Goal: Task Accomplishment & Management: Manage account settings

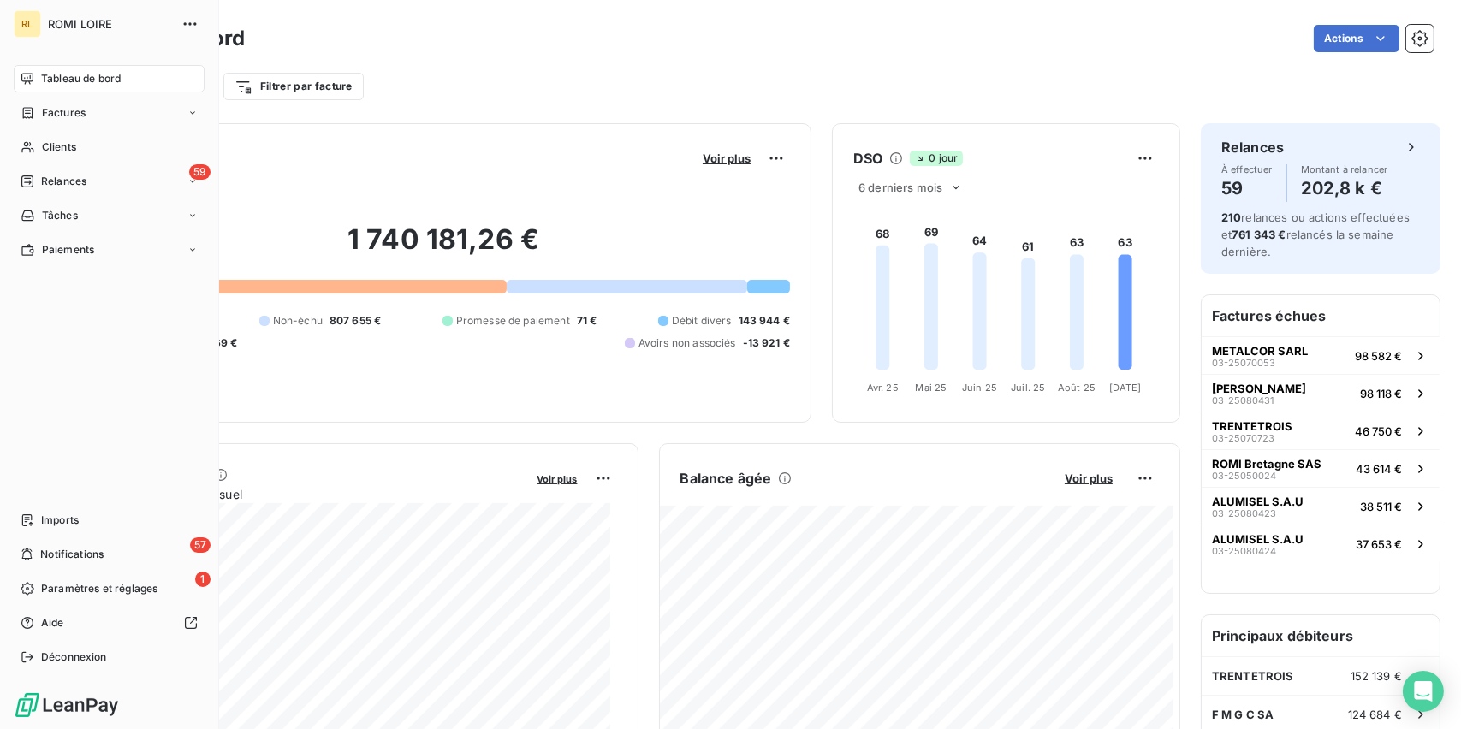
click at [60, 81] on span "Tableau de bord" at bounding box center [81, 78] width 80 height 15
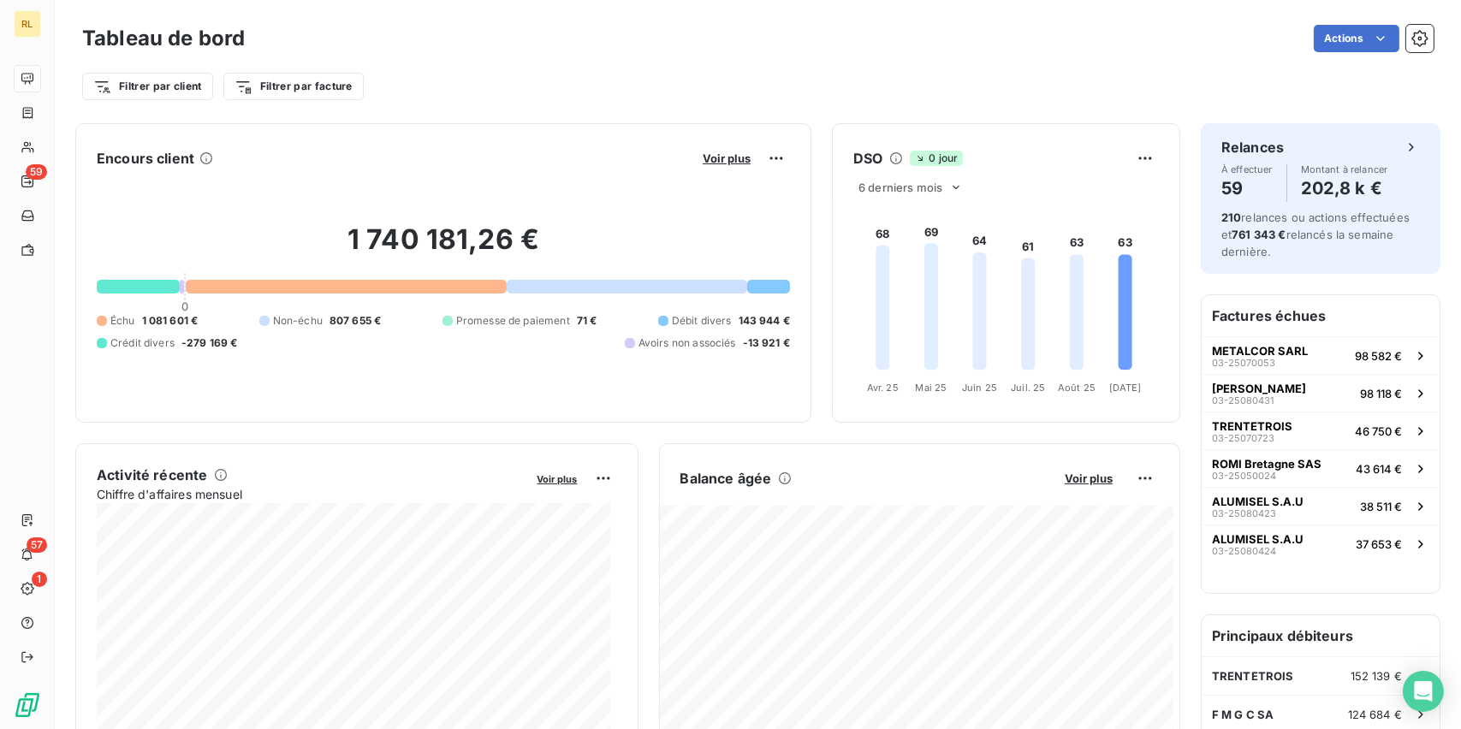
click at [510, 319] on span "Promesse de paiement" at bounding box center [513, 320] width 114 height 15
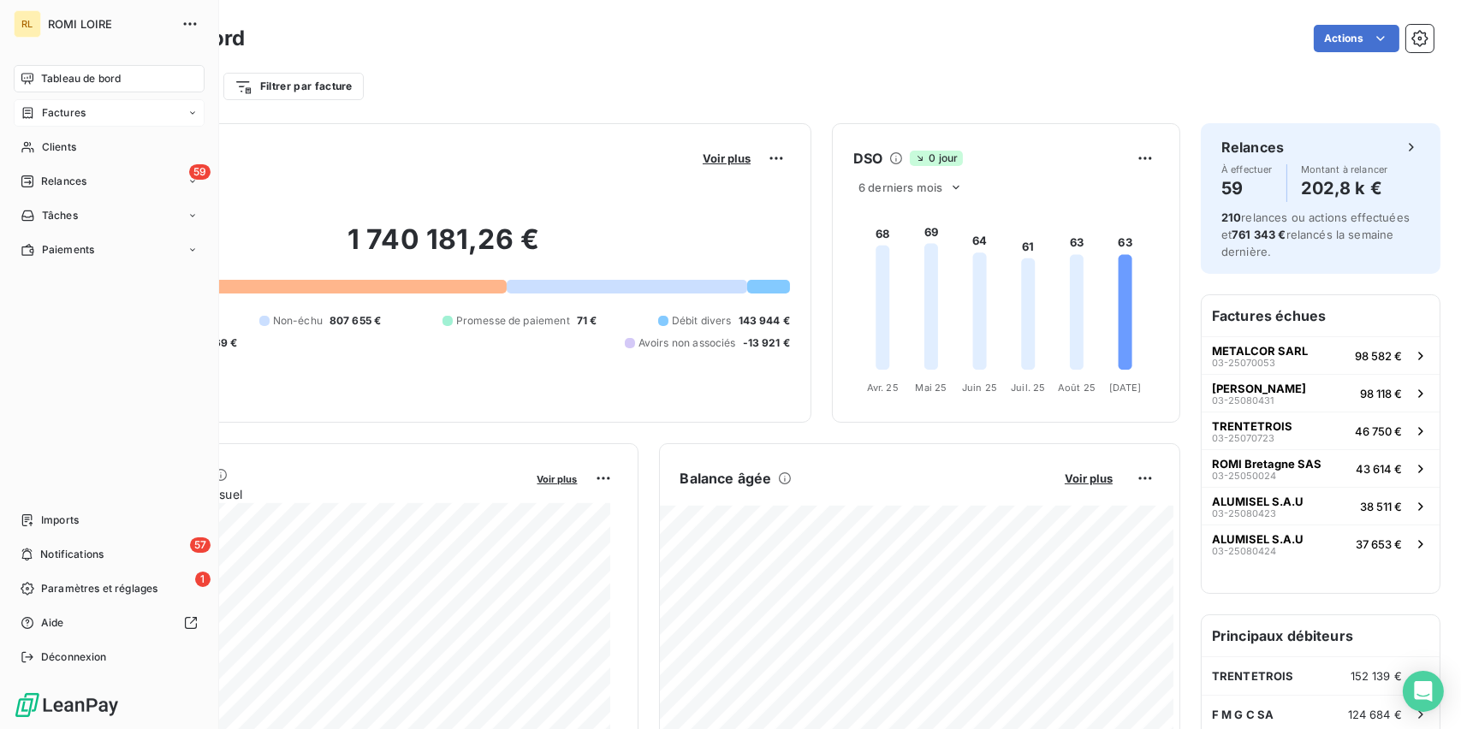
click at [44, 118] on span "Factures" at bounding box center [64, 112] width 44 height 15
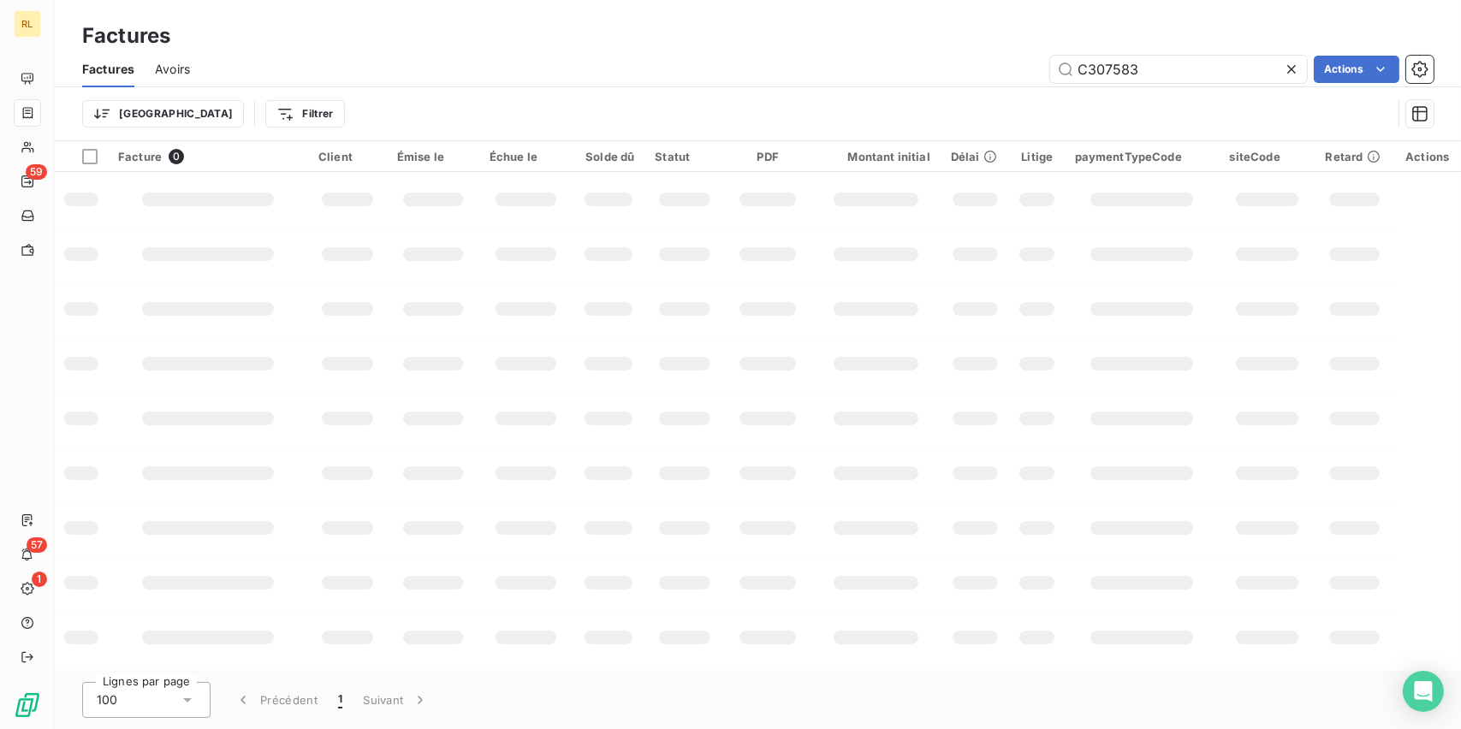
drag, startPoint x: 1184, startPoint y: 56, endPoint x: 801, endPoint y: 53, distance: 382.6
click at [801, 53] on div "Factures Avoirs C307583 Actions" at bounding box center [758, 69] width 1406 height 36
type input "H"
type input "C080009"
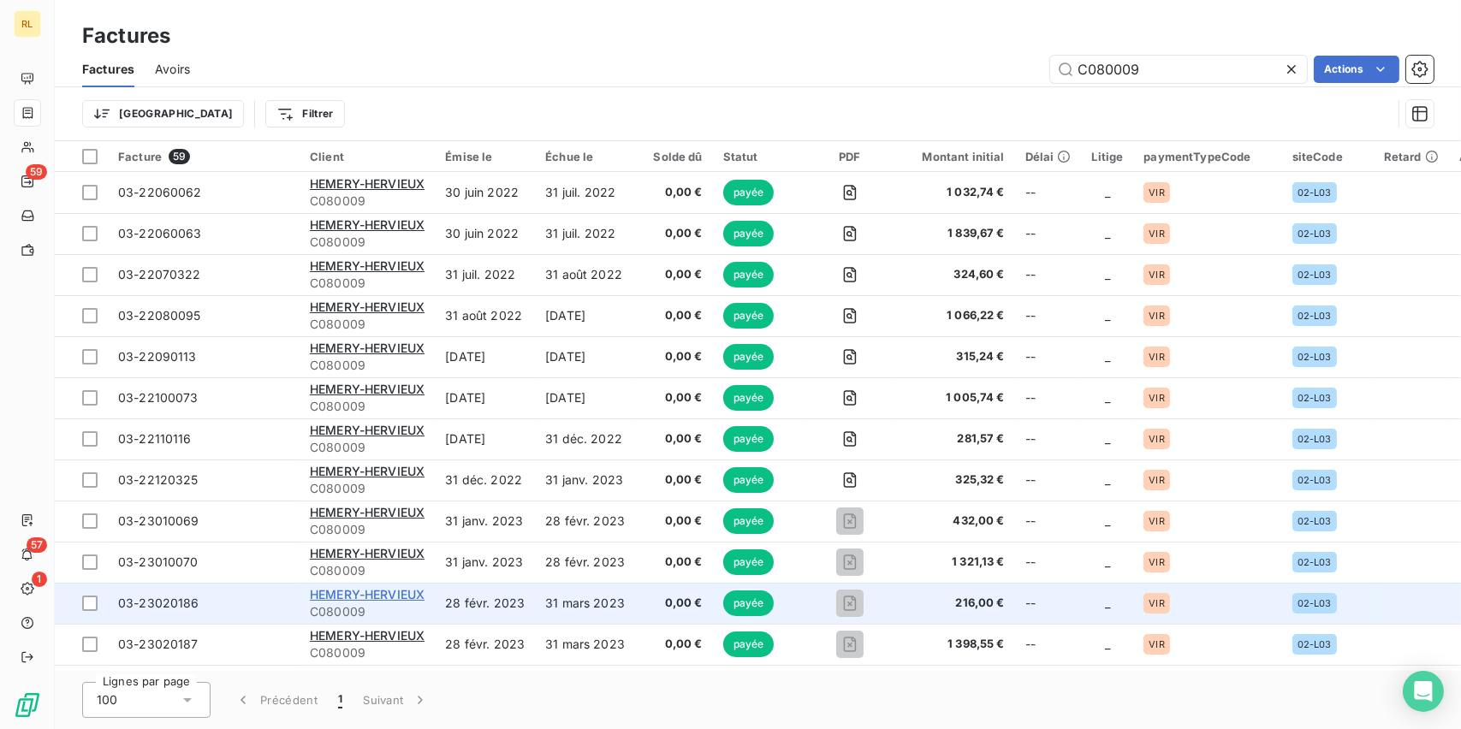
click at [360, 589] on span "HEMERY-HERVIEUX" at bounding box center [367, 594] width 115 height 15
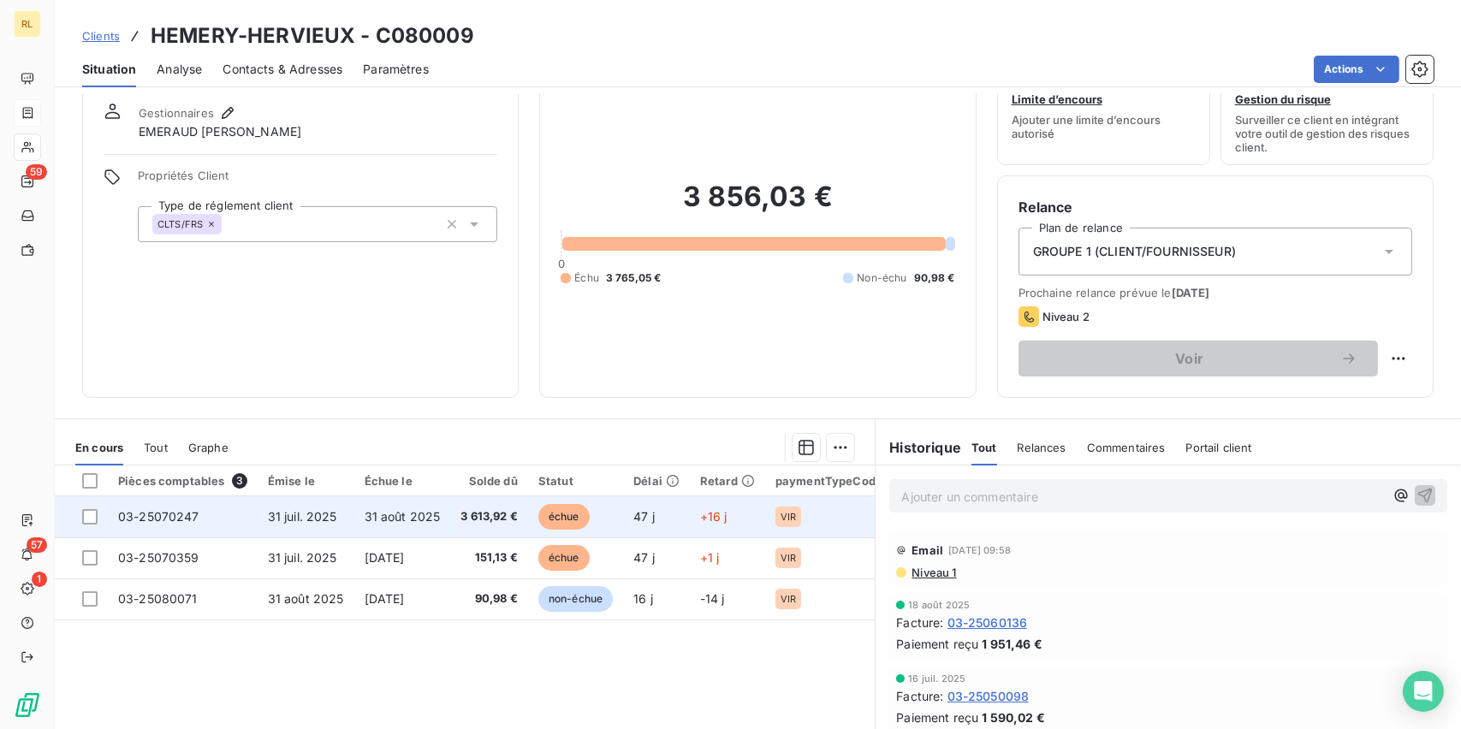
scroll to position [86, 0]
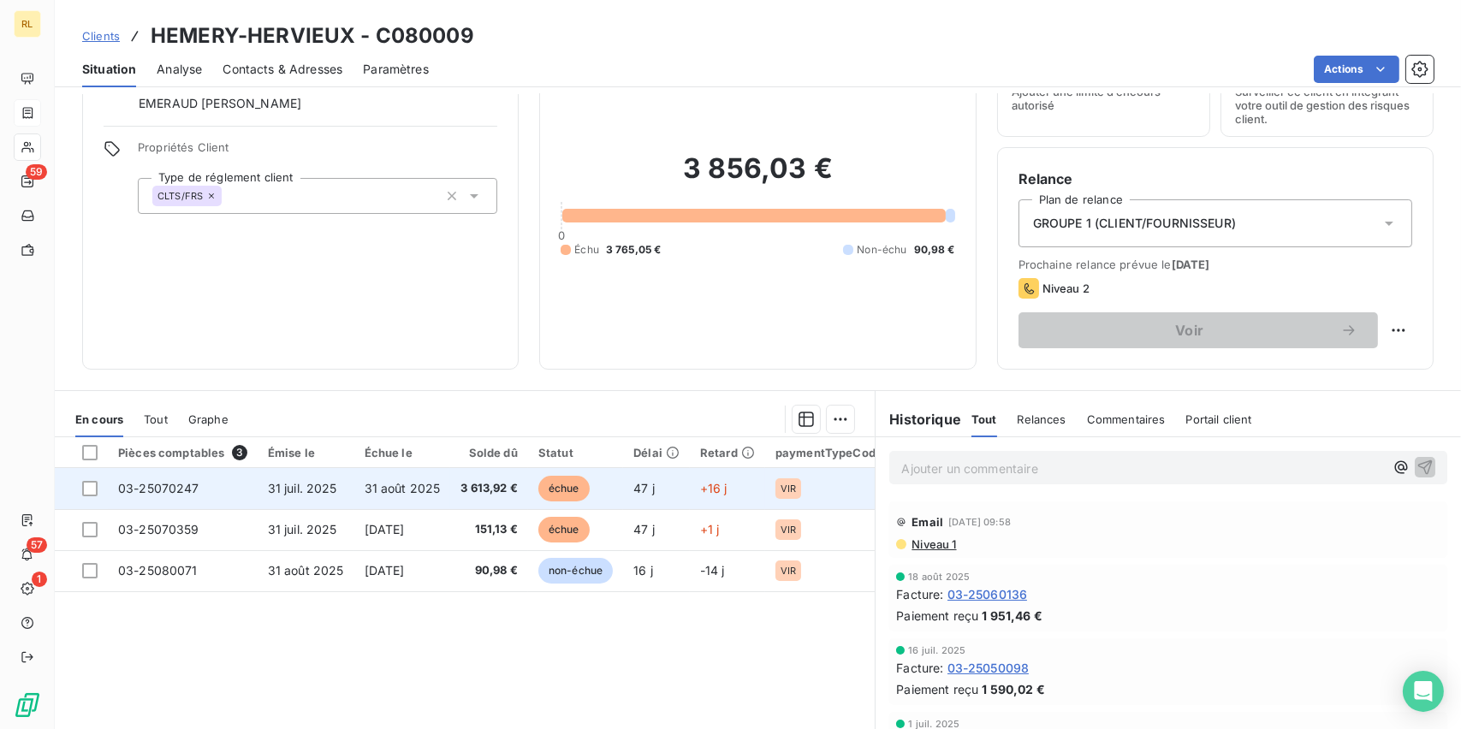
click at [782, 478] on div "VIR" at bounding box center [788, 488] width 26 height 21
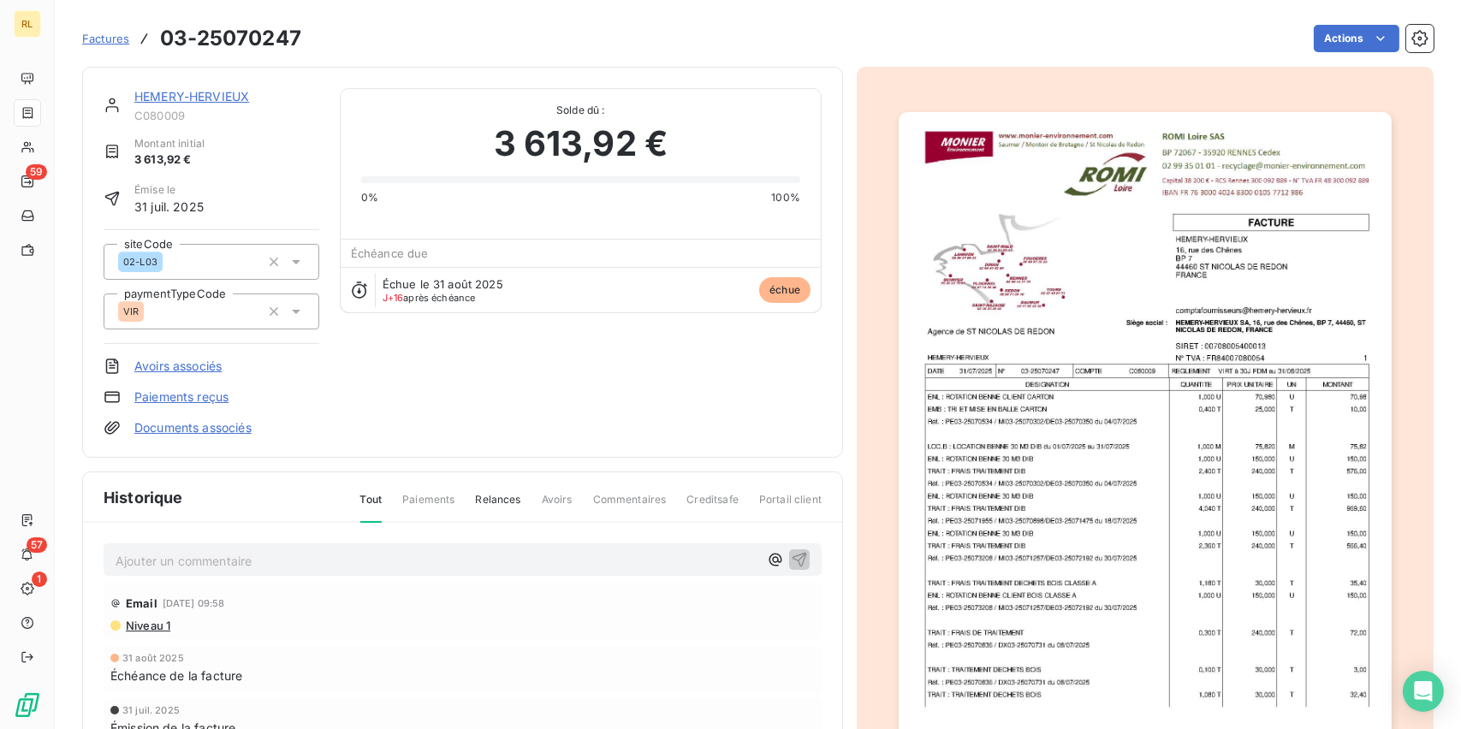
click at [181, 397] on link "Paiements reçus" at bounding box center [181, 397] width 94 height 17
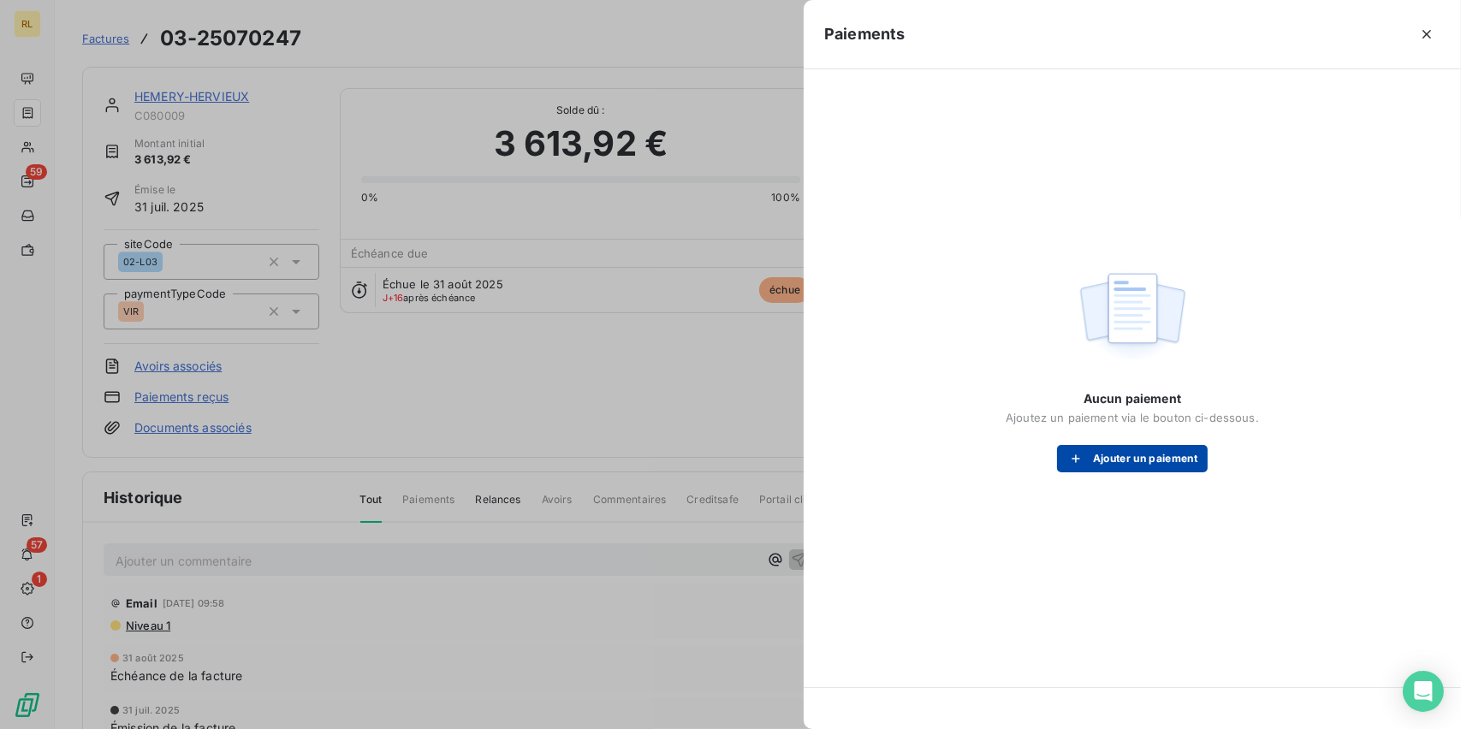
click at [1131, 452] on button "Ajouter un paiement" at bounding box center [1132, 458] width 151 height 27
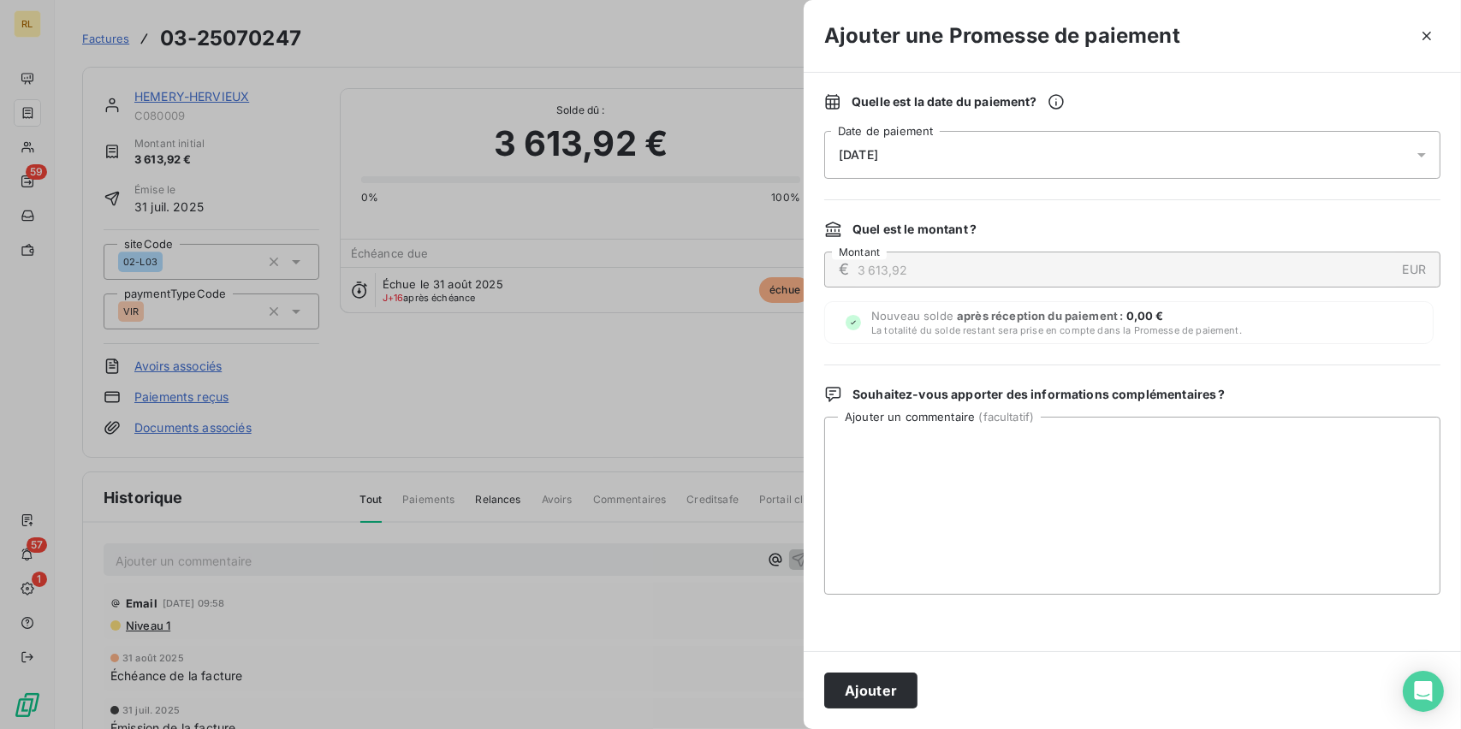
click at [930, 161] on div "[DATE]" at bounding box center [1132, 155] width 616 height 48
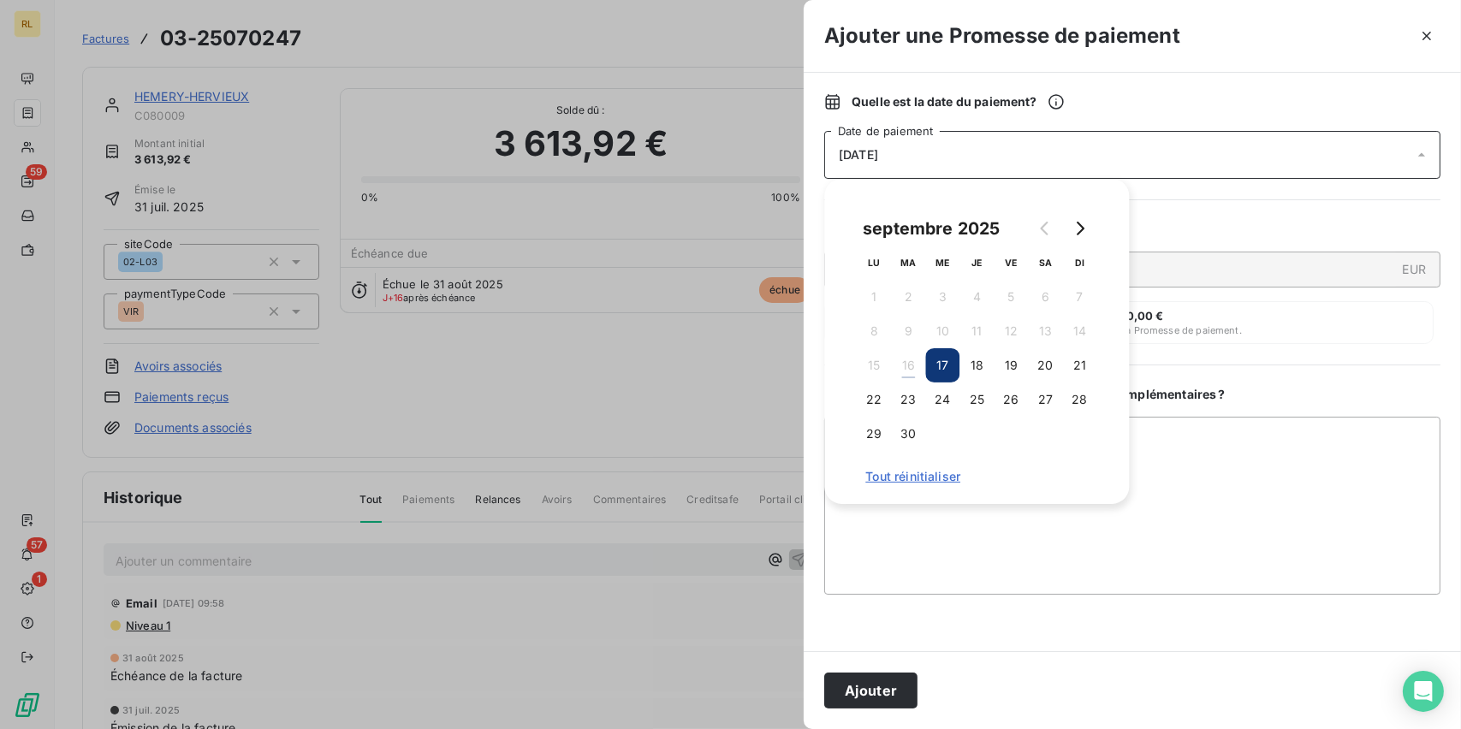
click at [947, 365] on button "17" at bounding box center [942, 365] width 34 height 34
click at [835, 700] on button "Ajouter" at bounding box center [870, 691] width 93 height 36
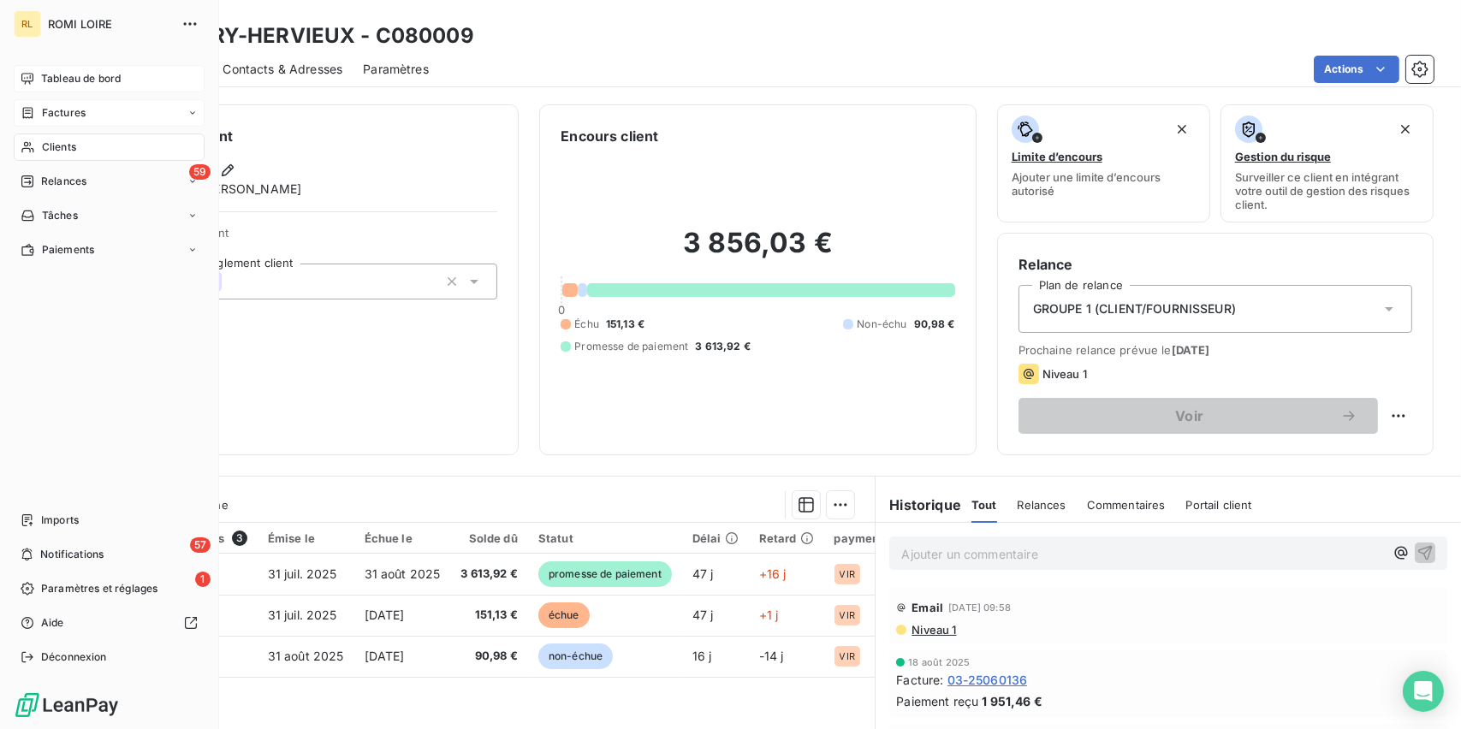
click at [61, 66] on div "Tableau de bord" at bounding box center [109, 78] width 191 height 27
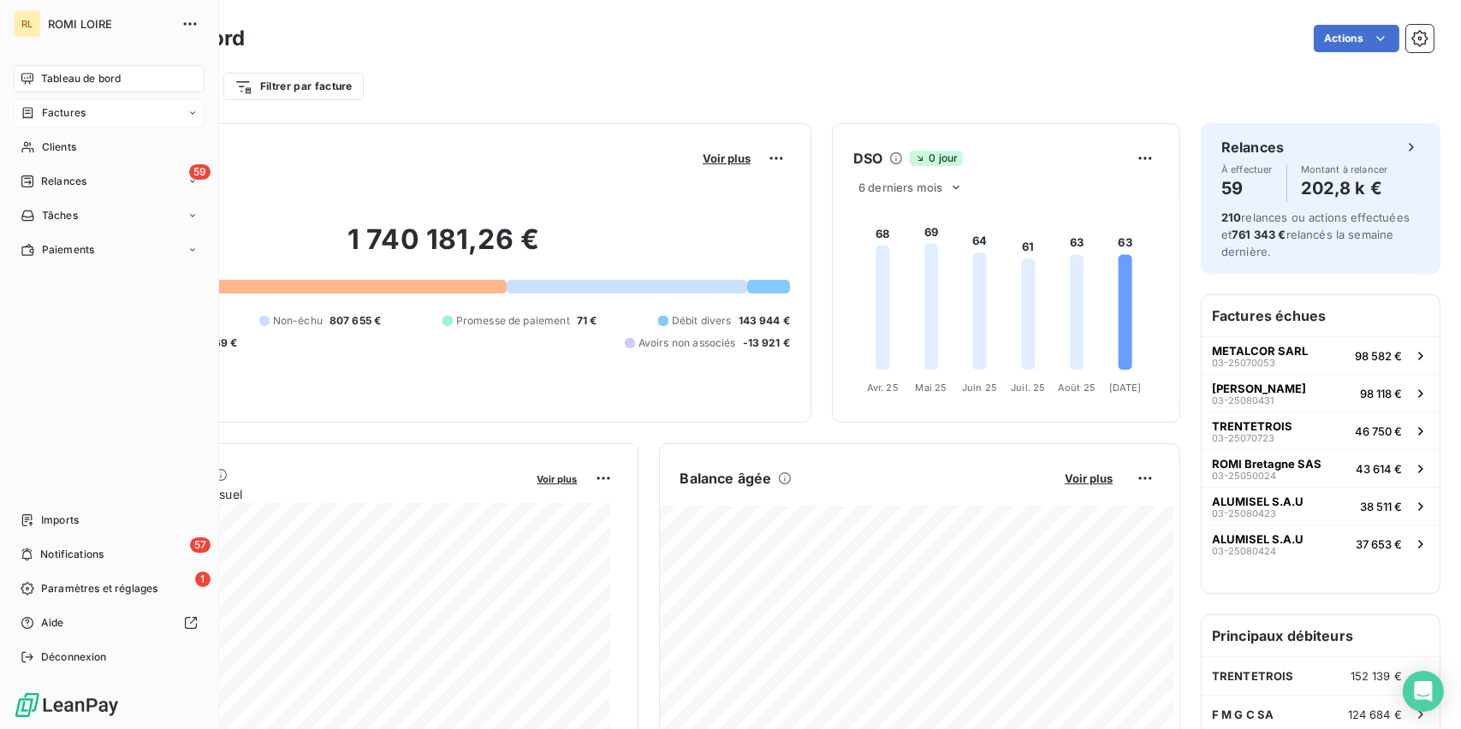
click at [51, 125] on div "Factures" at bounding box center [109, 112] width 191 height 27
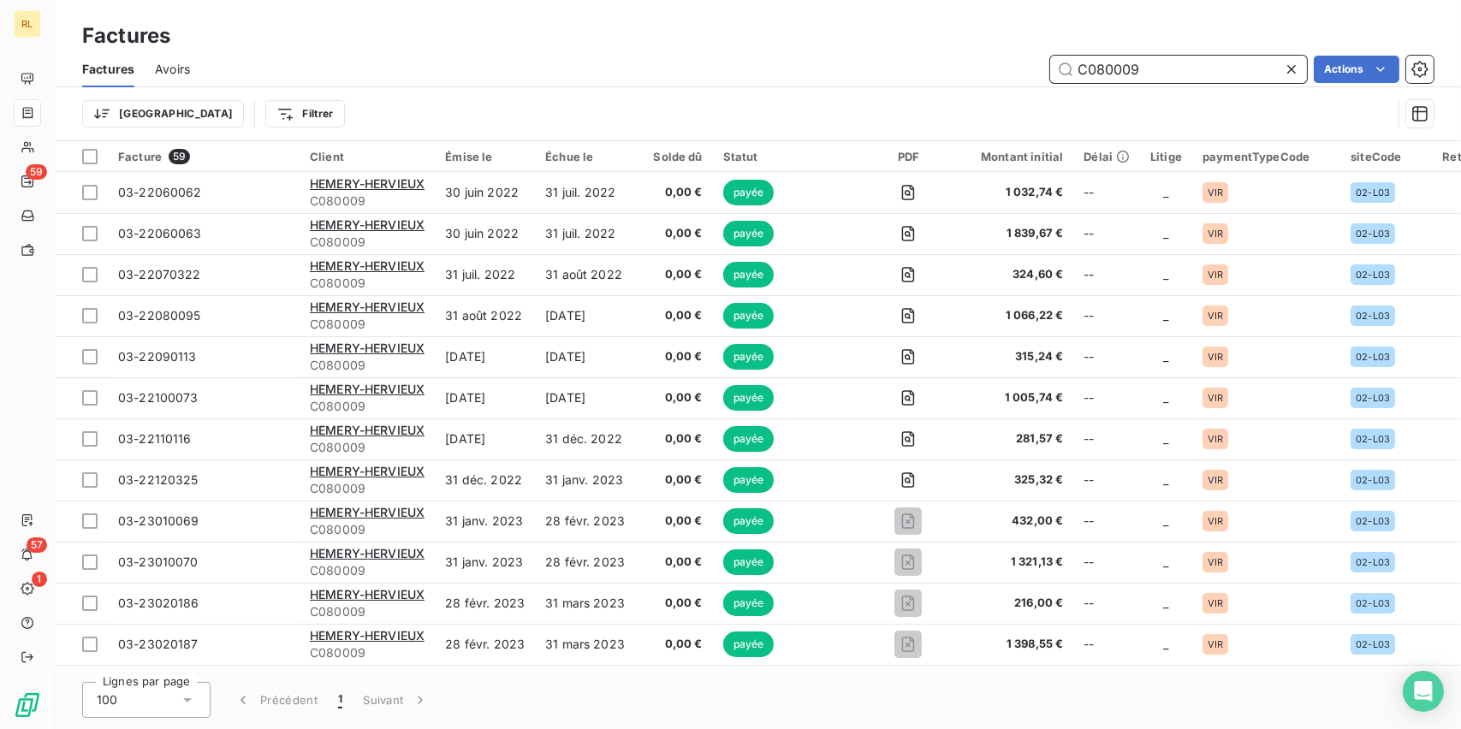
click at [1166, 71] on input "C080009" at bounding box center [1178, 69] width 257 height 27
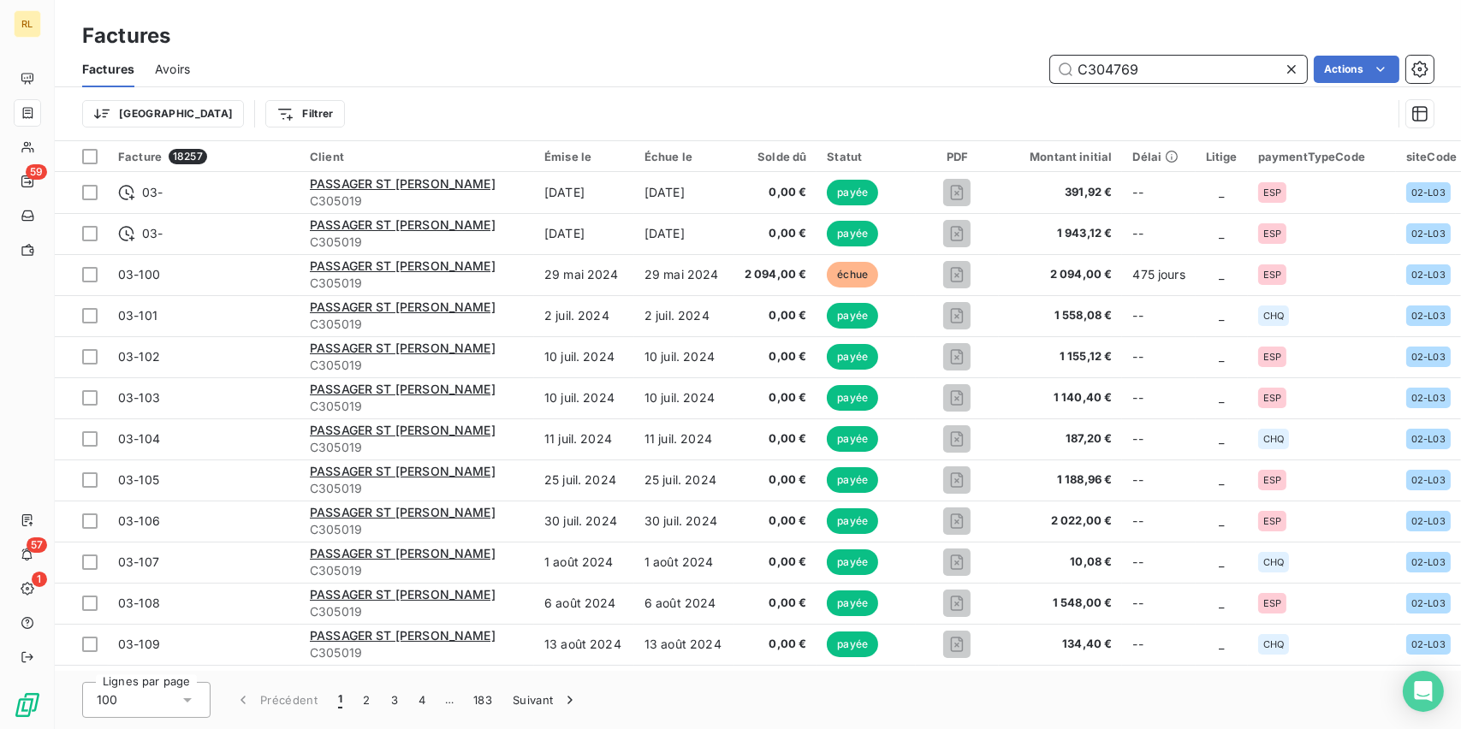
type input "C304769"
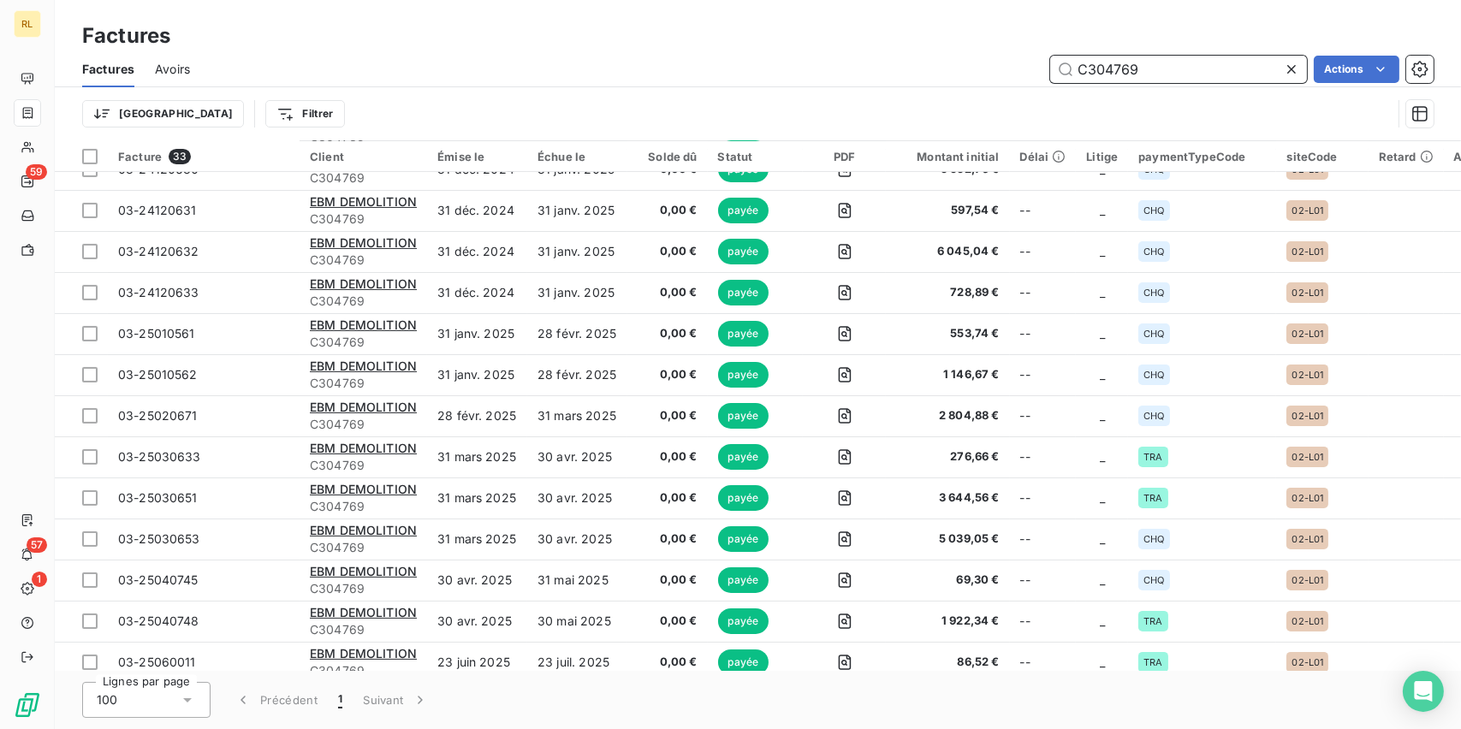
scroll to position [863, 0]
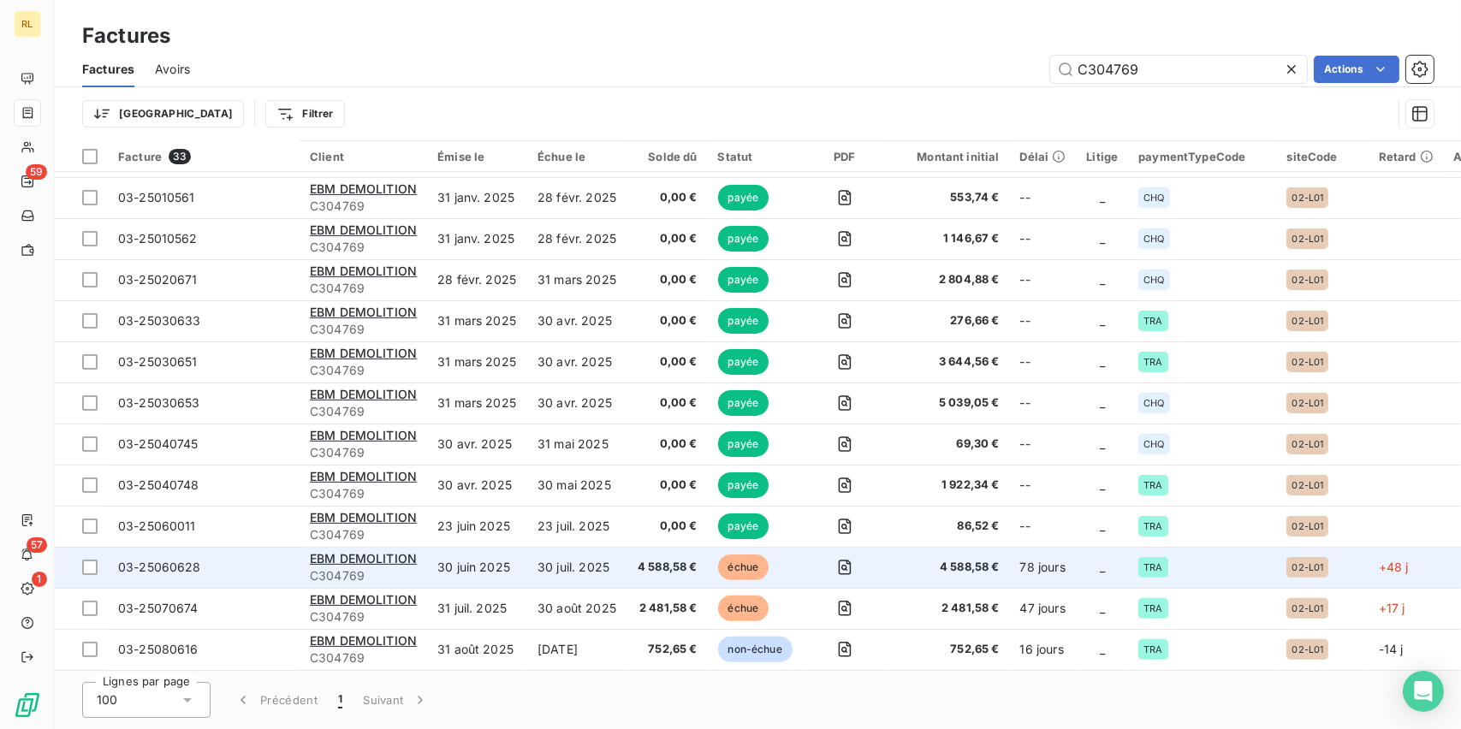
click at [365, 567] on span "C304769" at bounding box center [363, 575] width 107 height 17
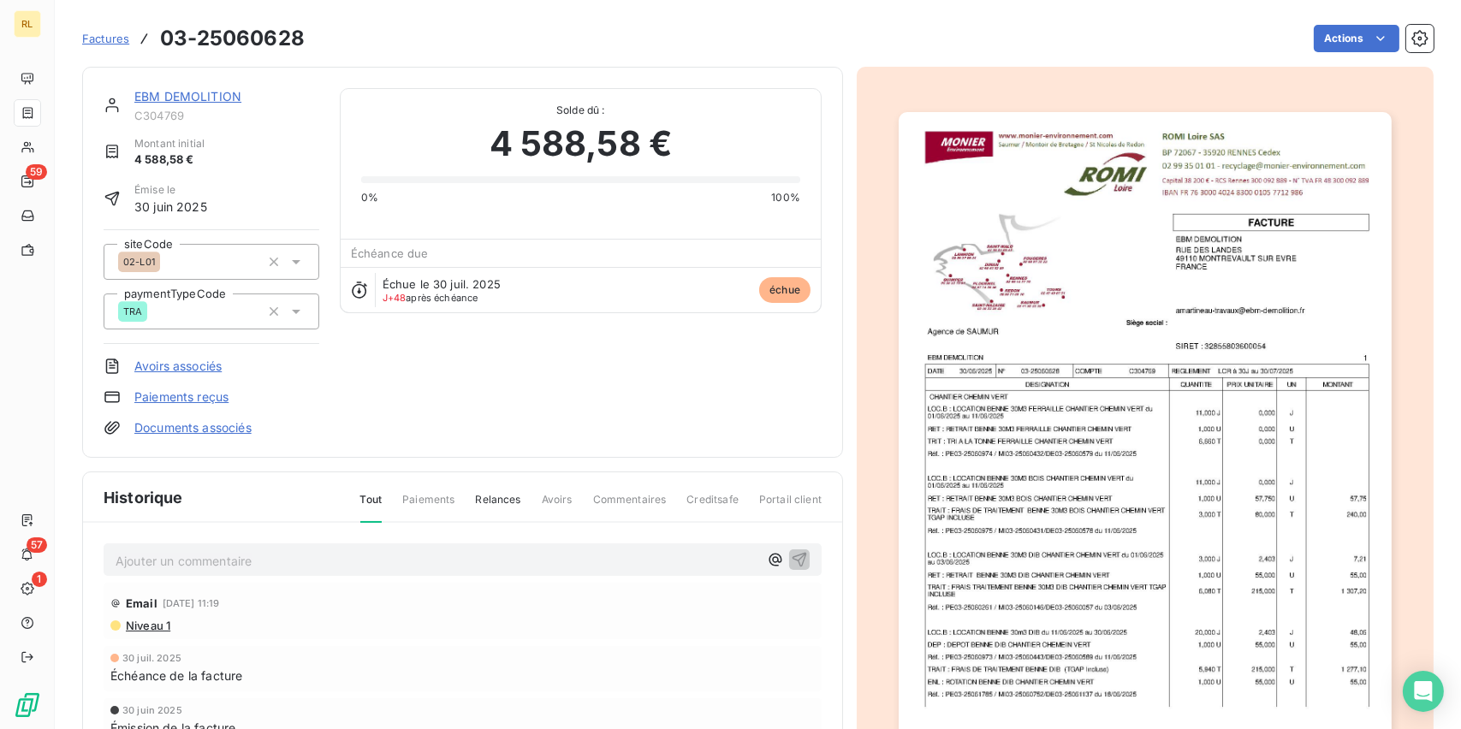
click at [195, 392] on link "Paiements reçus" at bounding box center [181, 397] width 94 height 17
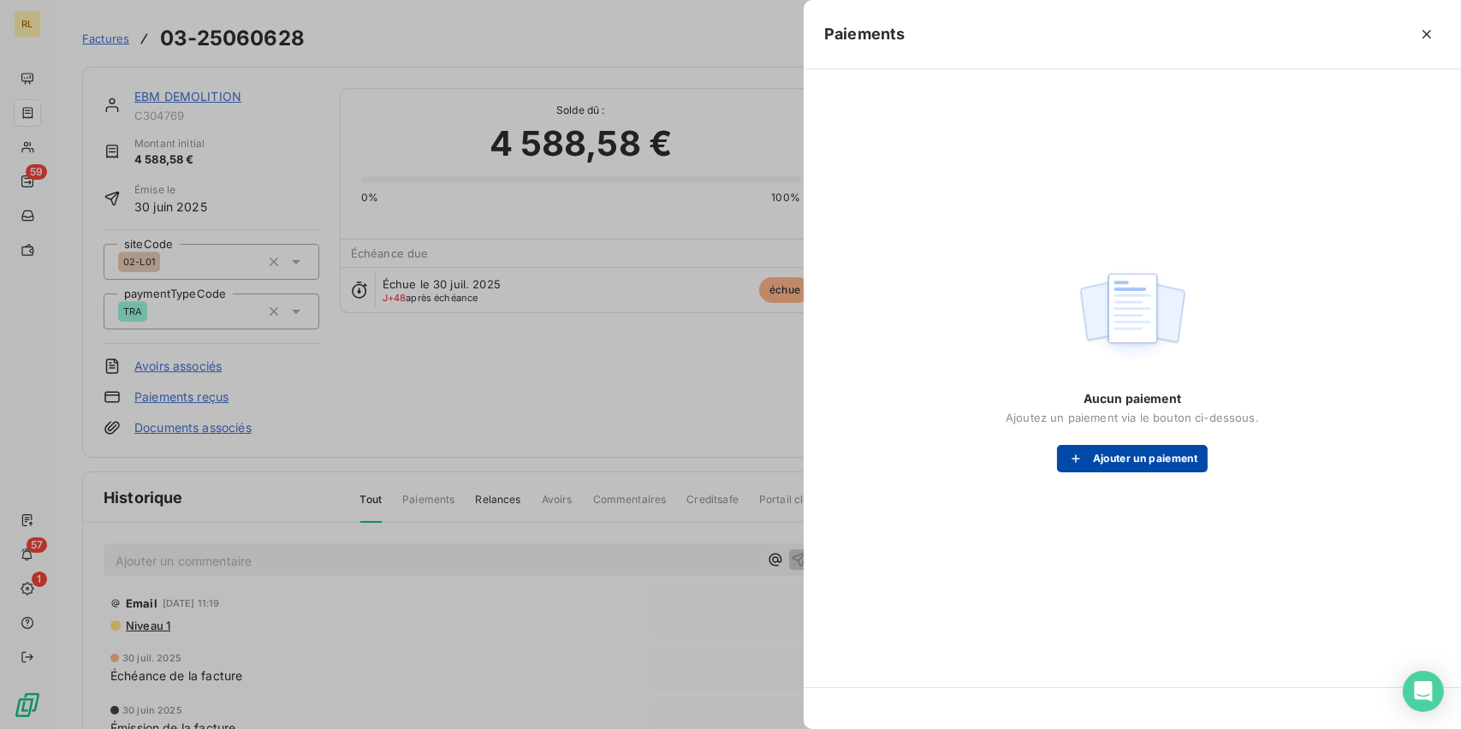
click at [1165, 457] on button "Ajouter un paiement" at bounding box center [1132, 458] width 151 height 27
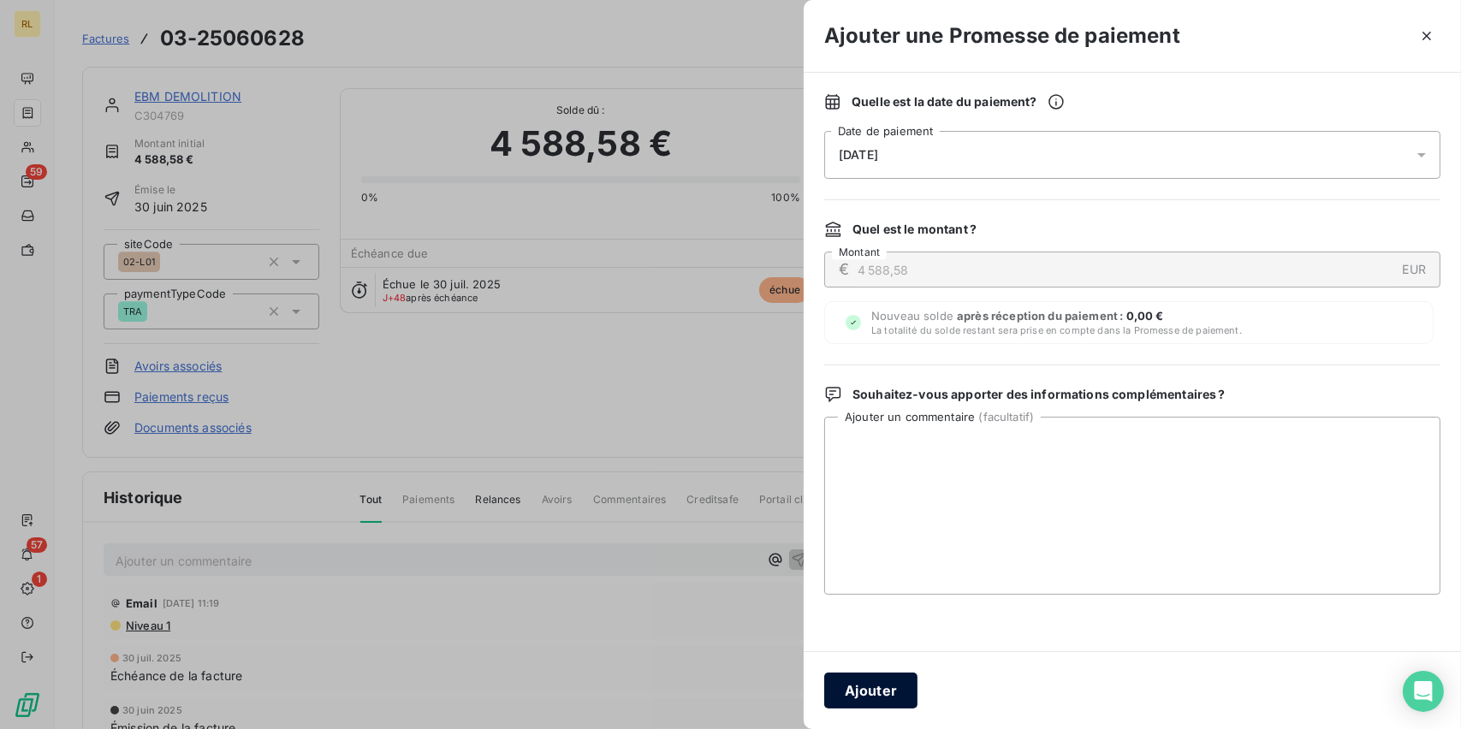
click at [887, 701] on button "Ajouter" at bounding box center [870, 691] width 93 height 36
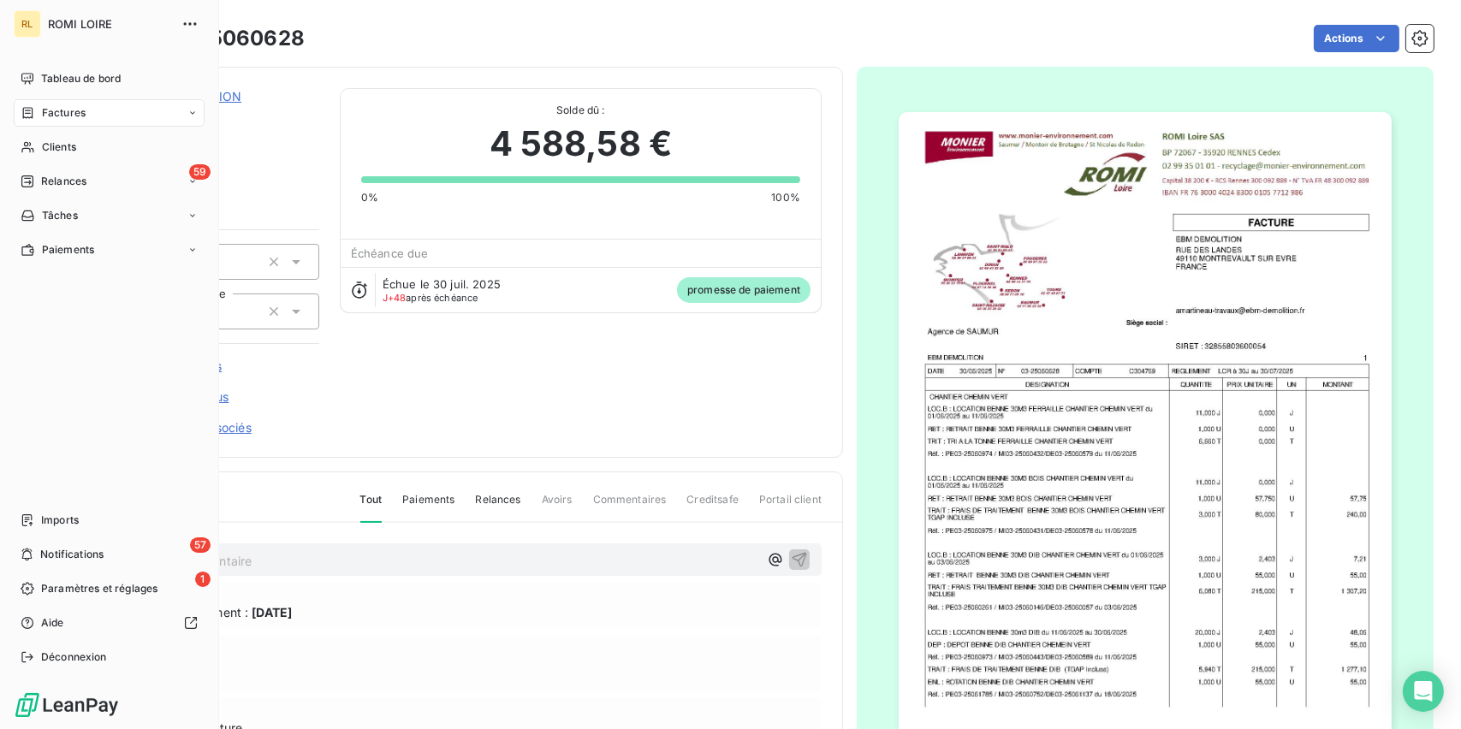
click at [46, 112] on span "Factures" at bounding box center [64, 112] width 44 height 15
click at [44, 105] on span "Factures" at bounding box center [64, 112] width 44 height 15
click at [42, 104] on div "Factures" at bounding box center [109, 112] width 191 height 27
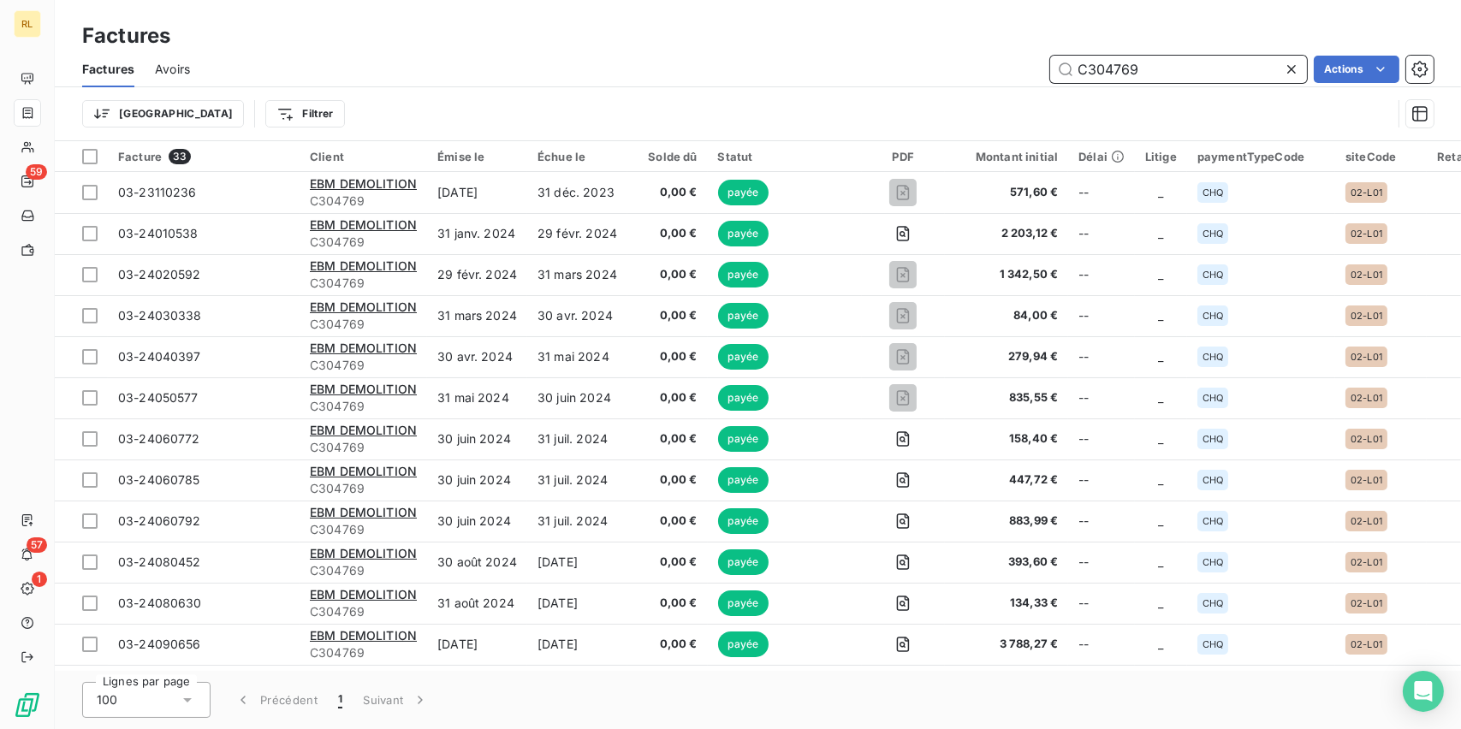
click at [1199, 76] on input "C304769" at bounding box center [1178, 69] width 257 height 27
click at [1198, 76] on input "C304769" at bounding box center [1178, 69] width 257 height 27
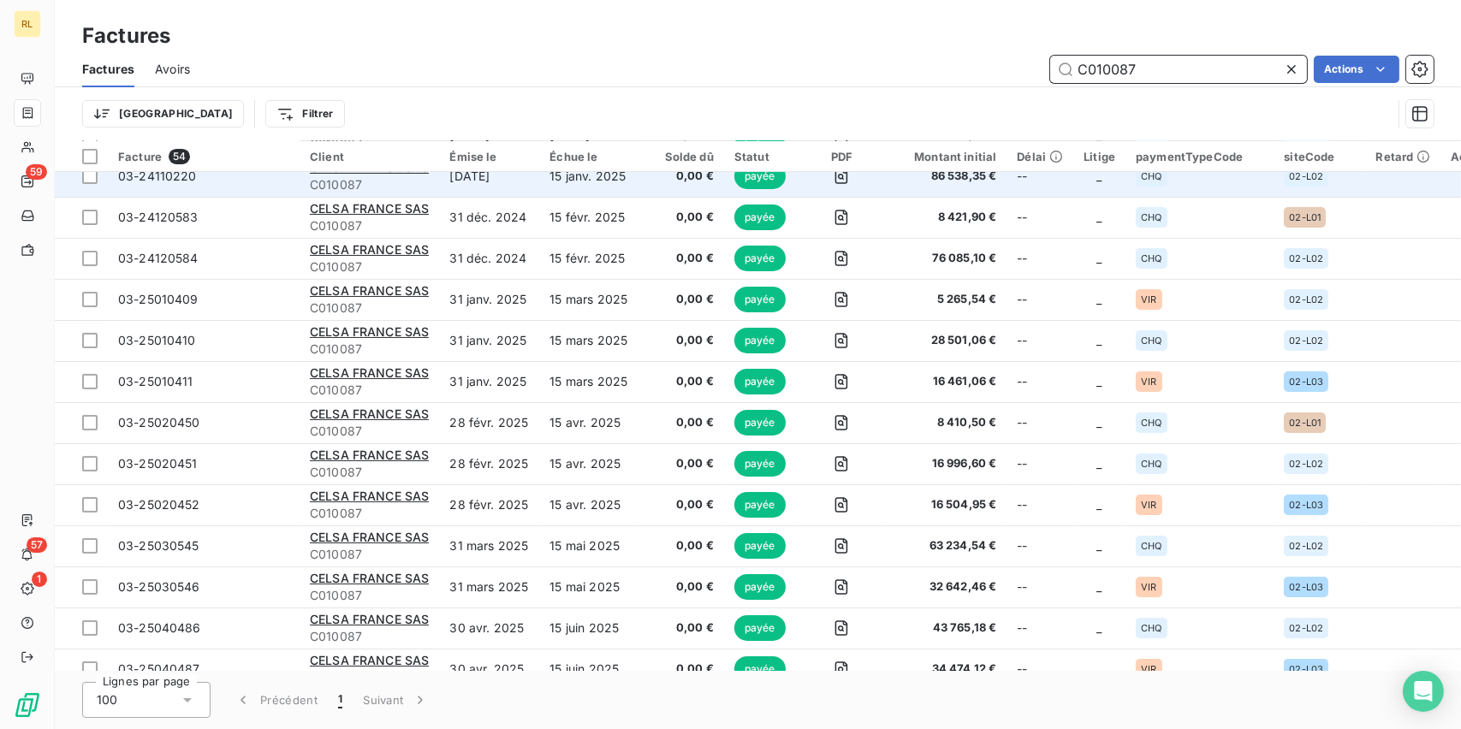
scroll to position [685, 0]
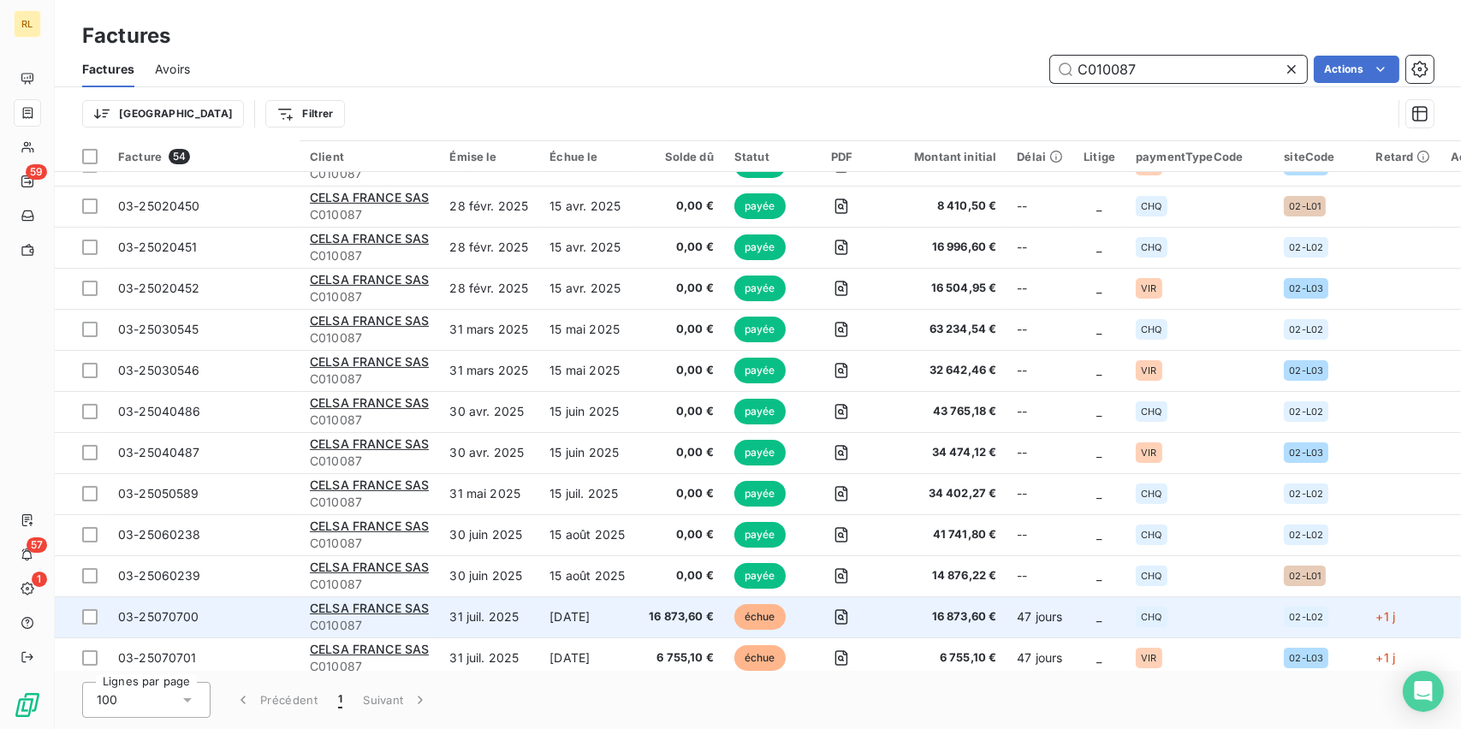
type input "C010087"
click at [466, 612] on td "31 juil. 2025" at bounding box center [489, 617] width 100 height 41
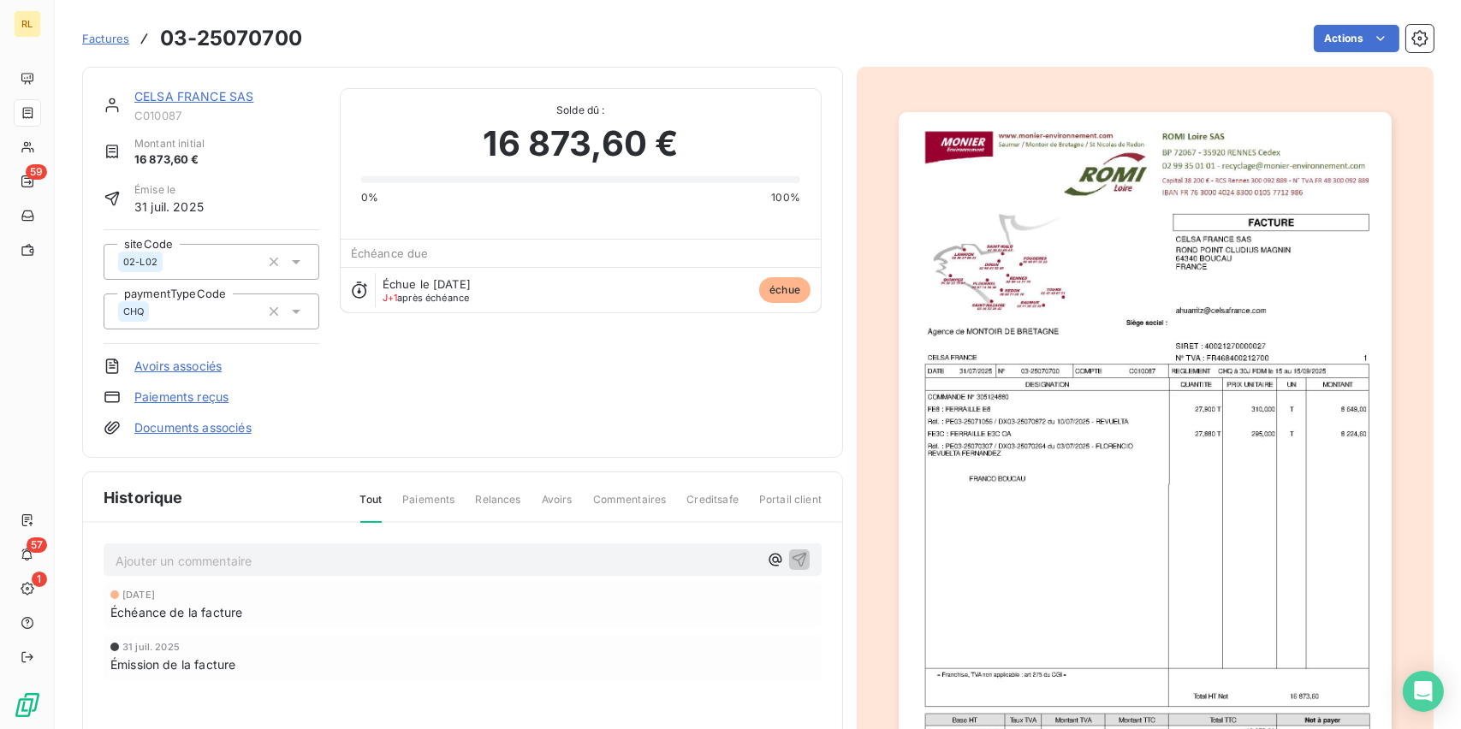
click at [210, 400] on link "Paiements reçus" at bounding box center [181, 397] width 94 height 17
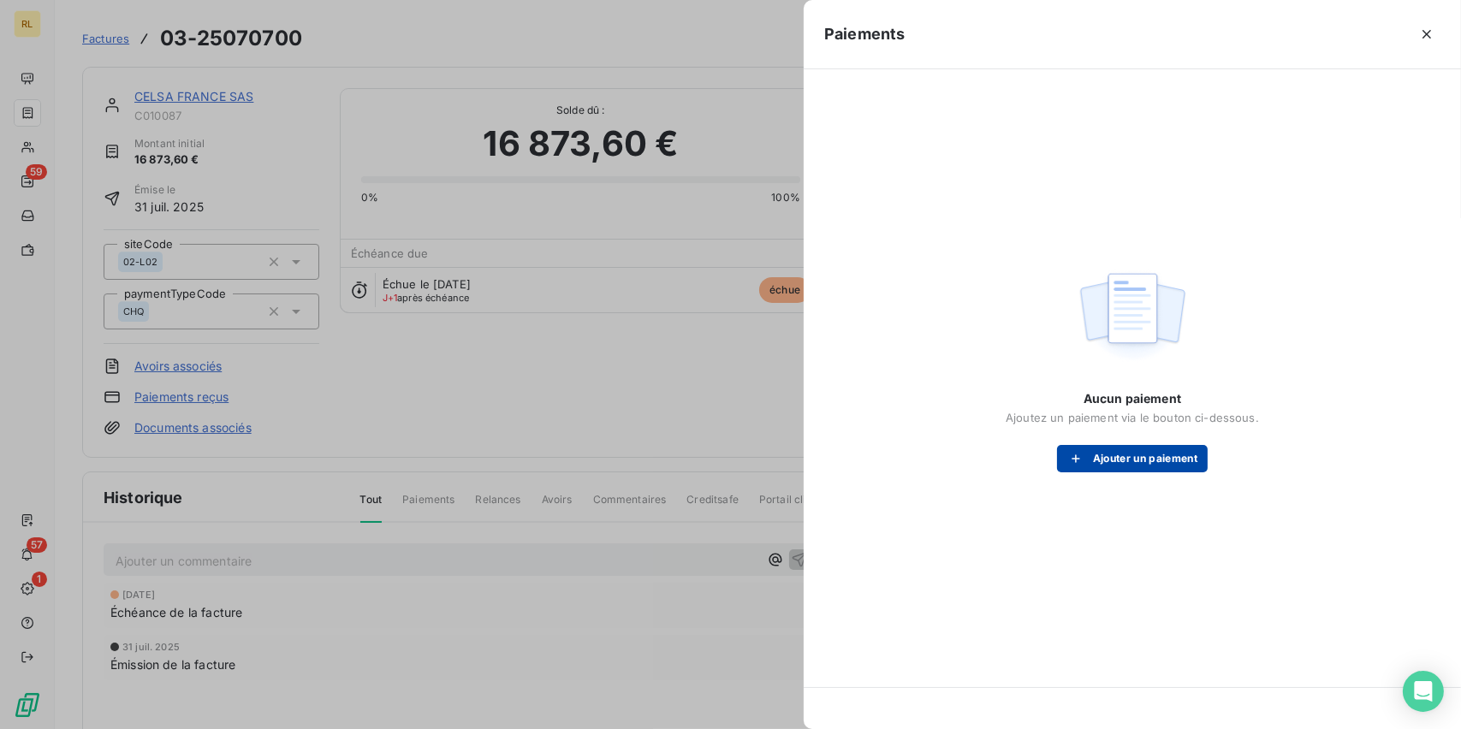
click at [1170, 450] on button "Ajouter un paiement" at bounding box center [1132, 458] width 151 height 27
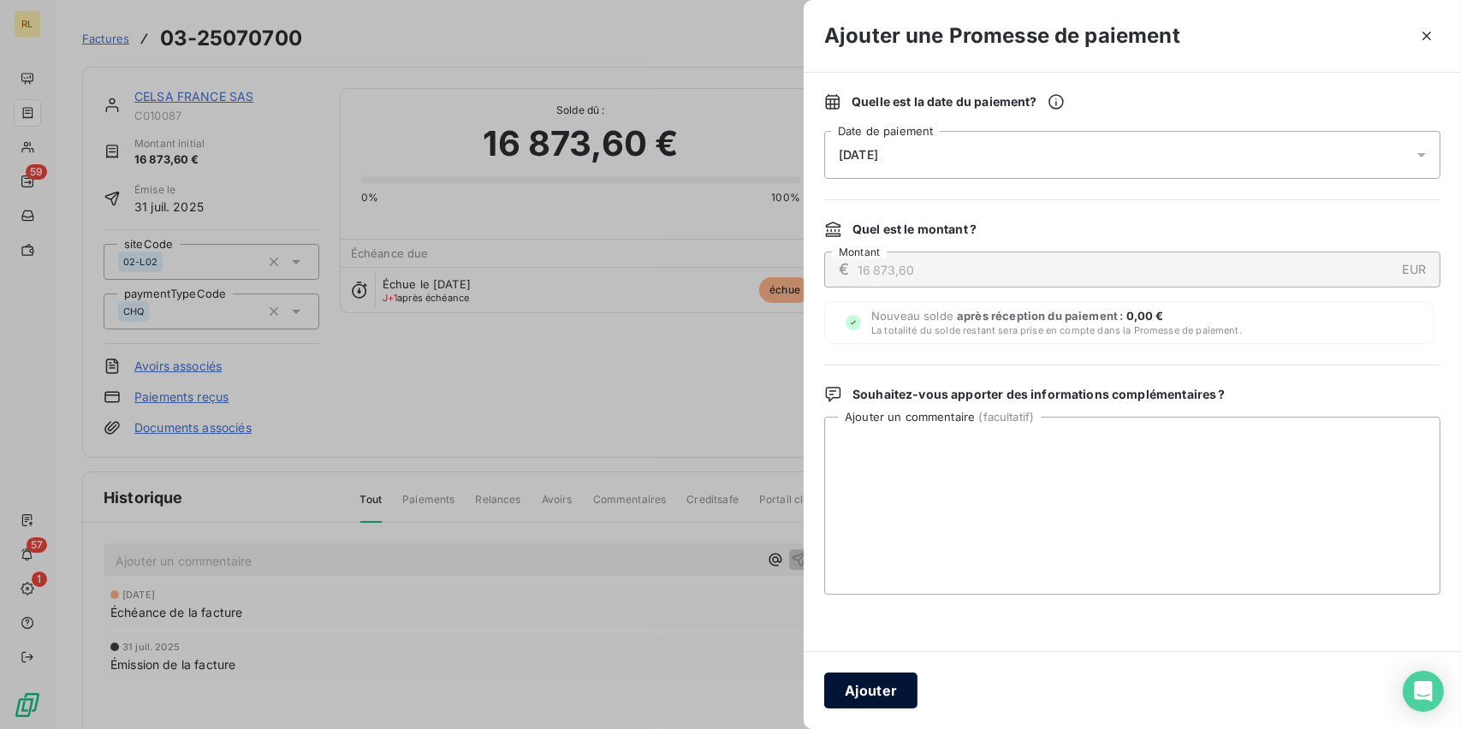
click at [852, 687] on button "Ajouter" at bounding box center [870, 691] width 93 height 36
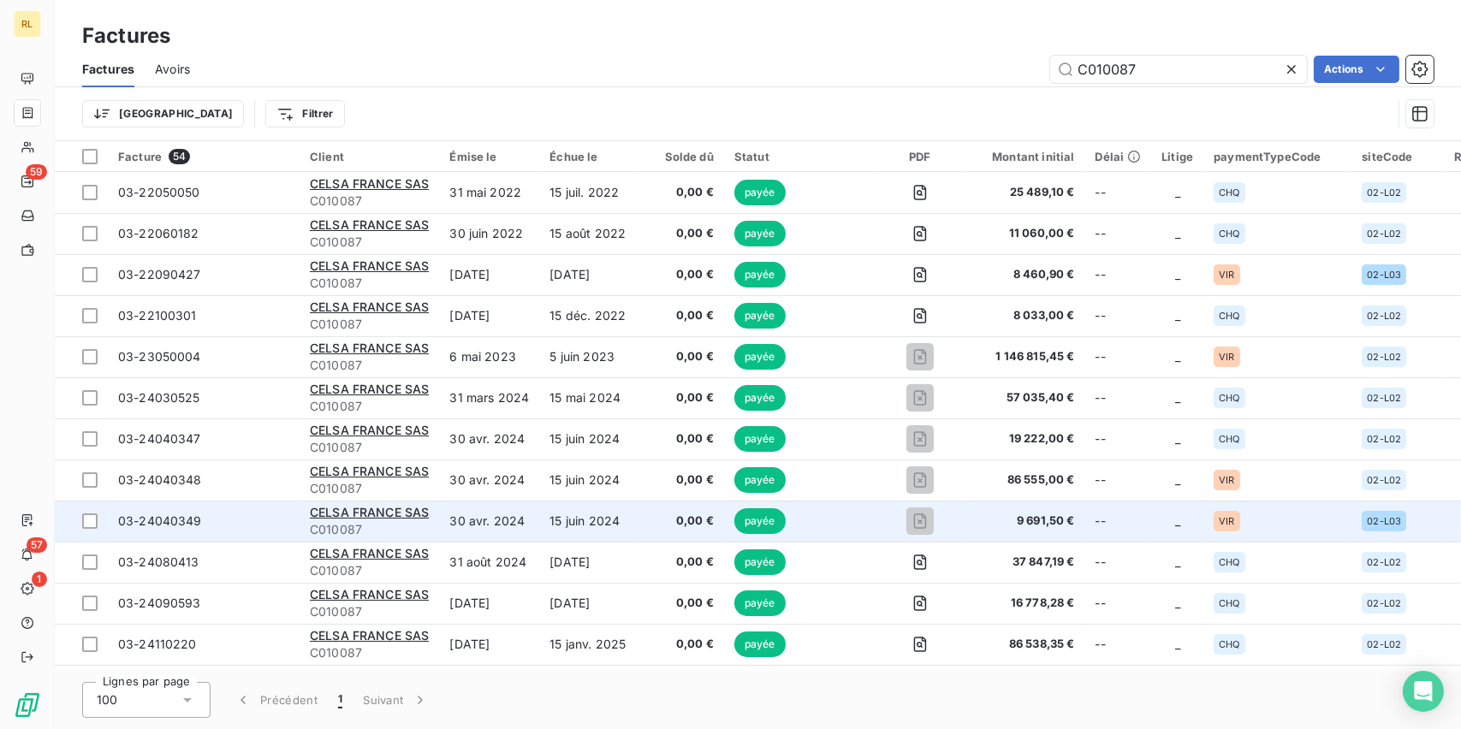
scroll to position [342, 0]
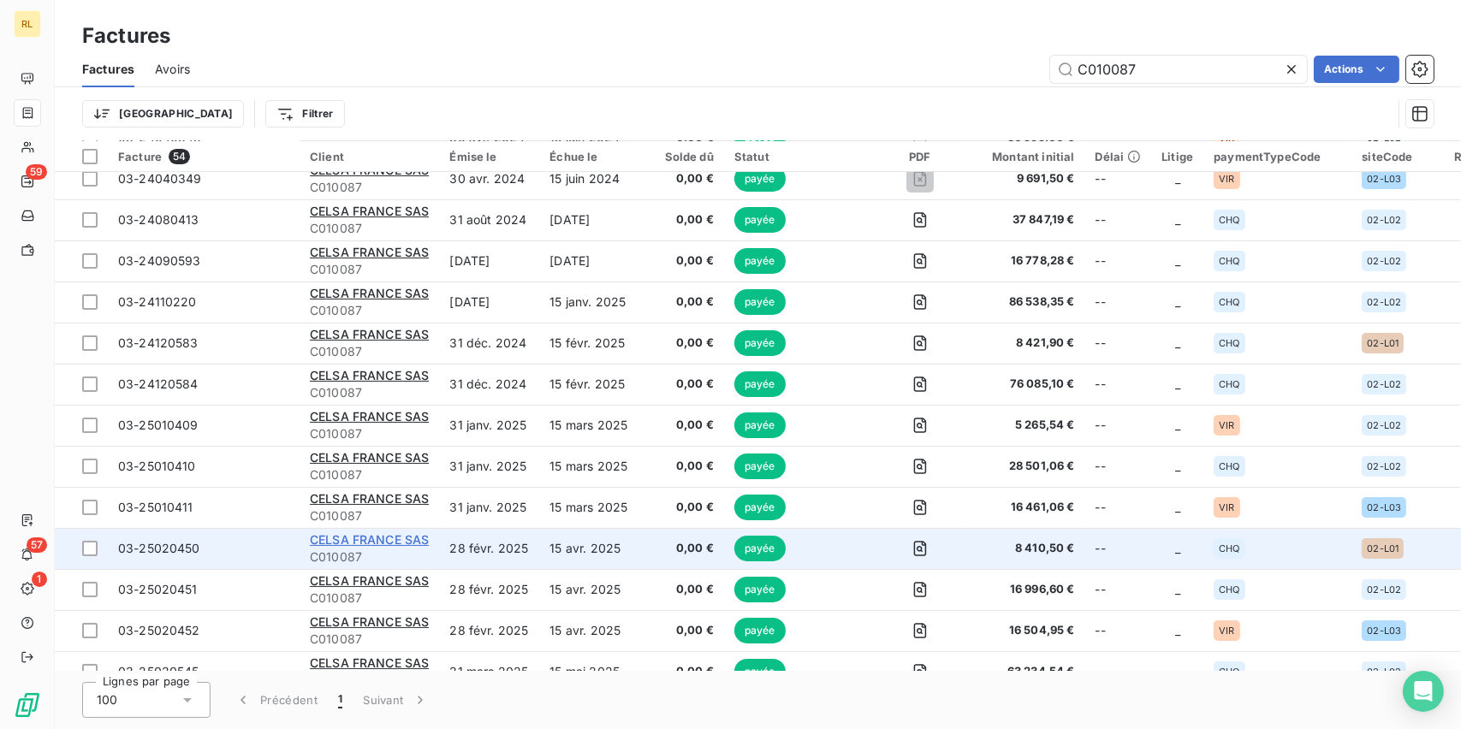
click at [341, 537] on span "CELSA FRANCE SAS" at bounding box center [369, 539] width 119 height 15
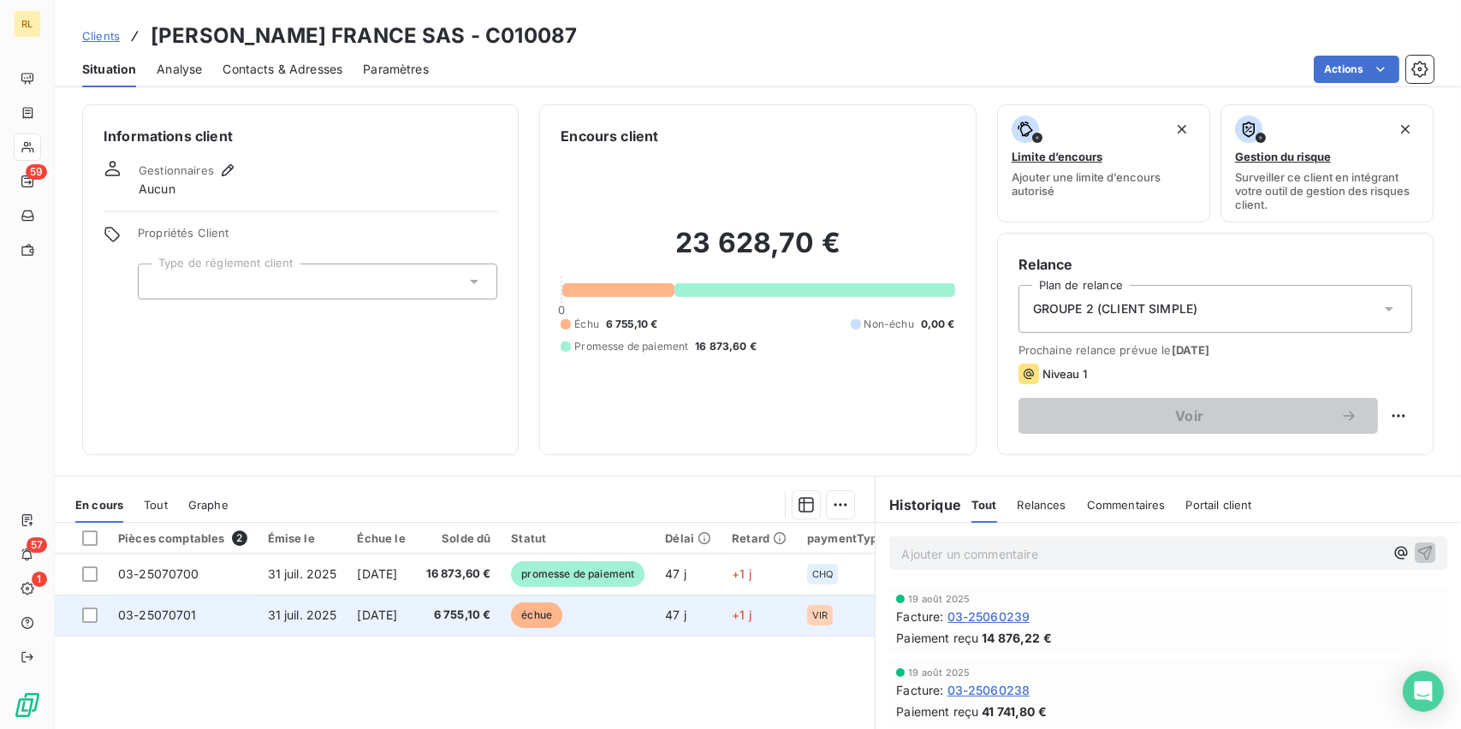
click at [471, 614] on span "6 755,10 €" at bounding box center [458, 615] width 65 height 17
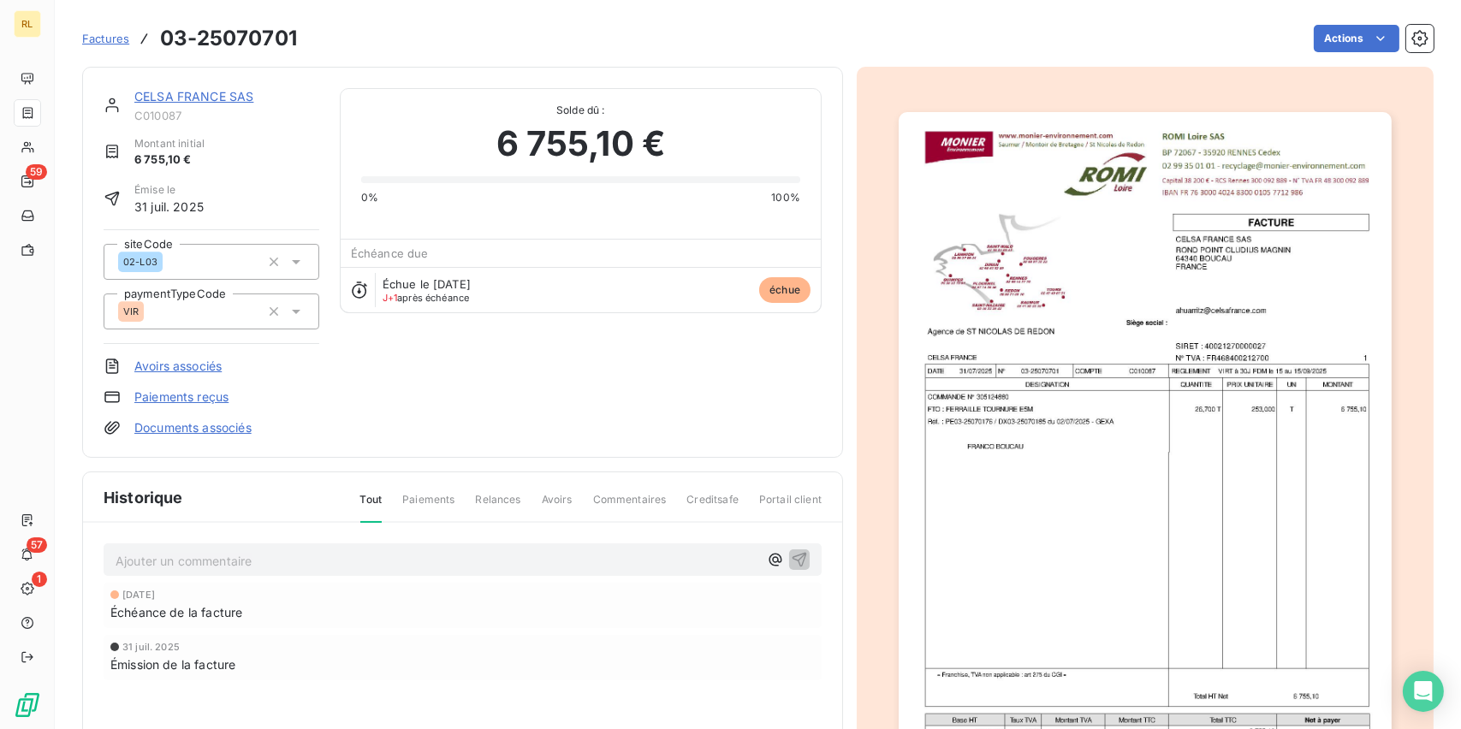
click at [167, 398] on link "Paiements reçus" at bounding box center [181, 397] width 94 height 17
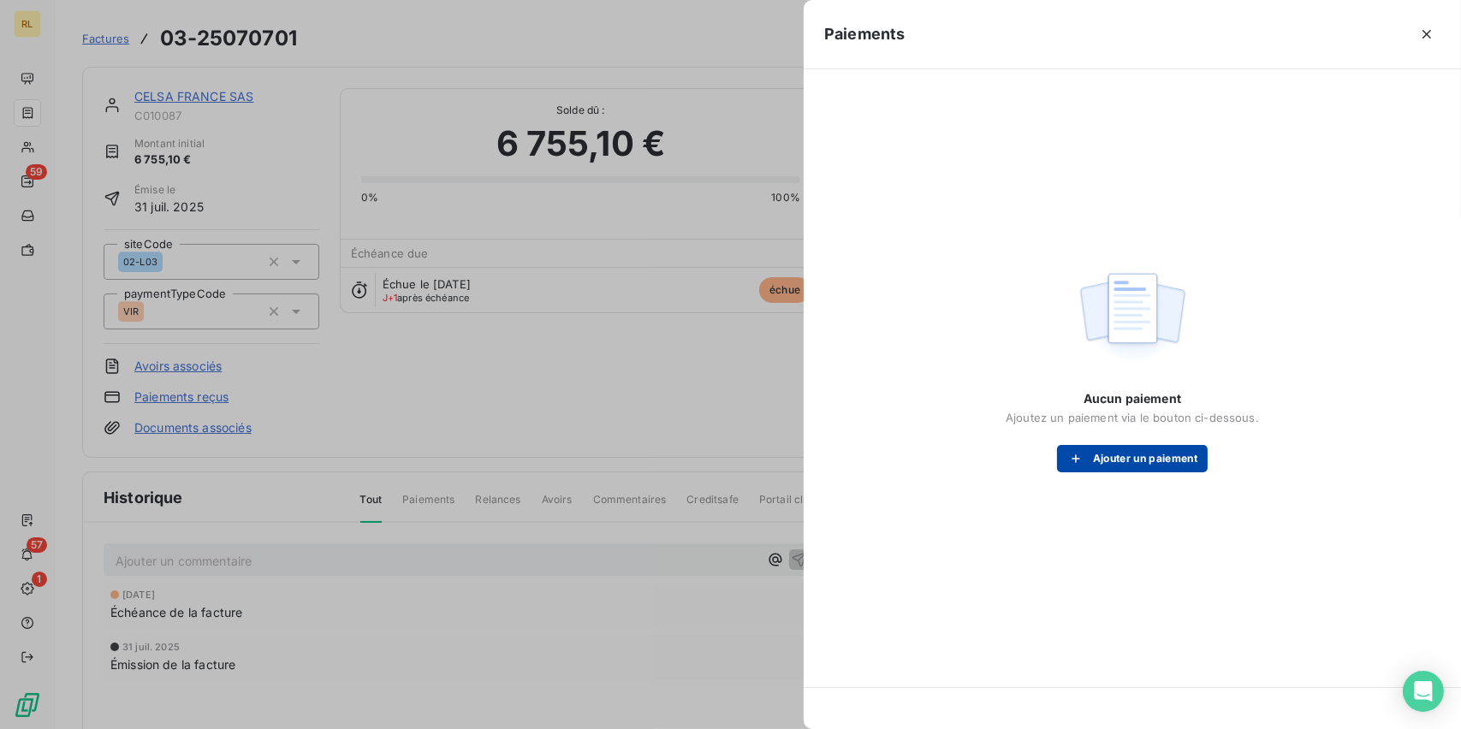
click at [1123, 454] on button "Ajouter un paiement" at bounding box center [1132, 458] width 151 height 27
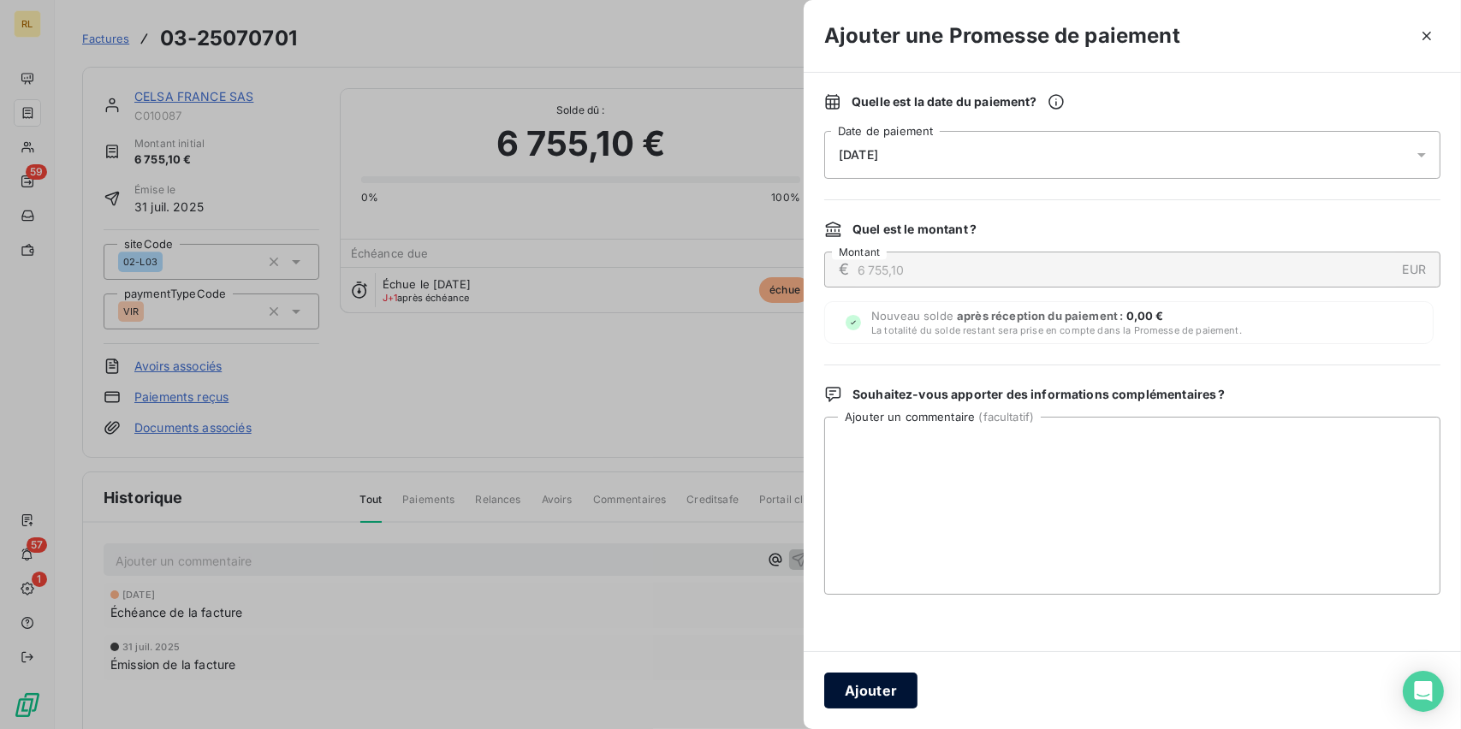
click at [839, 691] on button "Ajouter" at bounding box center [870, 691] width 93 height 36
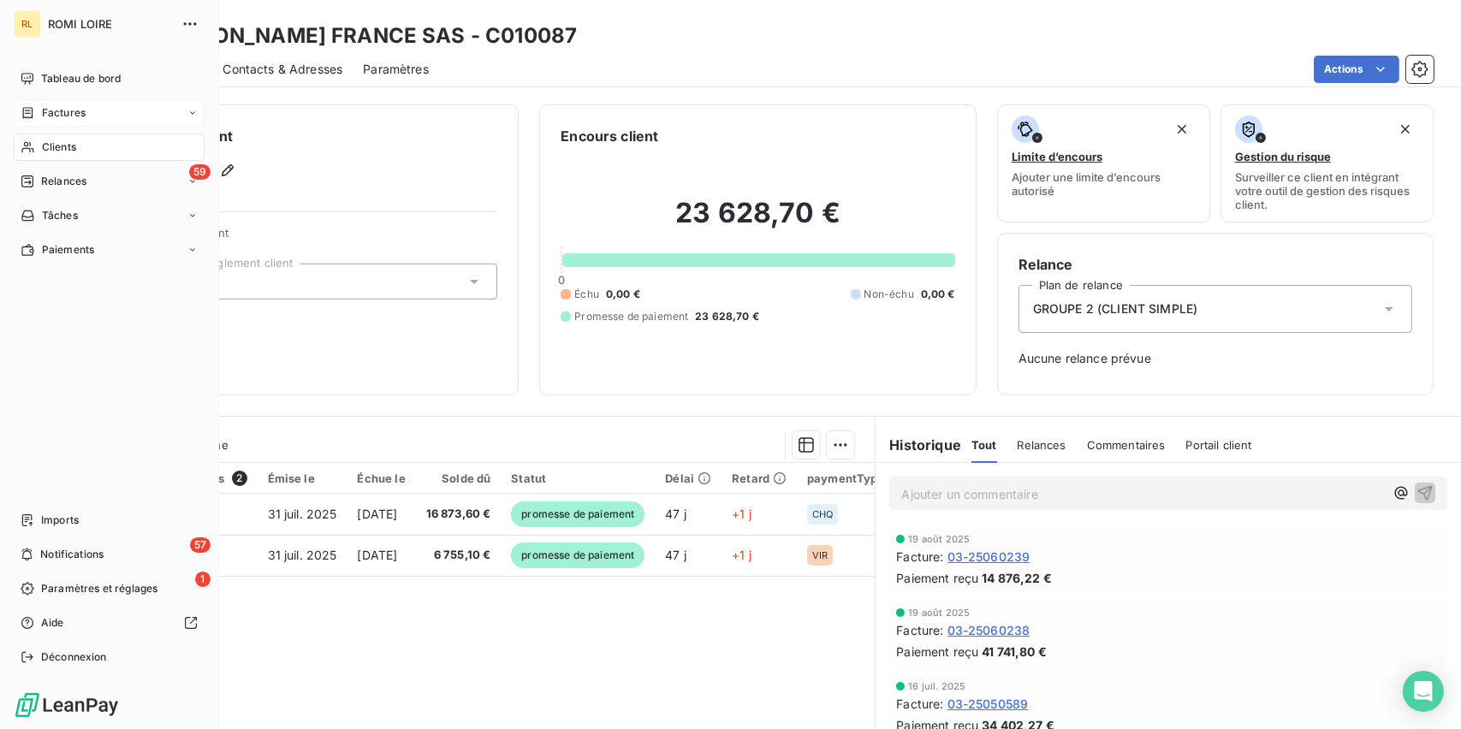
click at [39, 113] on div "Factures" at bounding box center [53, 112] width 65 height 15
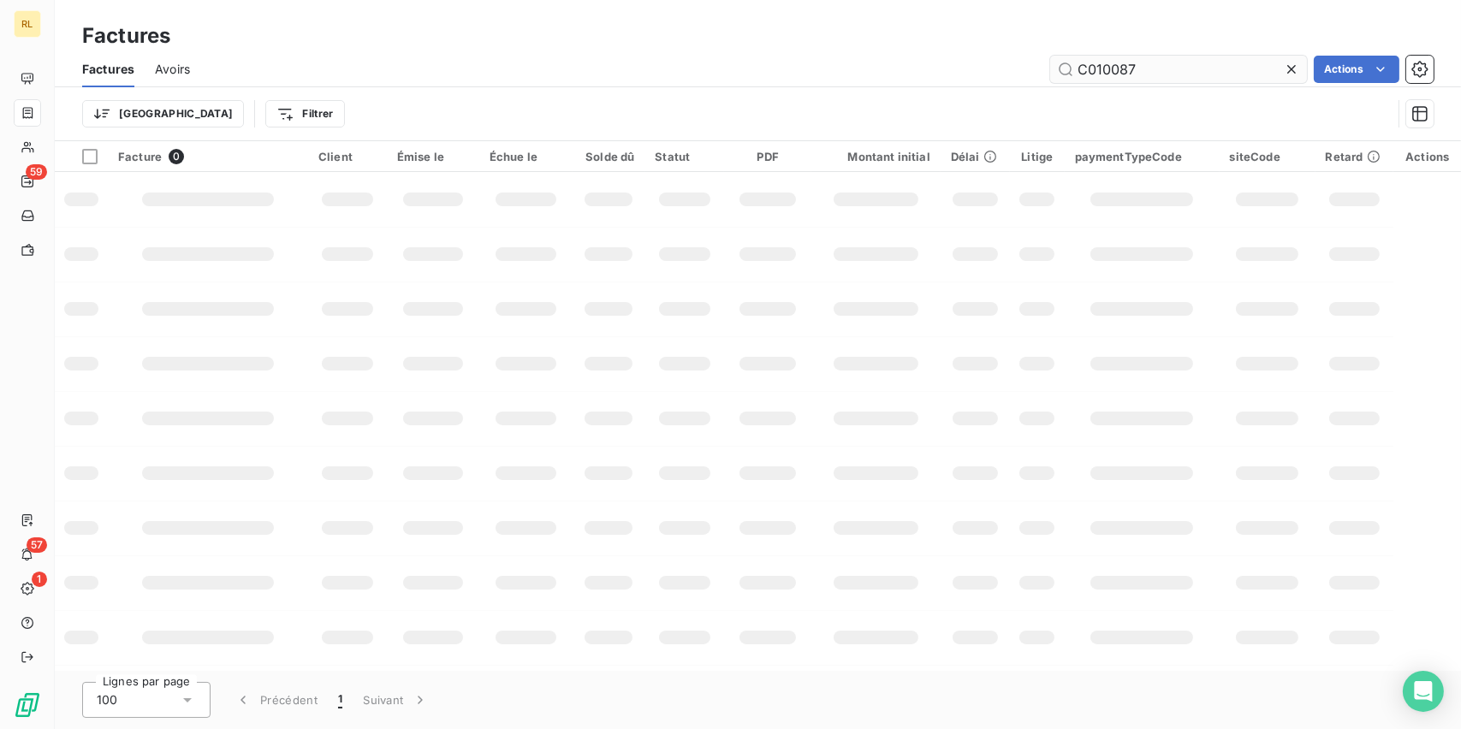
click at [1161, 78] on input "C010087" at bounding box center [1178, 69] width 257 height 27
drag, startPoint x: 1161, startPoint y: 78, endPoint x: 1149, endPoint y: 70, distance: 15.0
click at [1160, 74] on input "C010087" at bounding box center [1178, 69] width 257 height 27
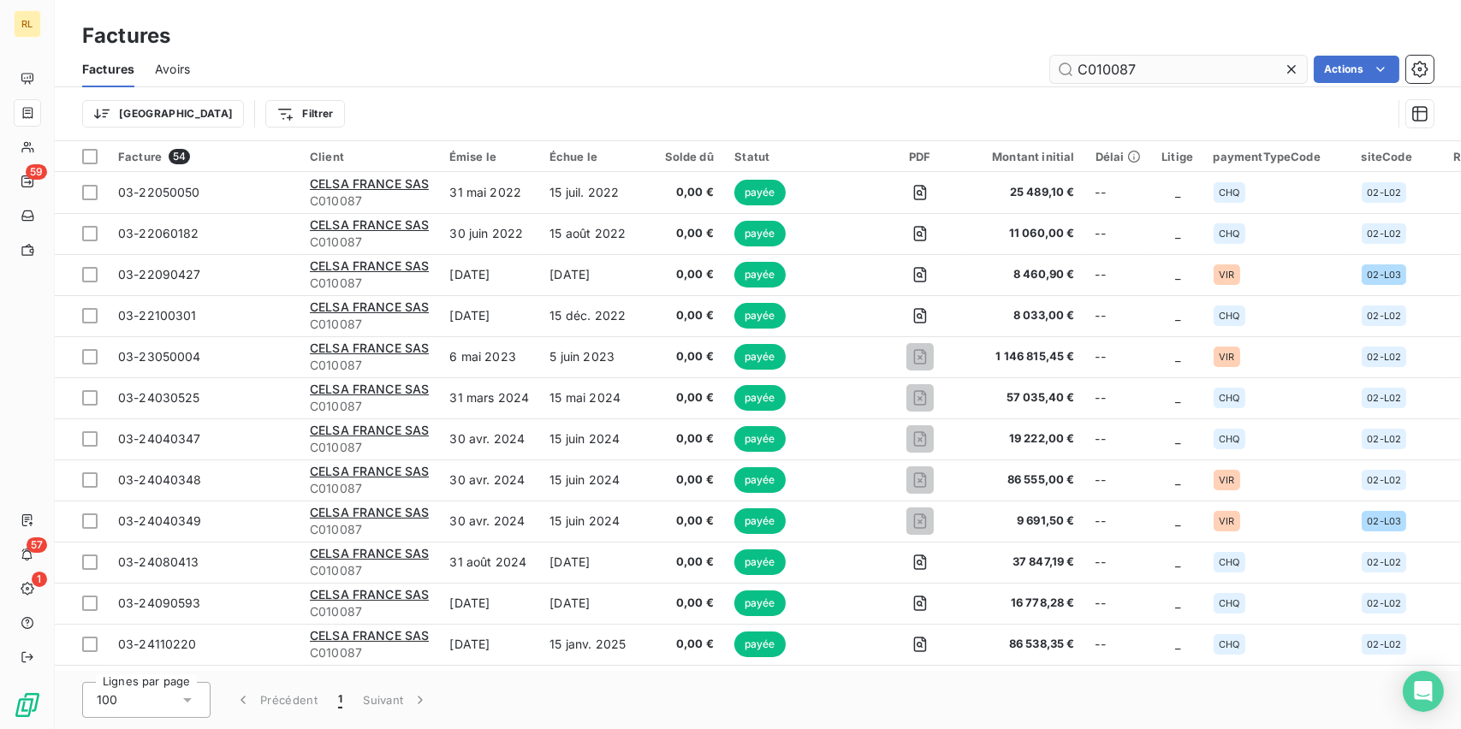
click at [1160, 63] on input "C010087" at bounding box center [1178, 69] width 257 height 27
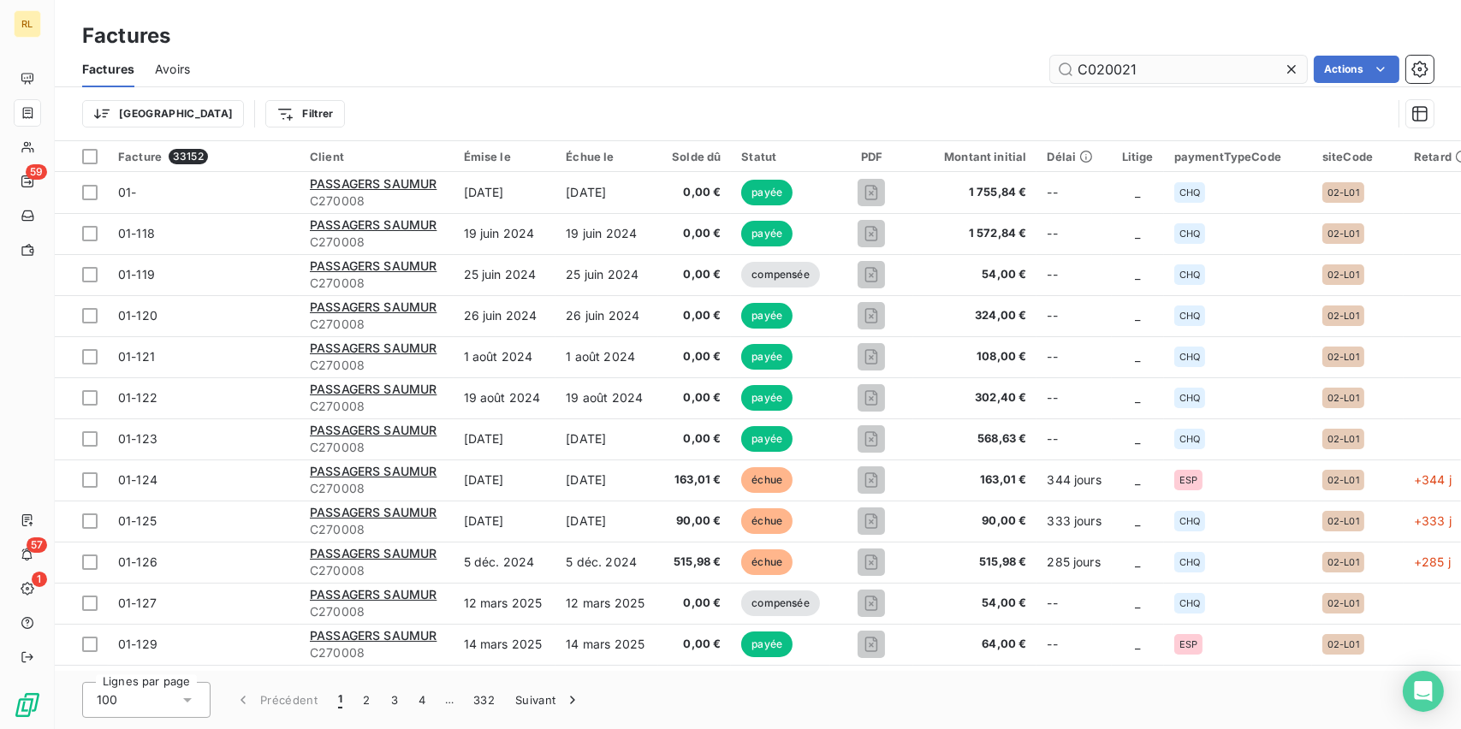
type input "C020021"
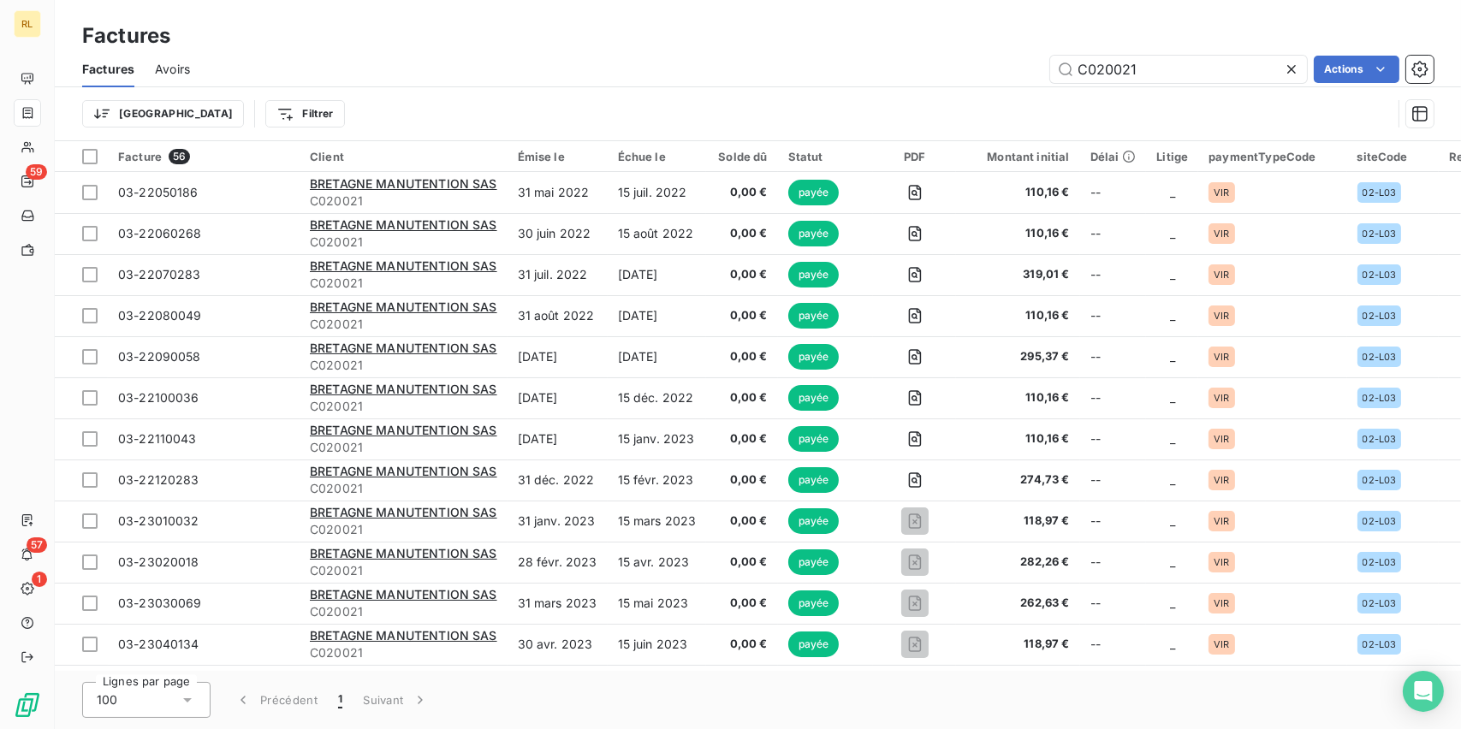
scroll to position [513, 0]
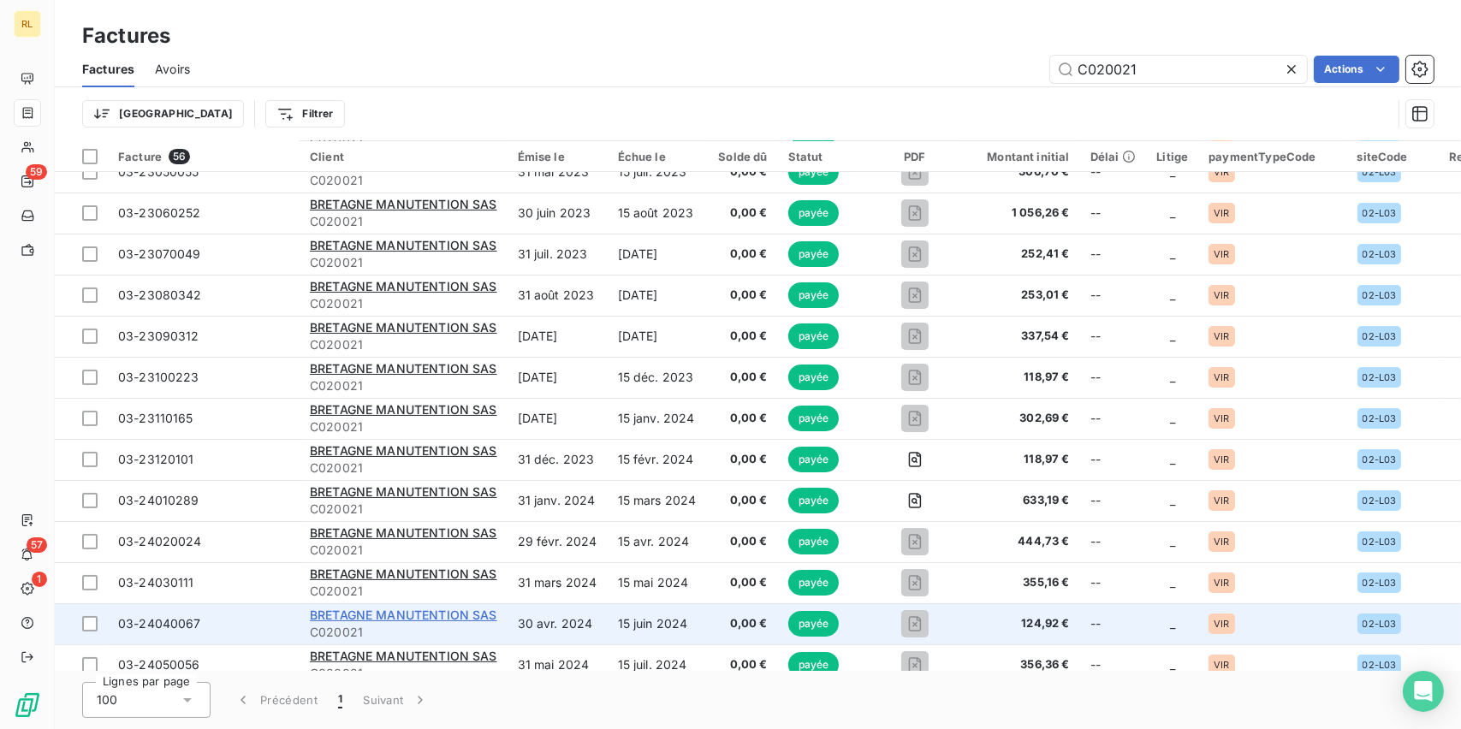
click at [362, 620] on span "BRETAGNE MANUTENTION SAS" at bounding box center [403, 615] width 187 height 15
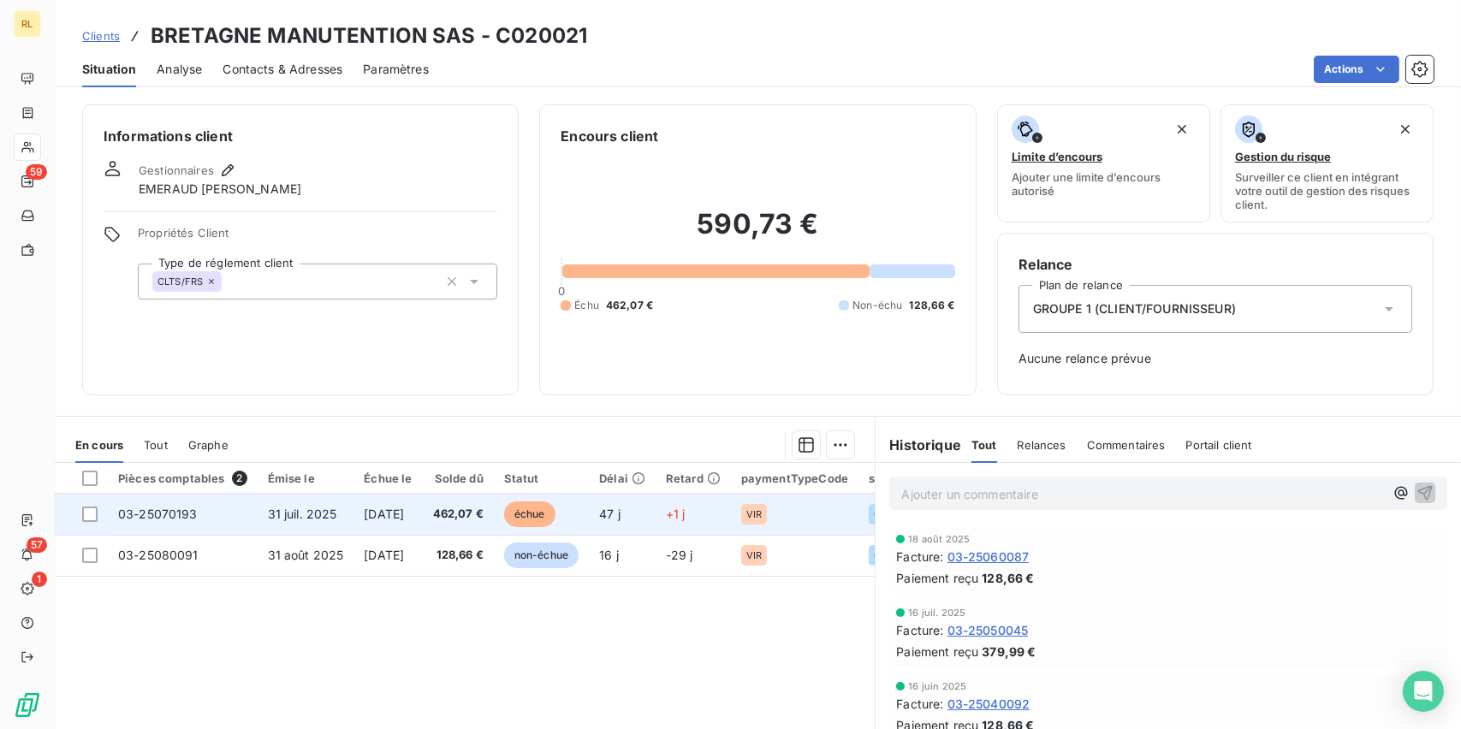
click at [762, 509] on span "VIR" at bounding box center [753, 514] width 15 height 10
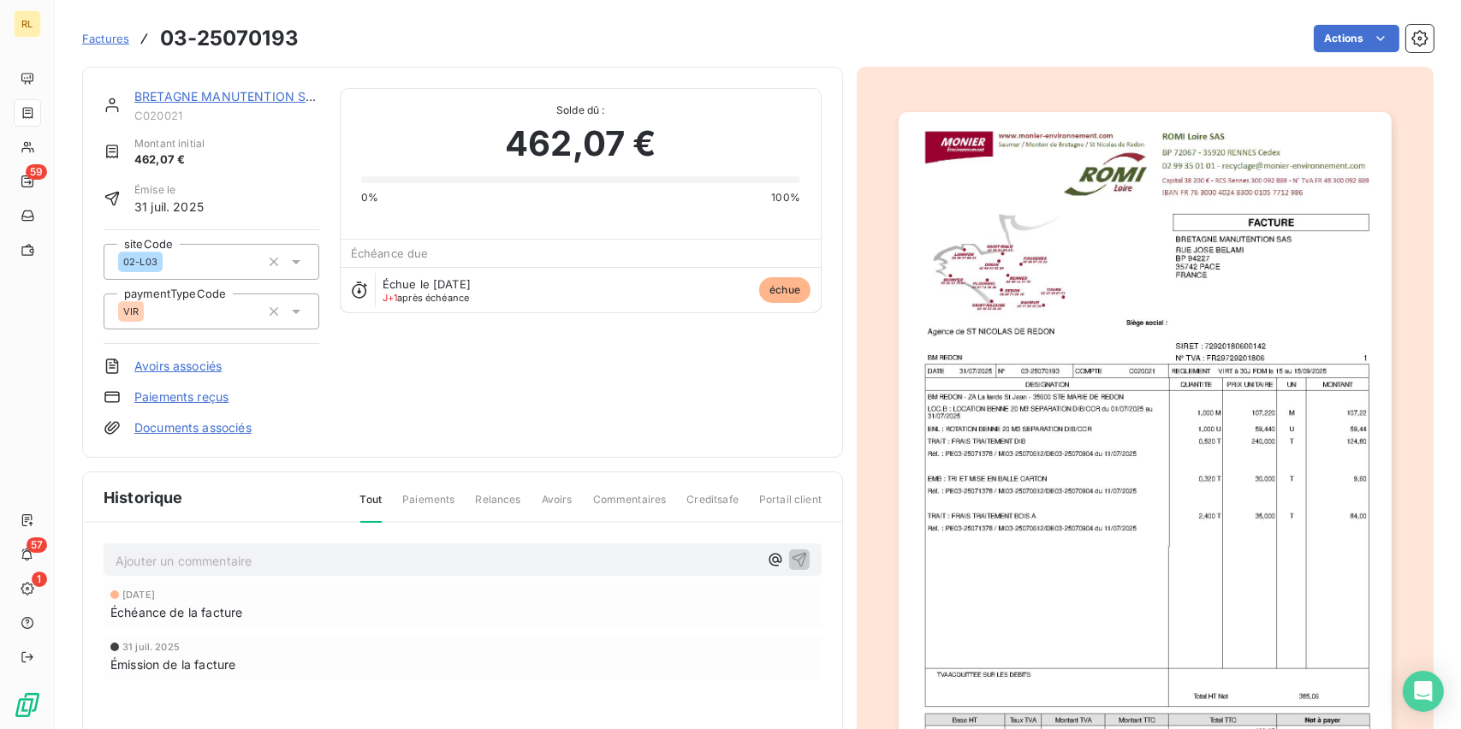
click at [153, 393] on link "Paiements reçus" at bounding box center [181, 397] width 94 height 17
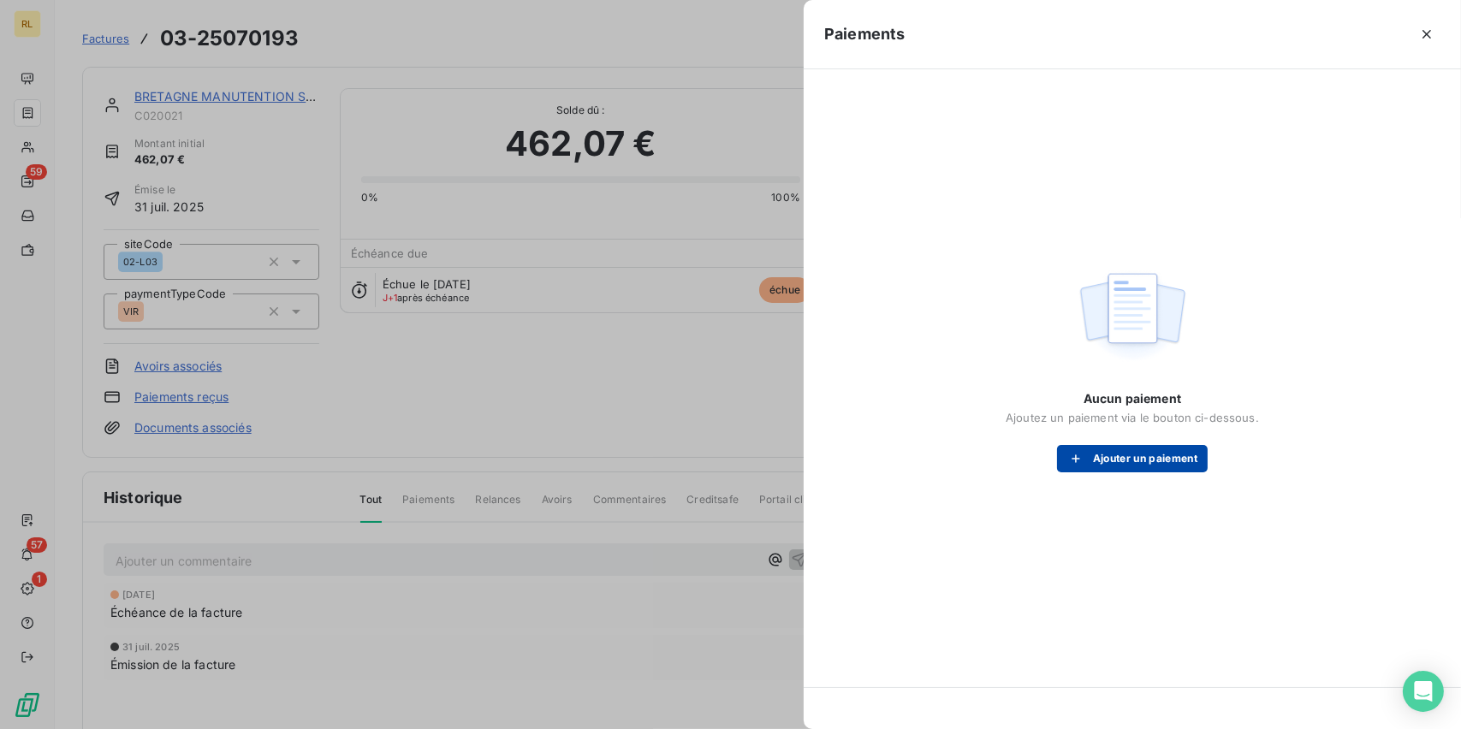
click at [1166, 452] on button "Ajouter un paiement" at bounding box center [1132, 458] width 151 height 27
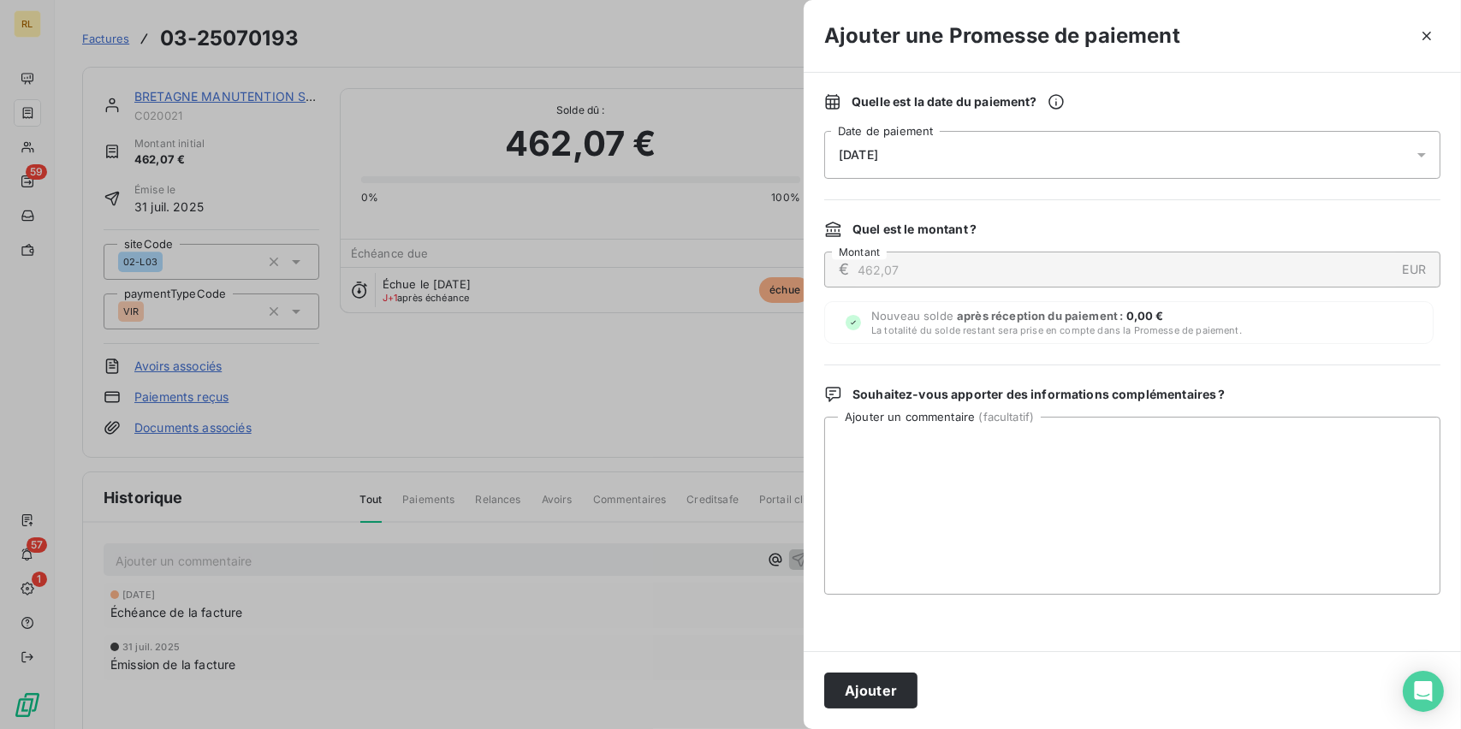
click at [867, 660] on div "Ajouter" at bounding box center [1132, 690] width 657 height 78
click at [866, 674] on button "Ajouter" at bounding box center [870, 691] width 93 height 36
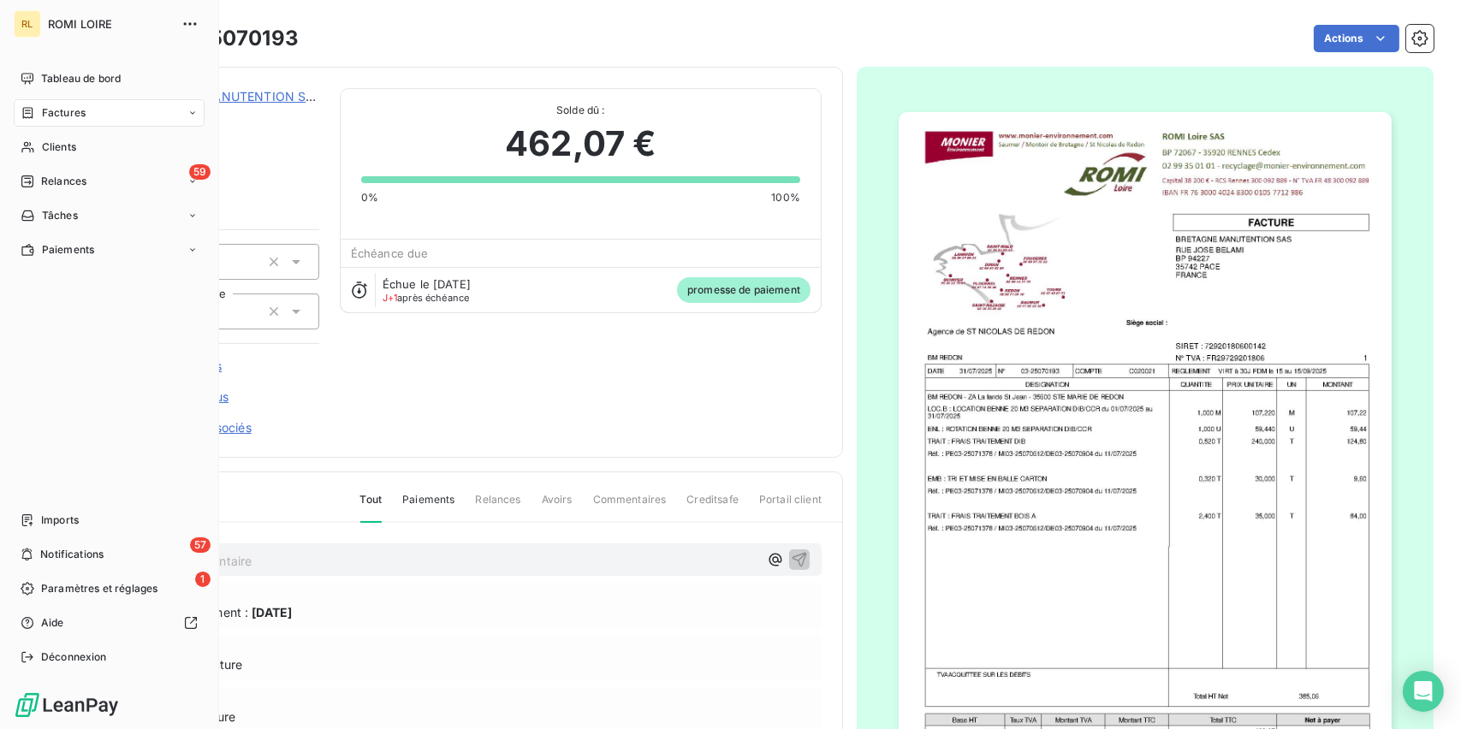
click at [56, 112] on span "Factures" at bounding box center [64, 112] width 44 height 15
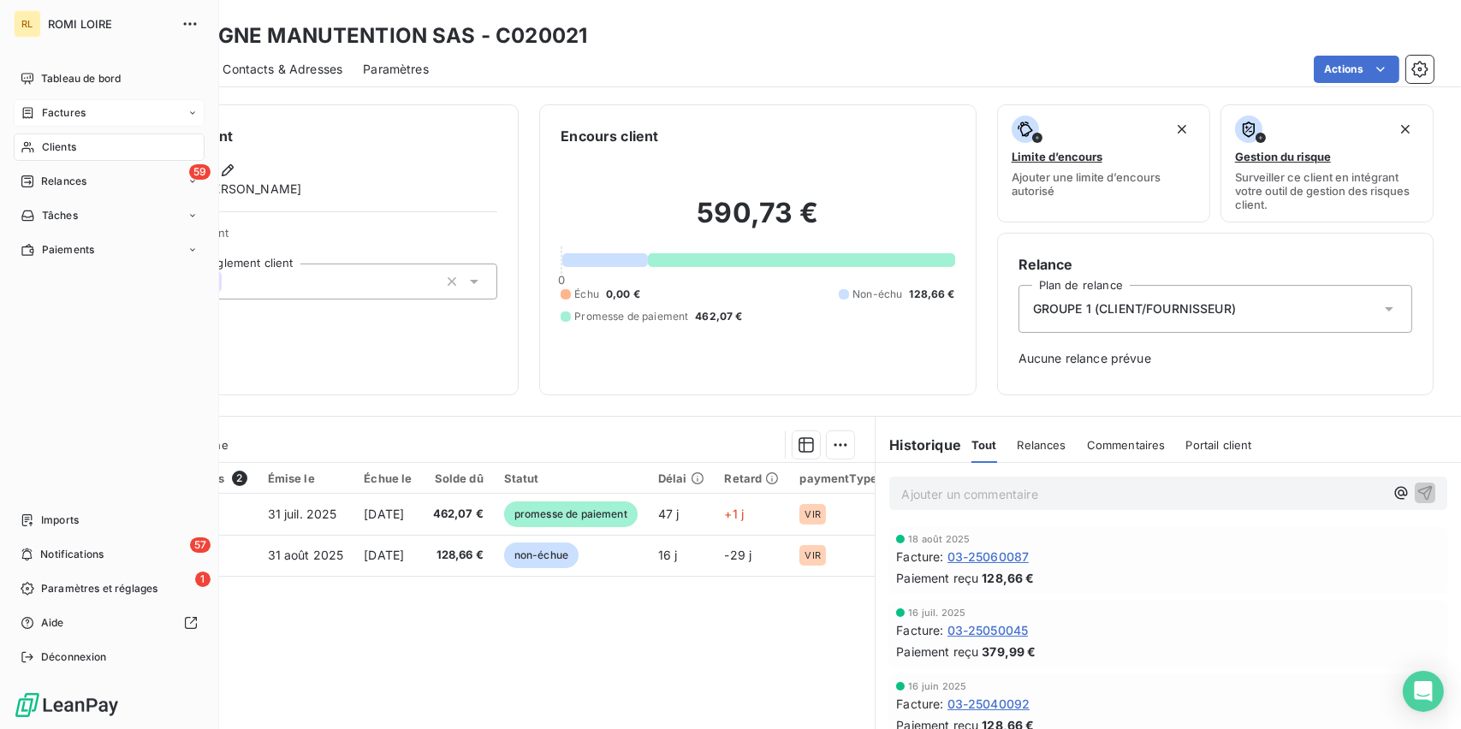
click at [46, 138] on div "Clients" at bounding box center [109, 147] width 191 height 27
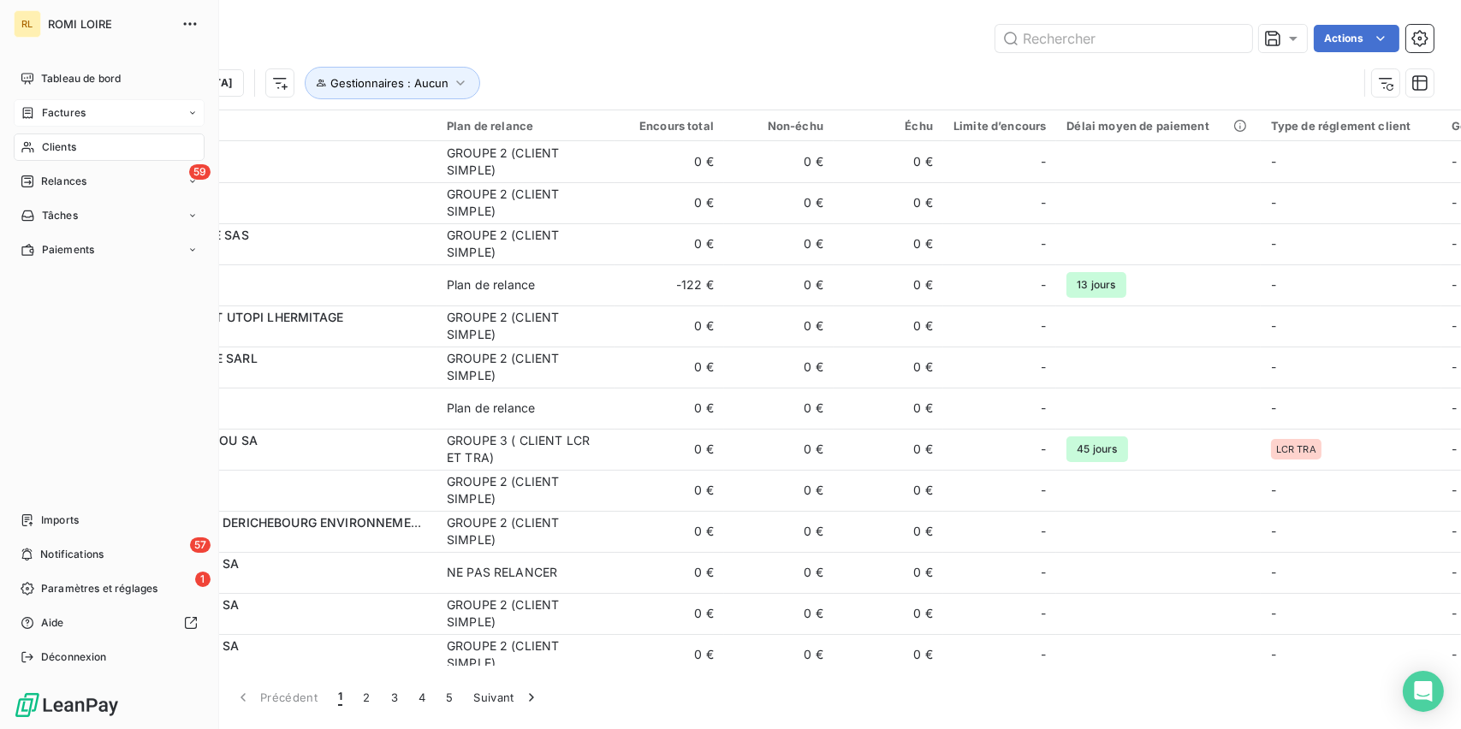
click at [53, 109] on span "Factures" at bounding box center [64, 112] width 44 height 15
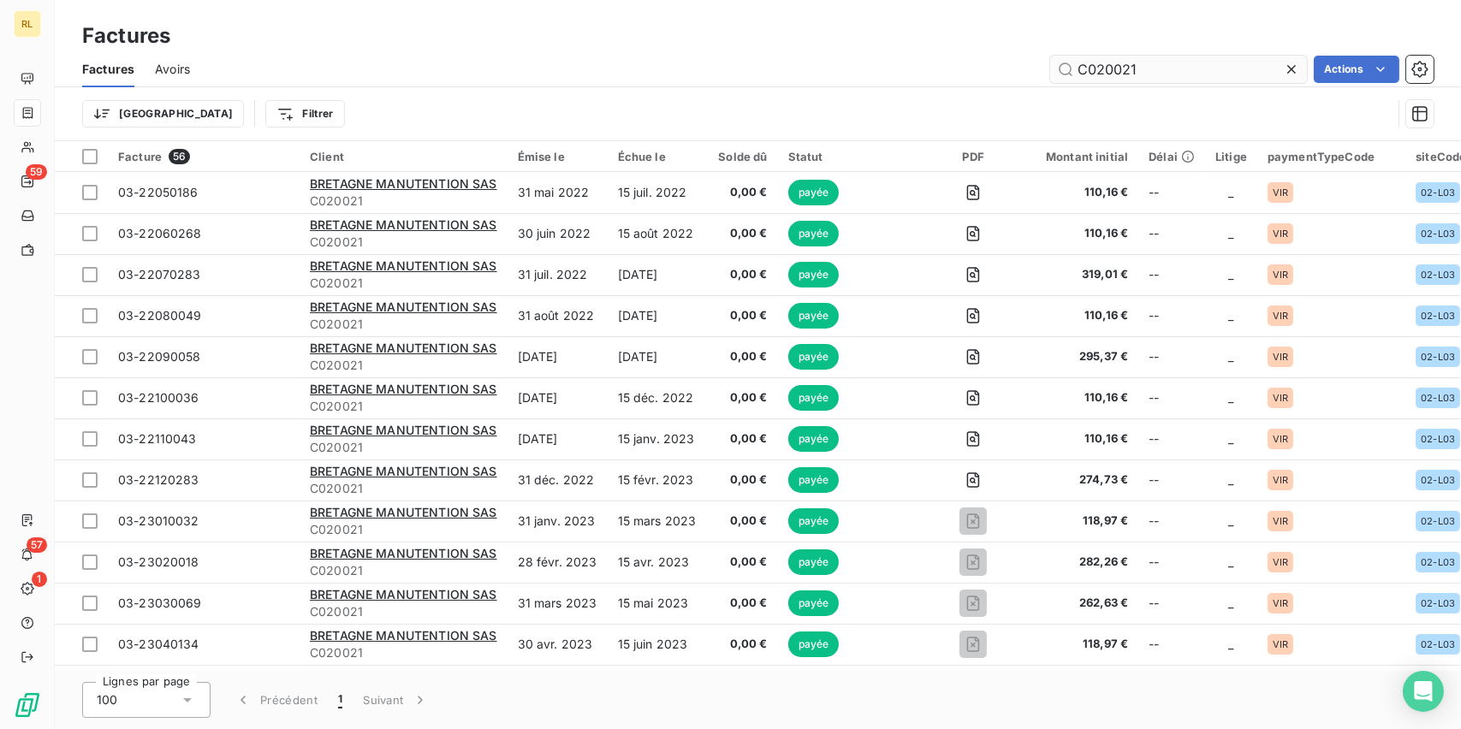
click at [1153, 72] on input "C020021" at bounding box center [1178, 69] width 257 height 27
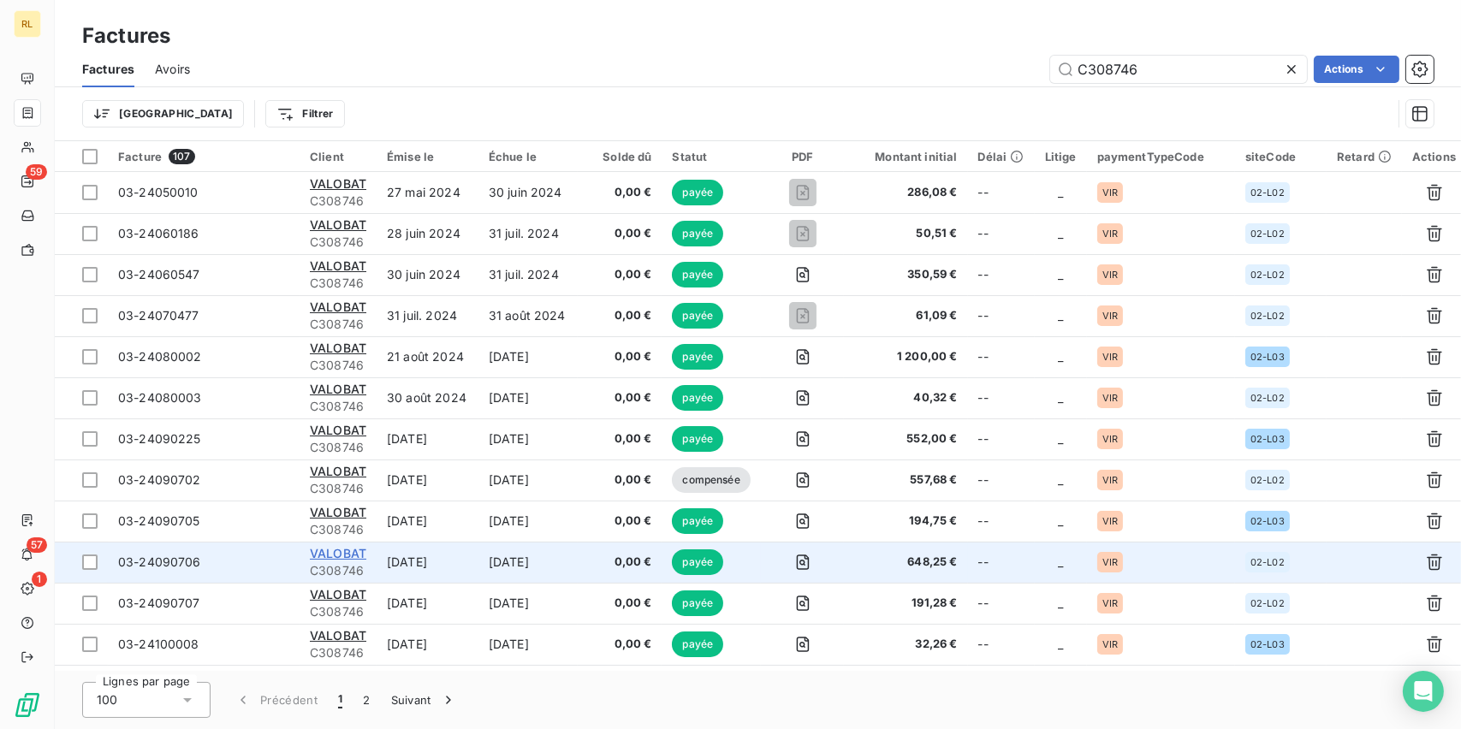
type input "C308746"
click at [352, 547] on span "VALOBAT" at bounding box center [338, 553] width 56 height 15
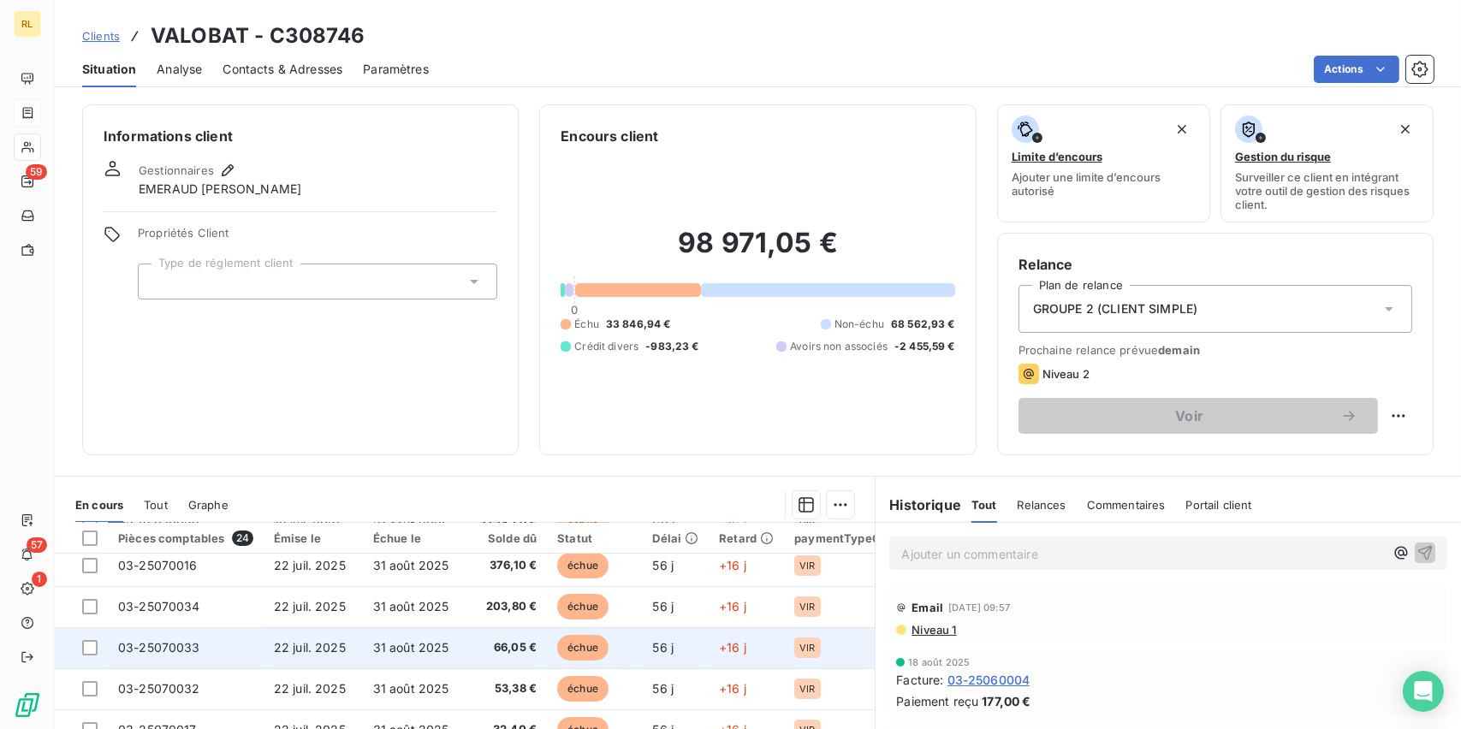
scroll to position [257, 0]
click at [531, 643] on span "53,38 €" at bounding box center [504, 646] width 68 height 17
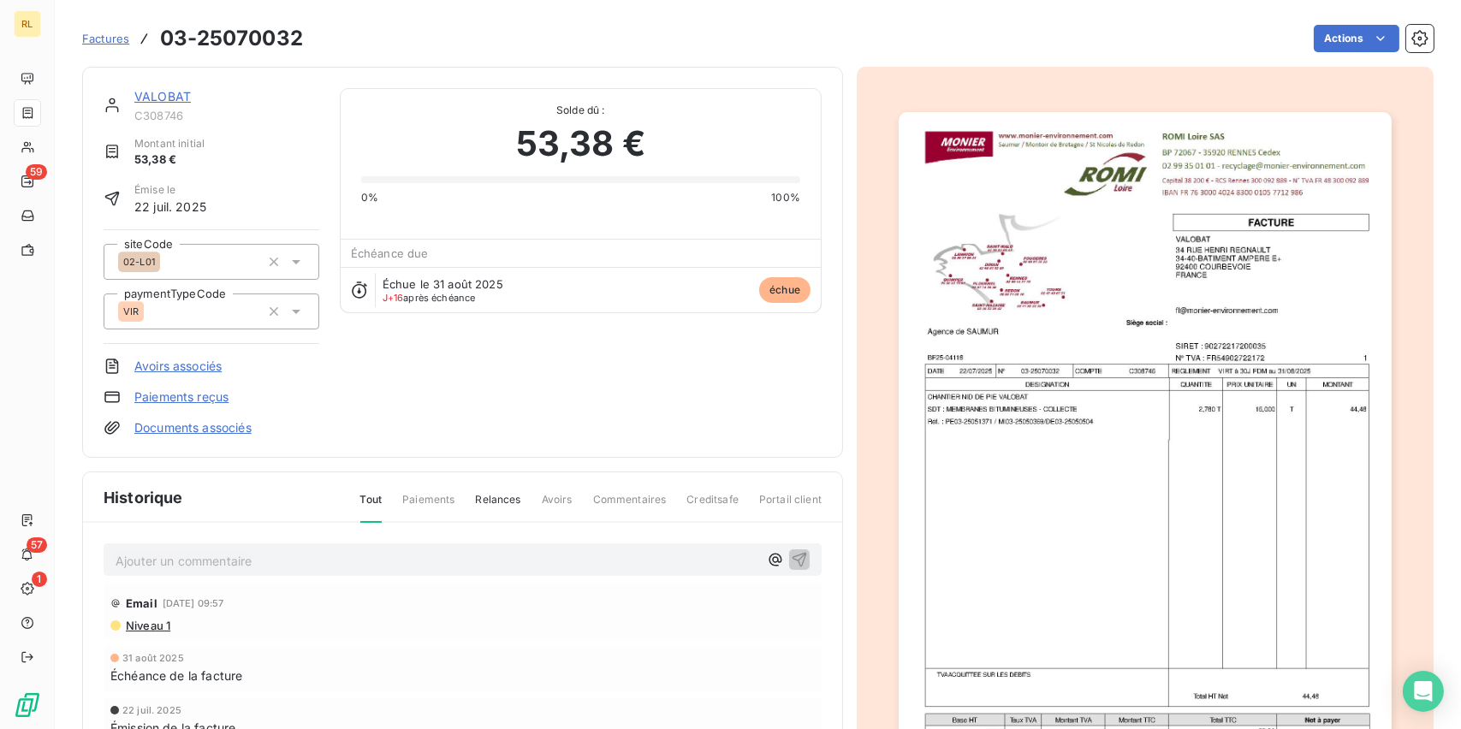
click at [211, 398] on link "Paiements reçus" at bounding box center [181, 397] width 94 height 17
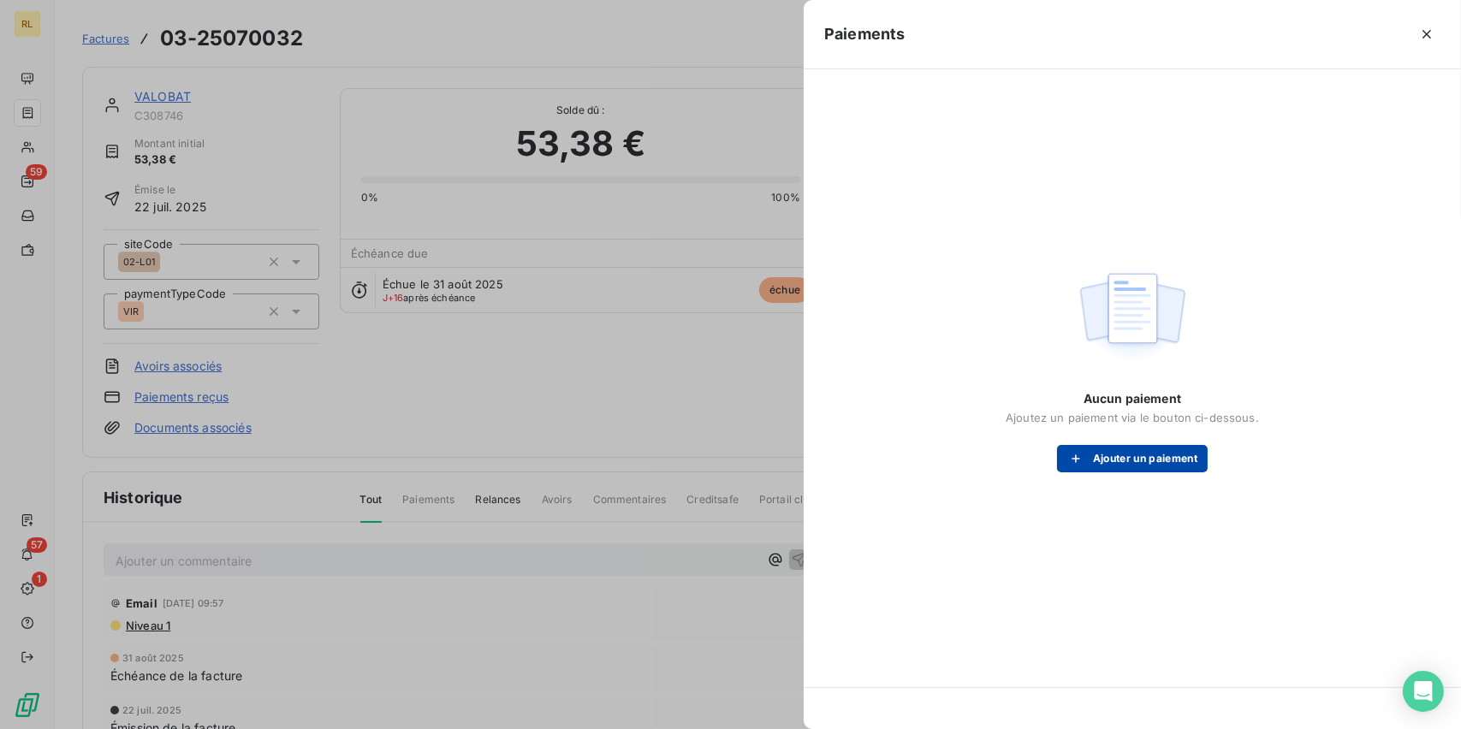
click at [1104, 448] on button "Ajouter un paiement" at bounding box center [1132, 458] width 151 height 27
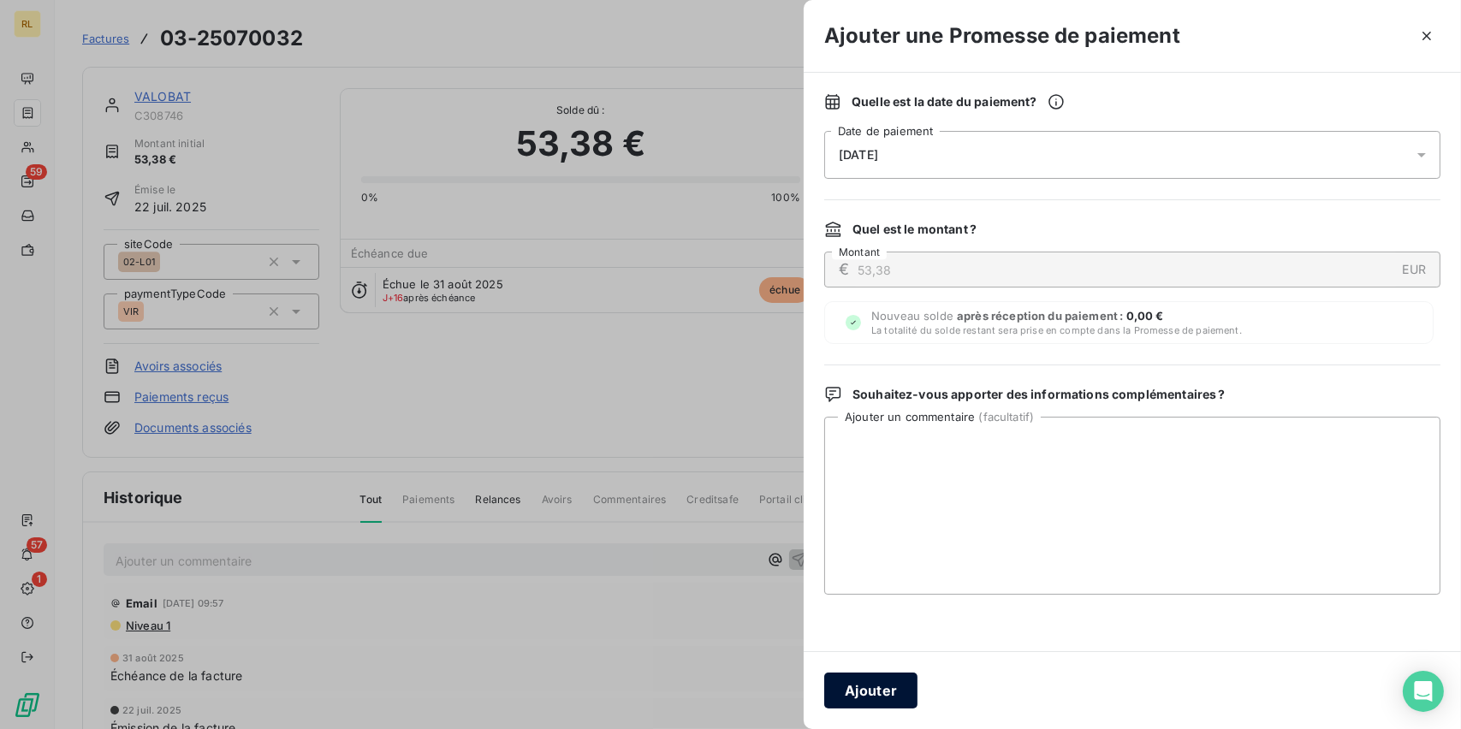
click at [876, 693] on button "Ajouter" at bounding box center [870, 691] width 93 height 36
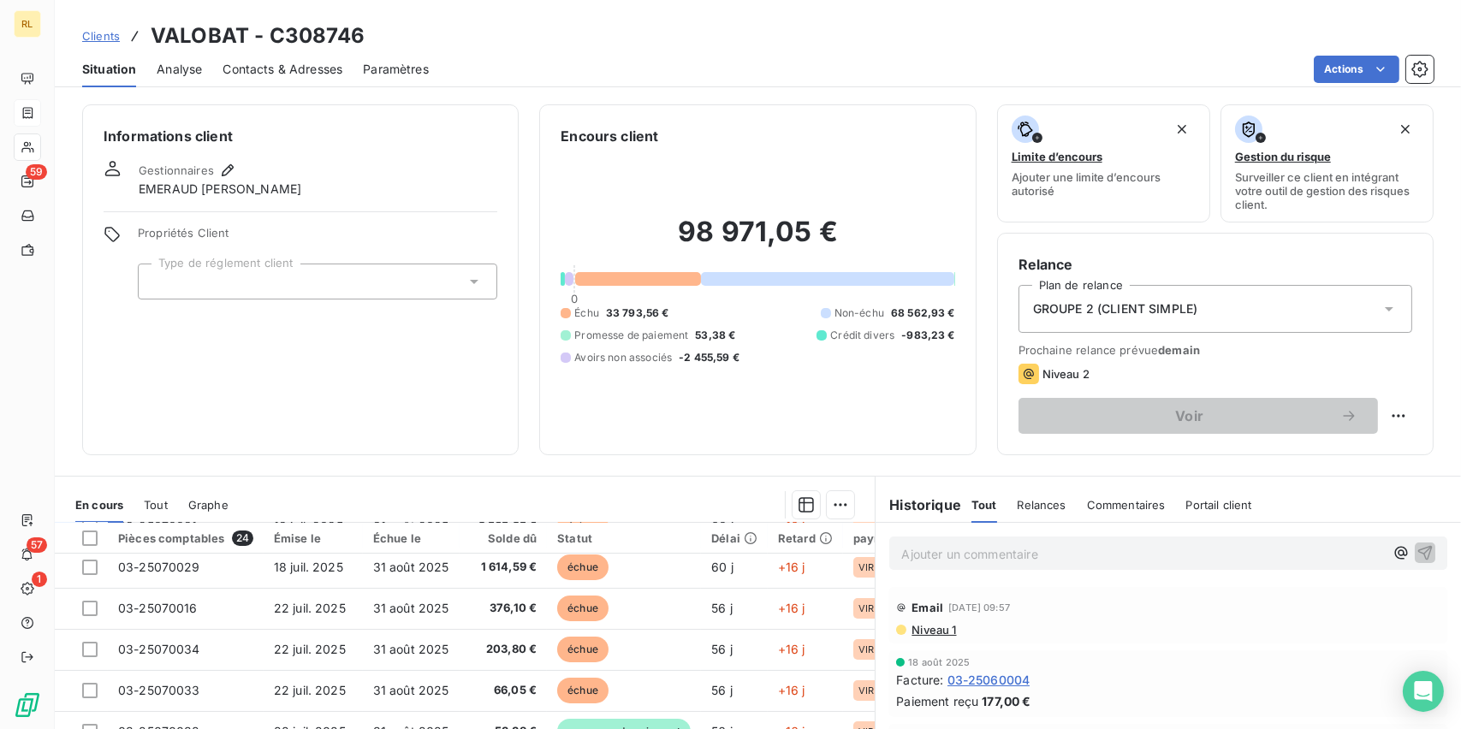
scroll to position [257, 0]
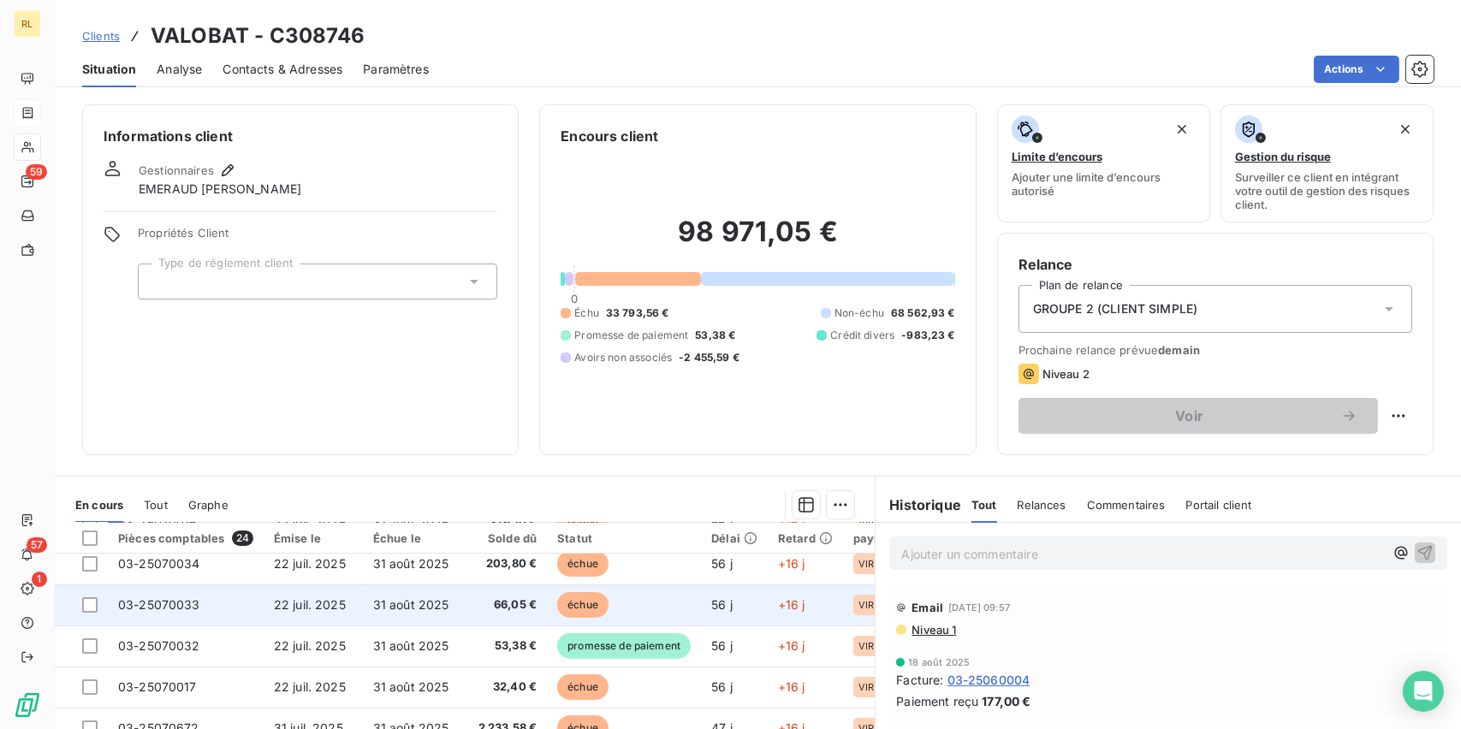
click at [524, 613] on td "66,05 €" at bounding box center [504, 605] width 88 height 41
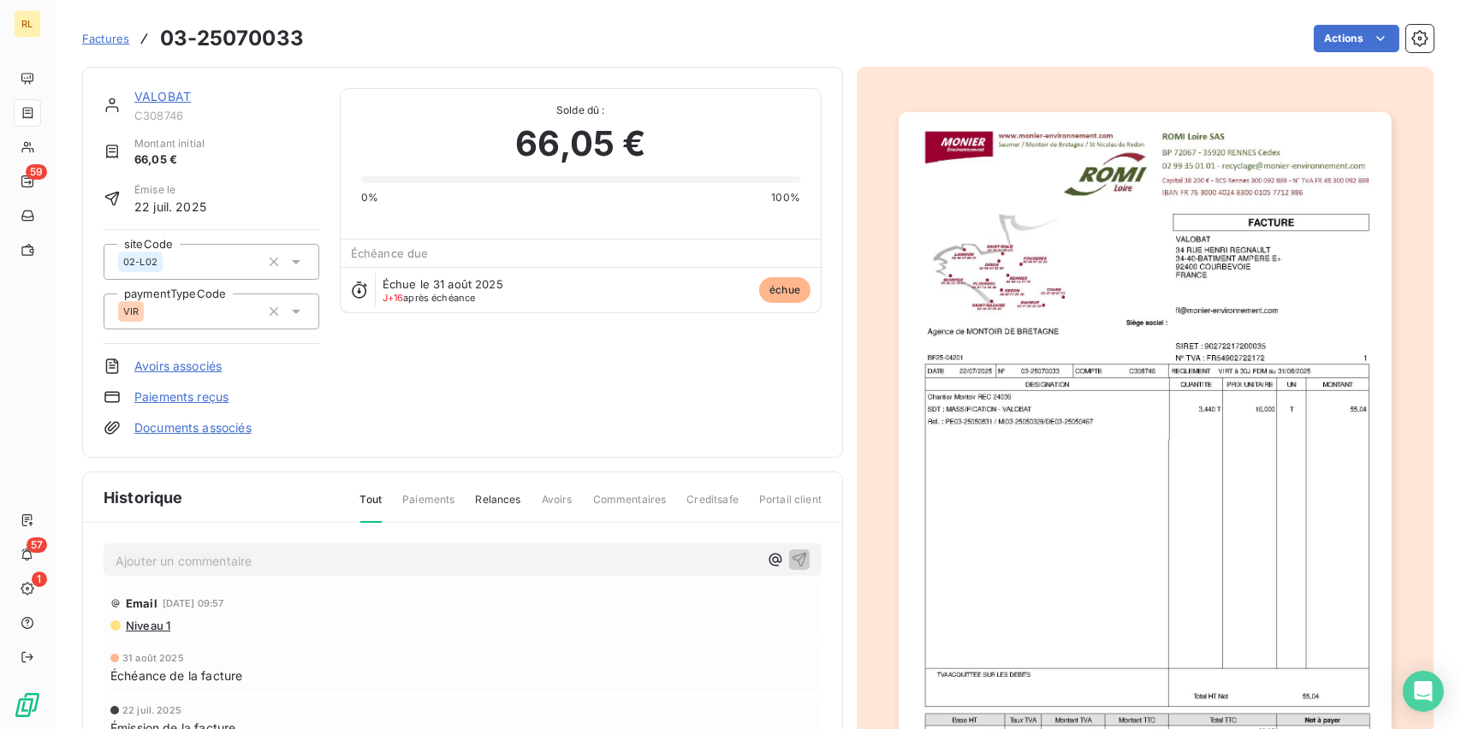
click at [200, 399] on link "Paiements reçus" at bounding box center [181, 397] width 94 height 17
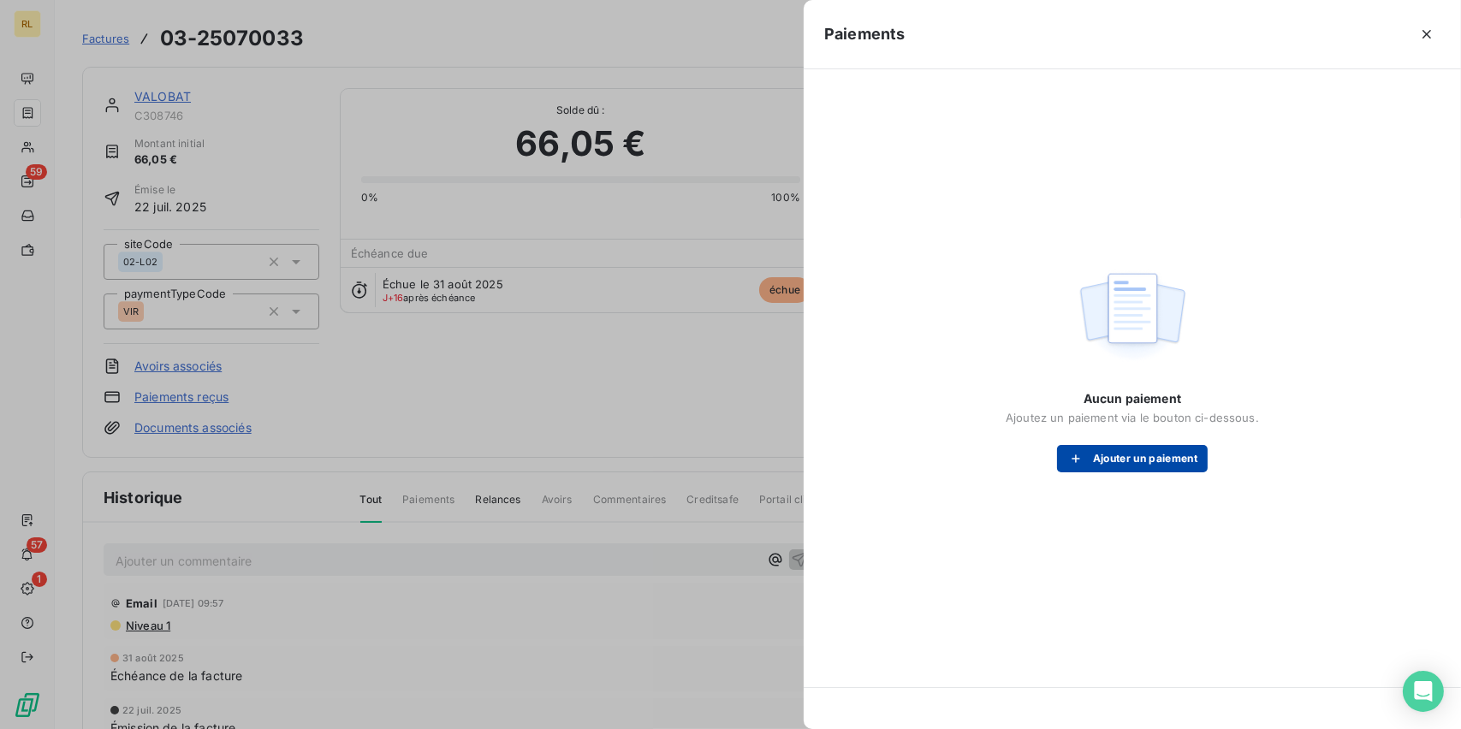
click at [1119, 465] on button "Ajouter un paiement" at bounding box center [1132, 458] width 151 height 27
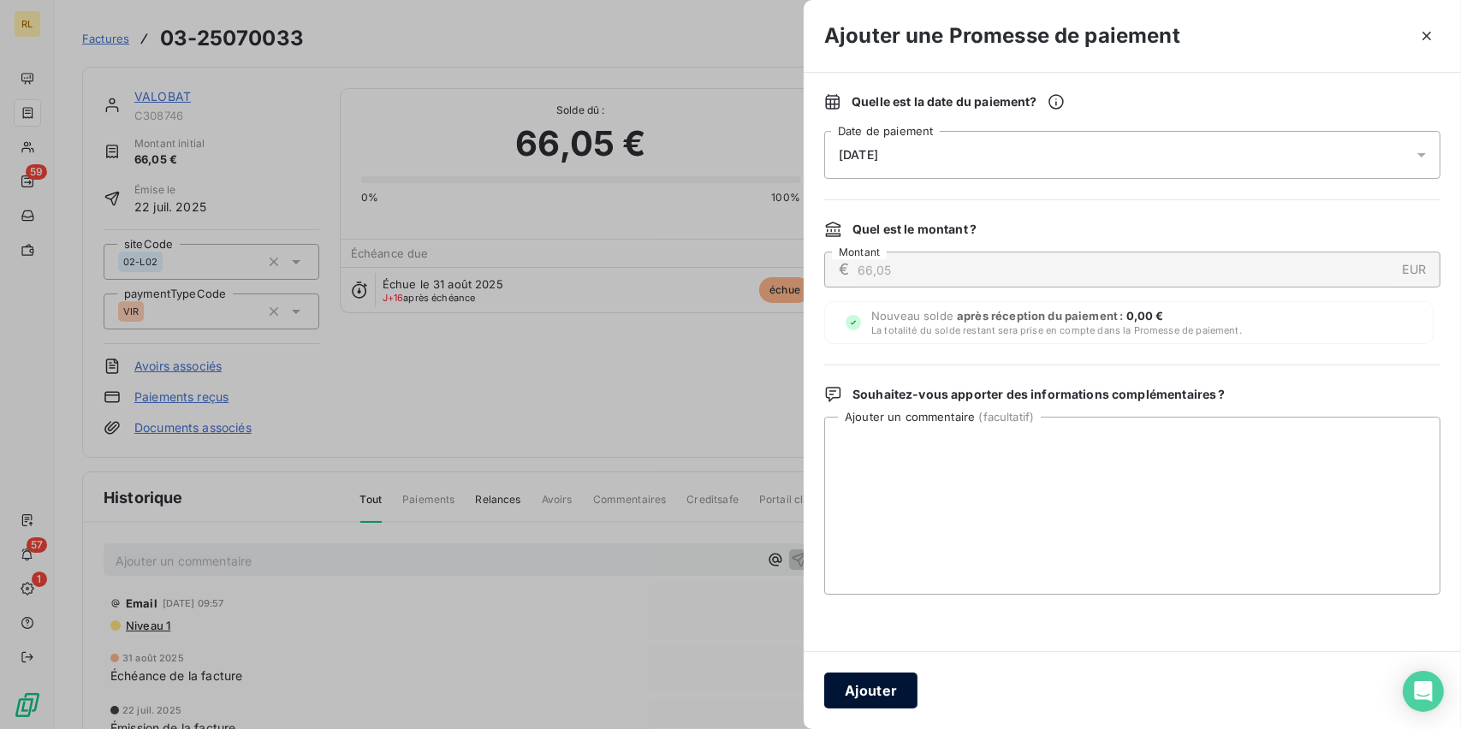
click at [843, 690] on button "Ajouter" at bounding box center [870, 691] width 93 height 36
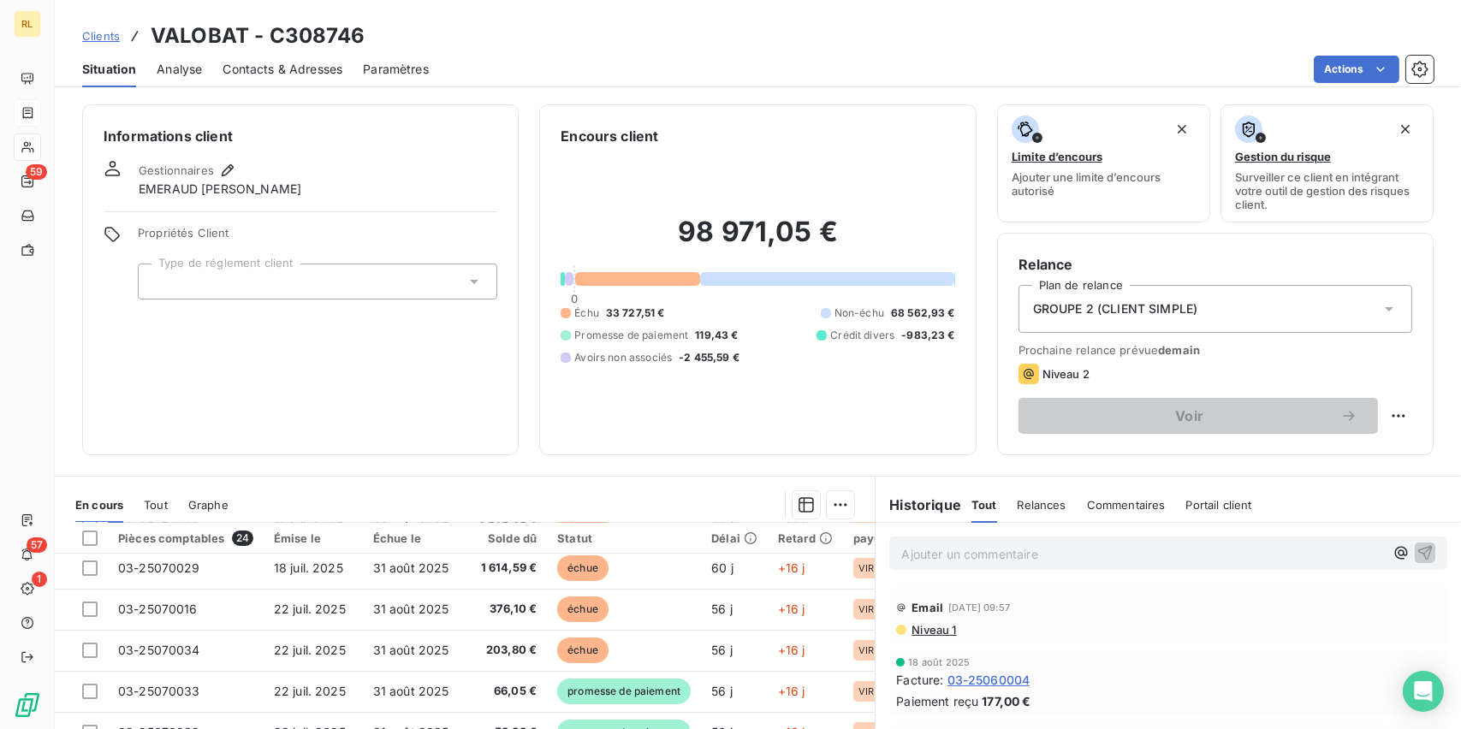
scroll to position [171, 0]
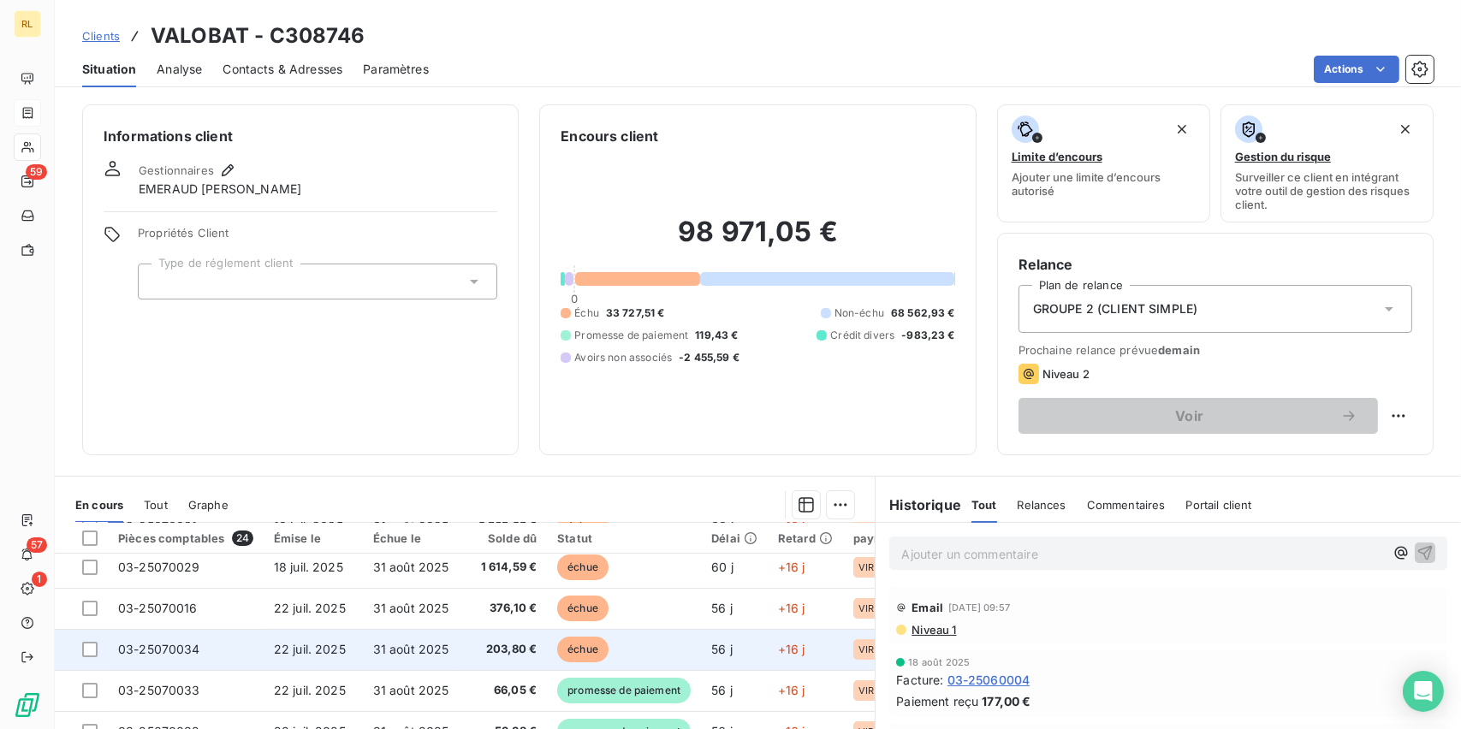
click at [511, 652] on span "203,80 €" at bounding box center [504, 649] width 68 height 17
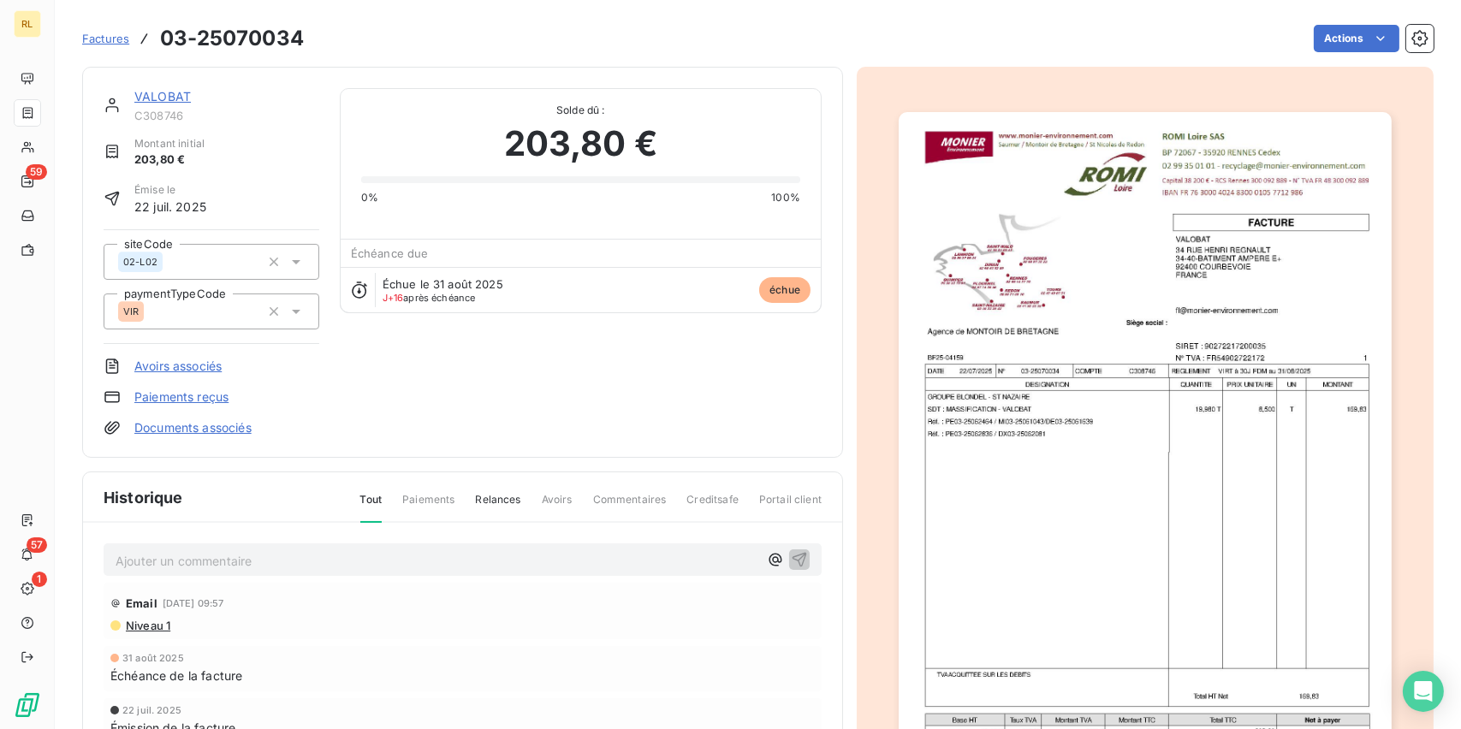
click at [189, 393] on link "Paiements reçus" at bounding box center [181, 397] width 94 height 17
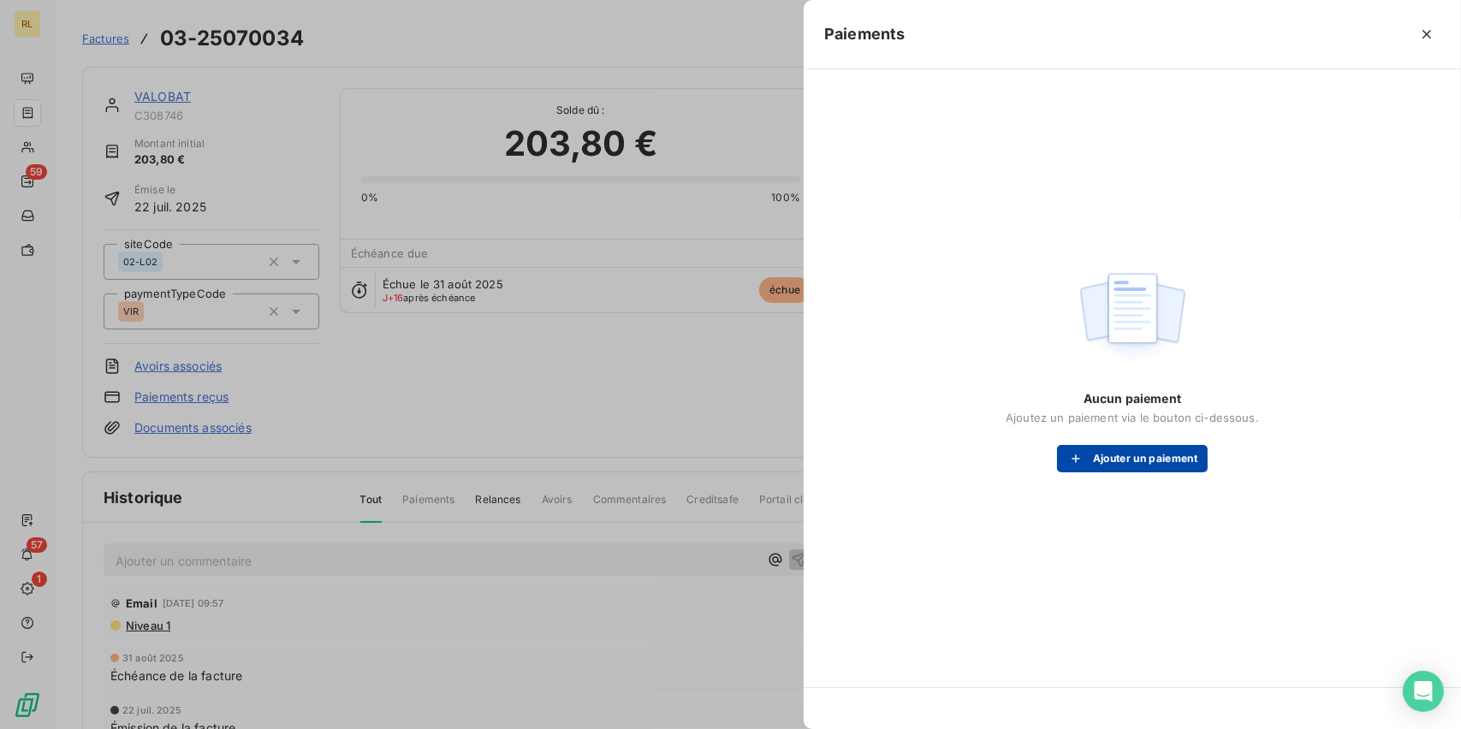
click at [1130, 466] on button "Ajouter un paiement" at bounding box center [1132, 458] width 151 height 27
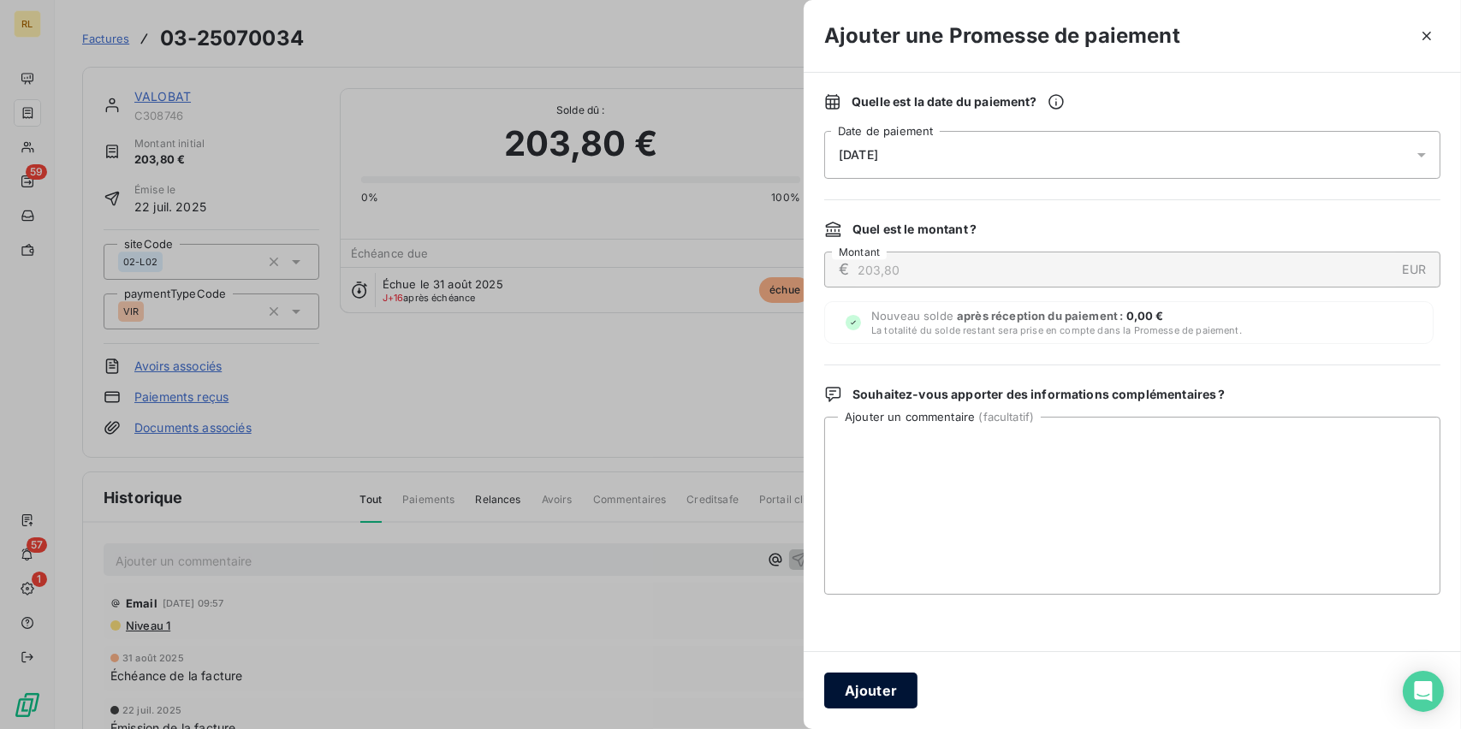
click at [843, 686] on button "Ajouter" at bounding box center [870, 691] width 93 height 36
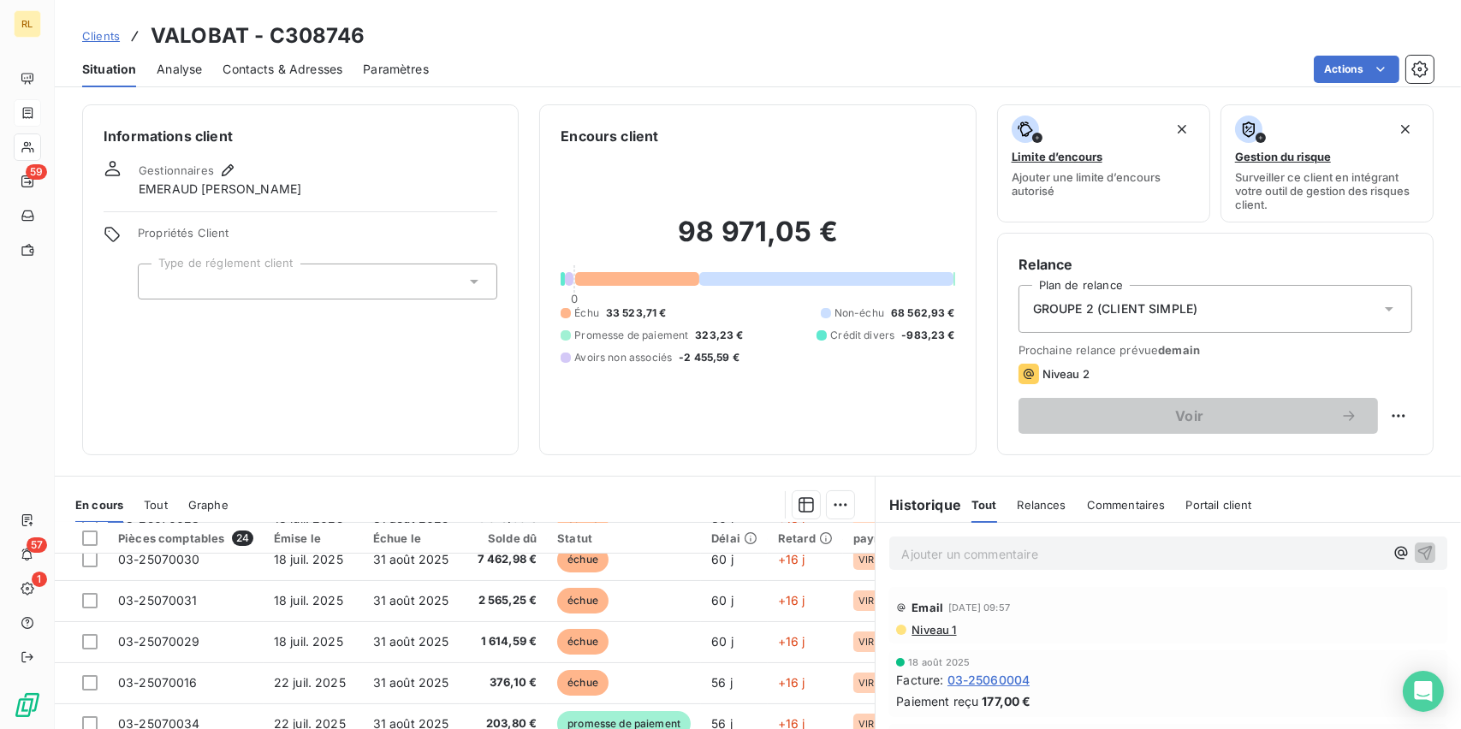
scroll to position [93, 0]
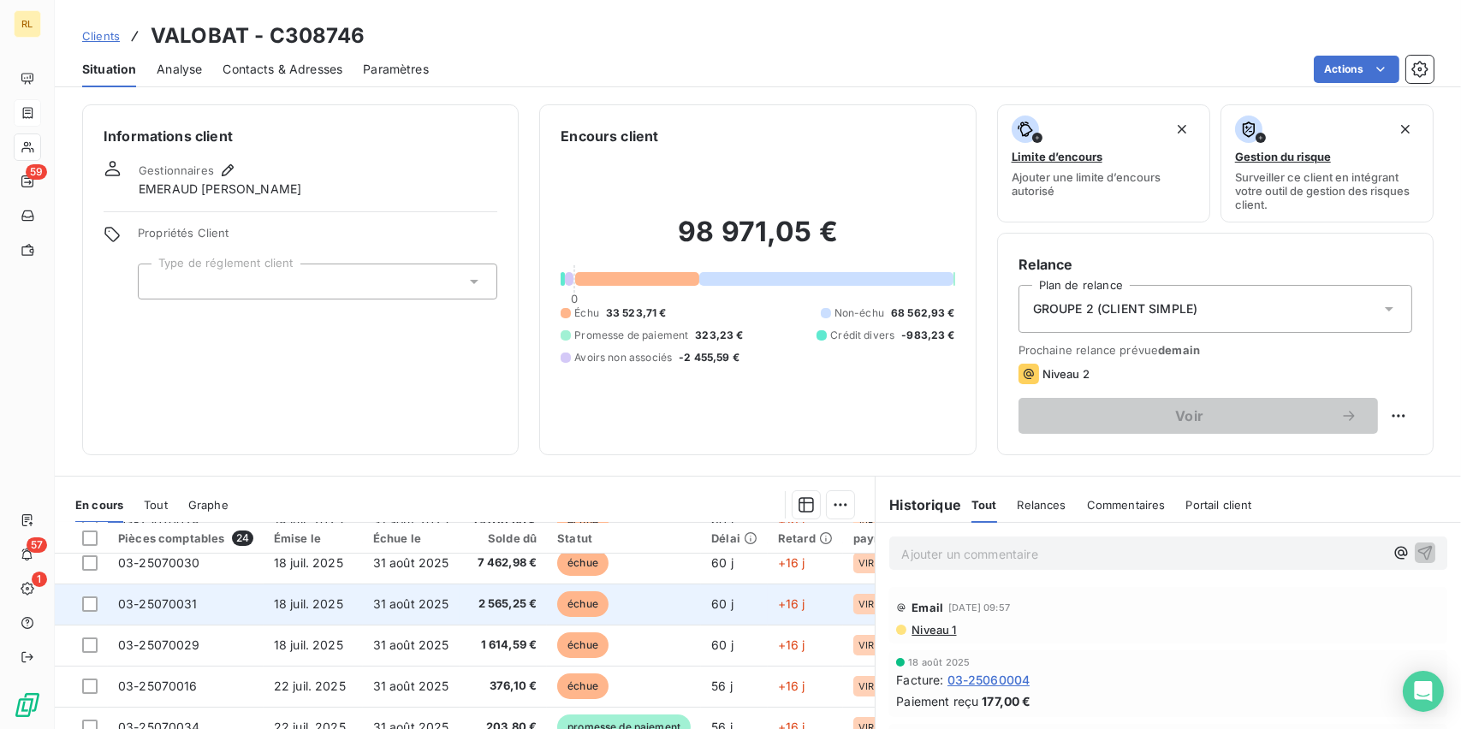
click at [492, 607] on span "2 565,25 €" at bounding box center [504, 604] width 68 height 17
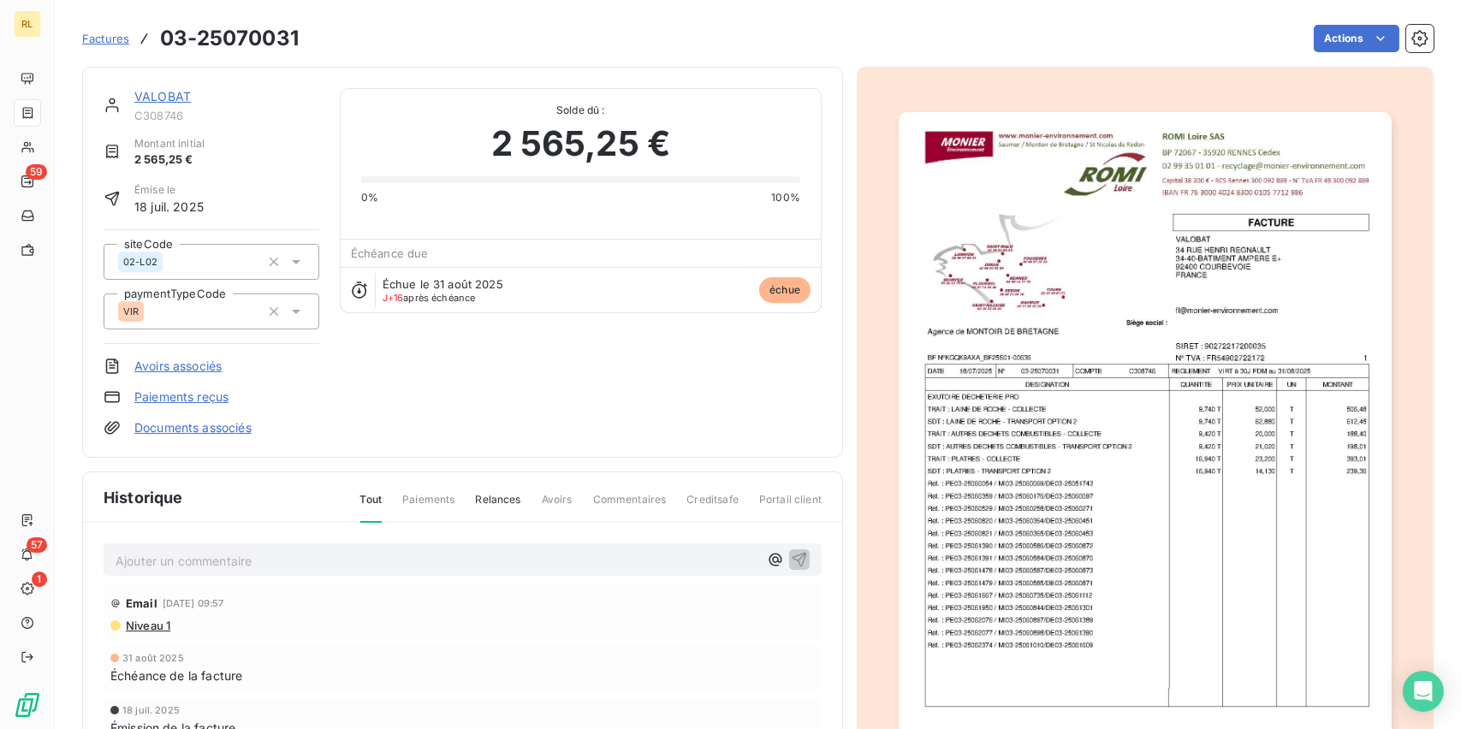
click at [184, 400] on link "Paiements reçus" at bounding box center [181, 397] width 94 height 17
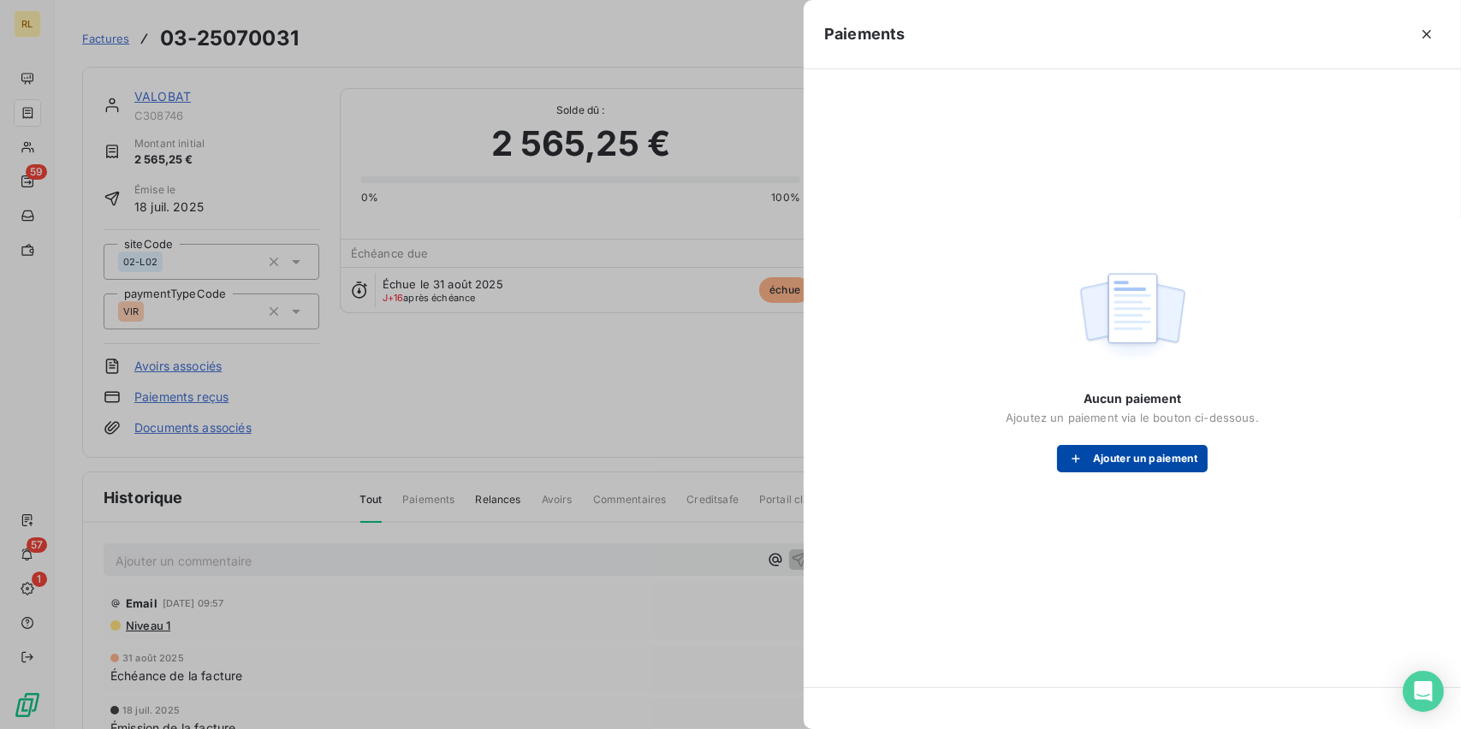
click at [1167, 461] on button "Ajouter un paiement" at bounding box center [1132, 458] width 151 height 27
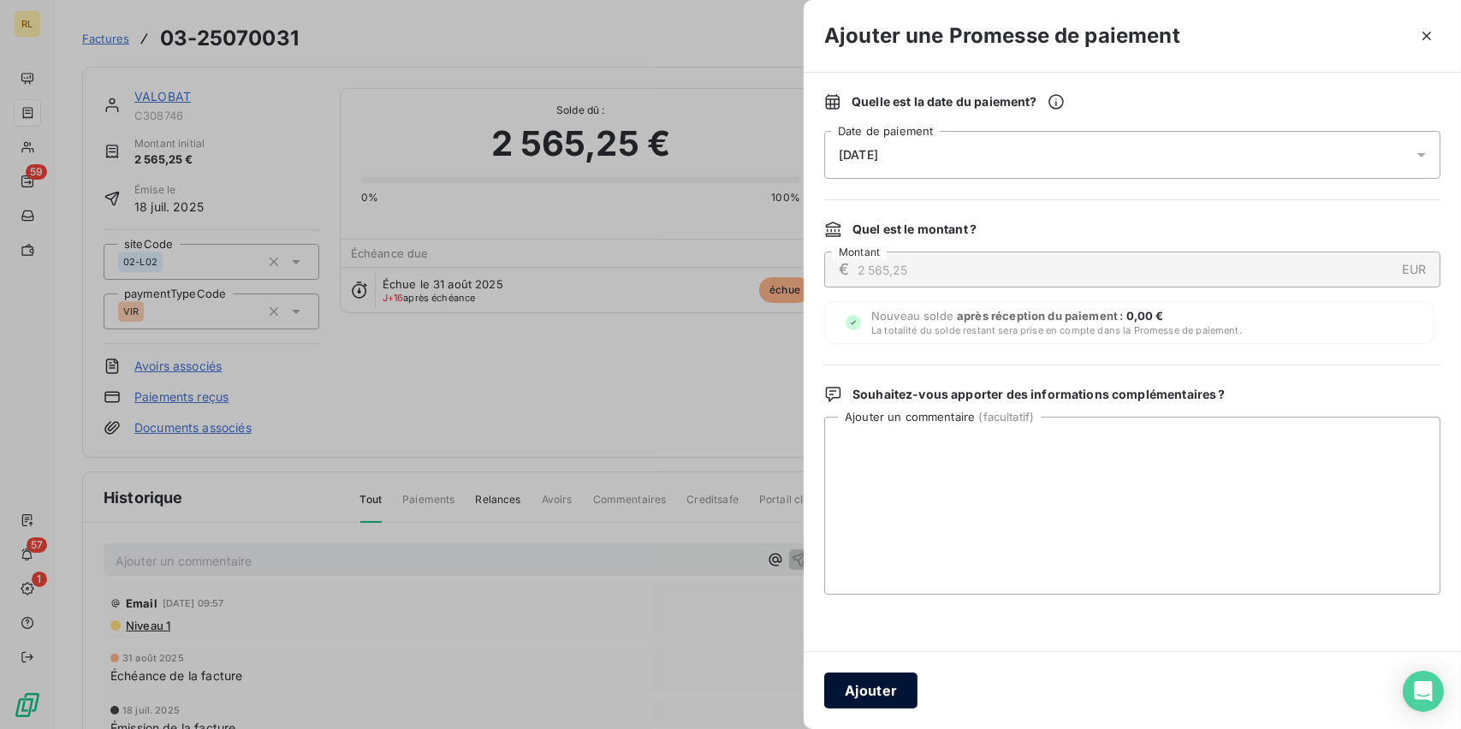
click at [863, 690] on button "Ajouter" at bounding box center [870, 691] width 93 height 36
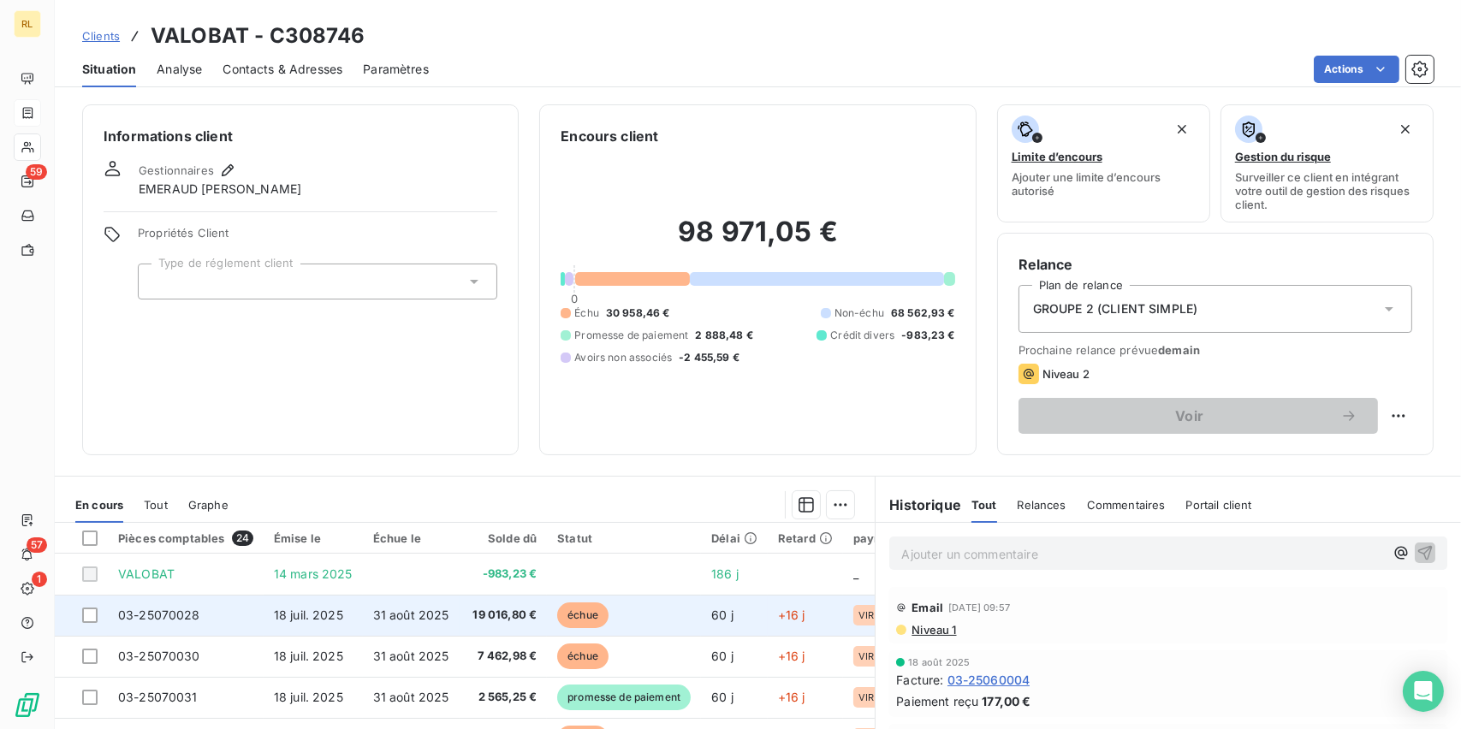
scroll to position [86, 0]
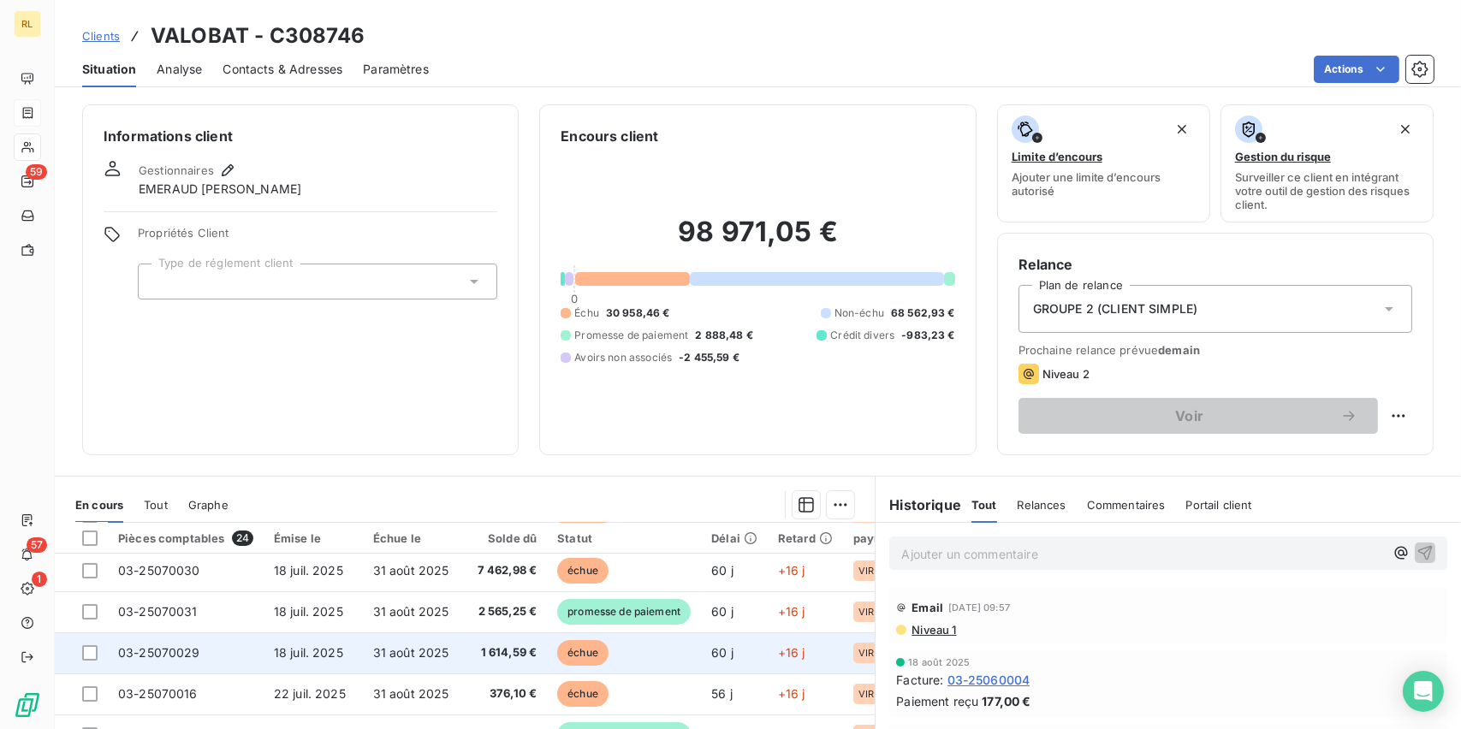
click at [508, 657] on span "1 614,59 €" at bounding box center [504, 652] width 68 height 17
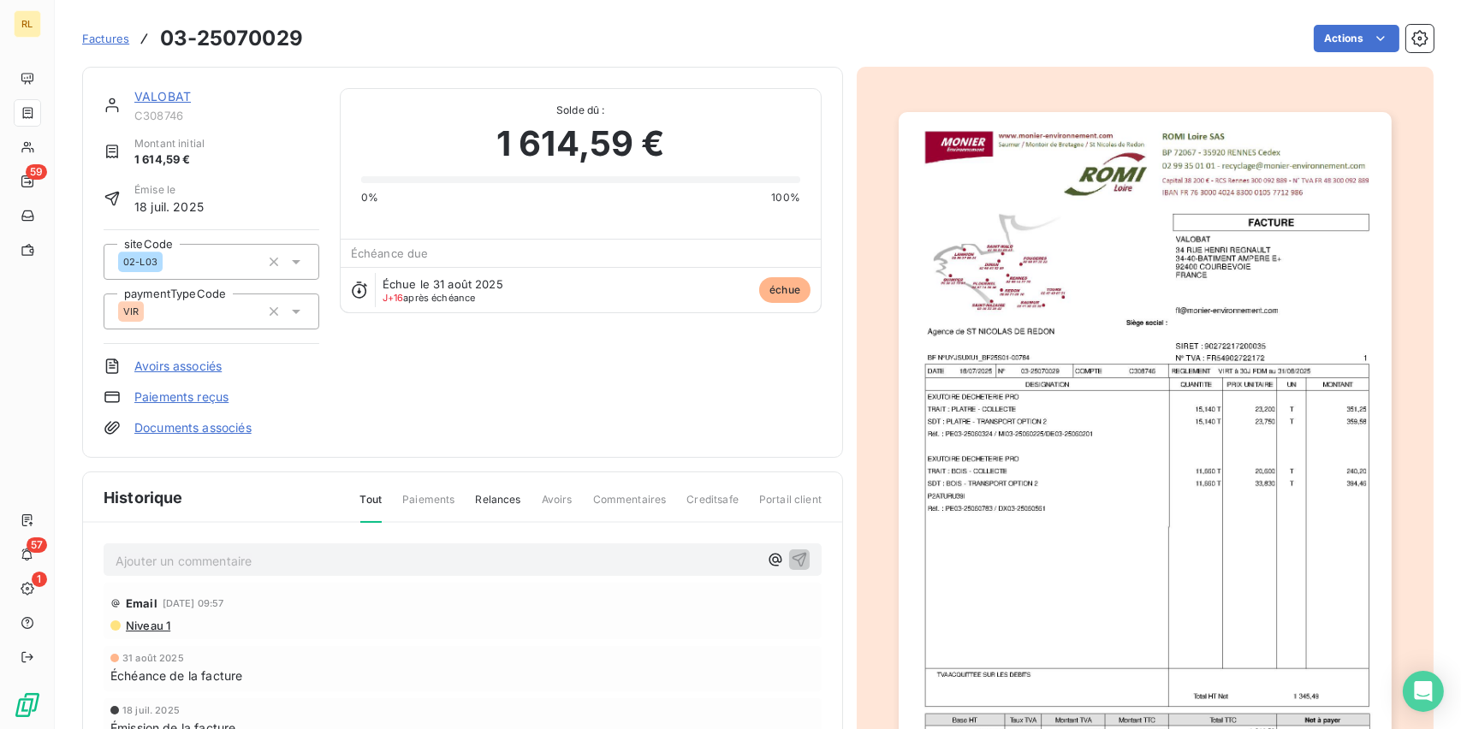
click at [187, 399] on link "Paiements reçus" at bounding box center [181, 397] width 94 height 17
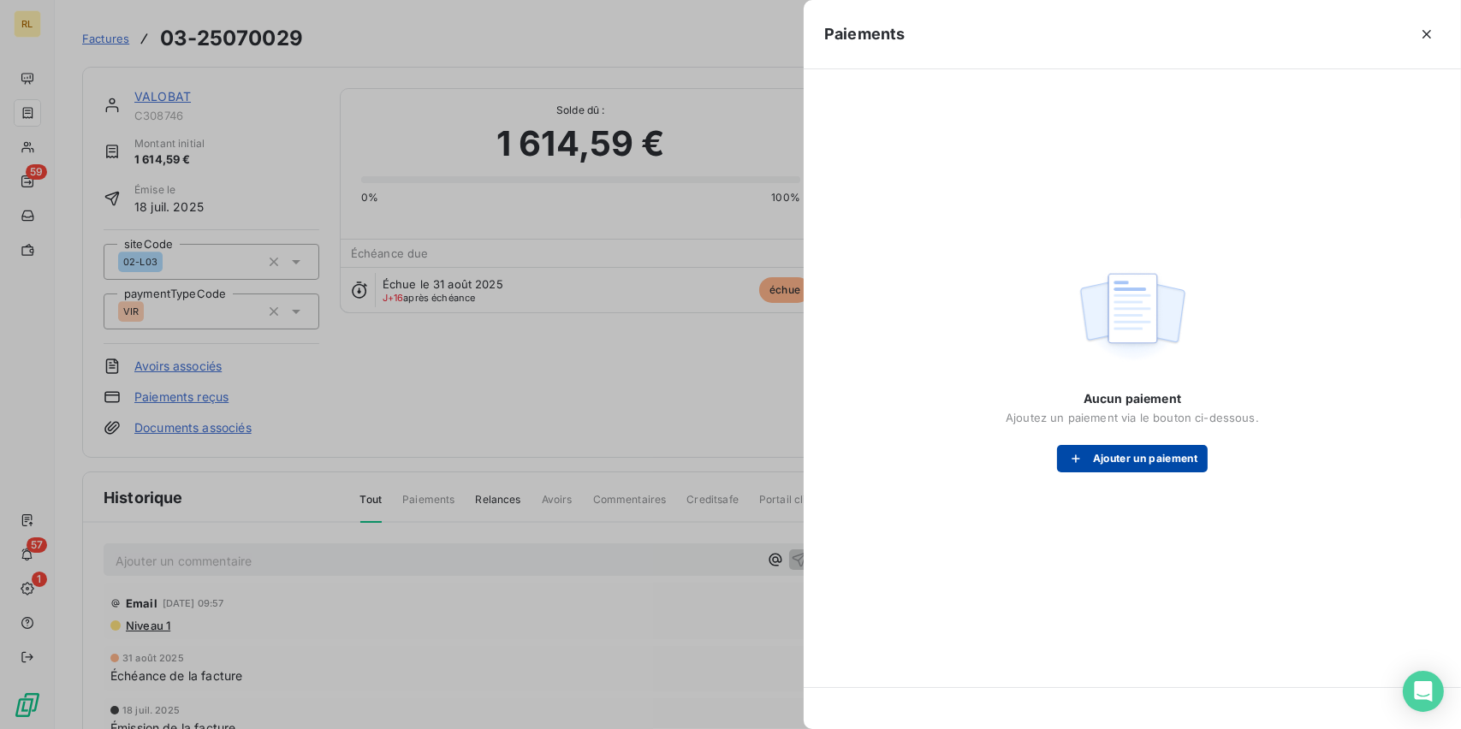
click at [1145, 457] on button "Ajouter un paiement" at bounding box center [1132, 458] width 151 height 27
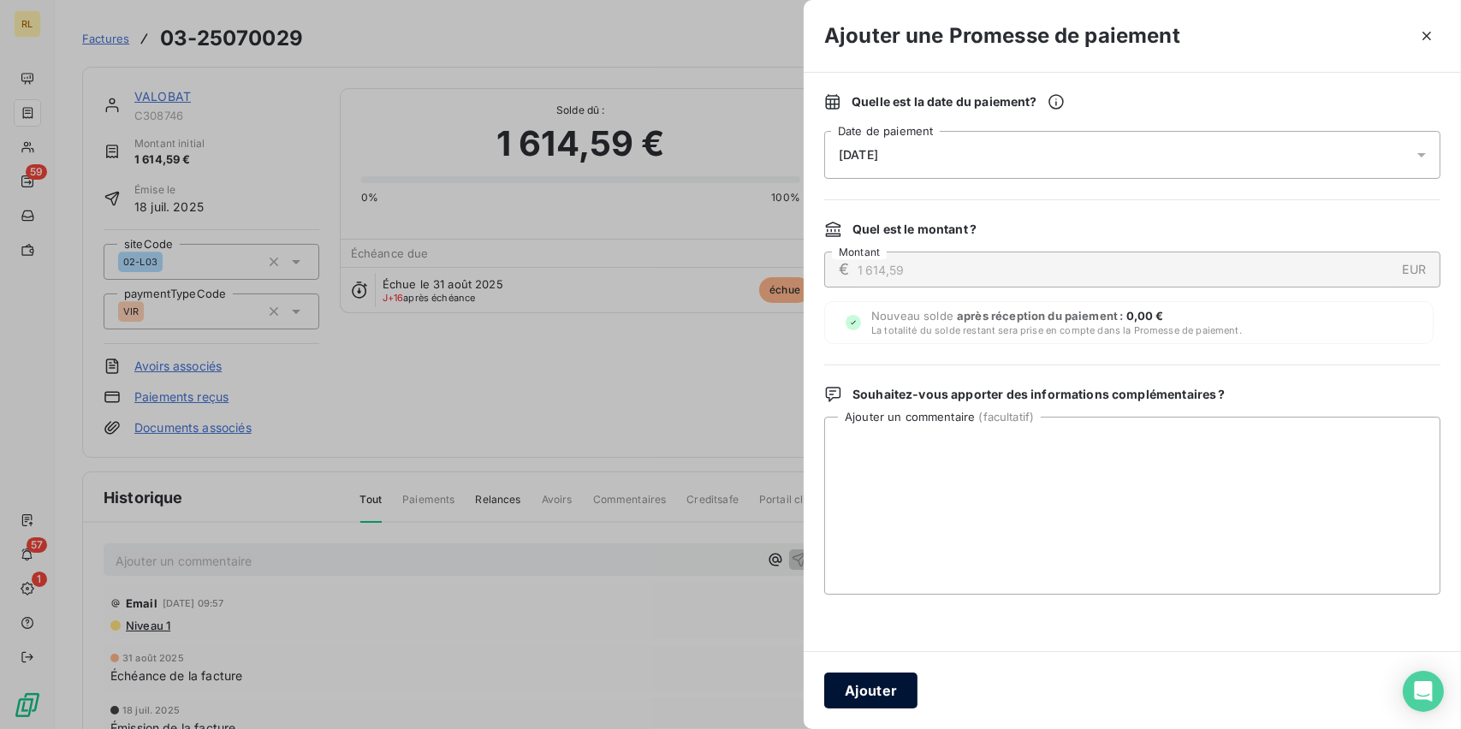
click at [867, 685] on button "Ajouter" at bounding box center [870, 691] width 93 height 36
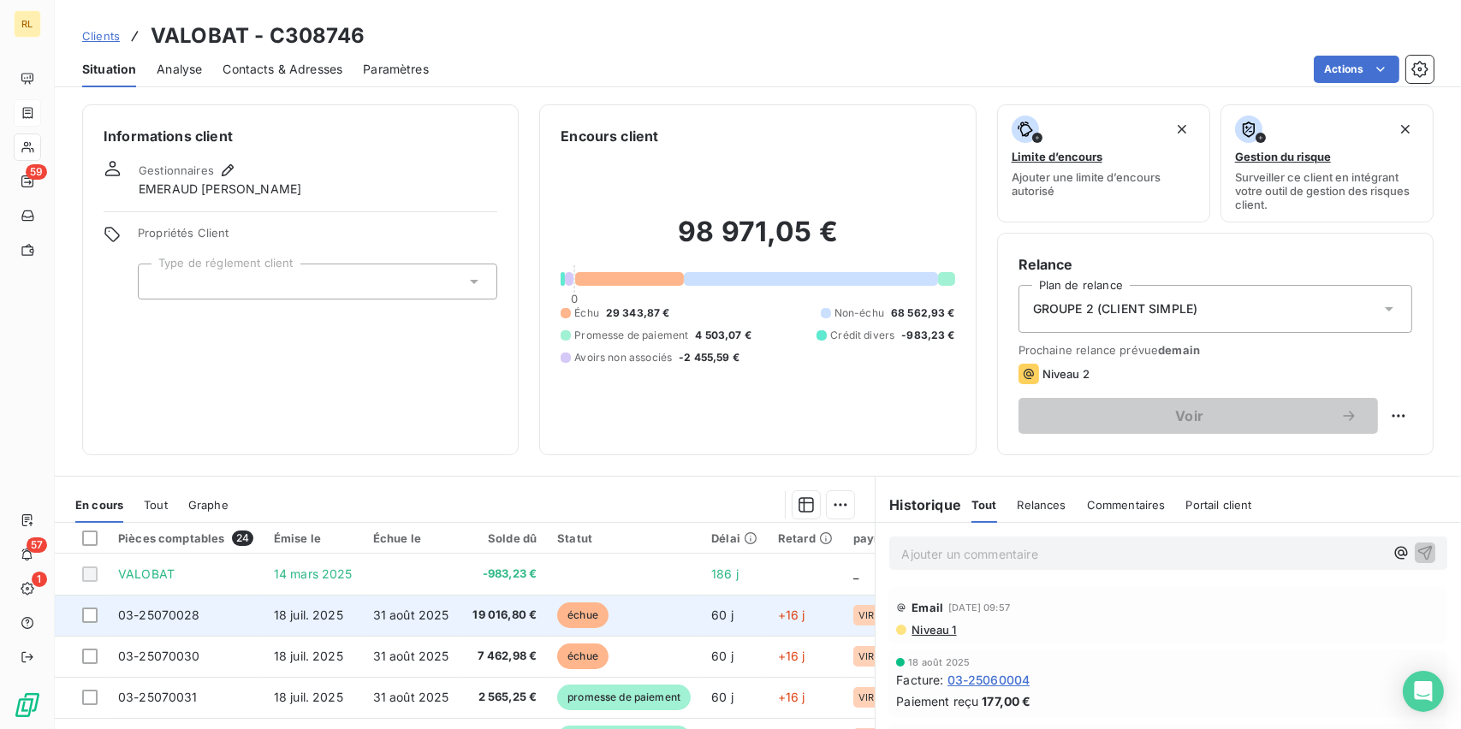
click at [519, 624] on td "19 016,80 €" at bounding box center [504, 615] width 88 height 41
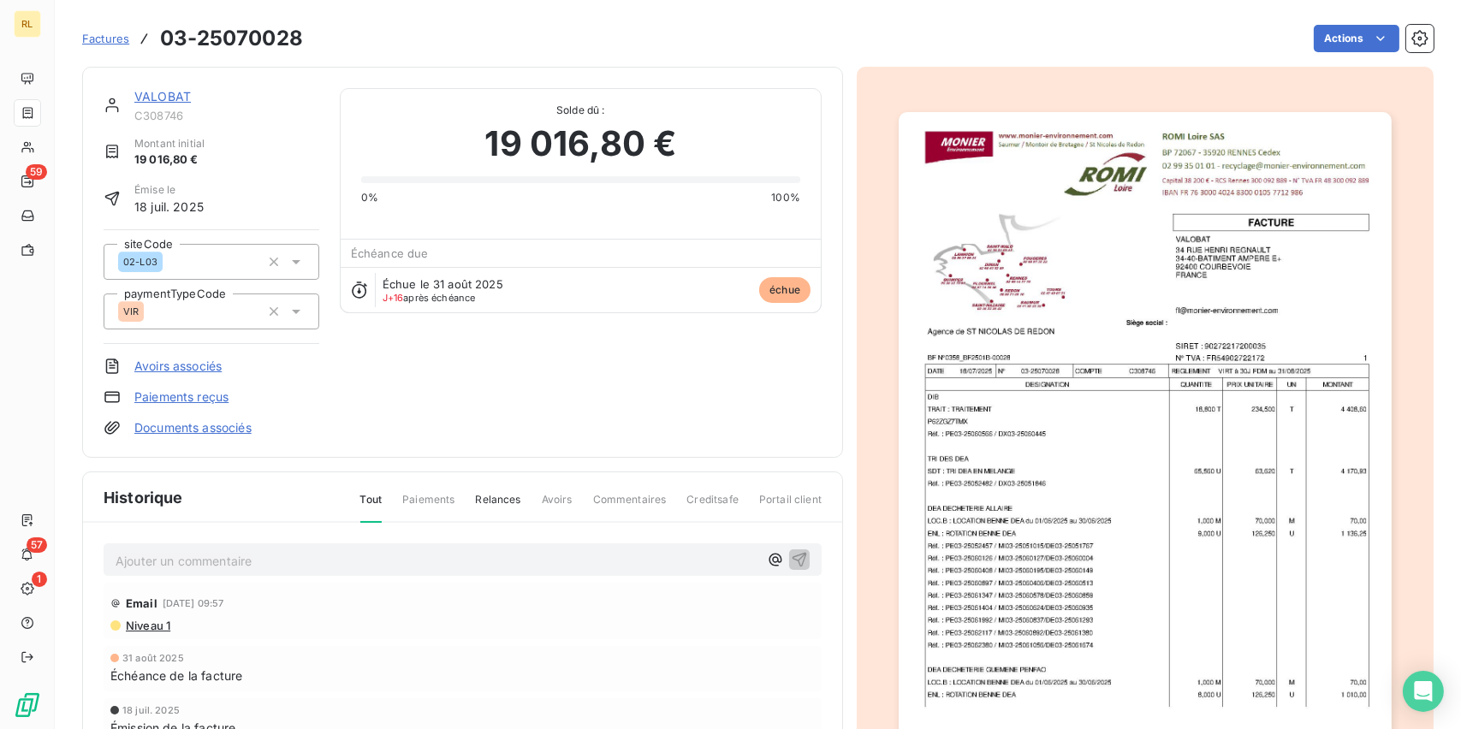
click at [203, 396] on link "Paiements reçus" at bounding box center [181, 397] width 94 height 17
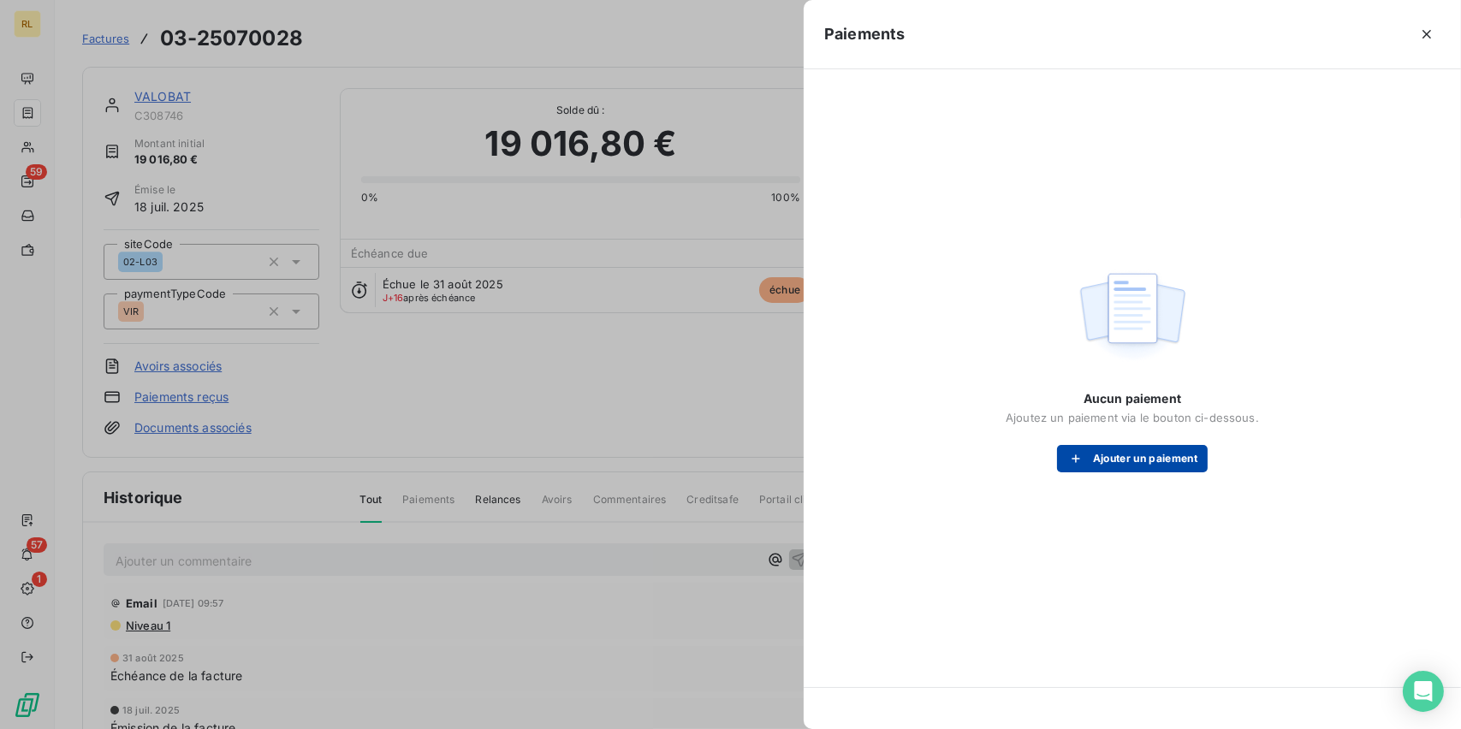
click at [1091, 453] on button "Ajouter un paiement" at bounding box center [1132, 458] width 151 height 27
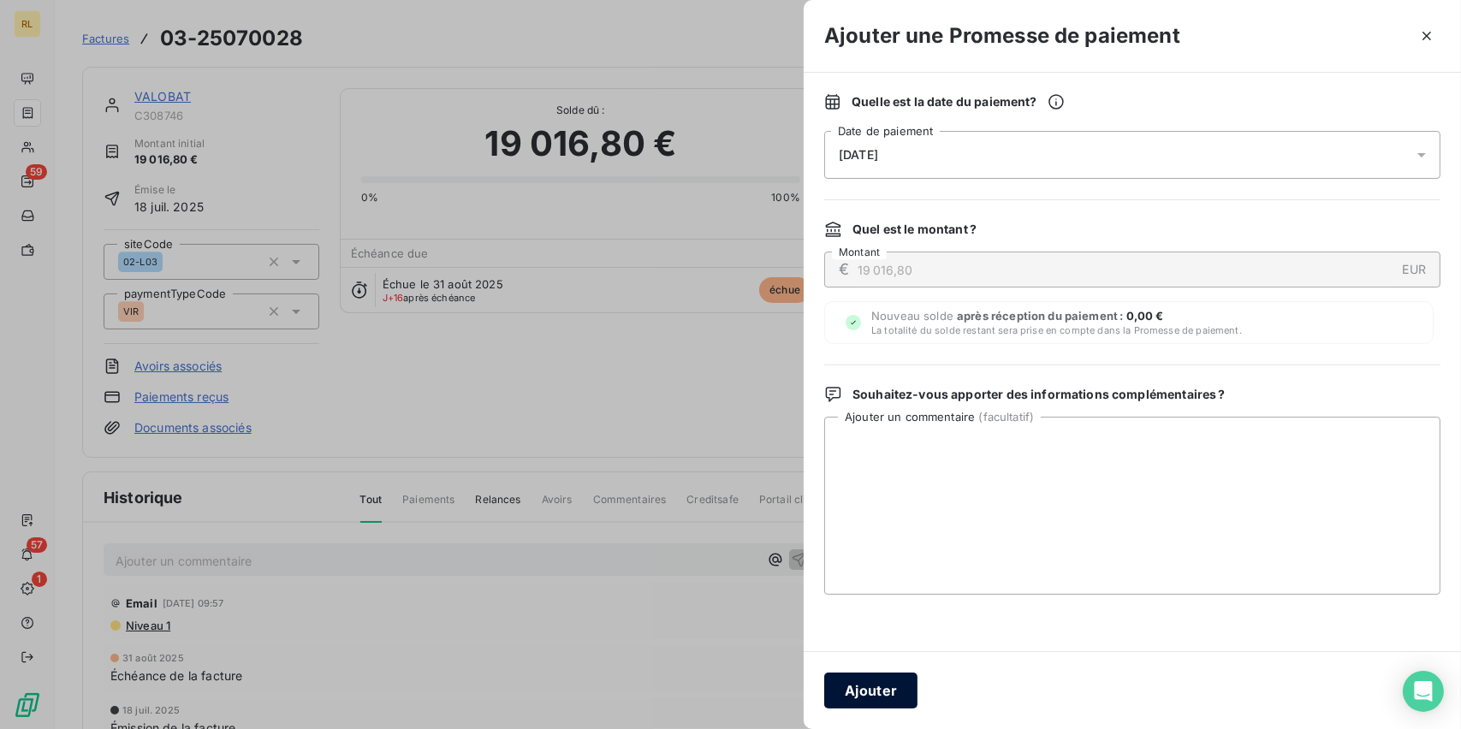
click at [868, 692] on button "Ajouter" at bounding box center [870, 691] width 93 height 36
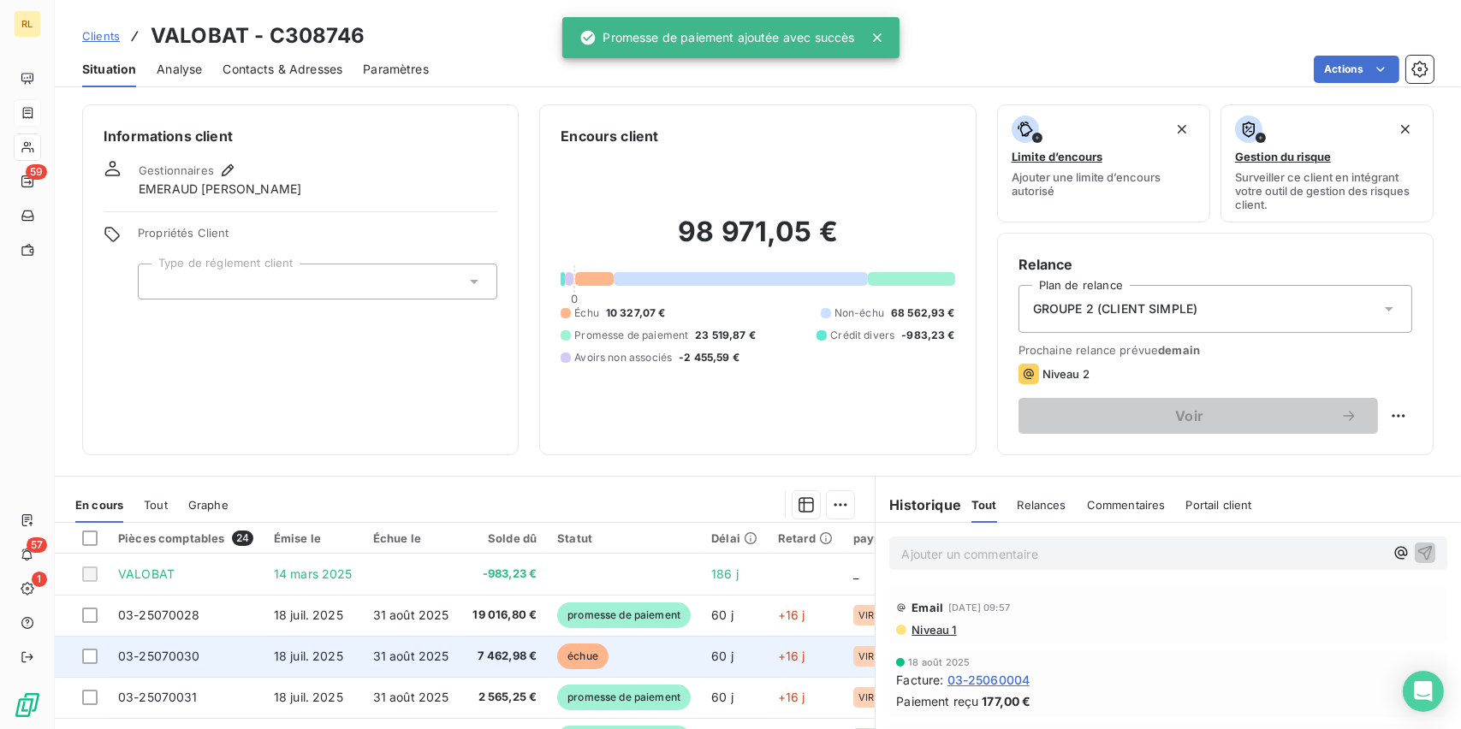
click at [602, 662] on span "échue" at bounding box center [582, 657] width 51 height 26
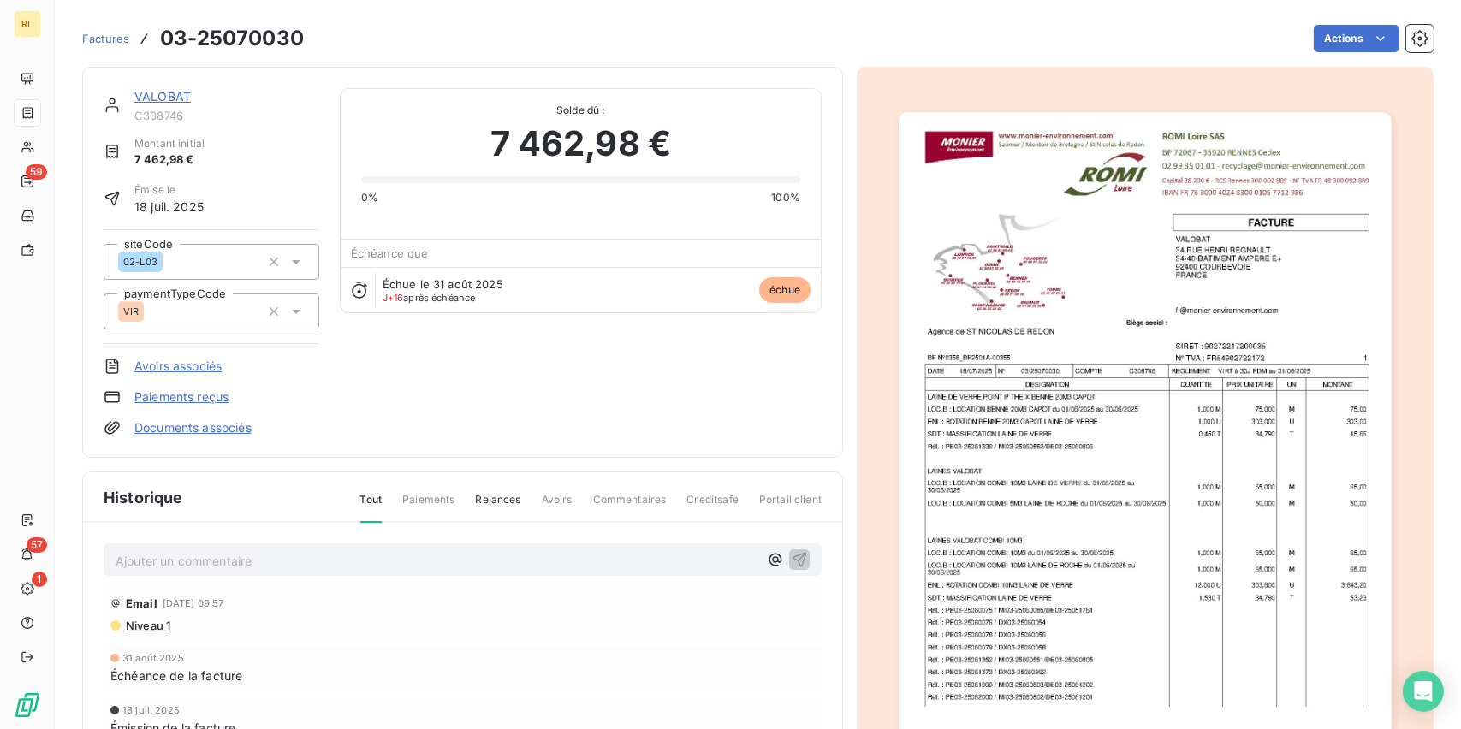
click at [763, 283] on span "échue" at bounding box center [784, 290] width 51 height 26
click at [189, 393] on link "Paiements reçus" at bounding box center [181, 397] width 94 height 17
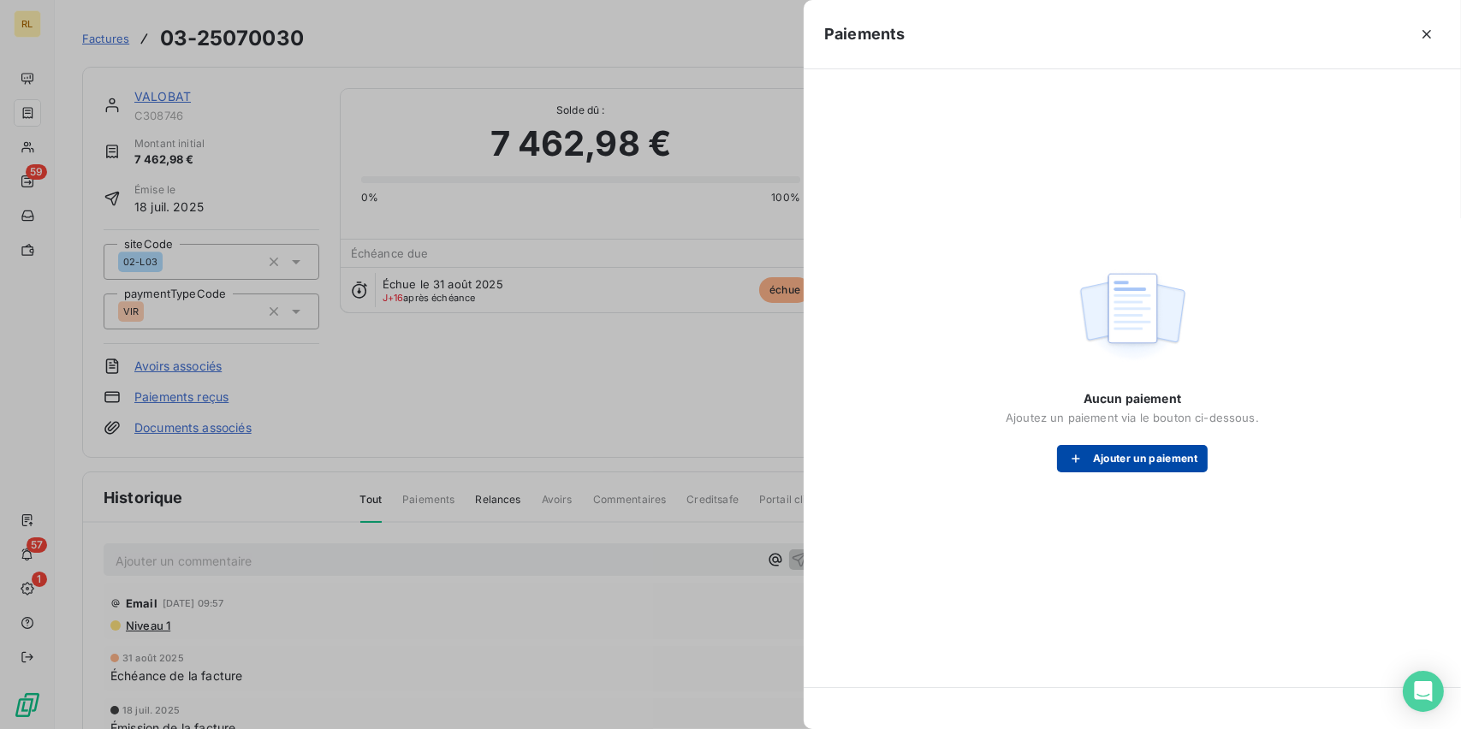
click at [1157, 450] on button "Ajouter un paiement" at bounding box center [1132, 458] width 151 height 27
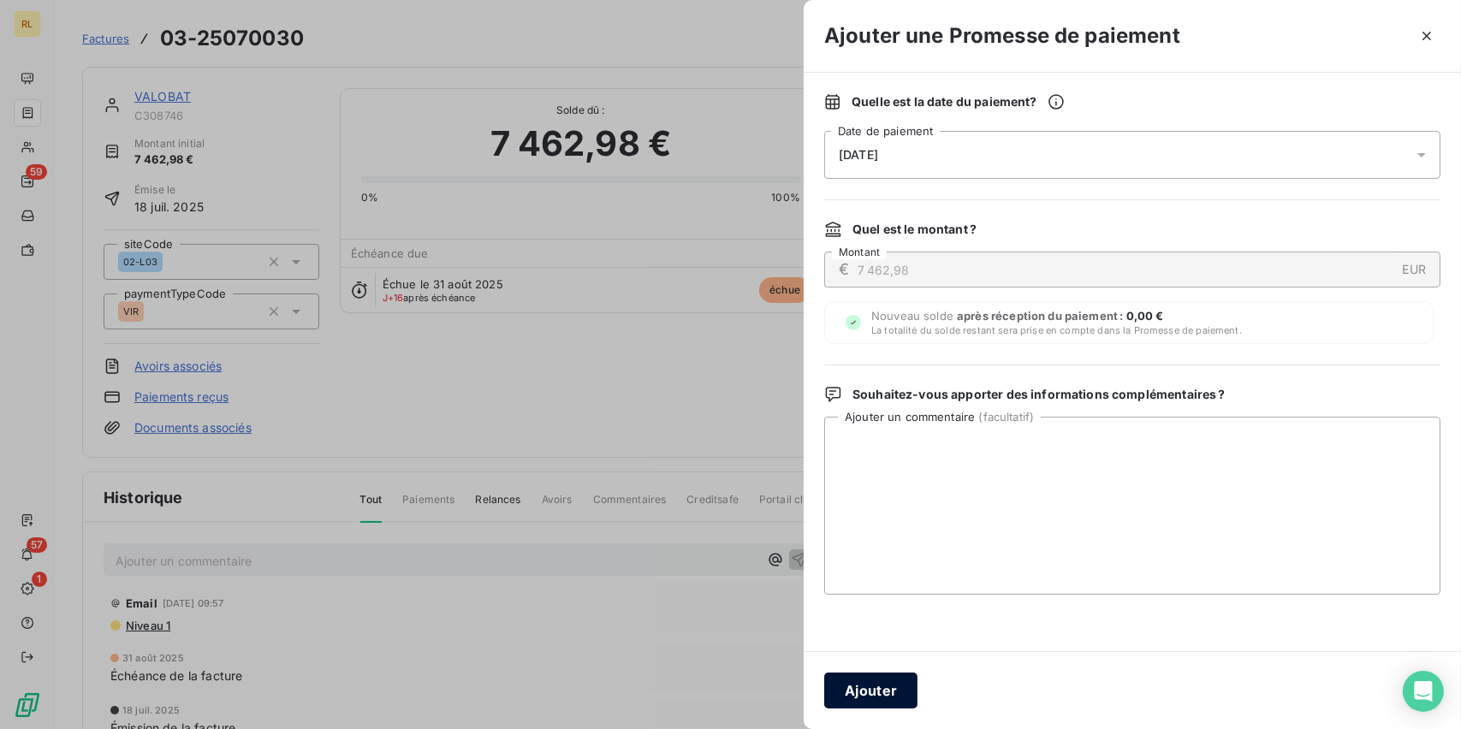
click at [864, 686] on button "Ajouter" at bounding box center [870, 691] width 93 height 36
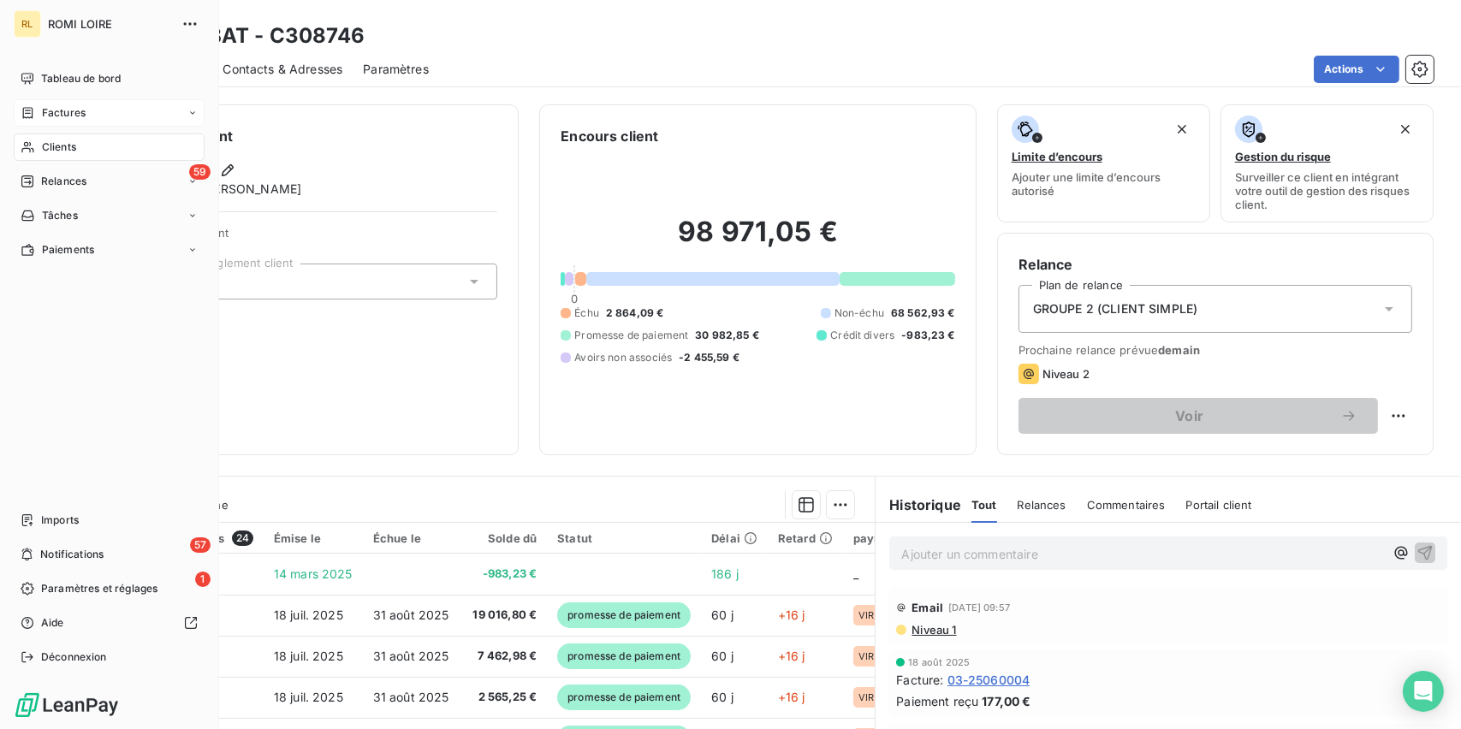
click at [80, 109] on span "Factures" at bounding box center [64, 112] width 44 height 15
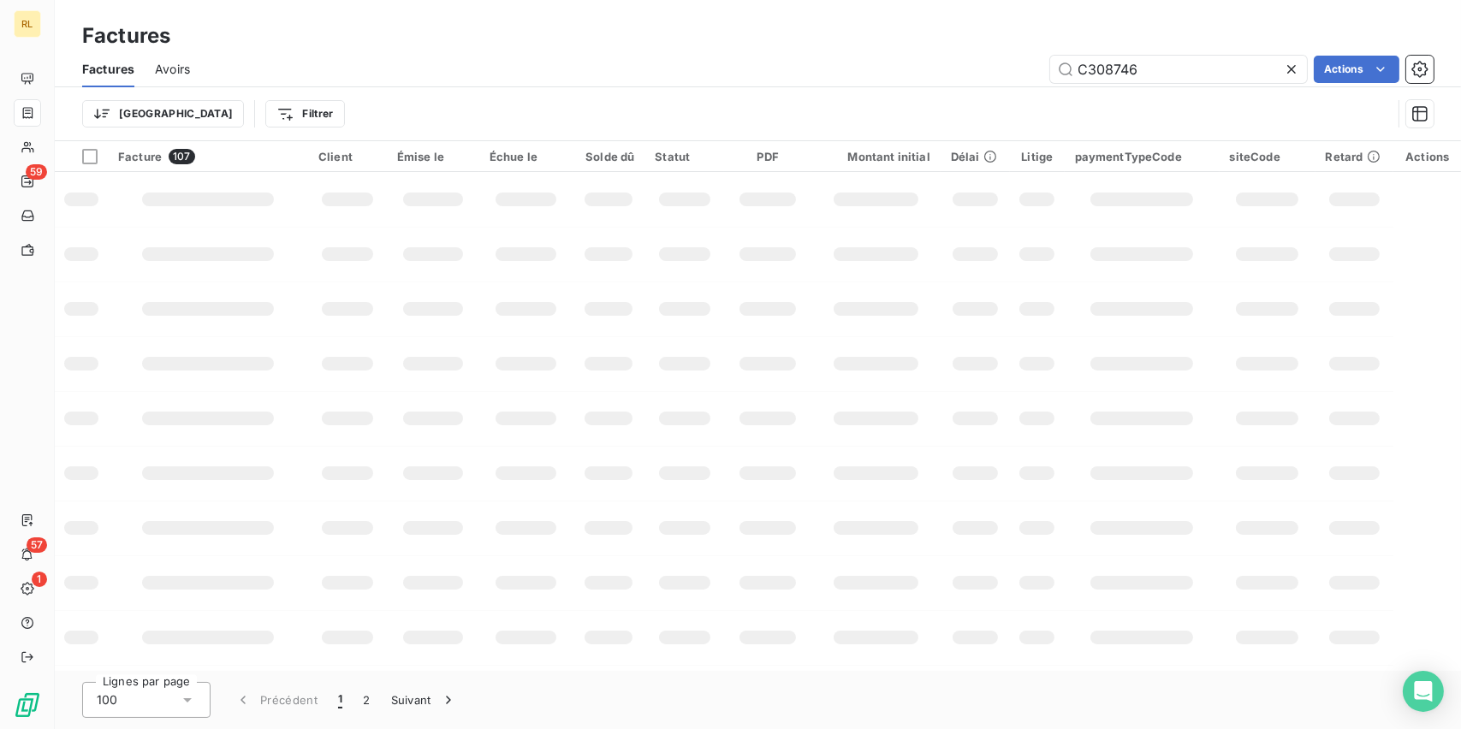
drag, startPoint x: 1209, startPoint y: 64, endPoint x: 795, endPoint y: 73, distance: 414.3
click at [795, 73] on div "C308746 Actions" at bounding box center [822, 69] width 1223 height 27
type input "C070180"
click at [1321, 62] on html "RL 59 57 1 Factures Factures Avoirs C070180 Actions Trier Filtrer Facture 107 C…" at bounding box center [730, 364] width 1461 height 729
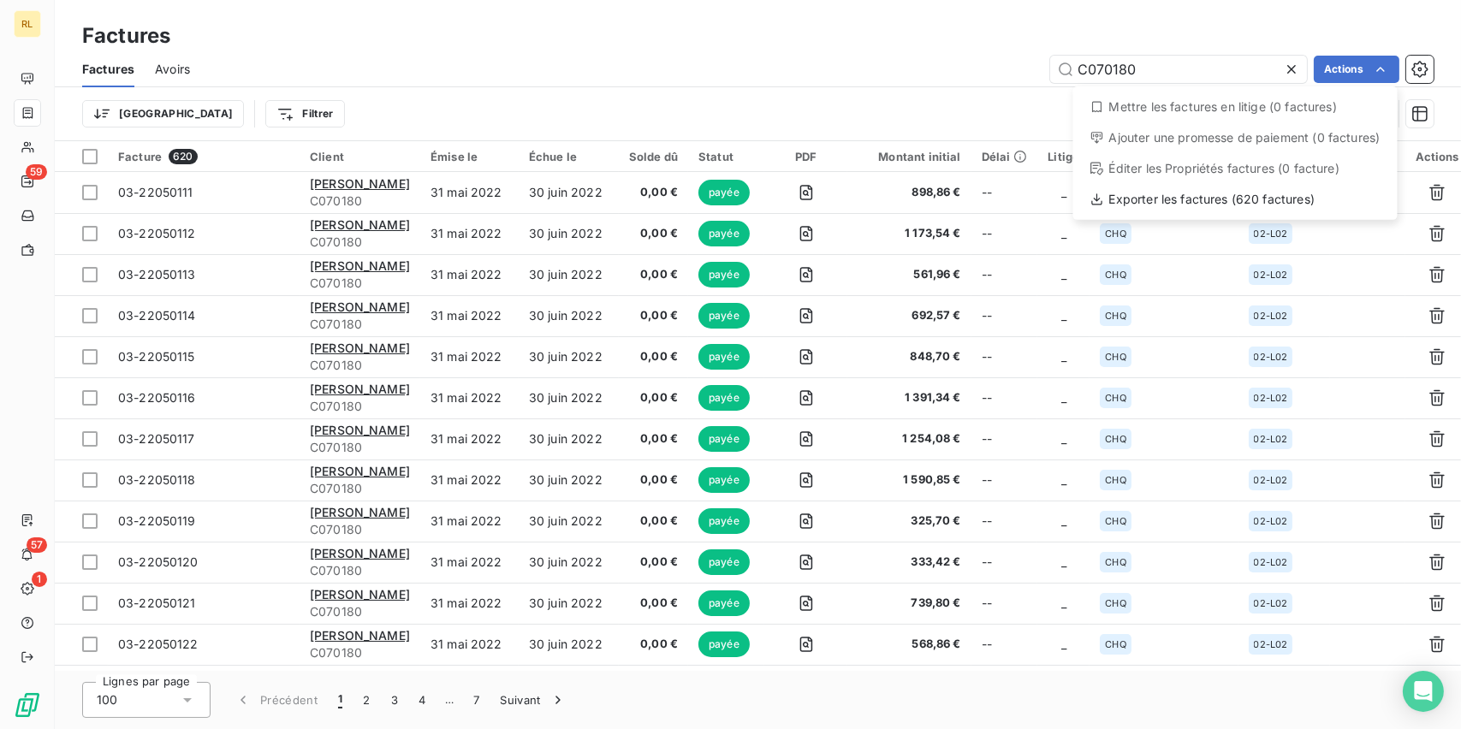
click at [355, 534] on html "RL 59 57 1 Factures Factures Avoirs C070180 Actions Mettre les factures en liti…" at bounding box center [730, 364] width 1461 height 729
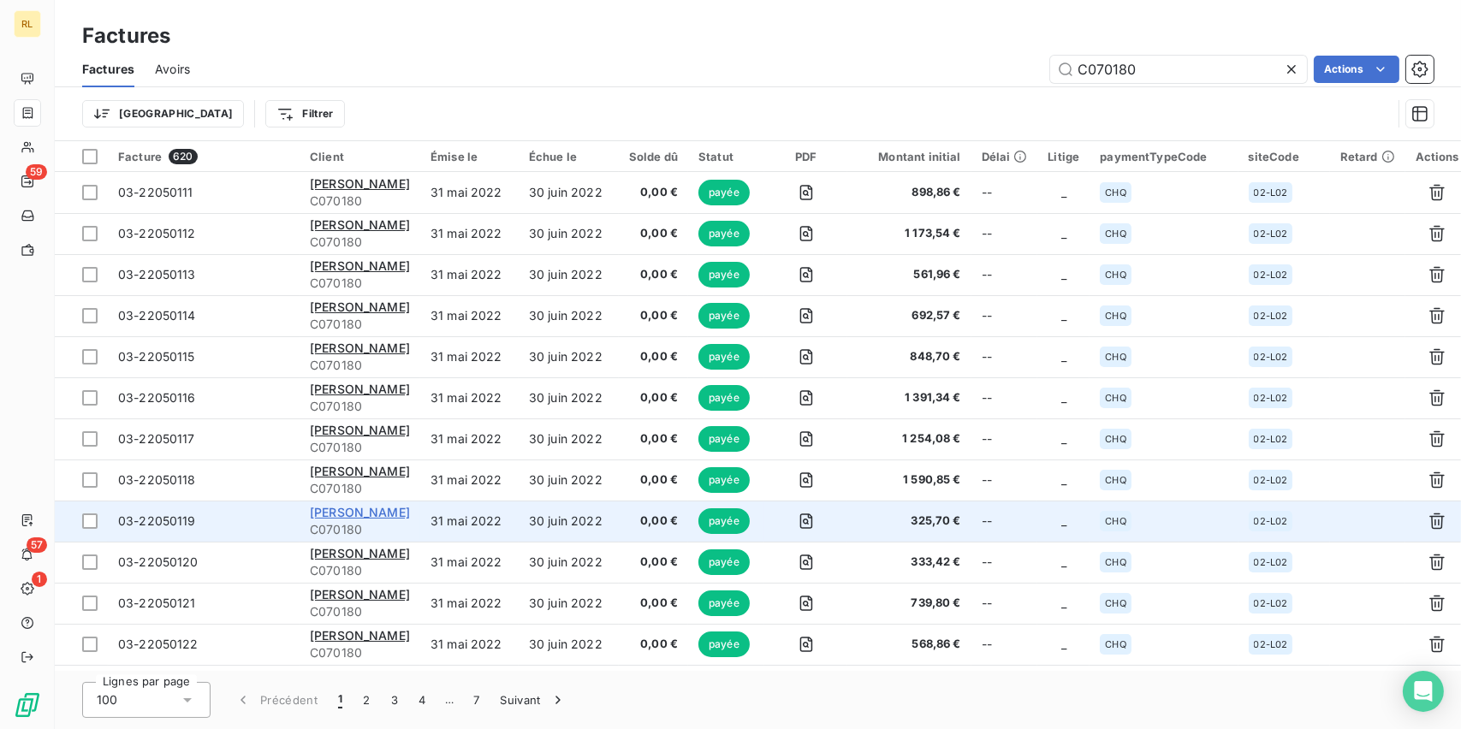
click at [334, 511] on span "[PERSON_NAME]" at bounding box center [360, 512] width 100 height 15
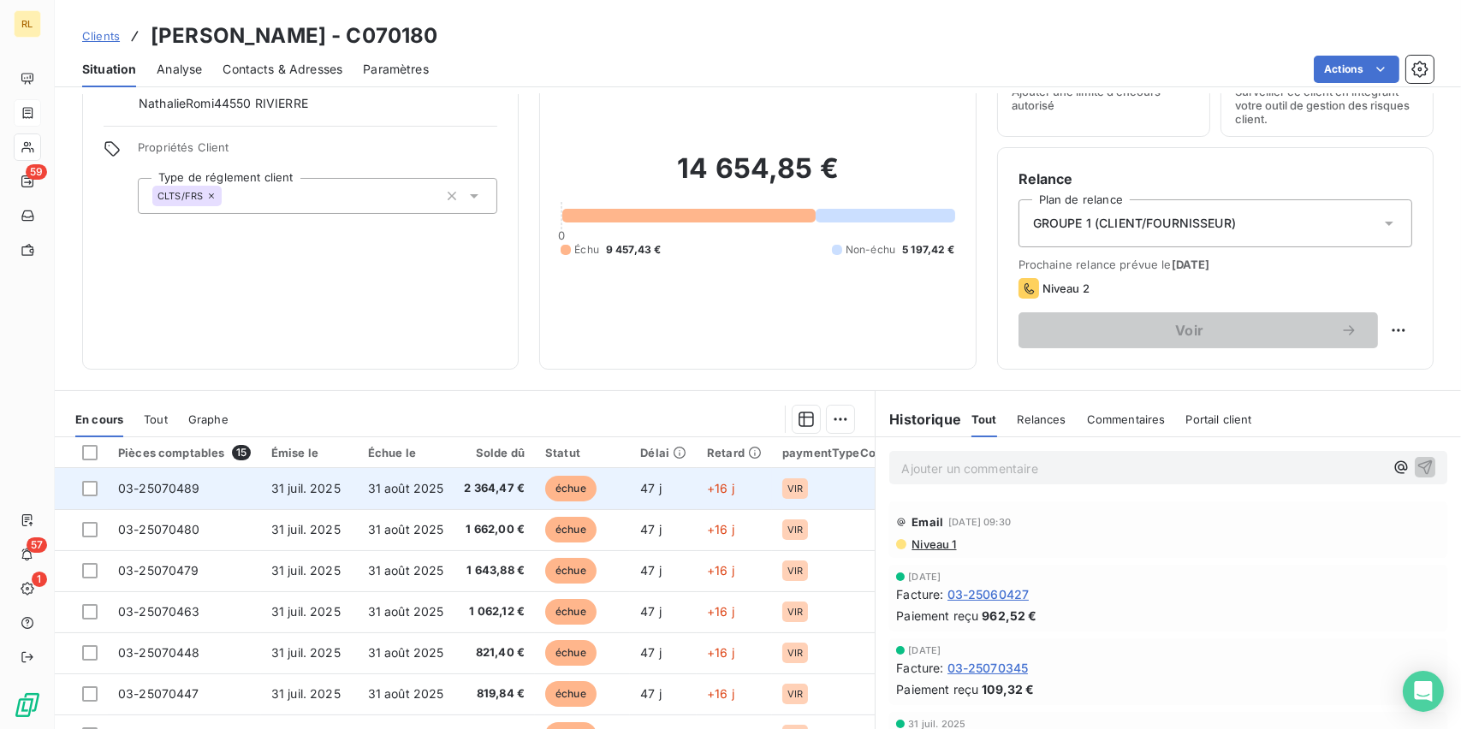
click at [492, 482] on span "2 364,47 €" at bounding box center [495, 488] width 61 height 17
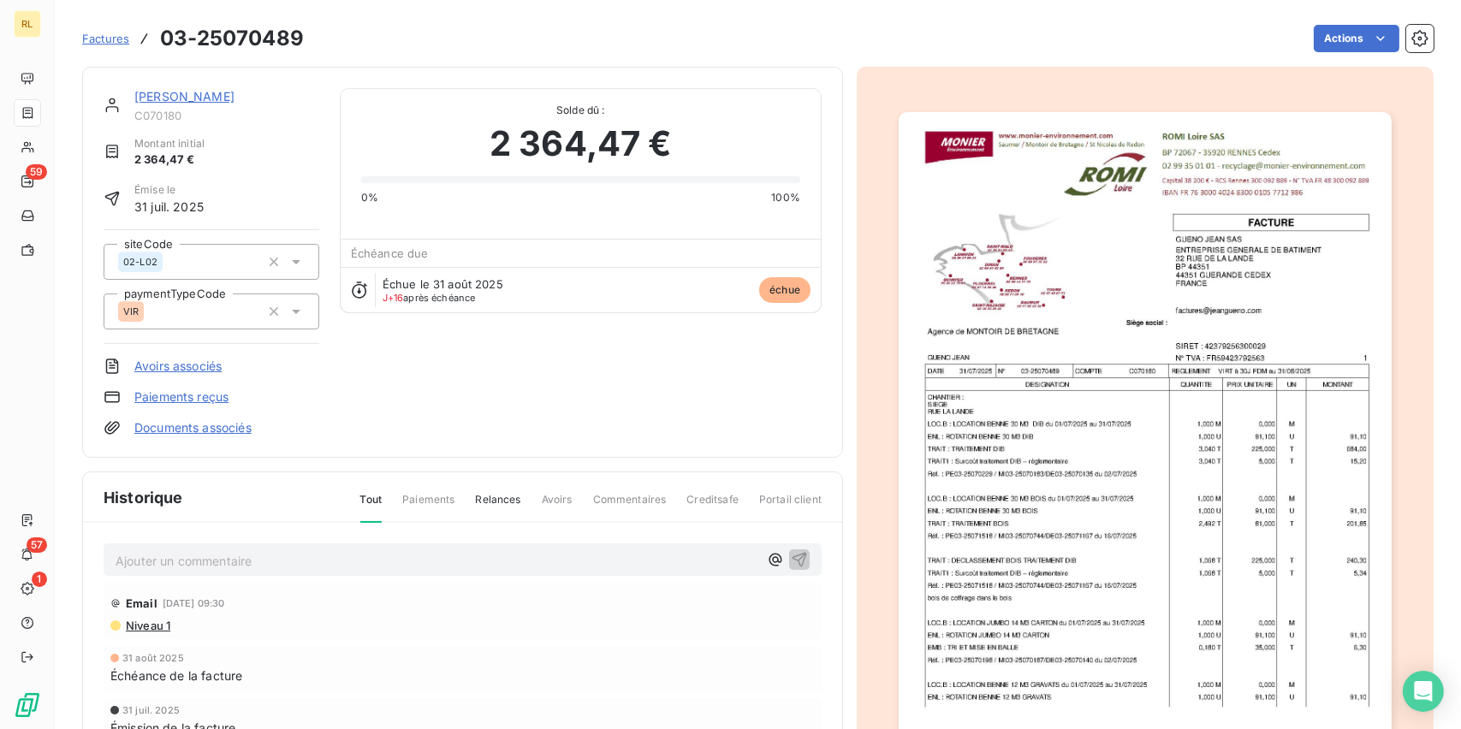
click at [199, 389] on link "Paiements reçus" at bounding box center [181, 397] width 94 height 17
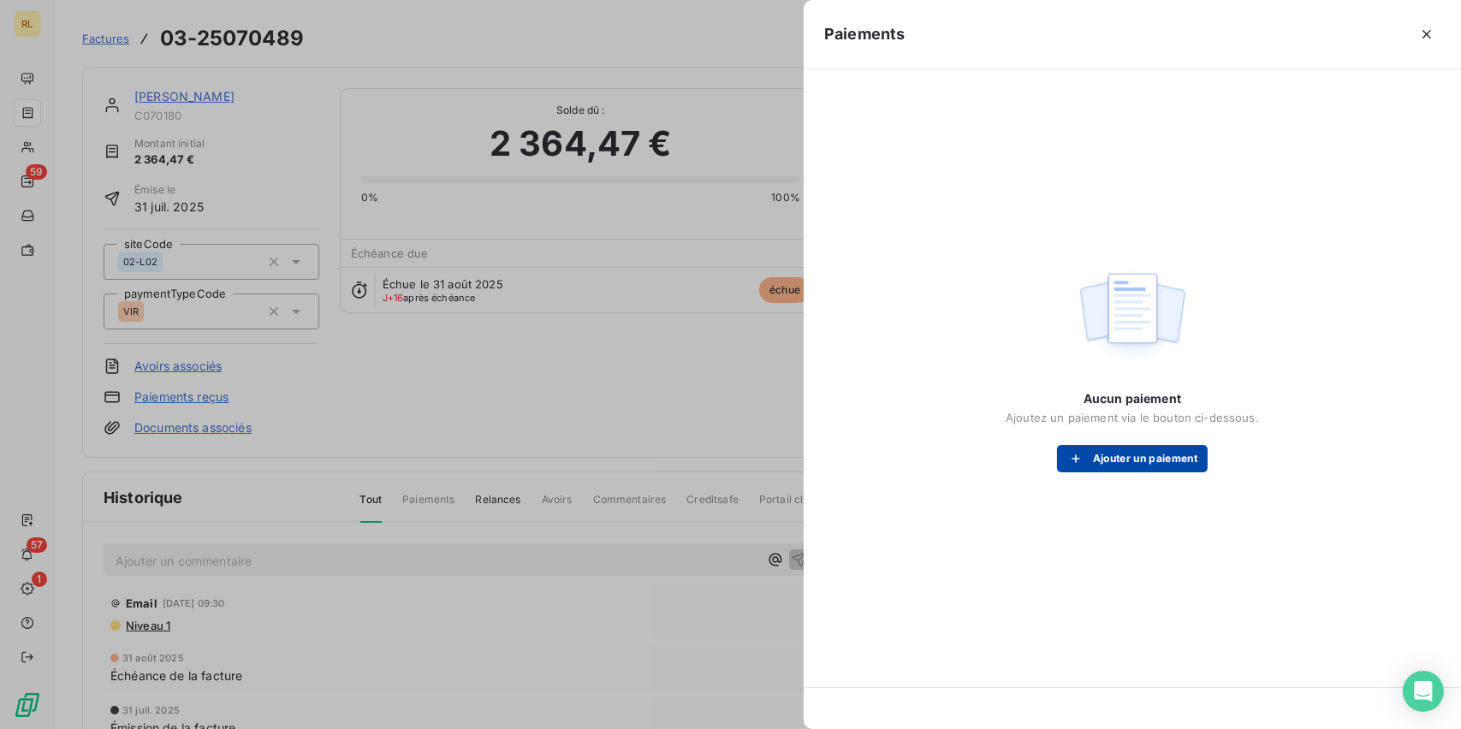
click at [1160, 464] on button "Ajouter un paiement" at bounding box center [1132, 458] width 151 height 27
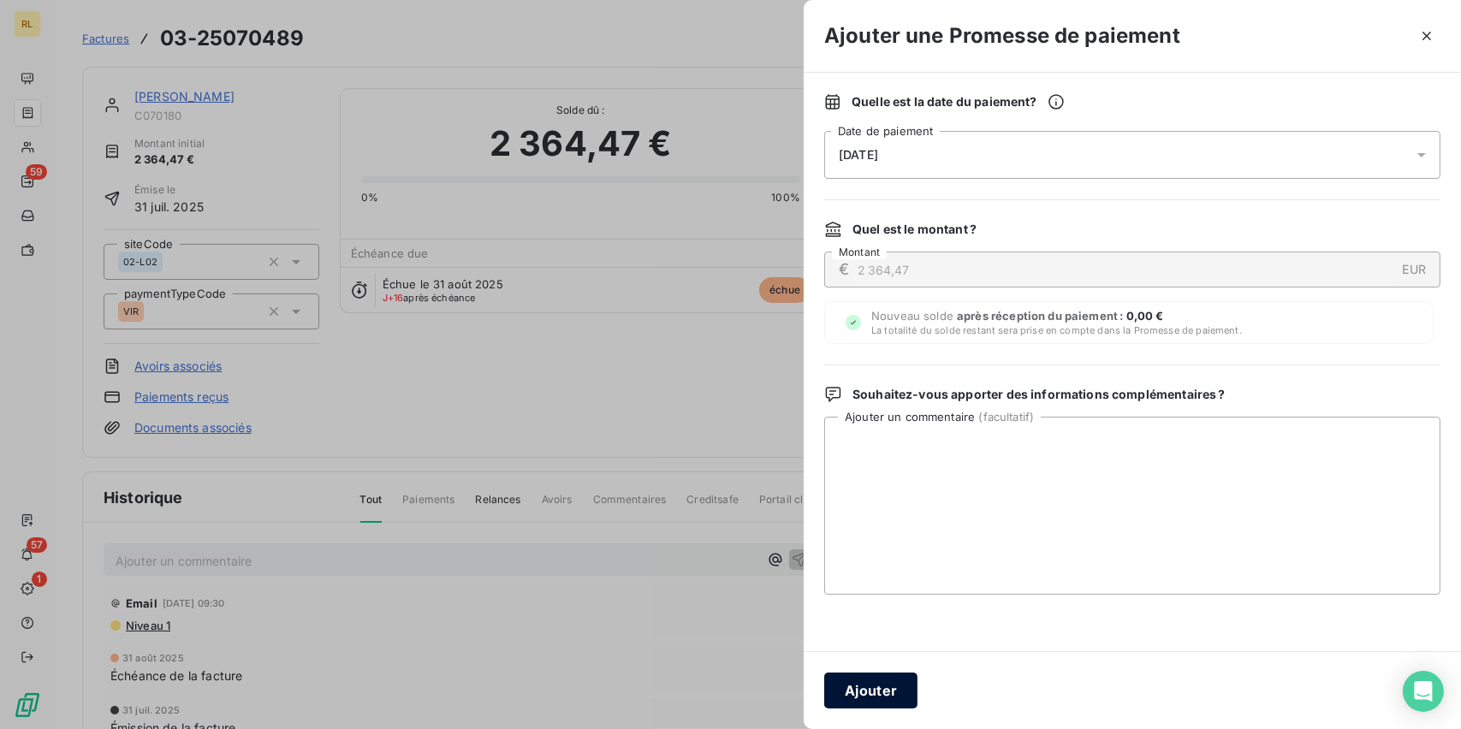
click at [885, 692] on button "Ajouter" at bounding box center [870, 691] width 93 height 36
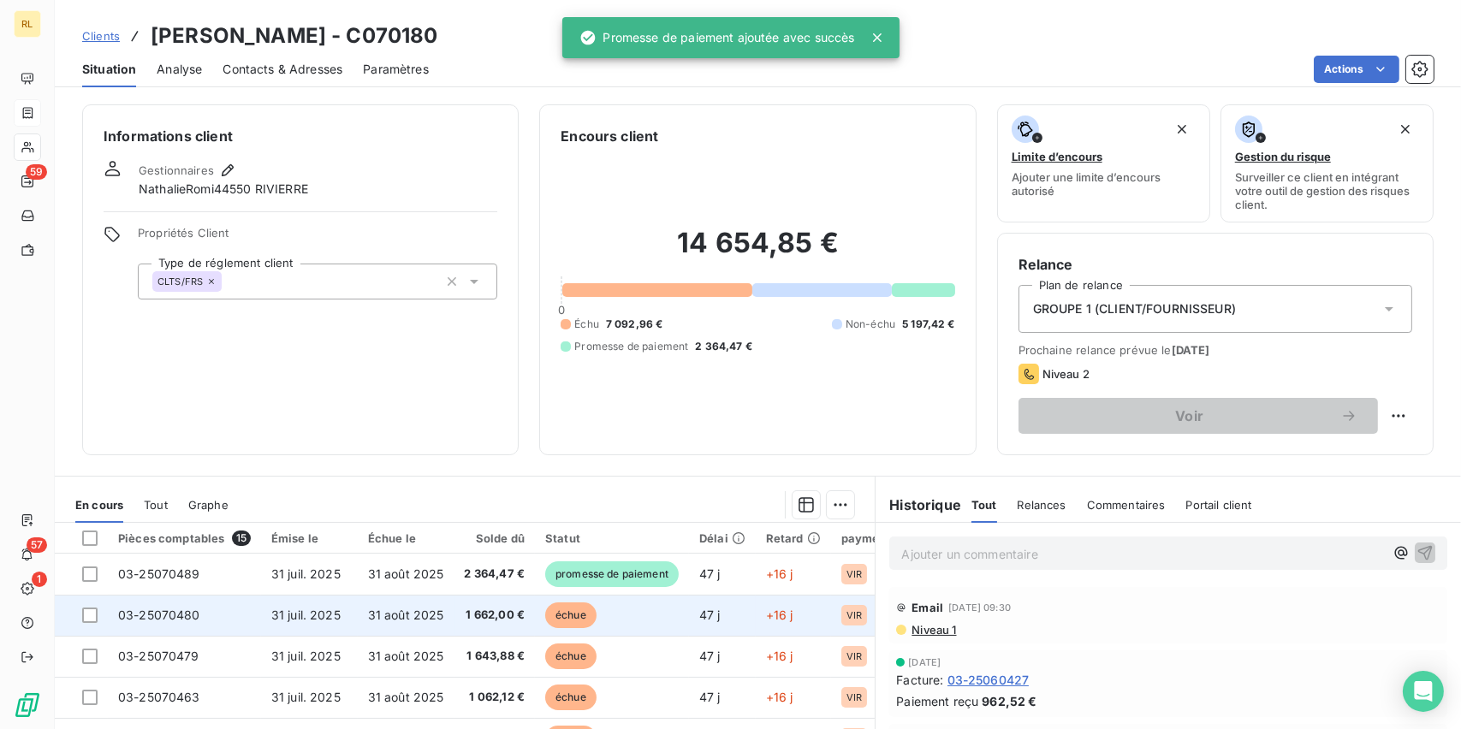
click at [525, 618] on span "1 662,00 €" at bounding box center [495, 615] width 61 height 17
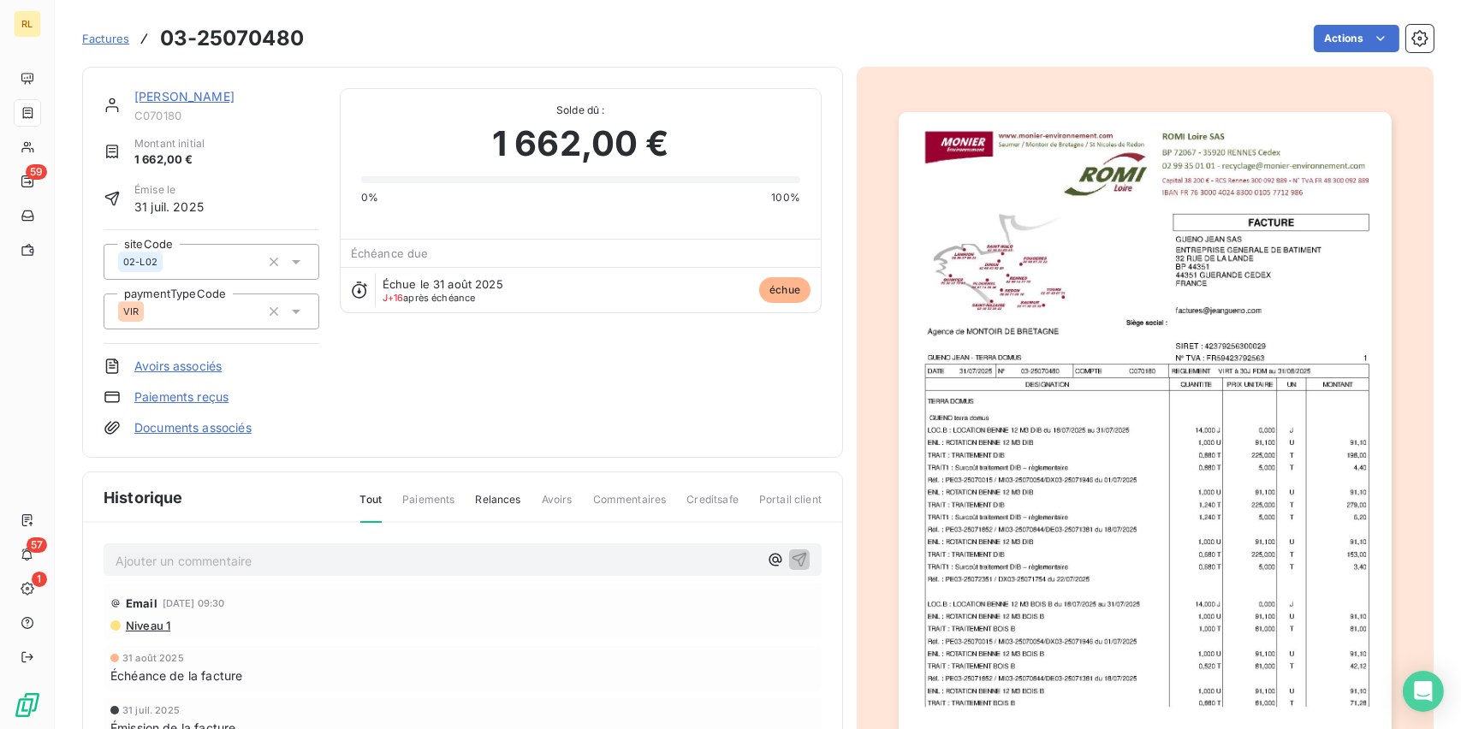
click at [199, 393] on link "Paiements reçus" at bounding box center [181, 397] width 94 height 17
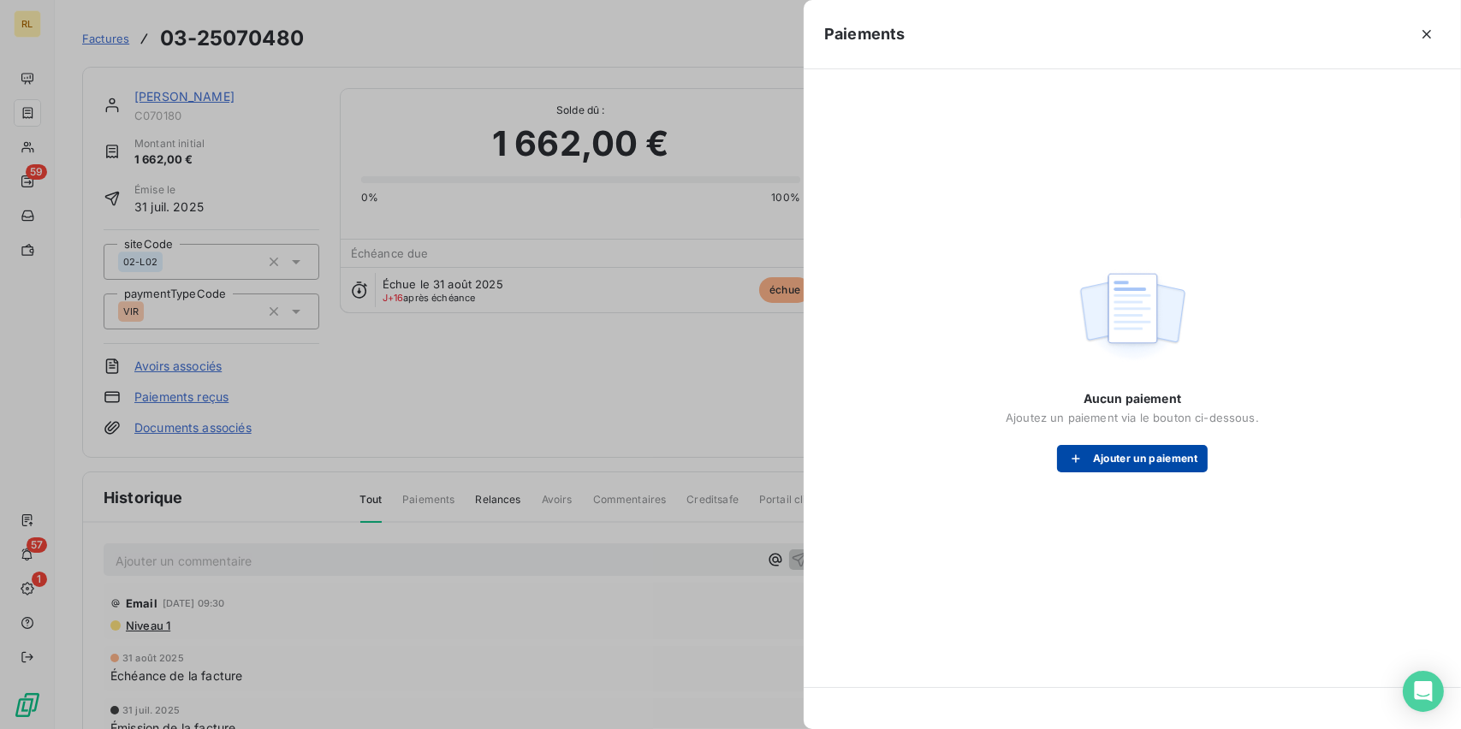
click at [1180, 462] on button "Ajouter un paiement" at bounding box center [1132, 458] width 151 height 27
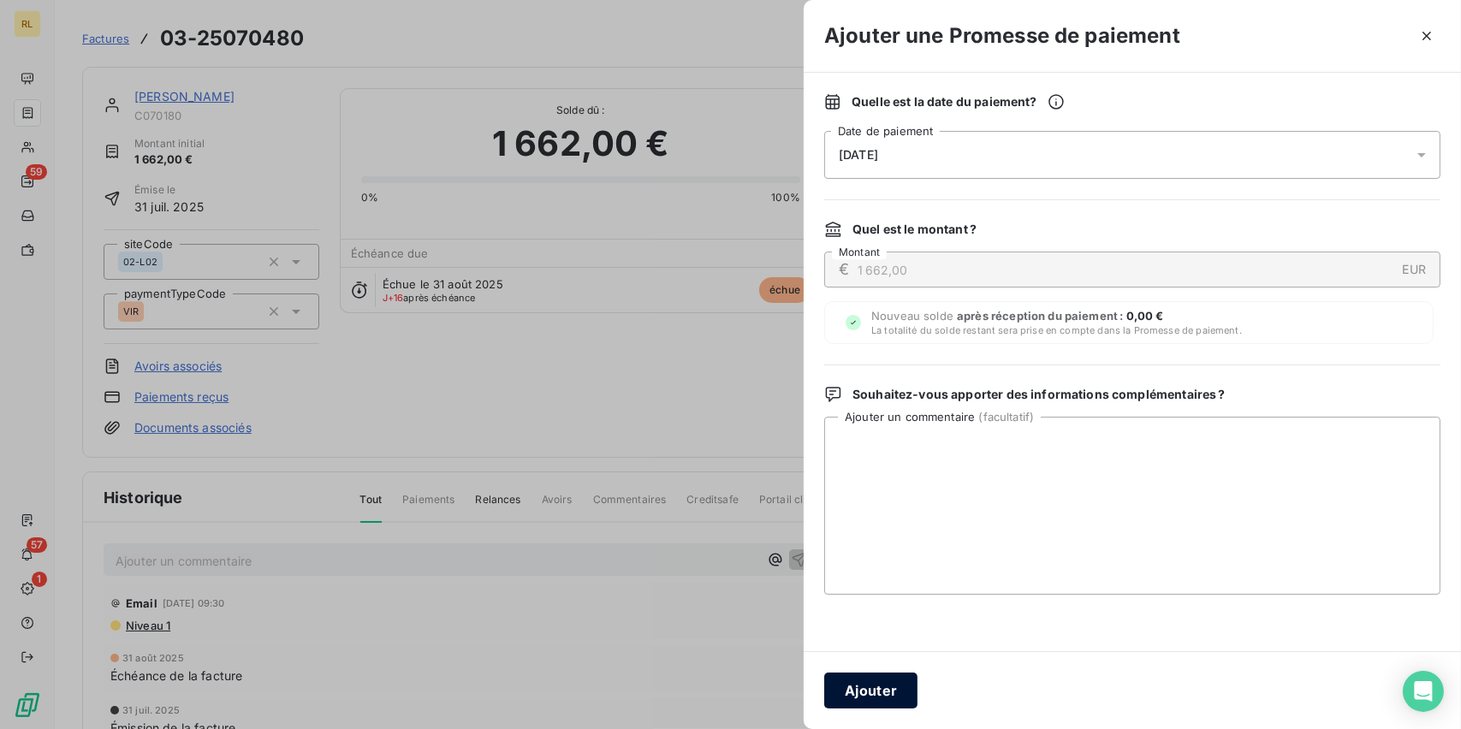
click at [864, 703] on button "Ajouter" at bounding box center [870, 691] width 93 height 36
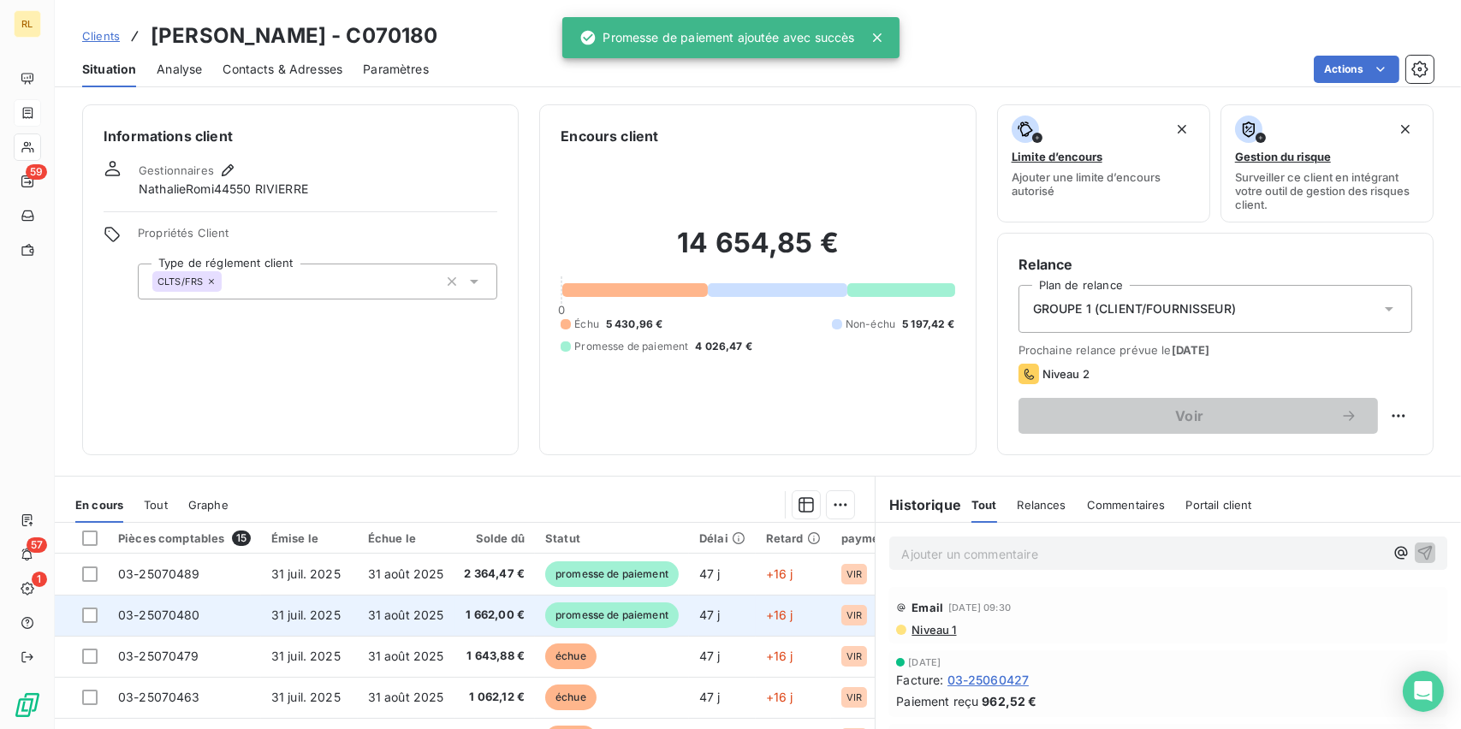
scroll to position [86, 0]
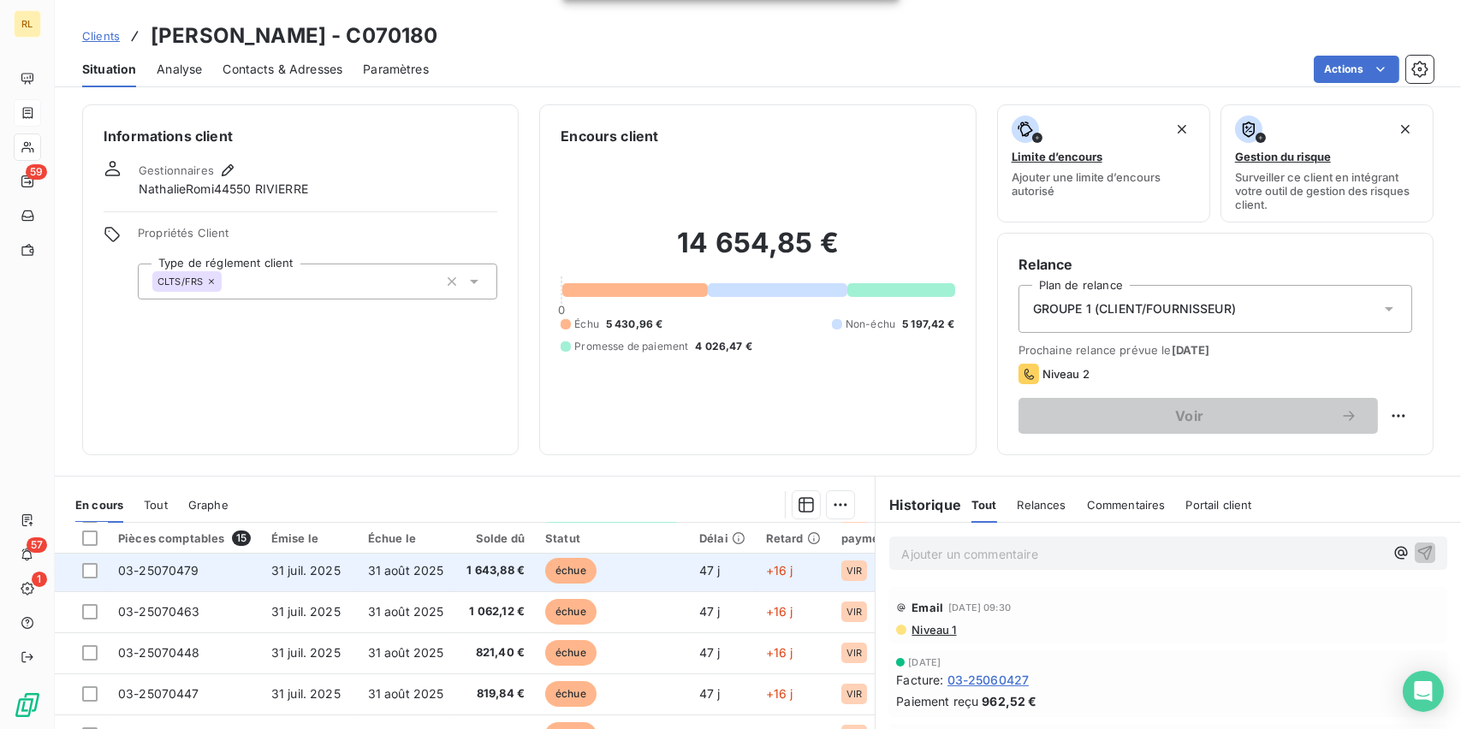
click at [578, 583] on td "échue" at bounding box center [612, 570] width 154 height 41
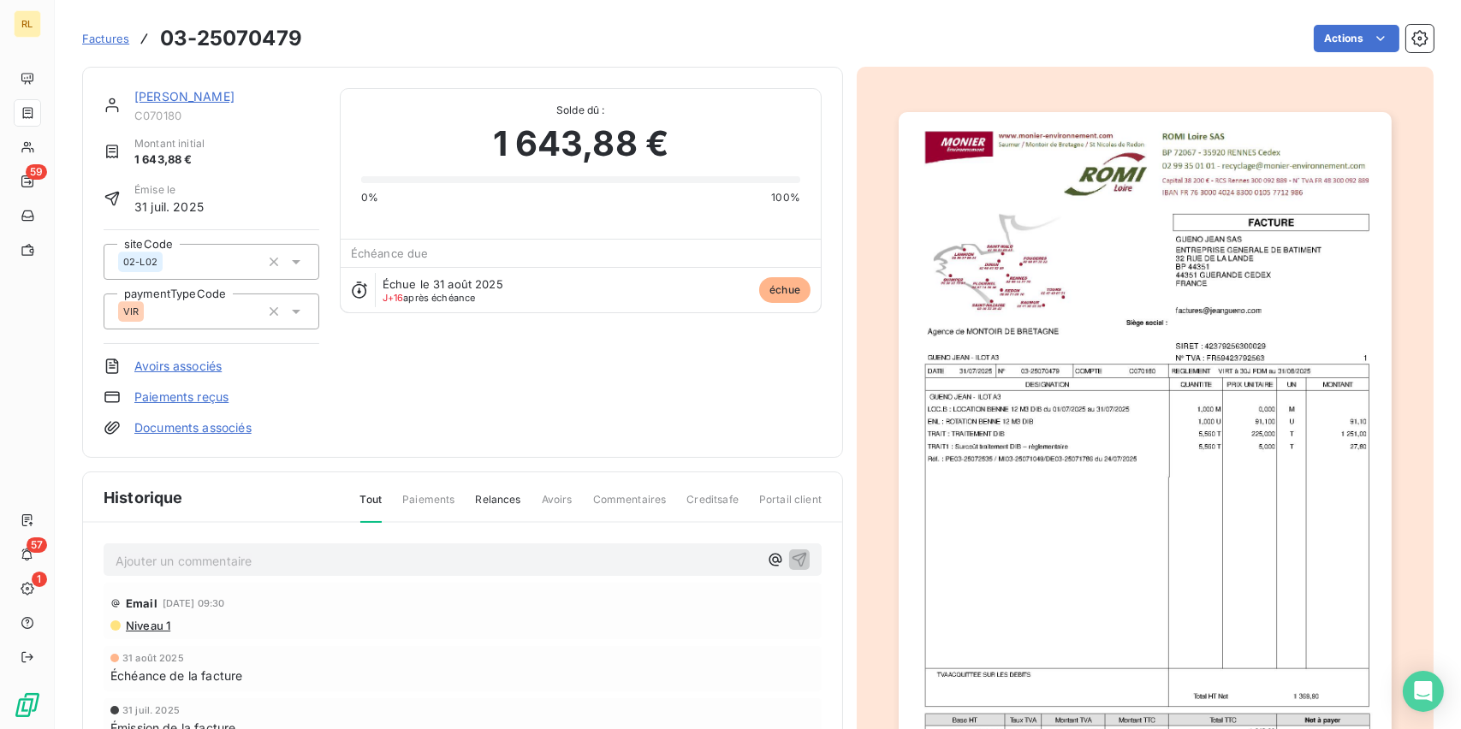
click at [172, 396] on link "Paiements reçus" at bounding box center [181, 397] width 94 height 17
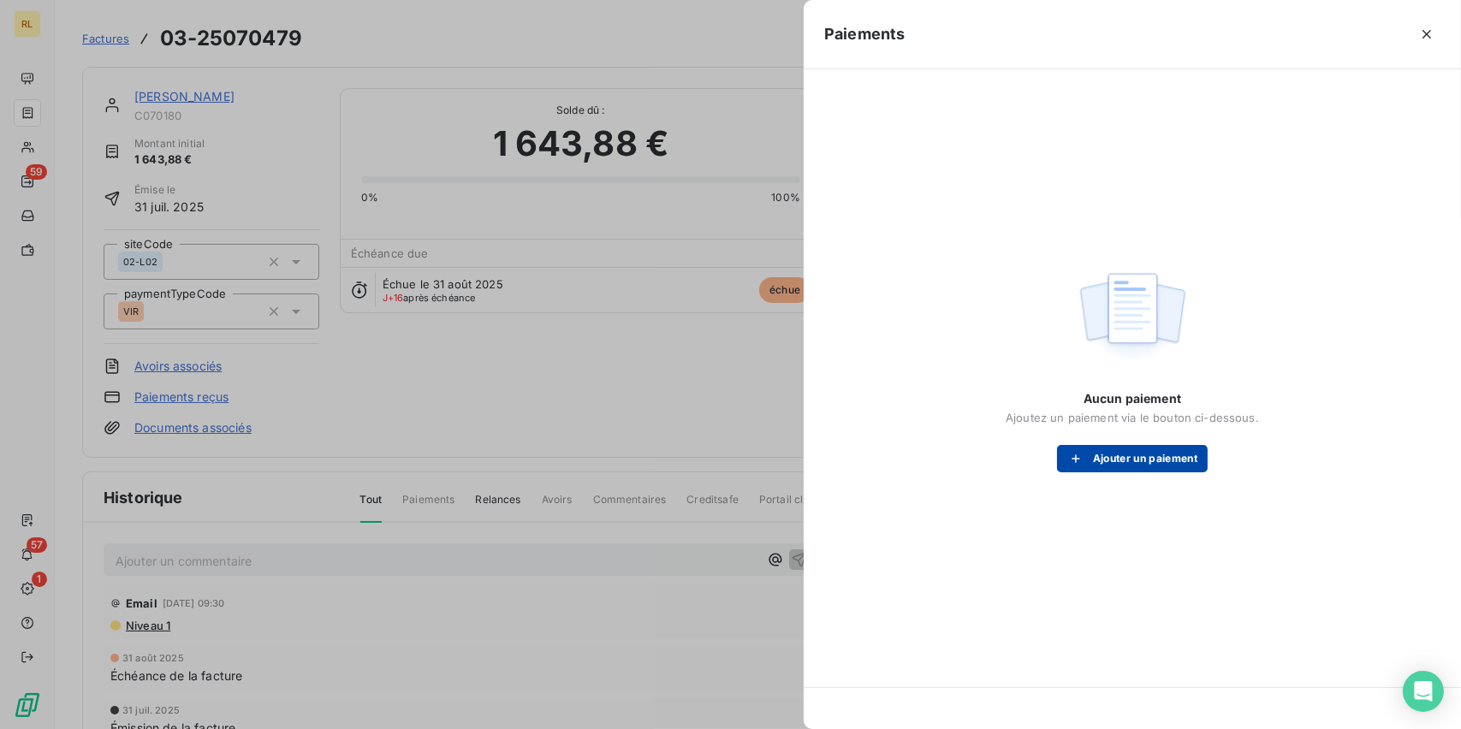
click at [1116, 456] on button "Ajouter un paiement" at bounding box center [1132, 458] width 151 height 27
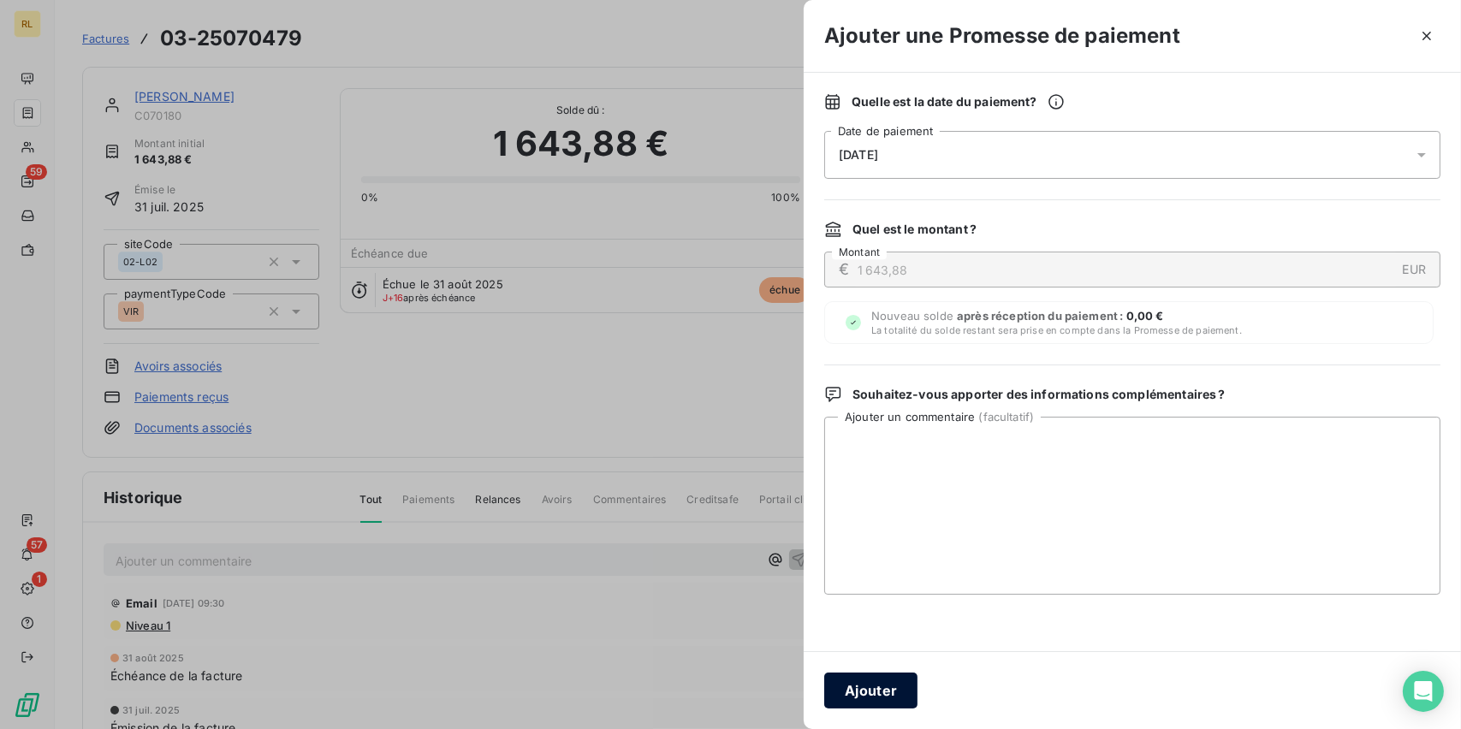
click at [873, 686] on button "Ajouter" at bounding box center [870, 691] width 93 height 36
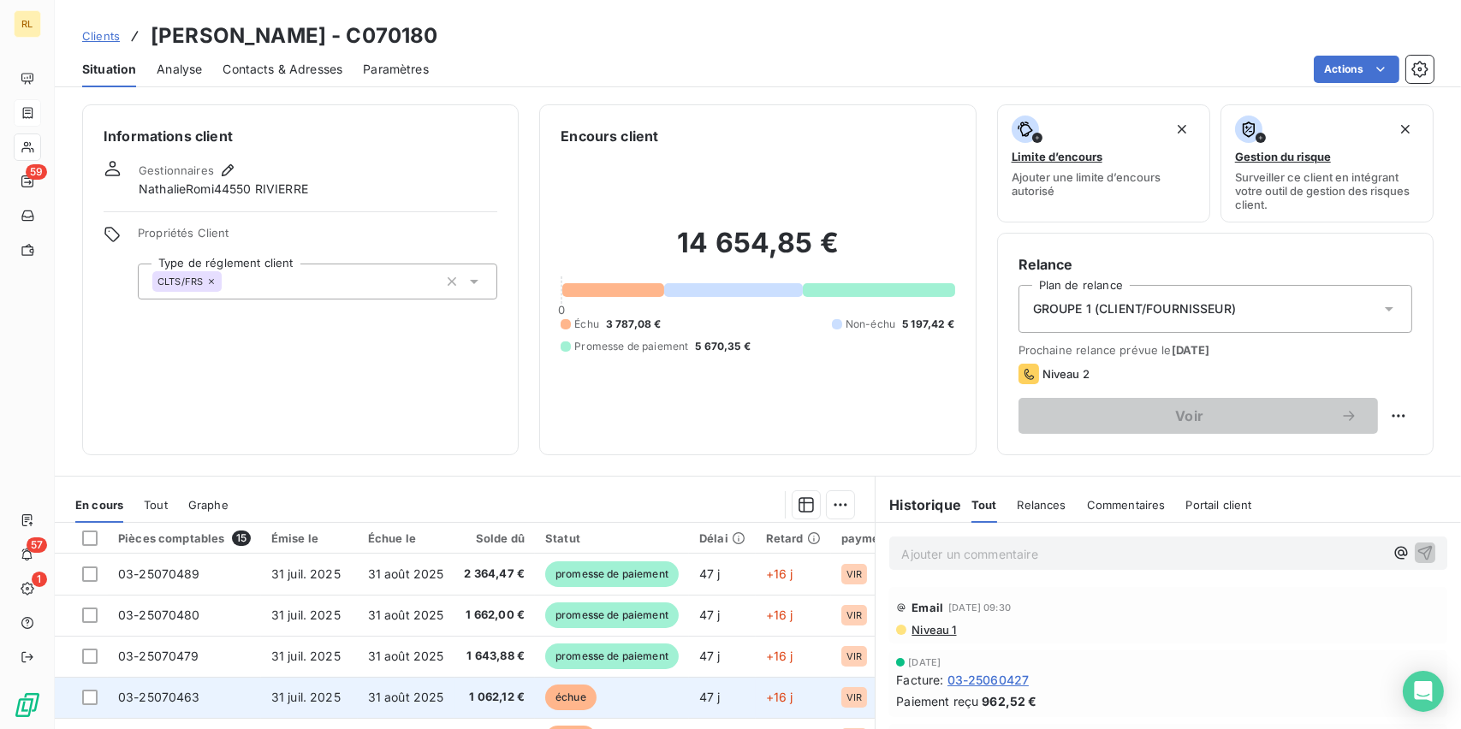
click at [579, 696] on span "échue" at bounding box center [570, 698] width 51 height 26
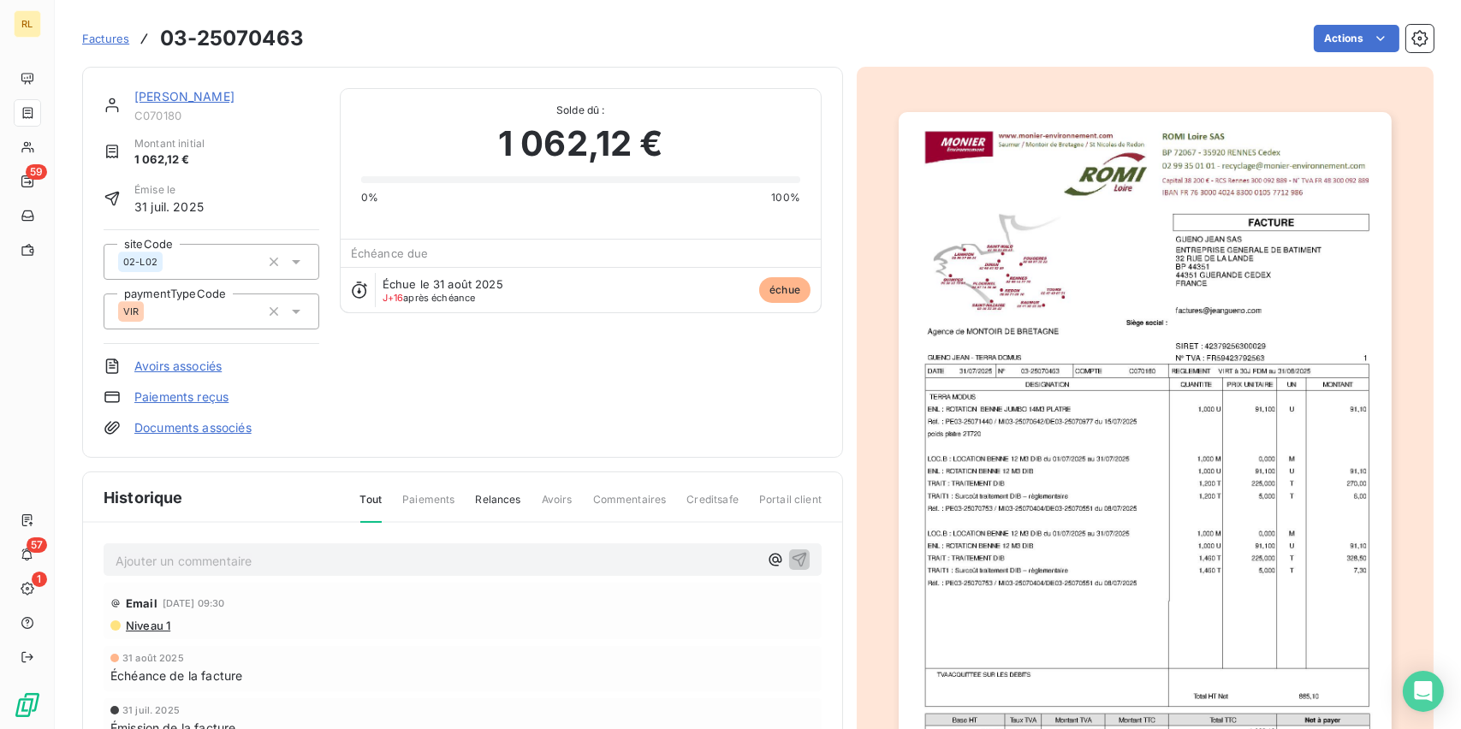
click at [202, 389] on link "Paiements reçus" at bounding box center [181, 397] width 94 height 17
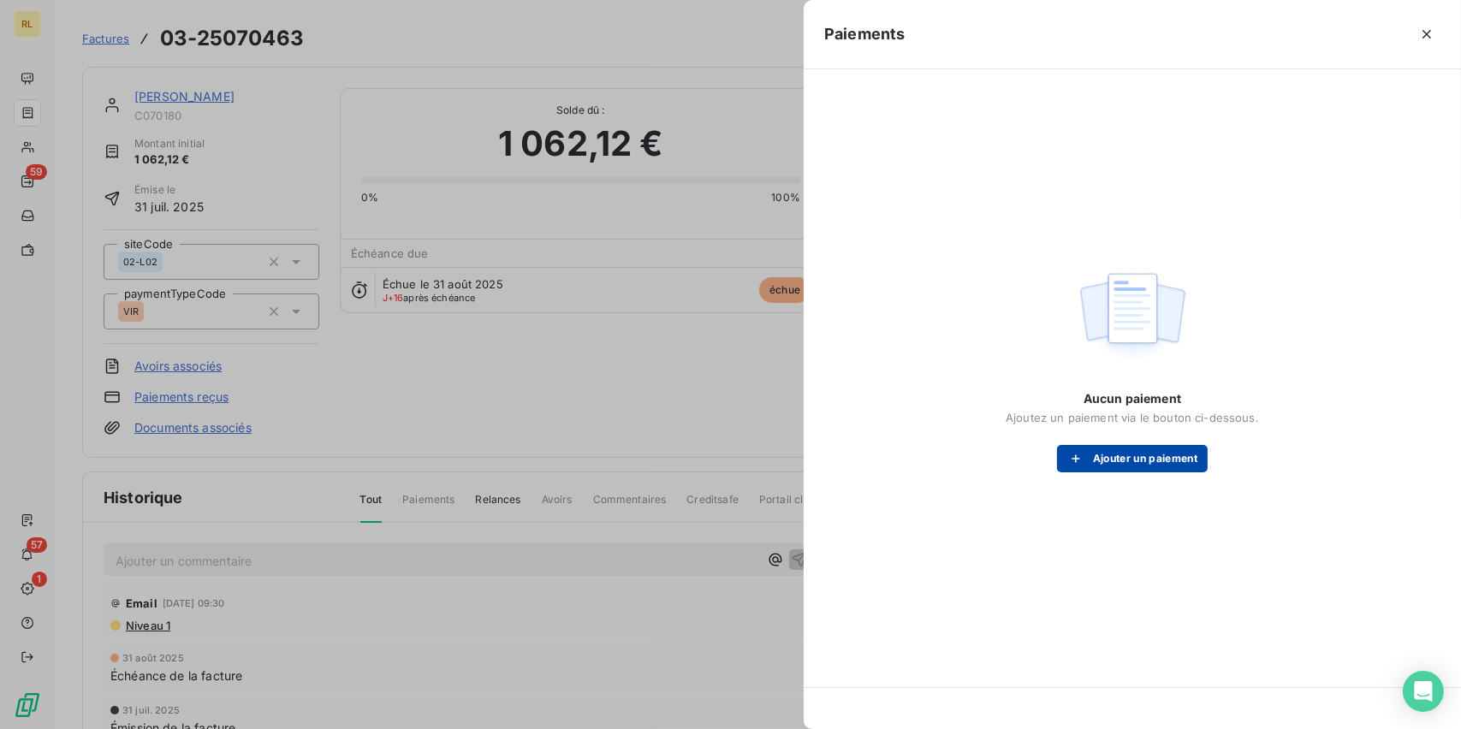
click at [1178, 454] on button "Ajouter un paiement" at bounding box center [1132, 458] width 151 height 27
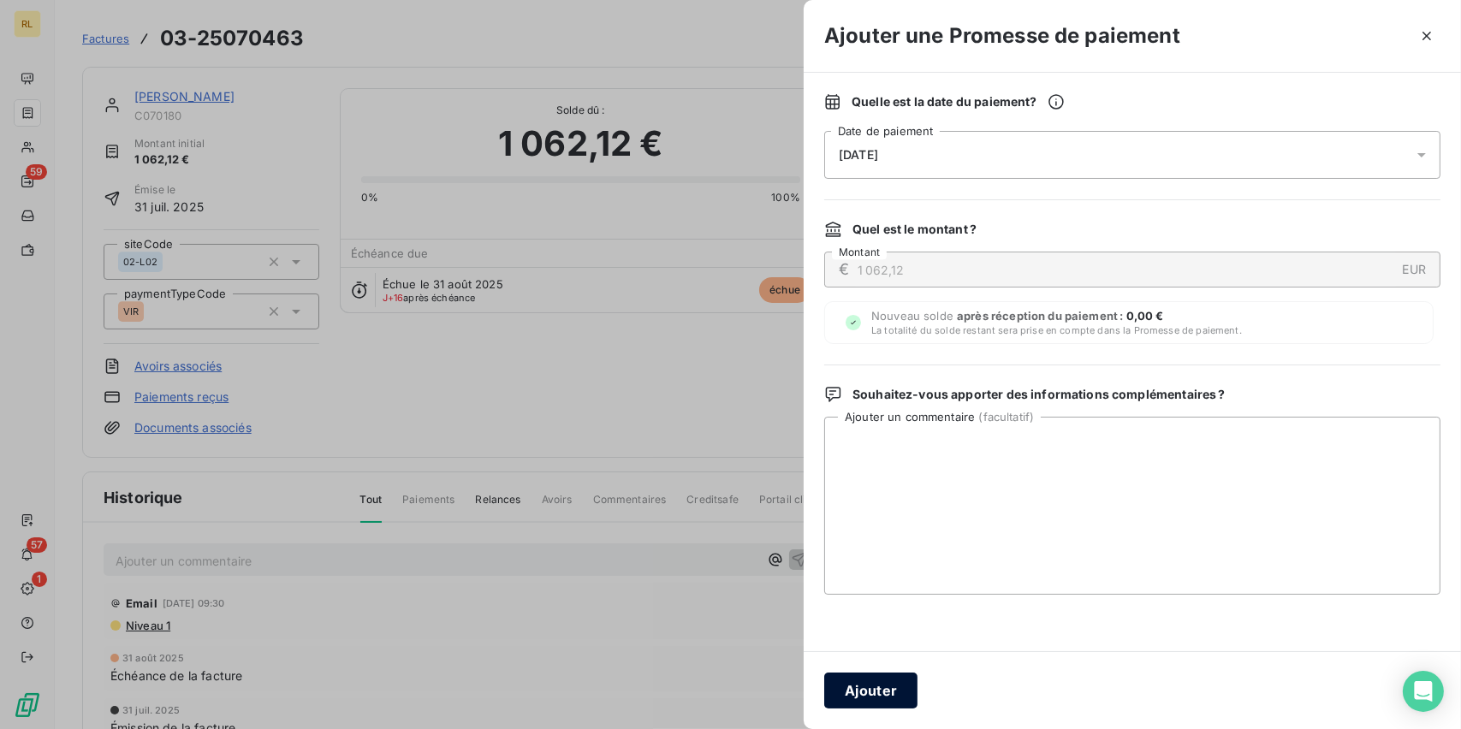
drag, startPoint x: 923, startPoint y: 693, endPoint x: 864, endPoint y: 693, distance: 59.9
click at [922, 693] on div "Ajouter" at bounding box center [1132, 690] width 657 height 78
drag, startPoint x: 864, startPoint y: 693, endPoint x: 1368, endPoint y: 522, distance: 533.2
click at [905, 683] on button "Ajouter" at bounding box center [870, 691] width 93 height 36
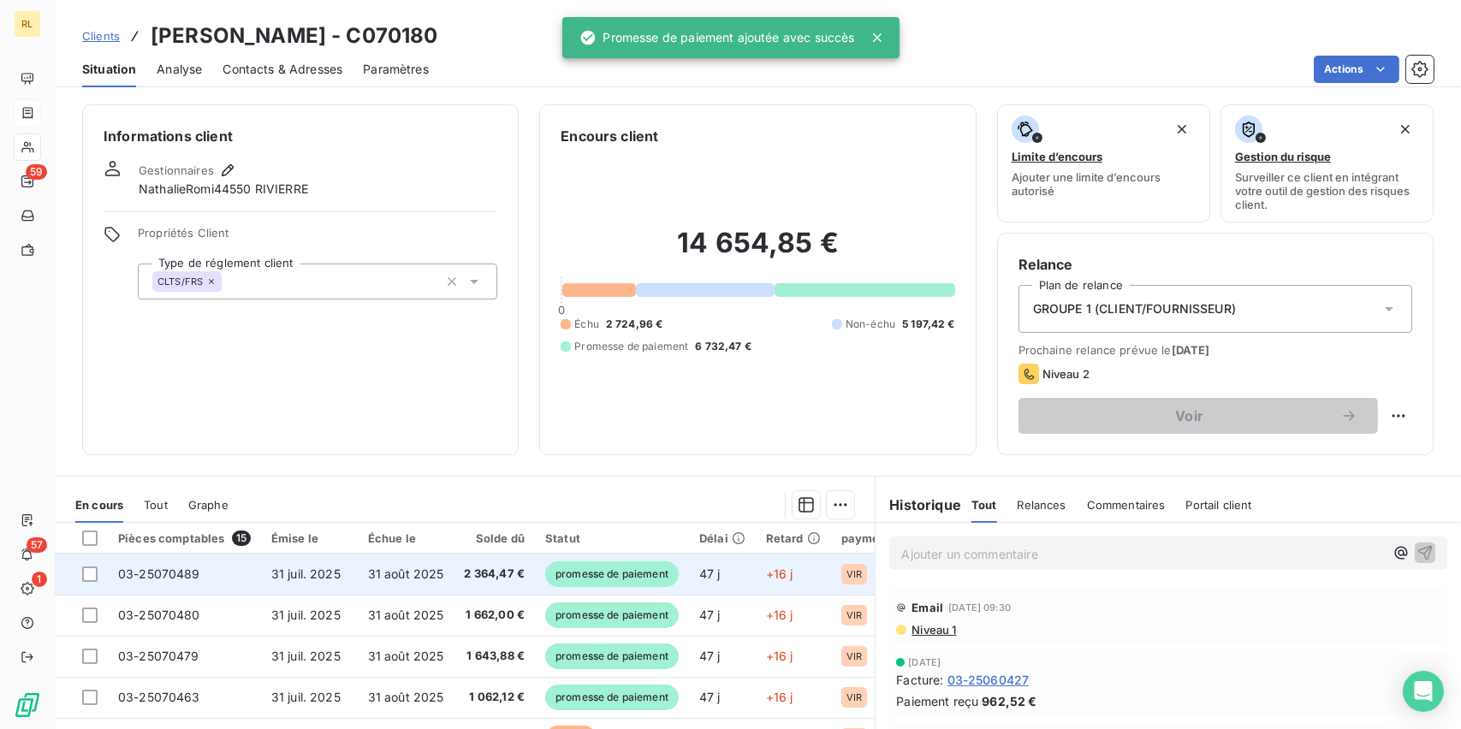
scroll to position [86, 0]
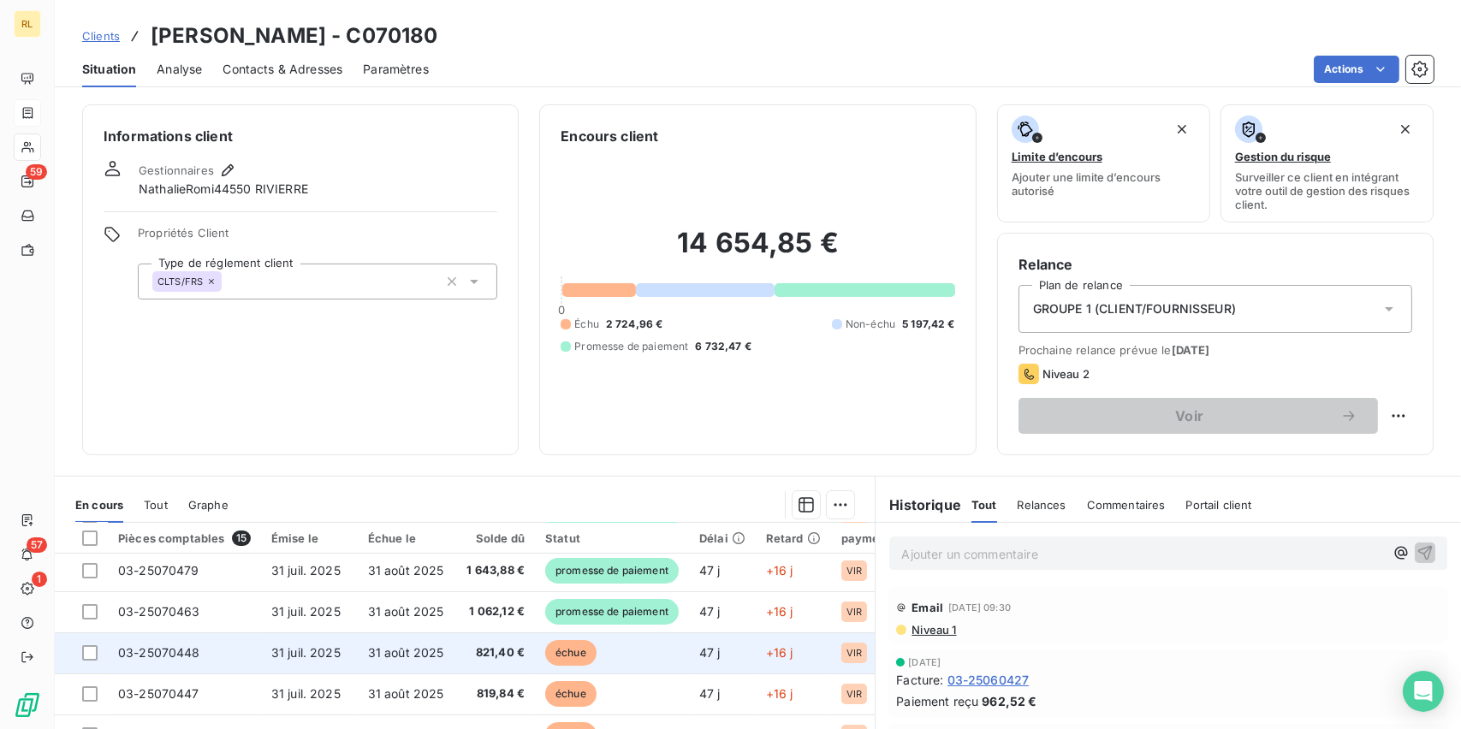
click at [474, 648] on span "821,40 €" at bounding box center [495, 652] width 61 height 17
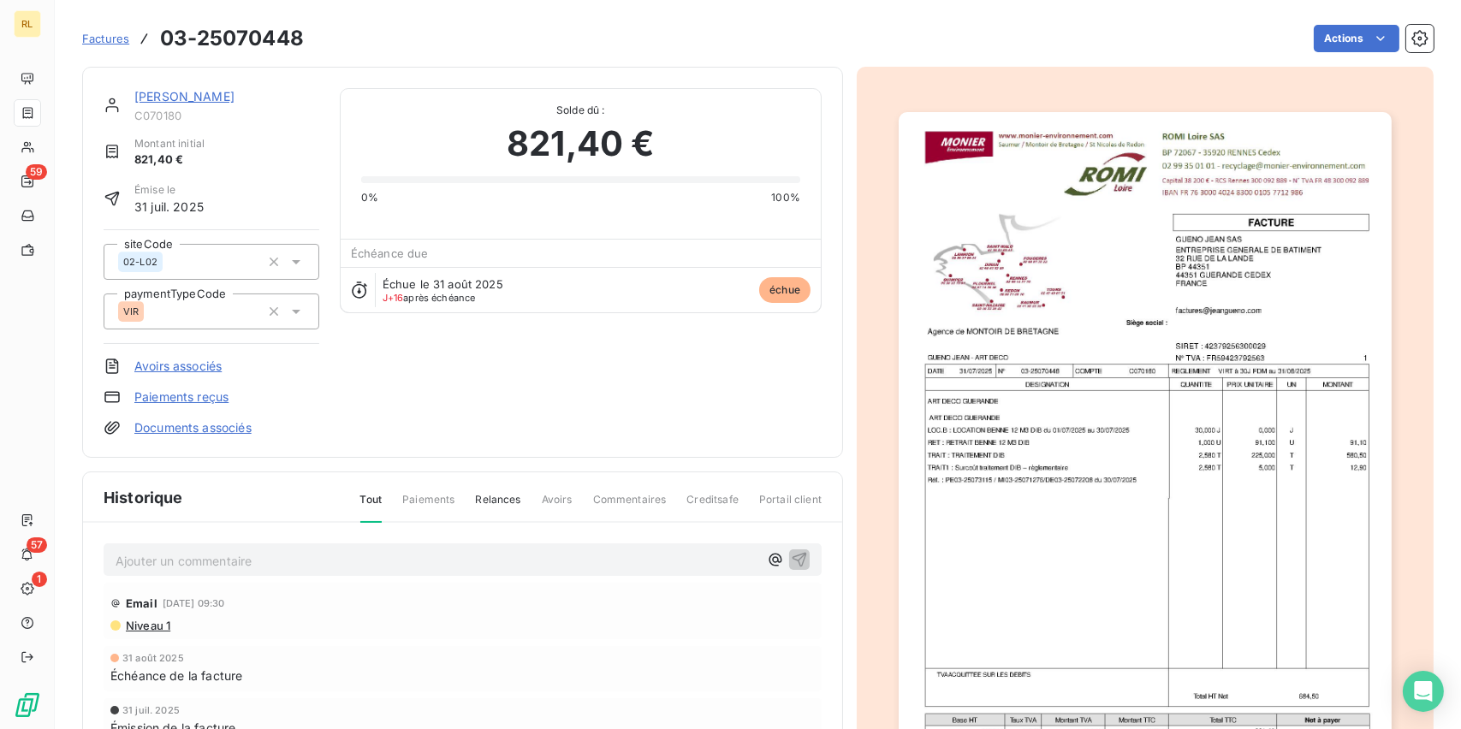
click at [218, 395] on link "Paiements reçus" at bounding box center [181, 397] width 94 height 17
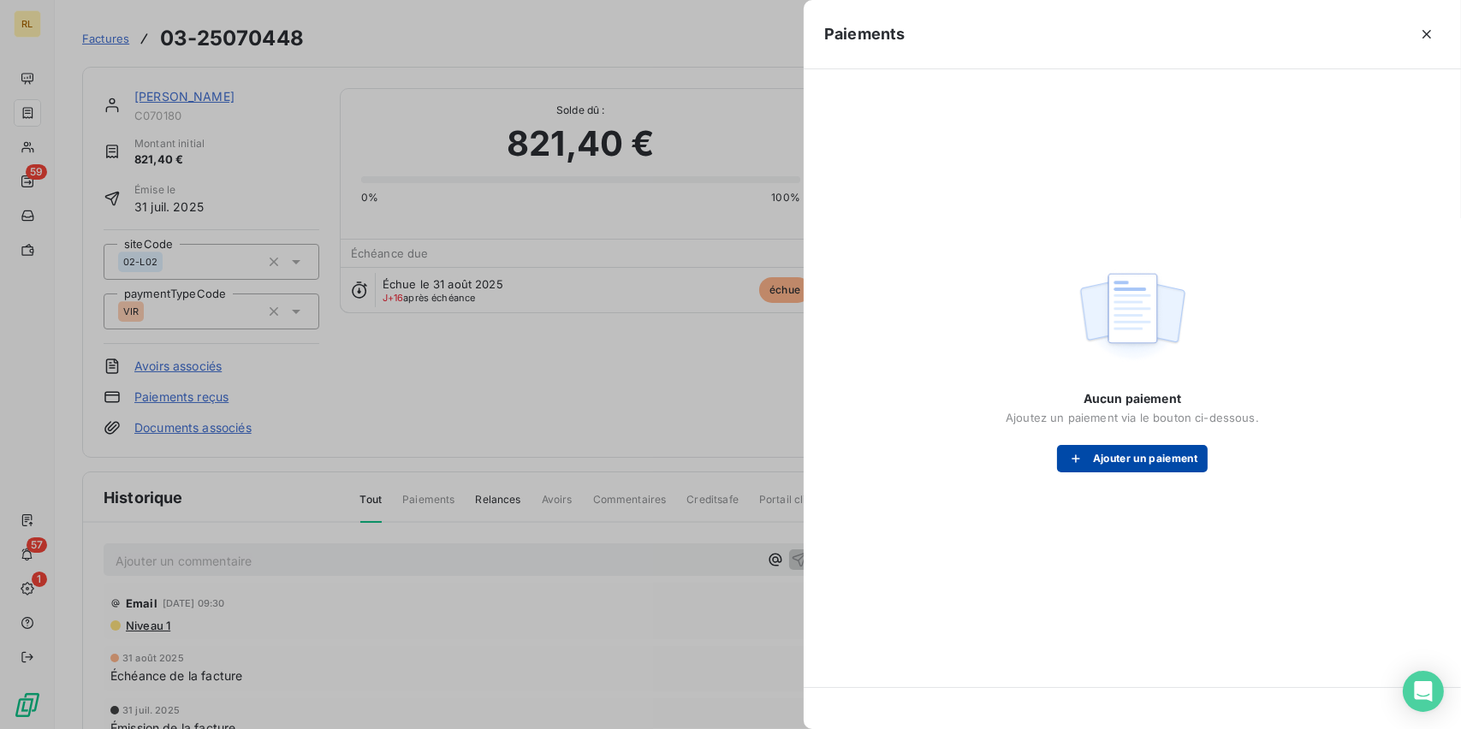
click at [1202, 458] on button "Ajouter un paiement" at bounding box center [1132, 458] width 151 height 27
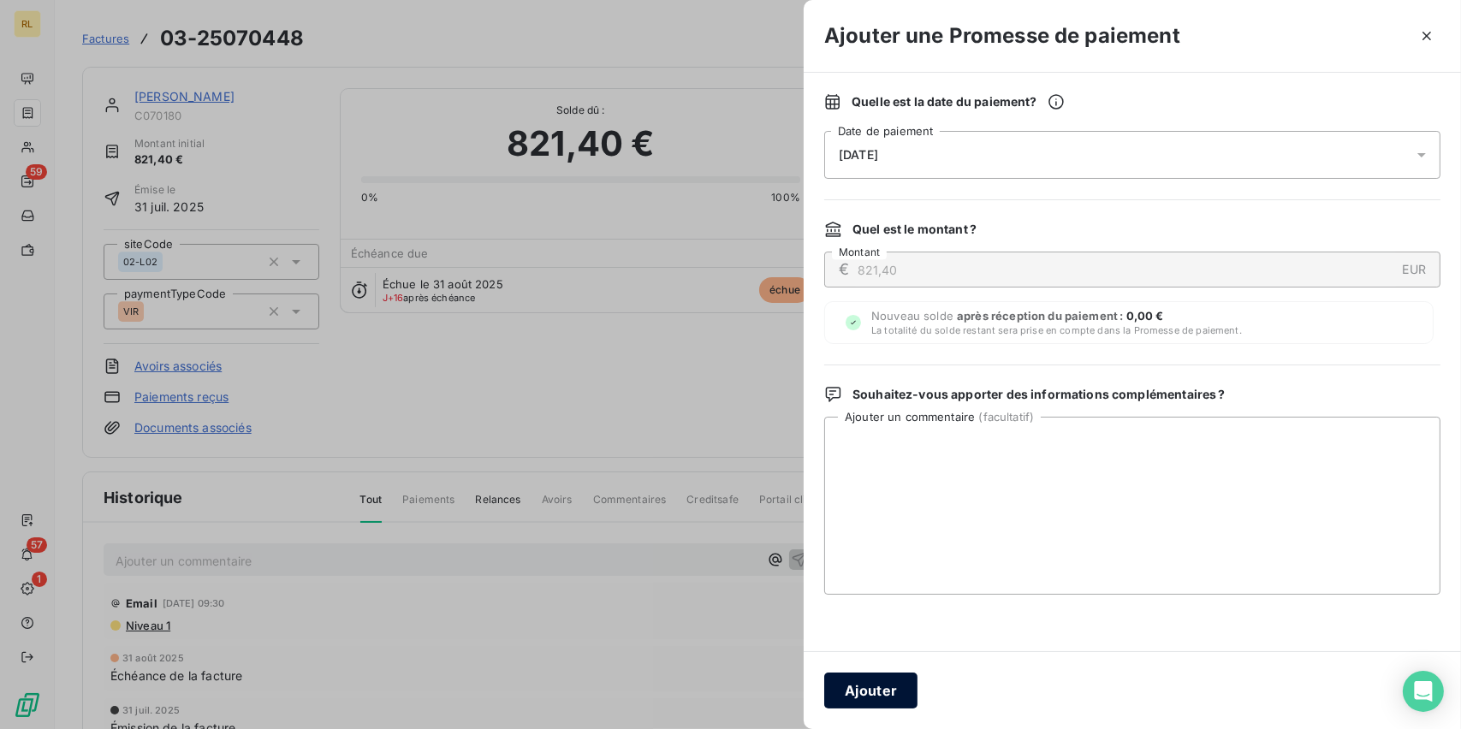
click at [871, 677] on button "Ajouter" at bounding box center [870, 691] width 93 height 36
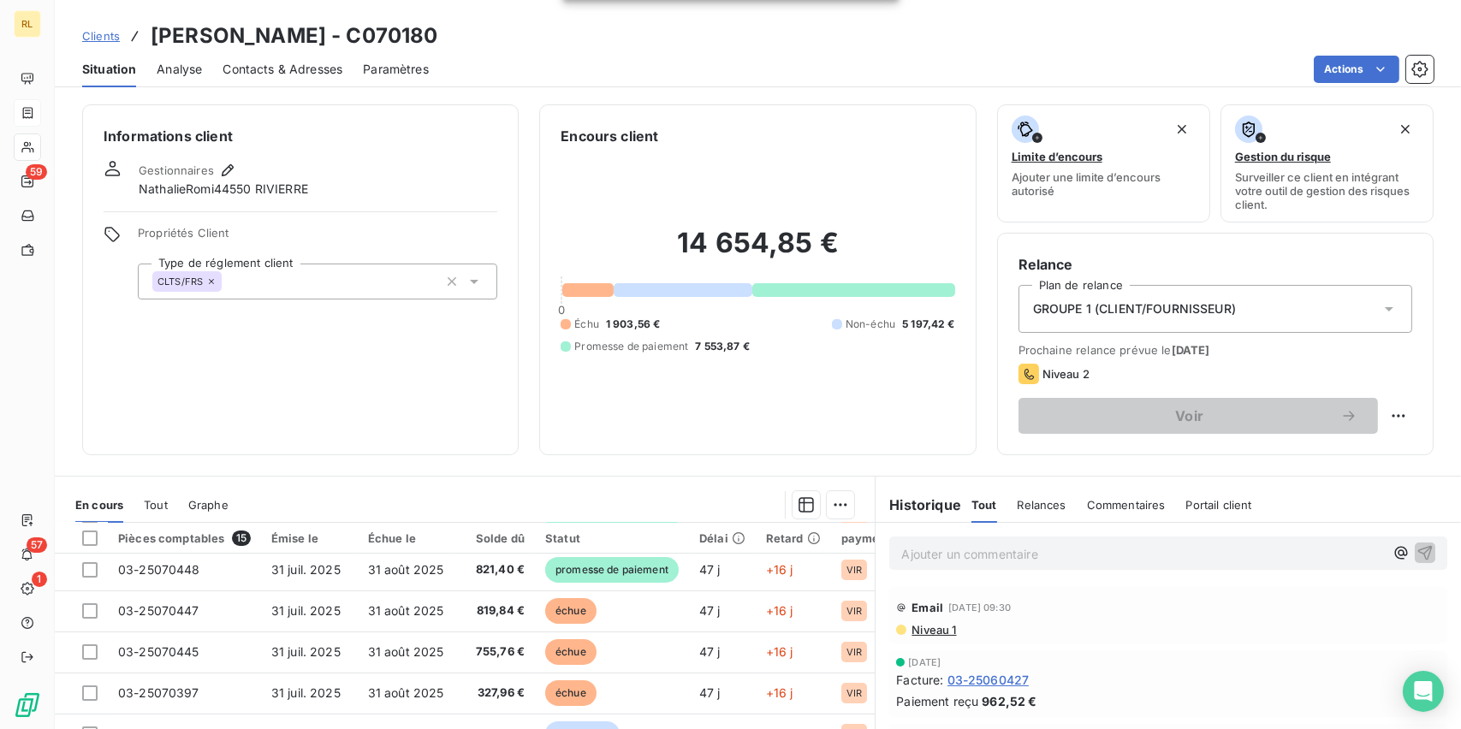
scroll to position [171, 0]
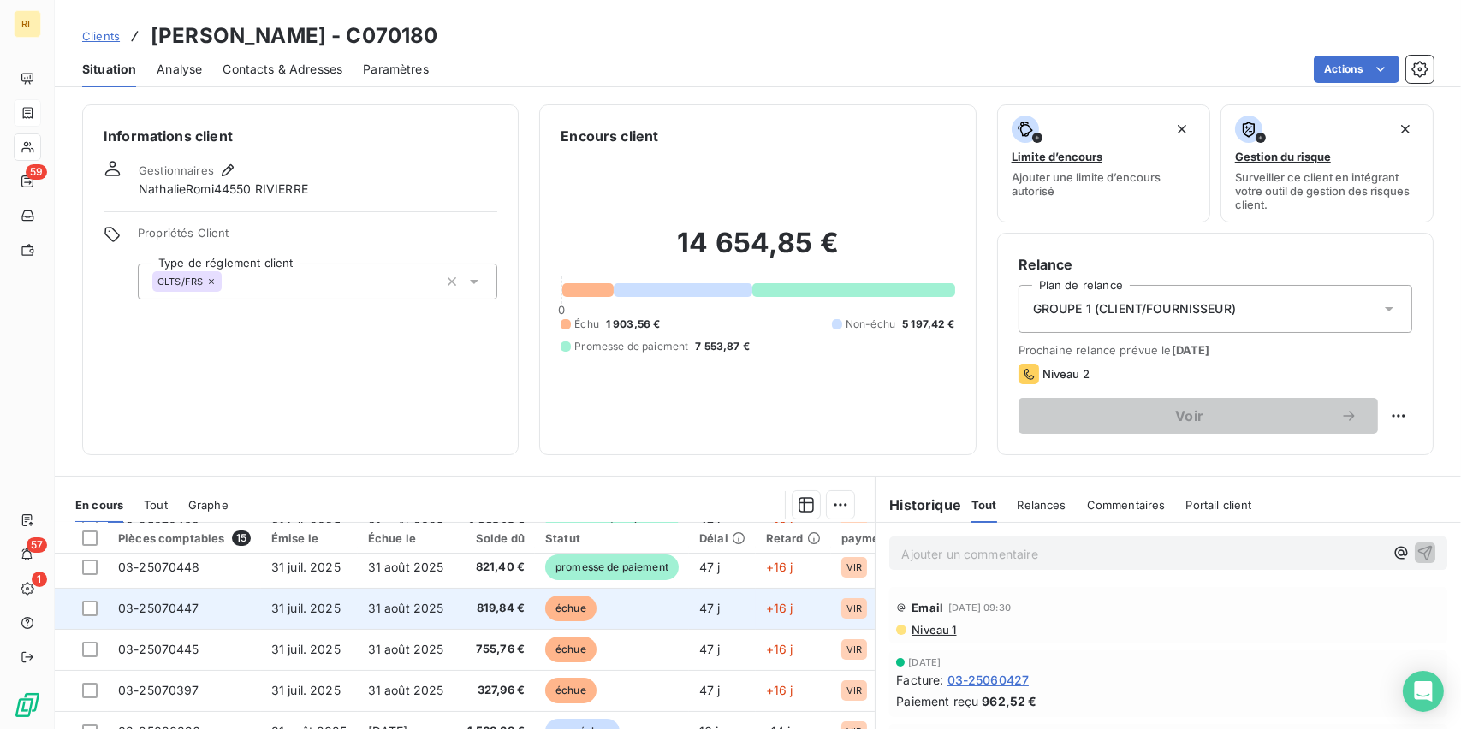
click at [492, 601] on span "819,84 €" at bounding box center [495, 608] width 61 height 17
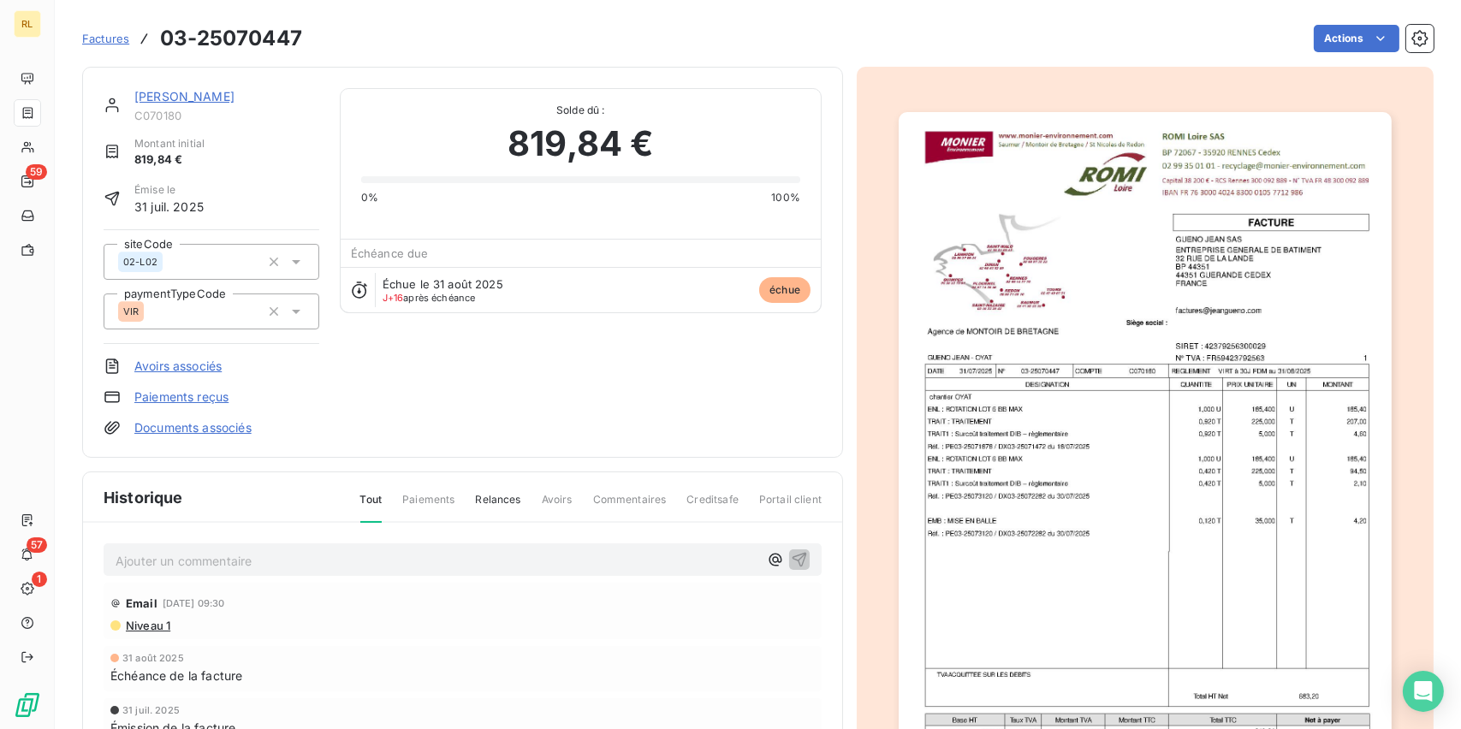
click at [189, 400] on link "Paiements reçus" at bounding box center [181, 397] width 94 height 17
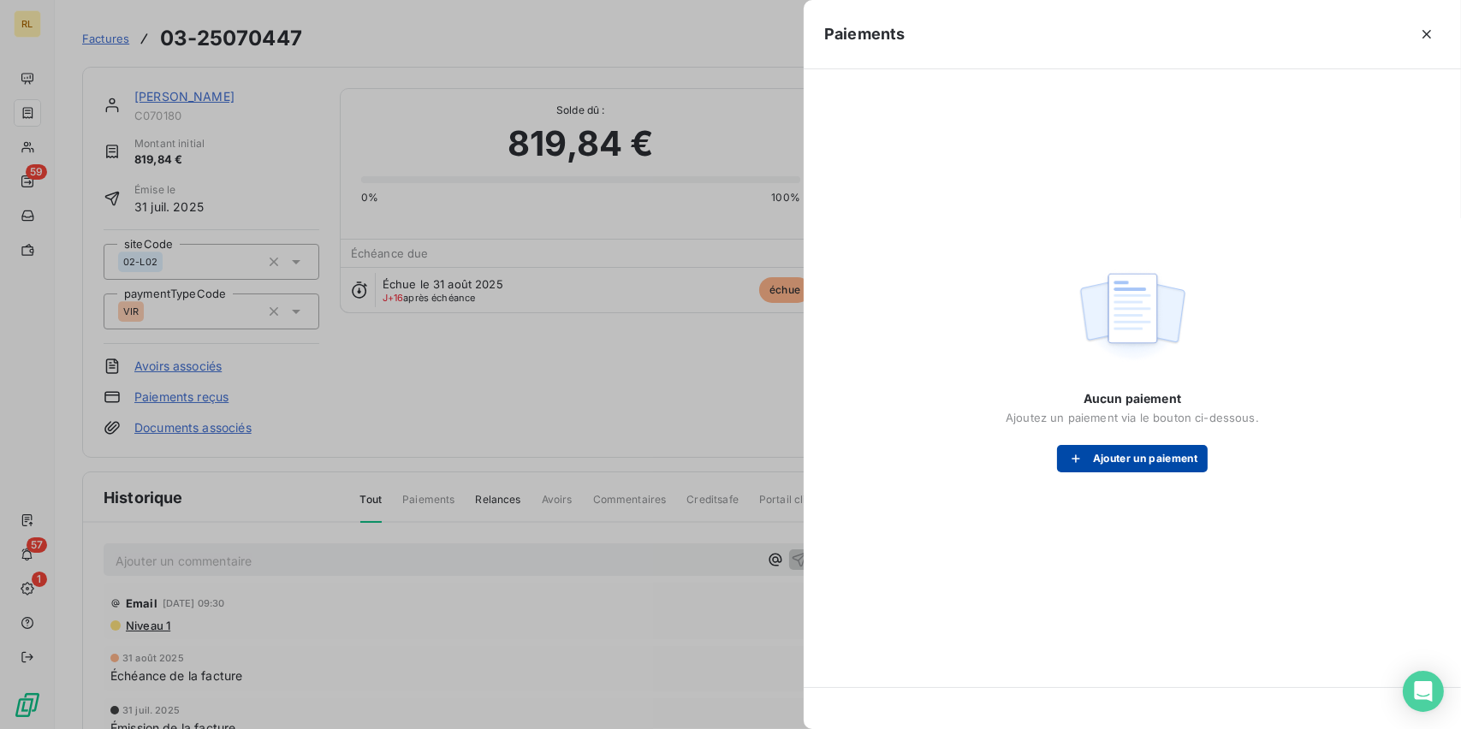
click at [1073, 457] on icon "button" at bounding box center [1075, 458] width 9 height 9
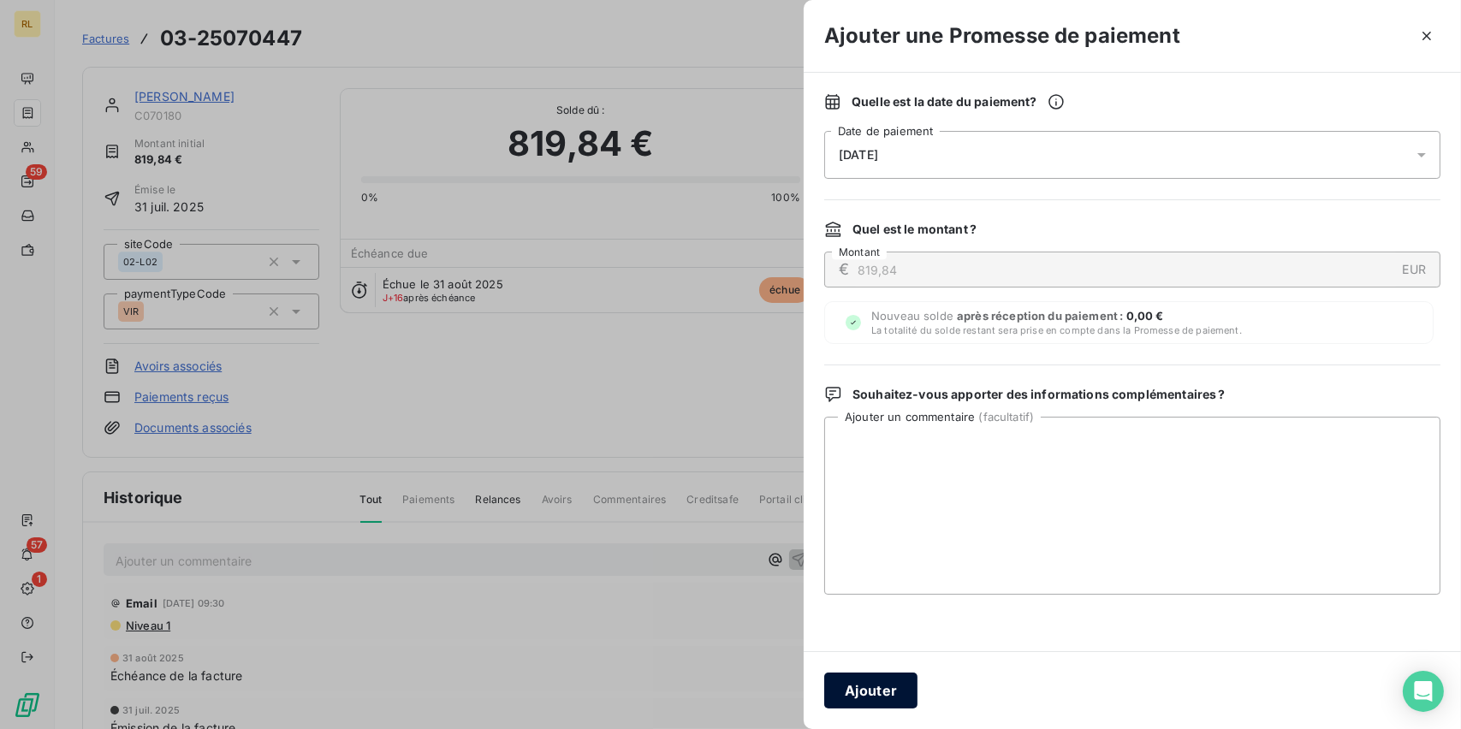
click at [845, 690] on button "Ajouter" at bounding box center [870, 691] width 93 height 36
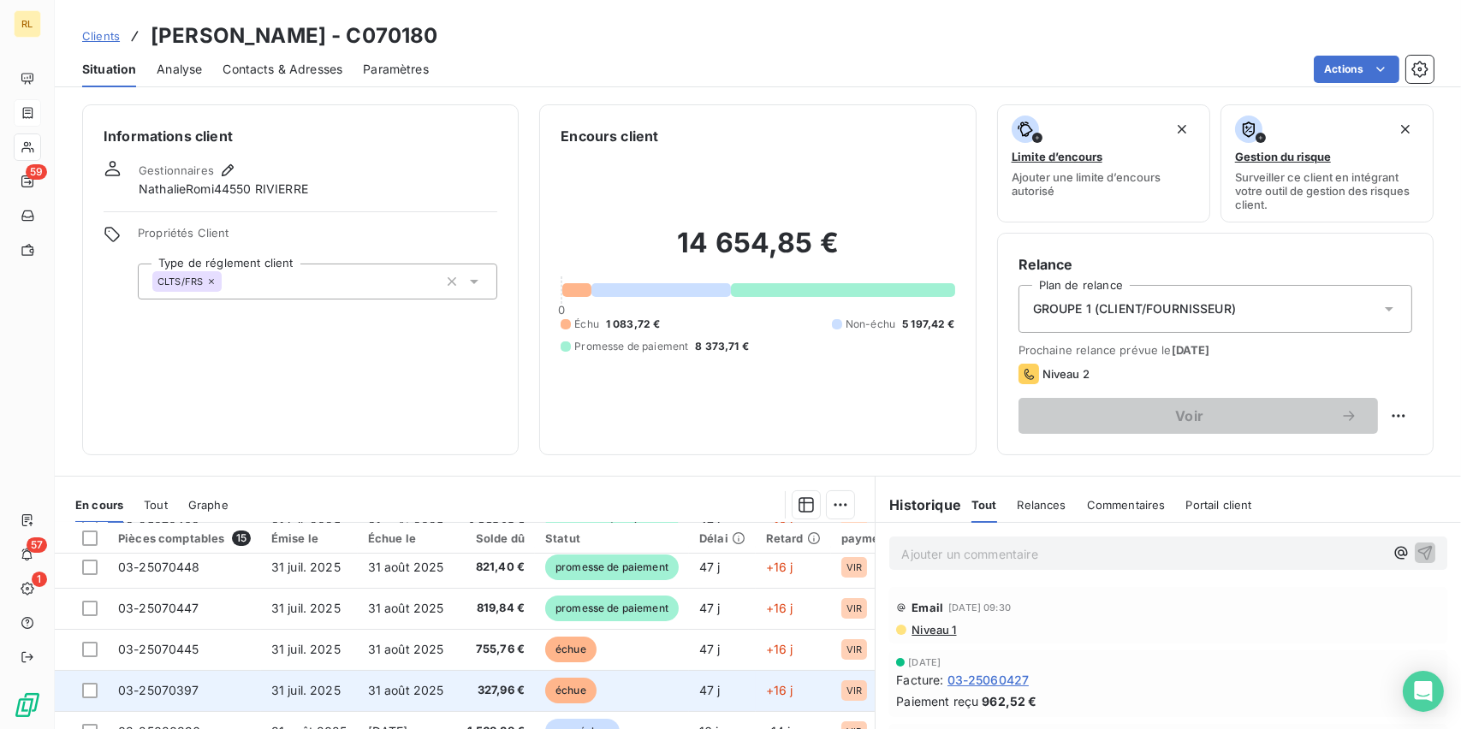
scroll to position [257, 0]
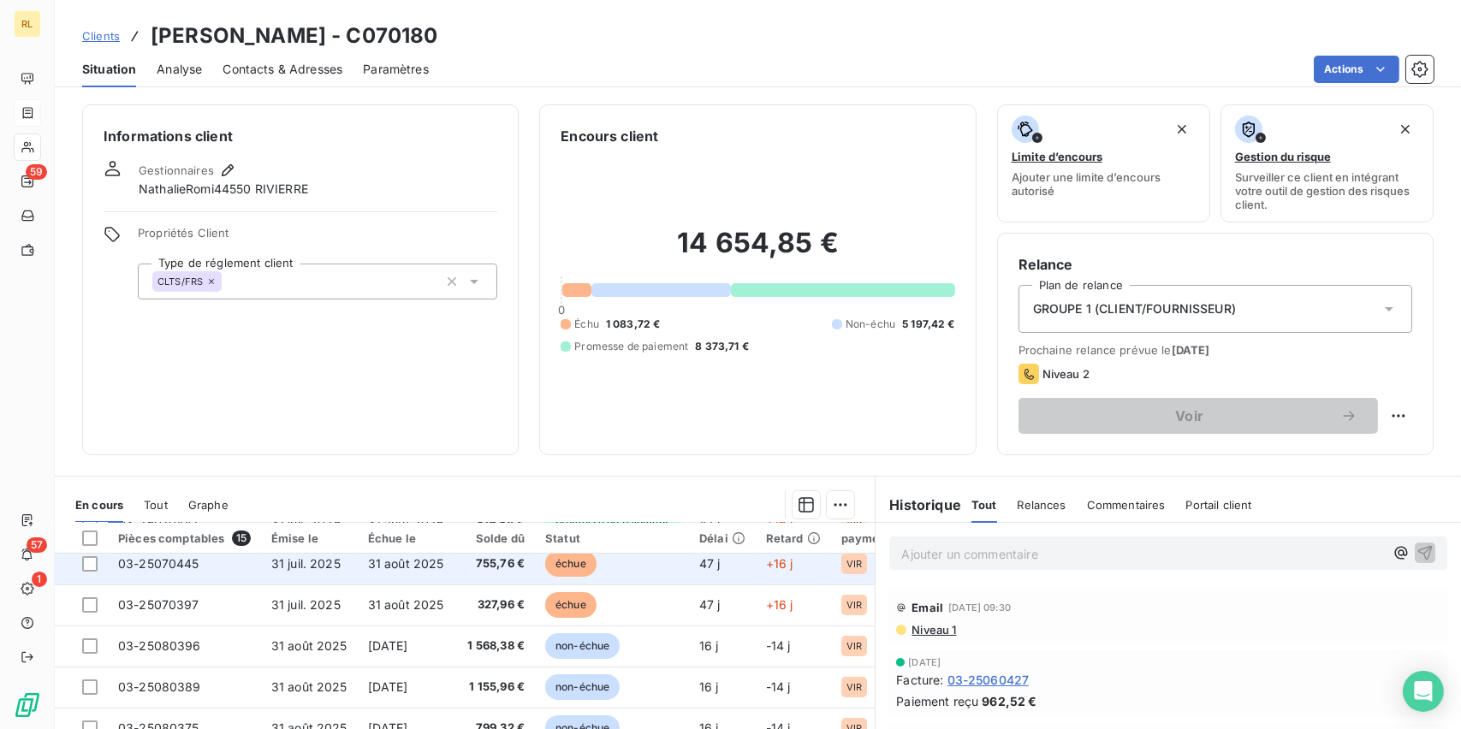
click at [574, 573] on span "échue" at bounding box center [570, 564] width 51 height 26
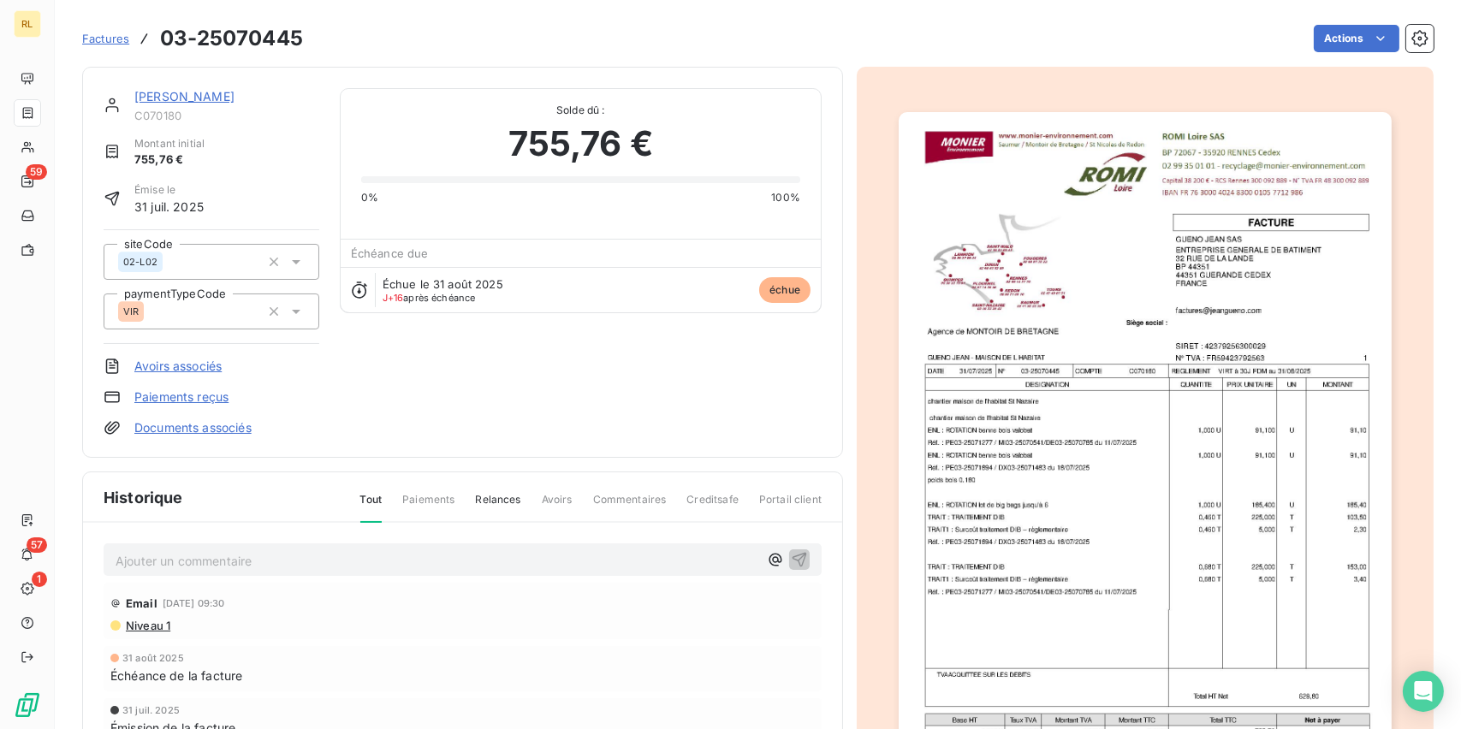
click at [177, 400] on link "Paiements reçus" at bounding box center [181, 397] width 94 height 17
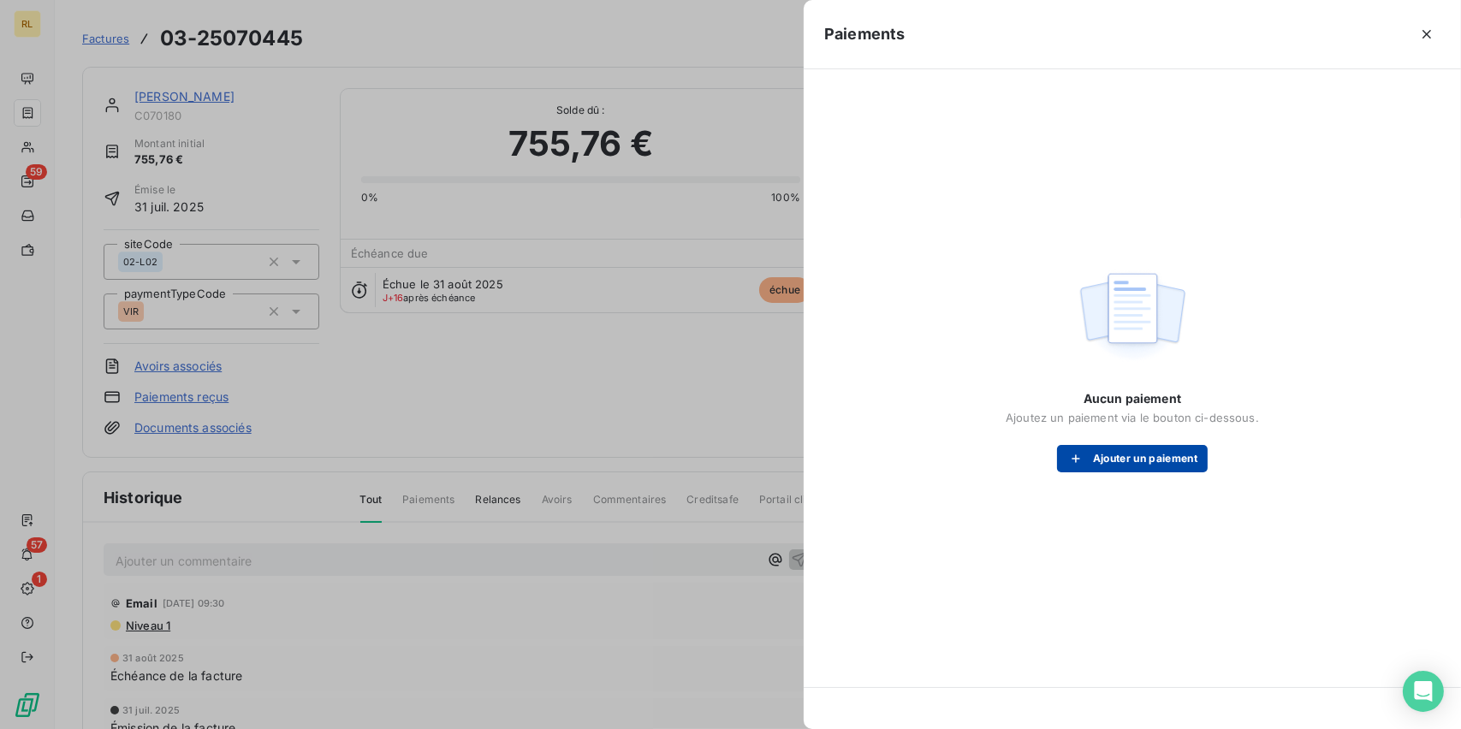
click at [1107, 452] on button "Ajouter un paiement" at bounding box center [1132, 458] width 151 height 27
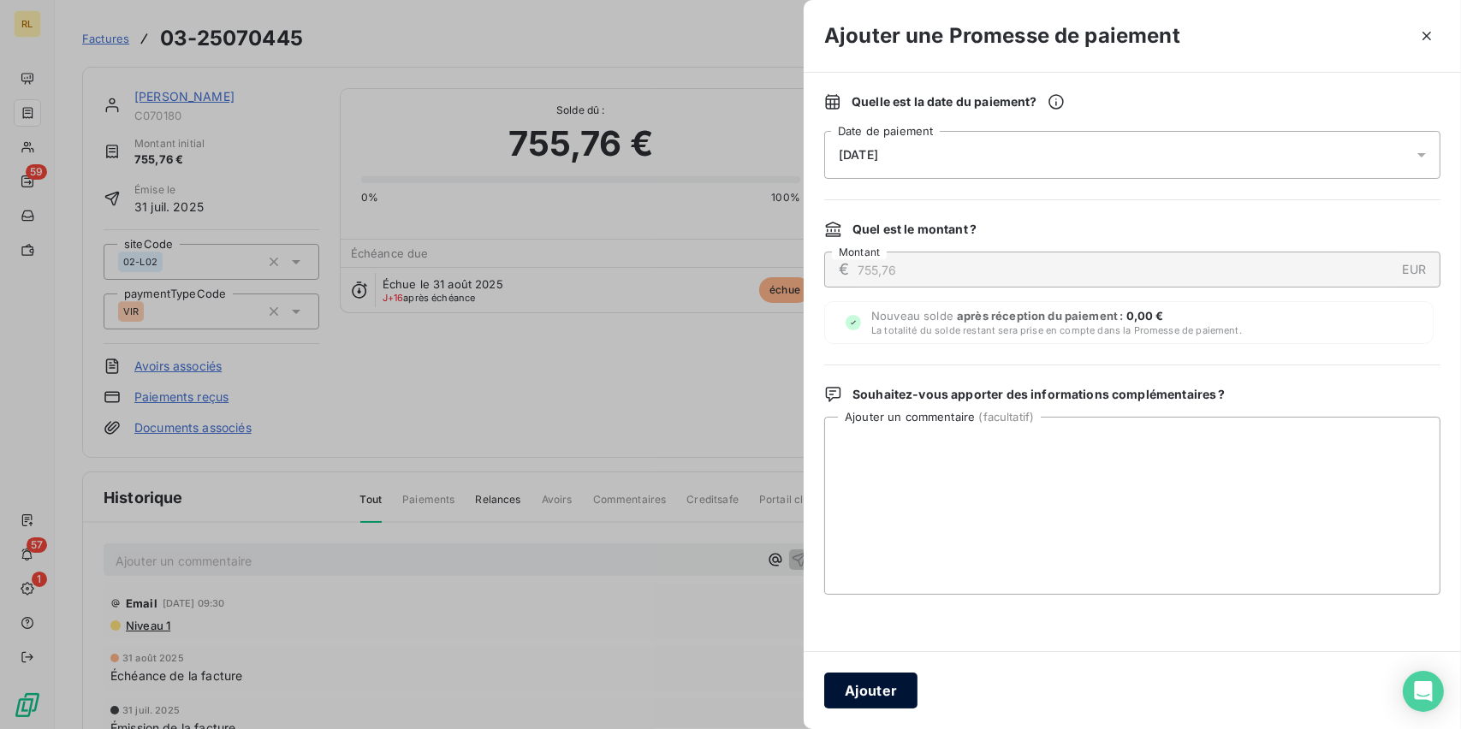
click at [877, 680] on button "Ajouter" at bounding box center [870, 691] width 93 height 36
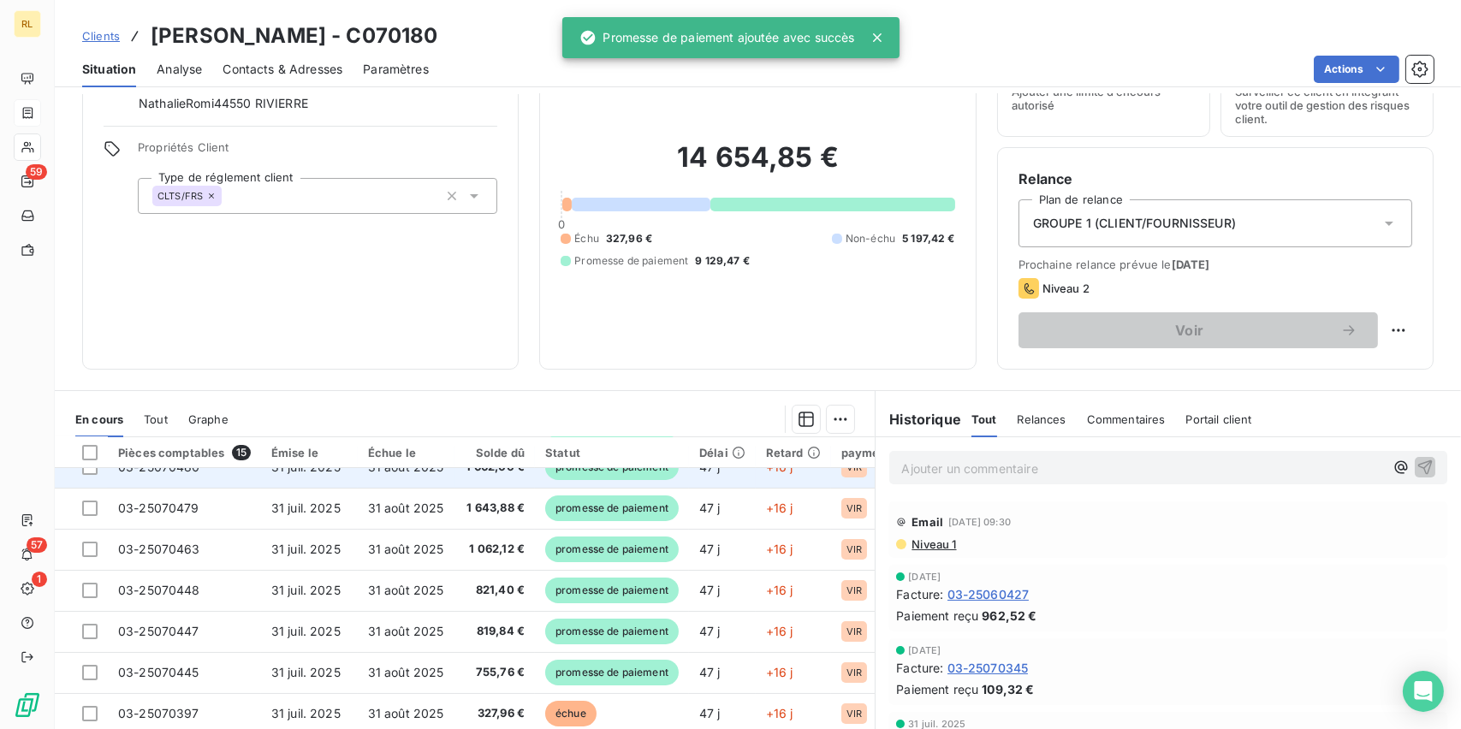
scroll to position [171, 0]
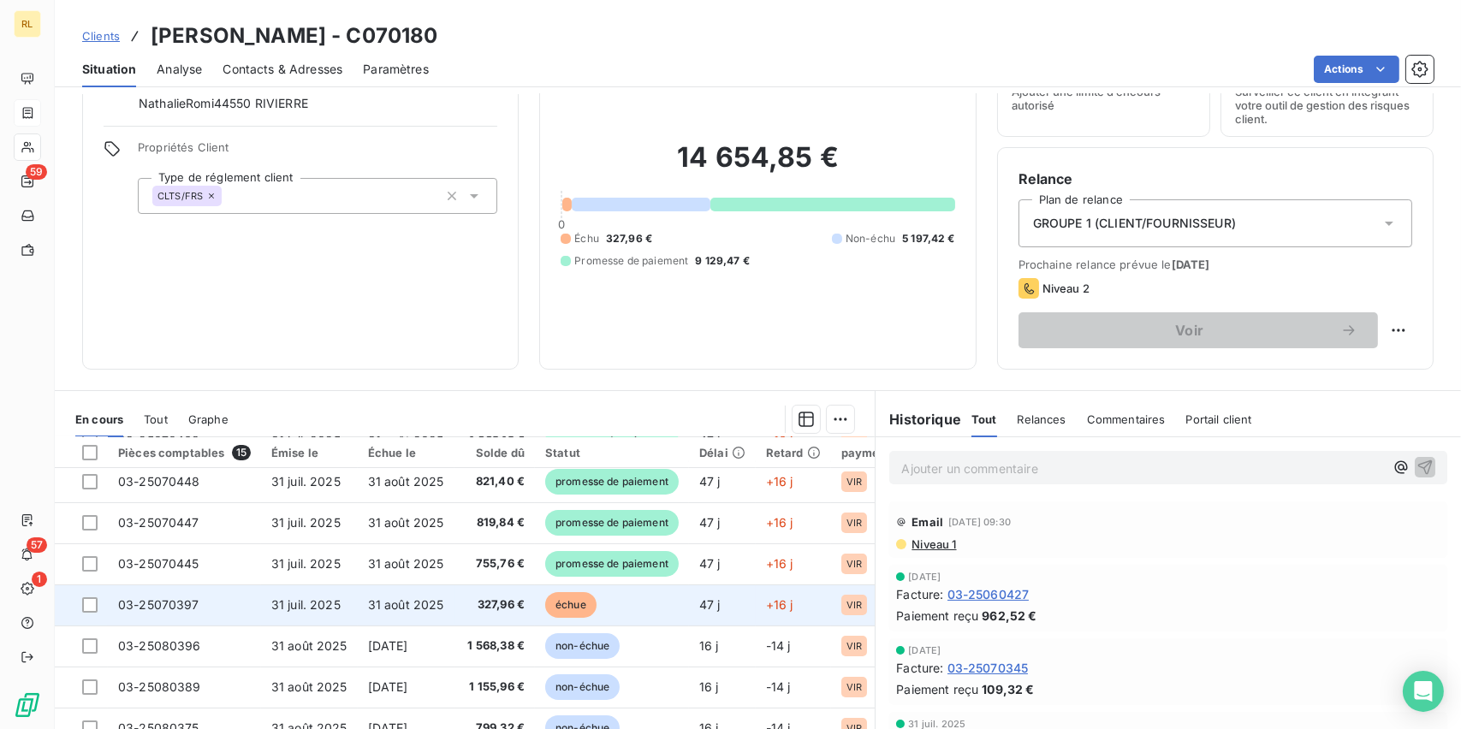
click at [581, 606] on span "échue" at bounding box center [570, 605] width 51 height 26
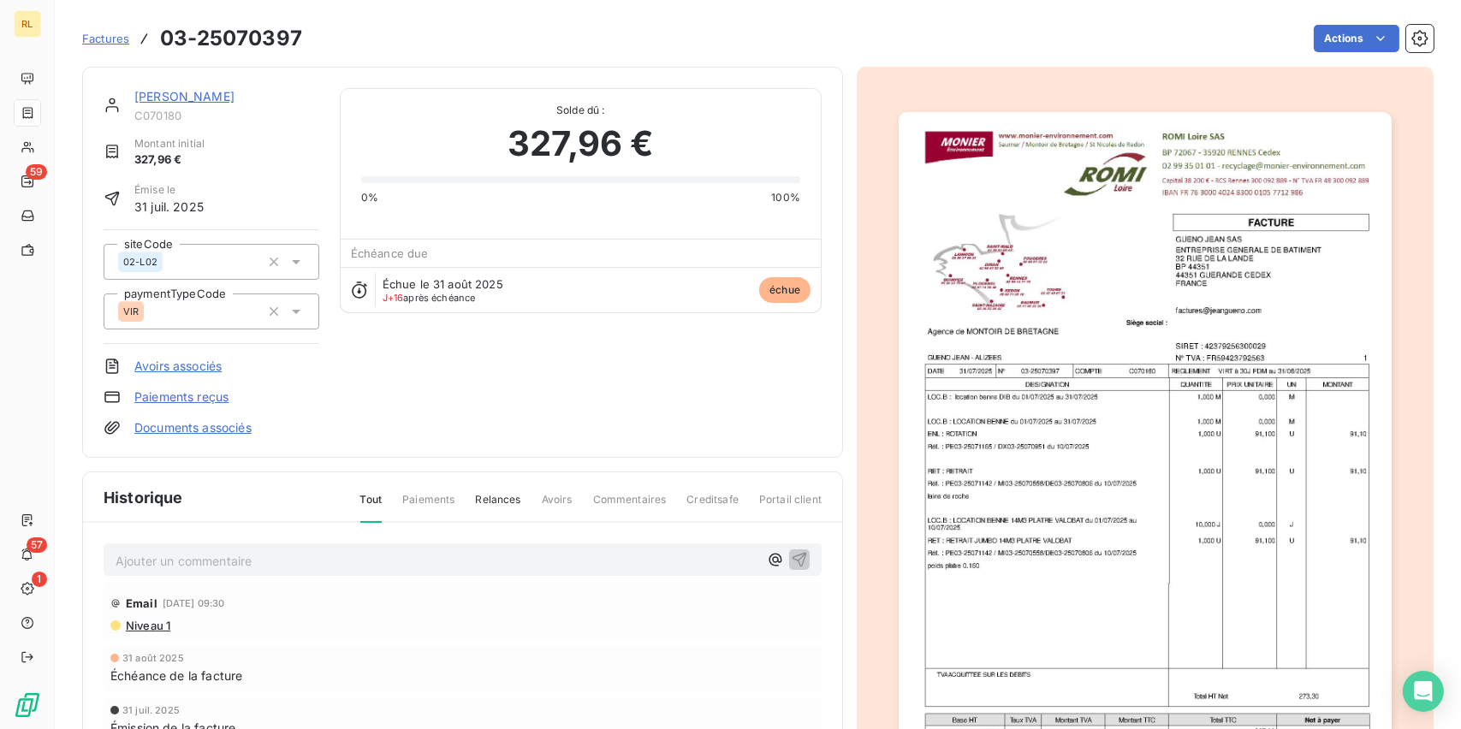
click at [160, 390] on link "Paiements reçus" at bounding box center [181, 397] width 94 height 17
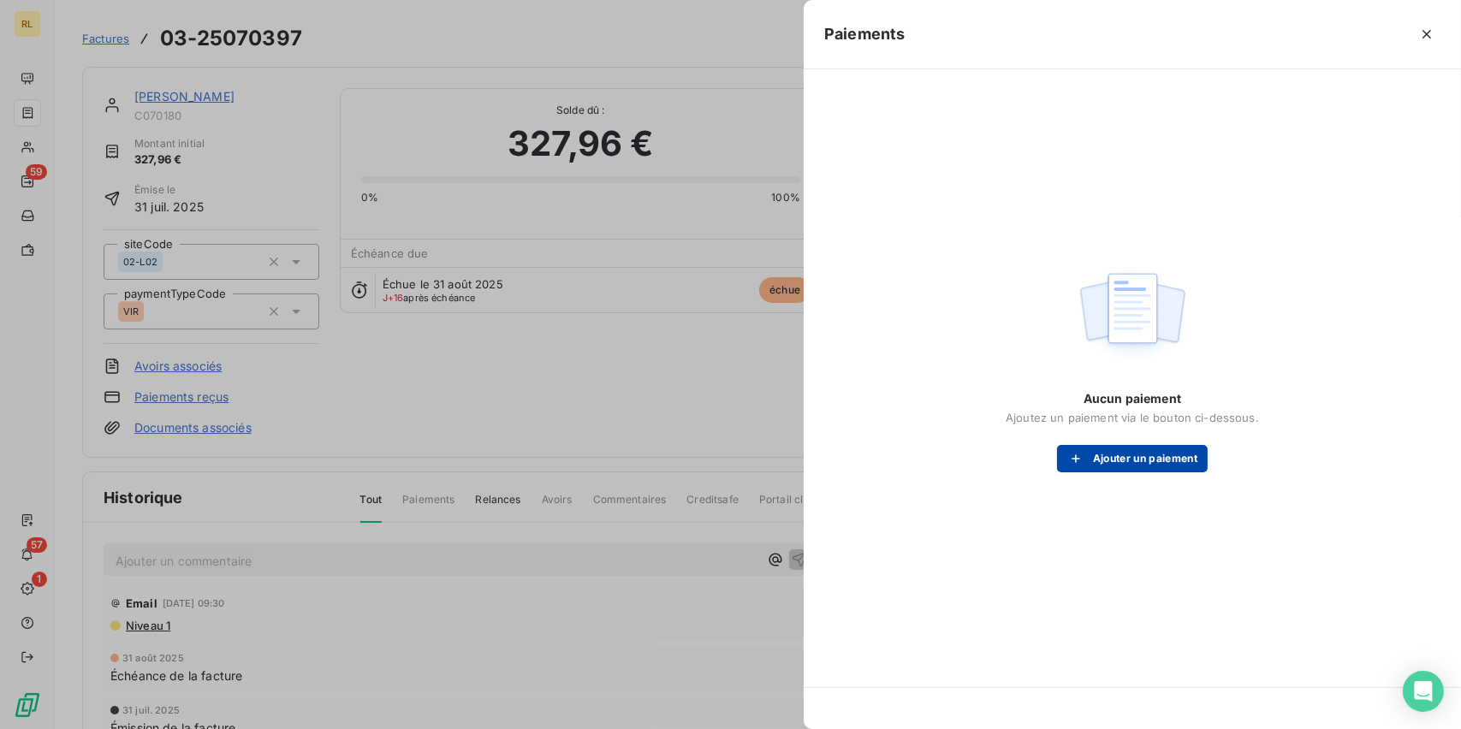
click at [1194, 448] on button "Ajouter un paiement" at bounding box center [1132, 458] width 151 height 27
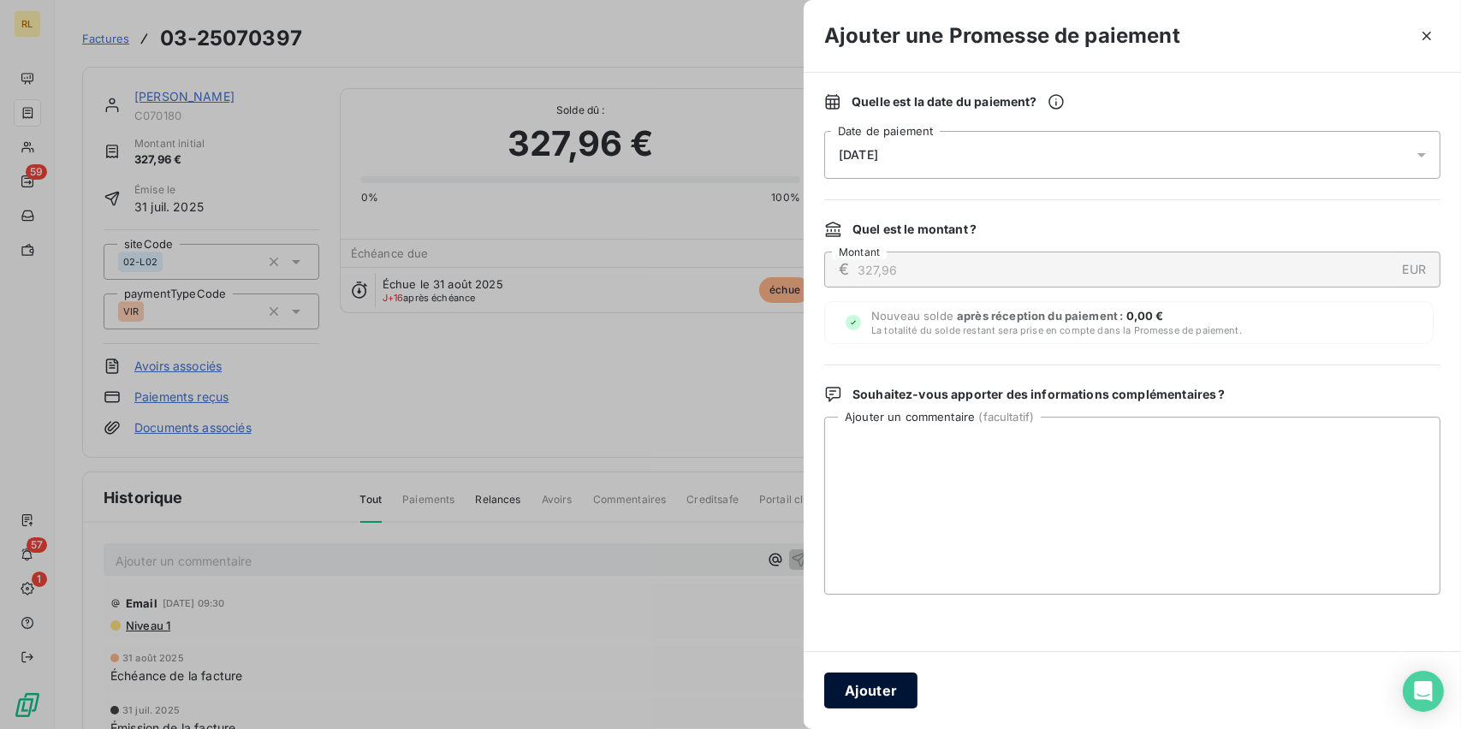
click at [856, 694] on button "Ajouter" at bounding box center [870, 691] width 93 height 36
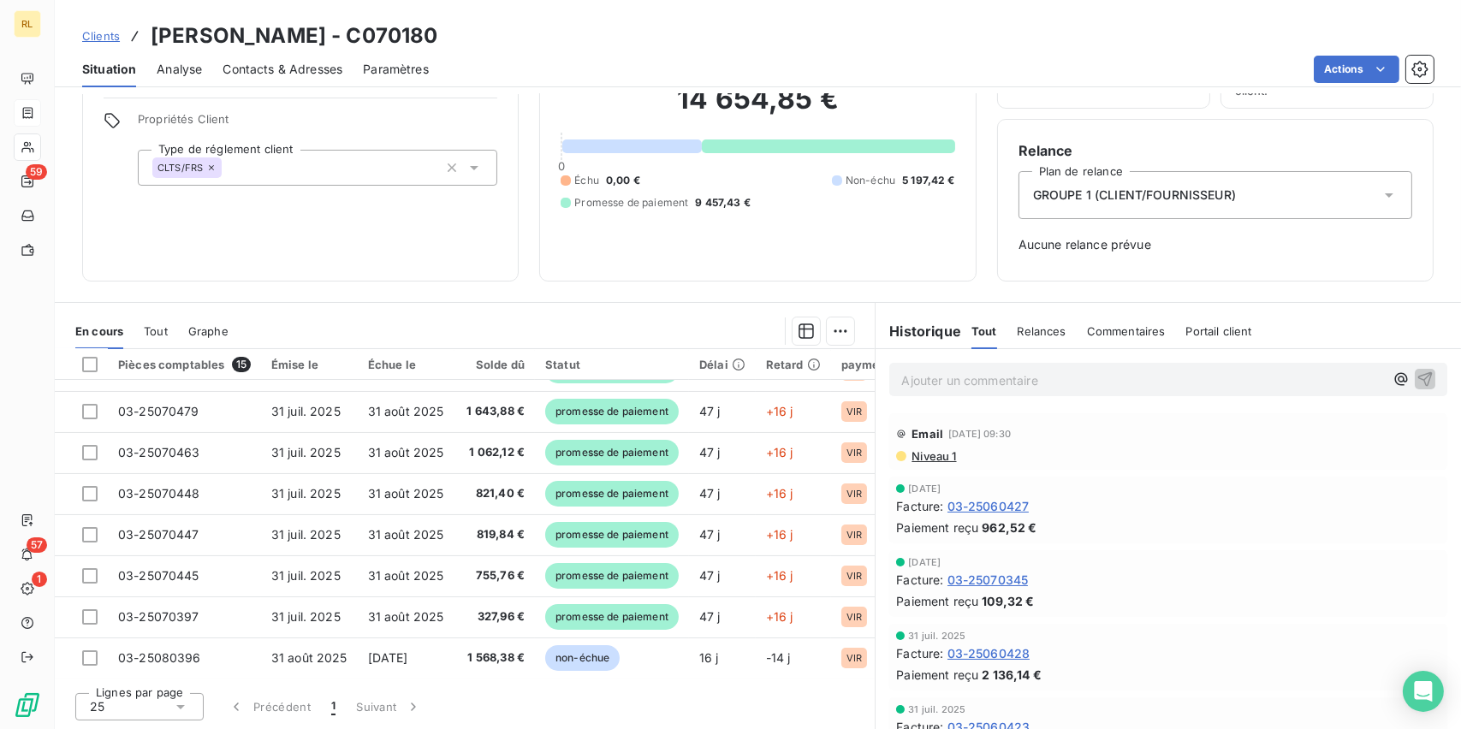
scroll to position [66, 0]
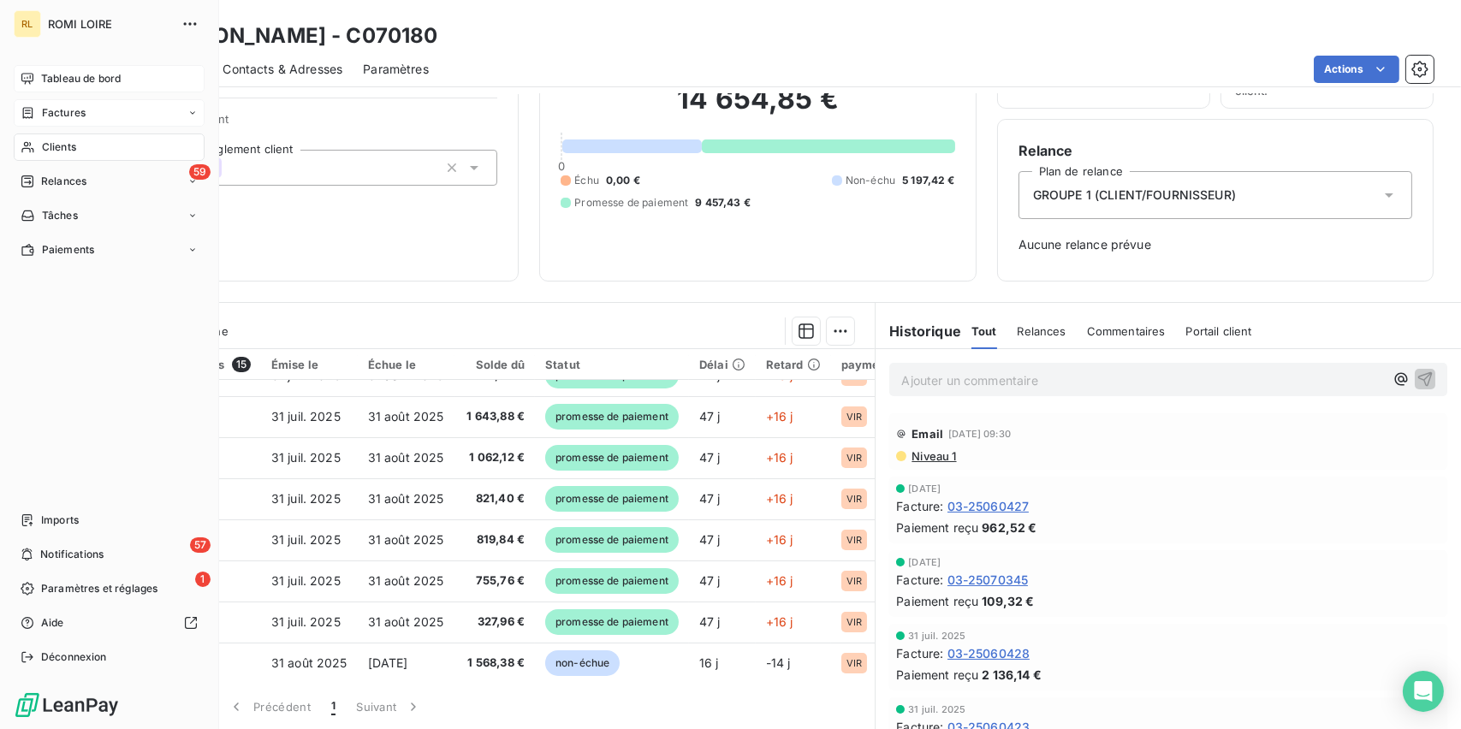
click at [116, 77] on span "Tableau de bord" at bounding box center [81, 78] width 80 height 15
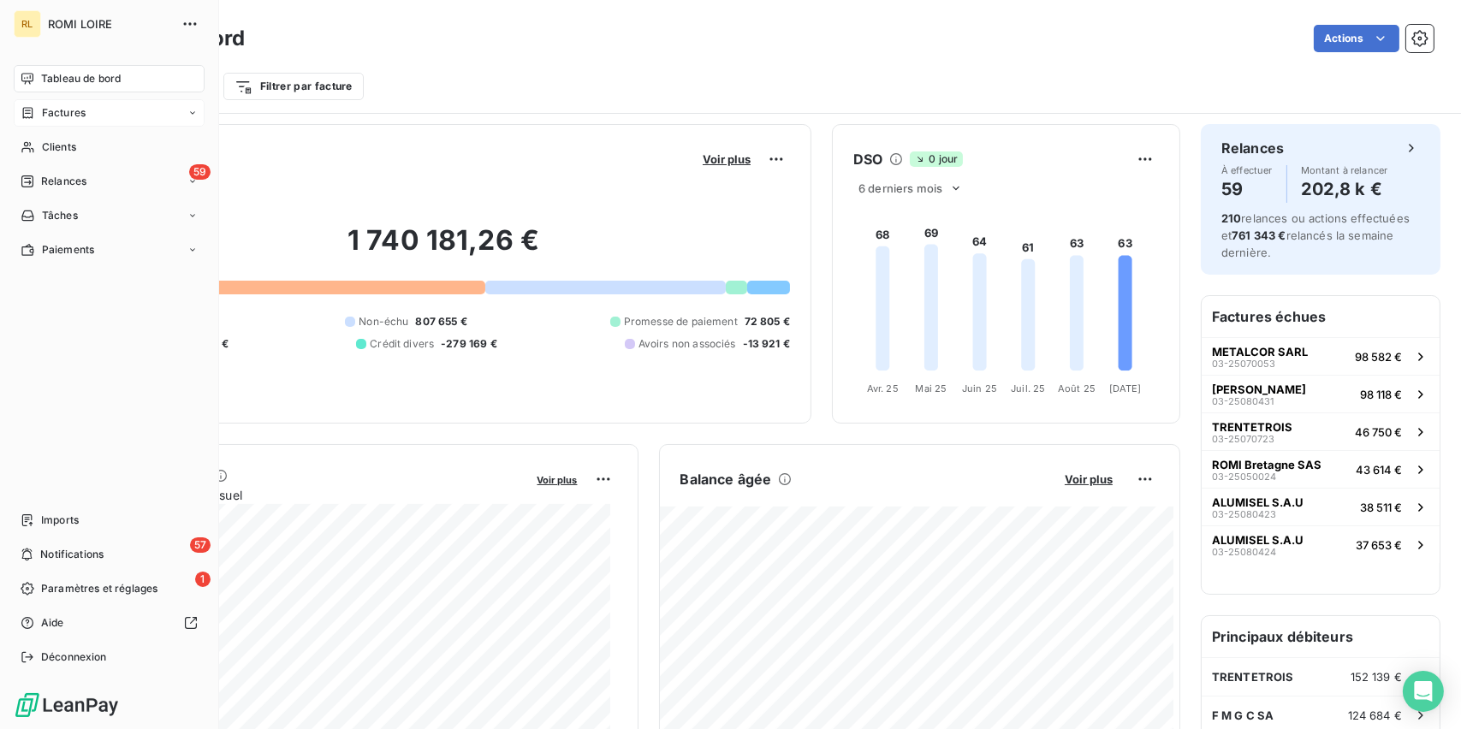
click at [53, 118] on span "Factures" at bounding box center [64, 112] width 44 height 15
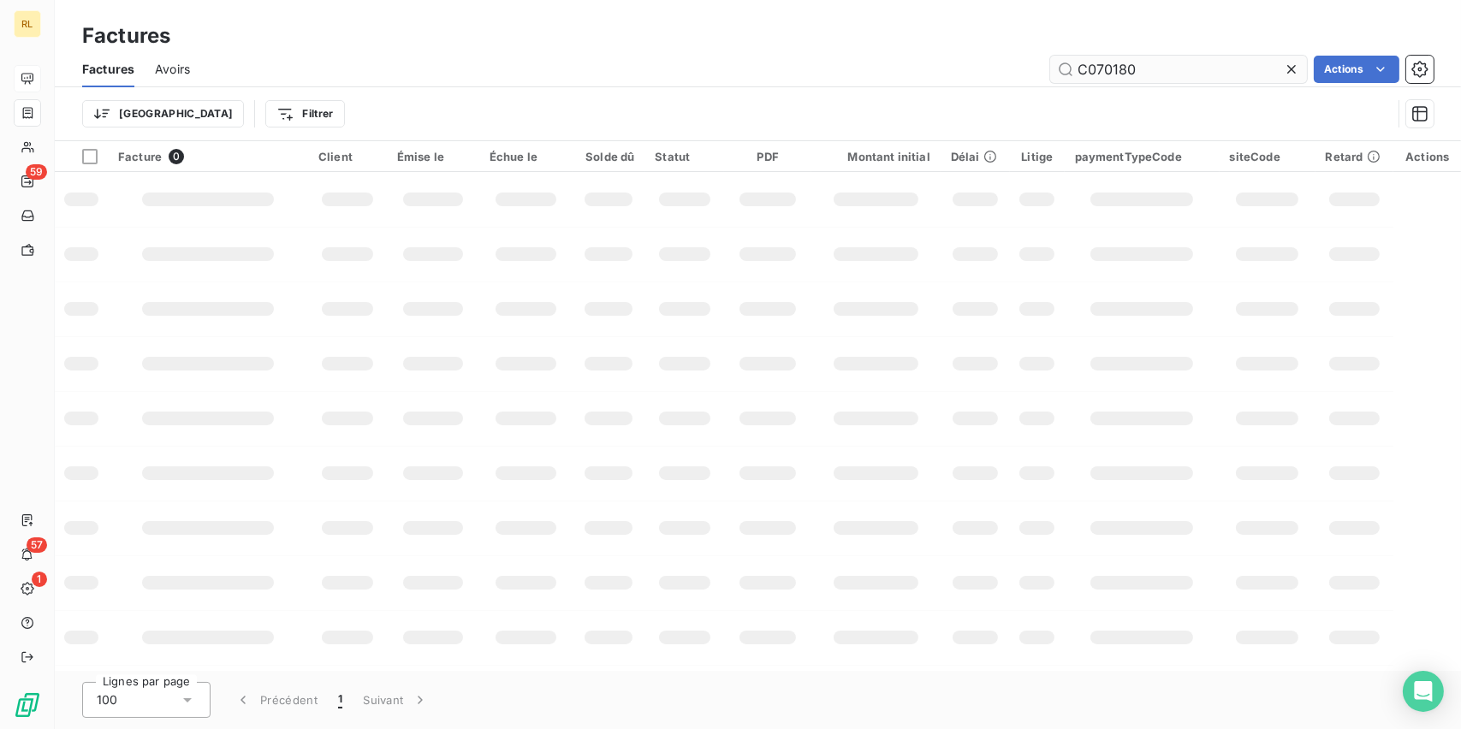
click at [1216, 75] on input "C070180" at bounding box center [1178, 69] width 257 height 27
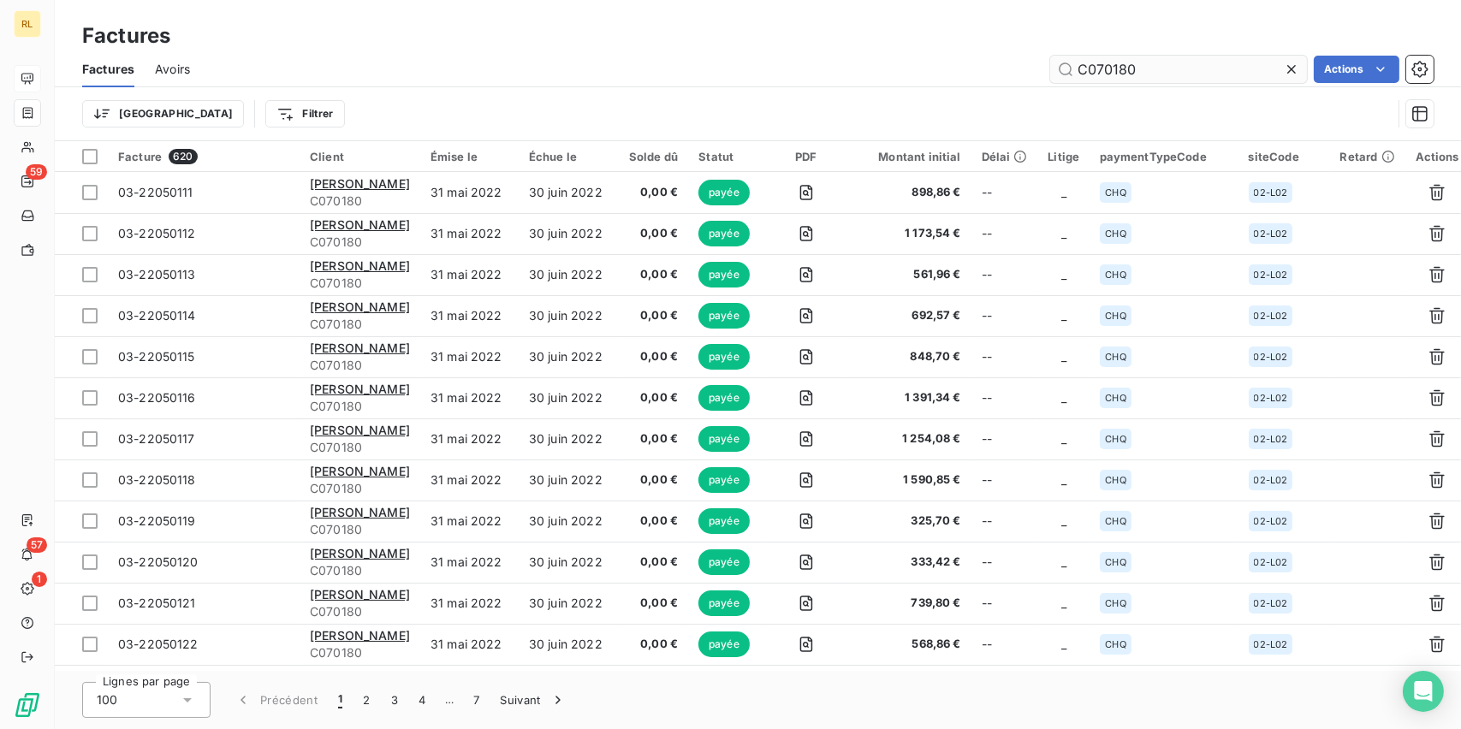
click at [1201, 68] on input "C070180" at bounding box center [1178, 69] width 257 height 27
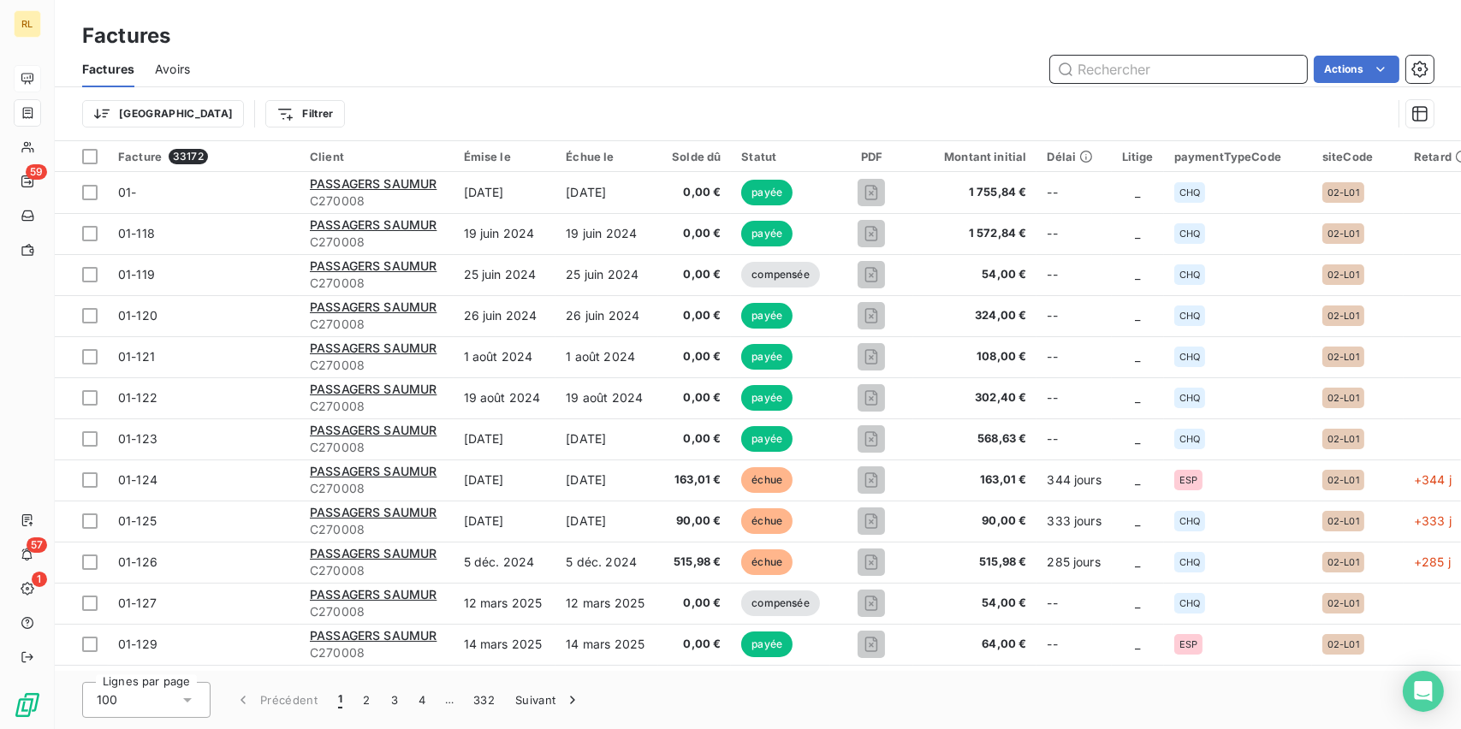
click at [1126, 68] on input "text" at bounding box center [1178, 69] width 257 height 27
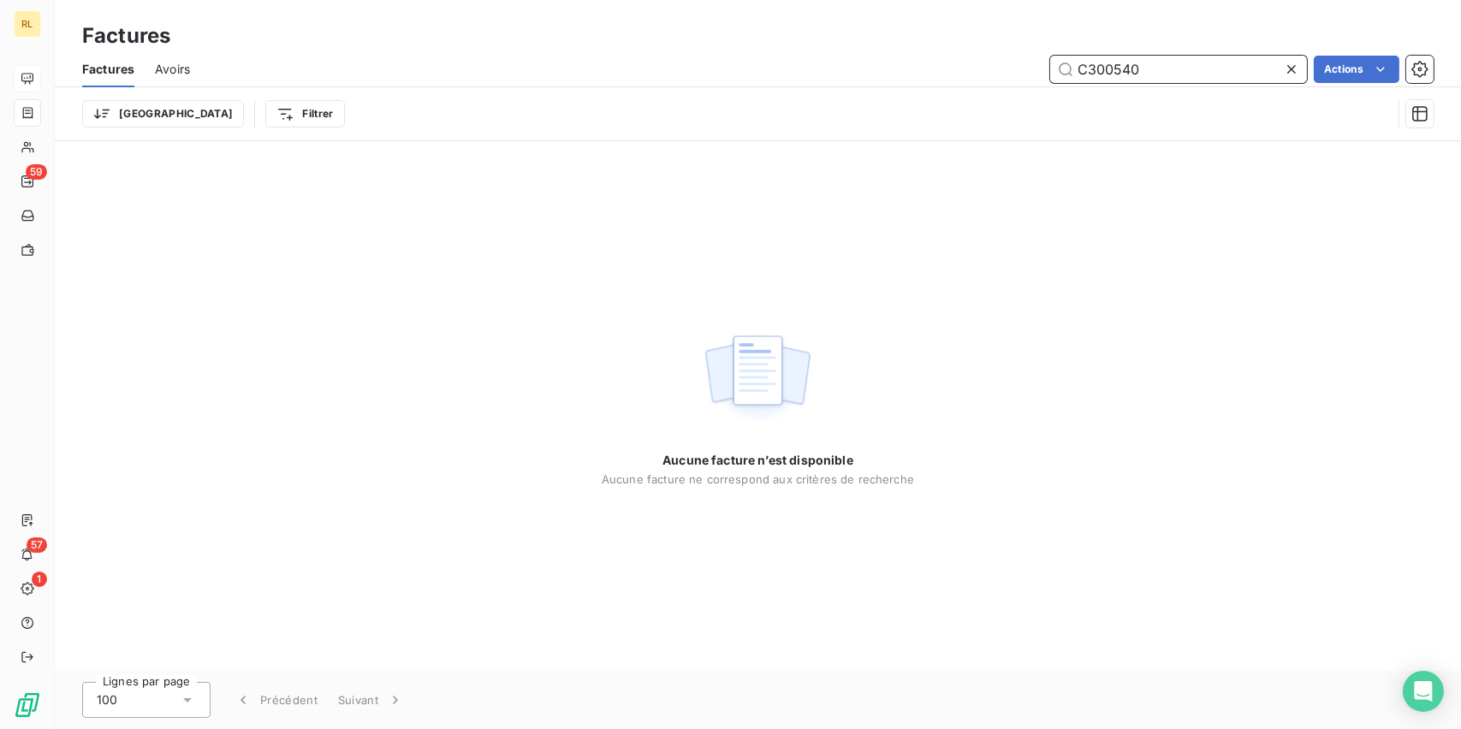
click at [1139, 66] on input "C300540" at bounding box center [1178, 69] width 257 height 27
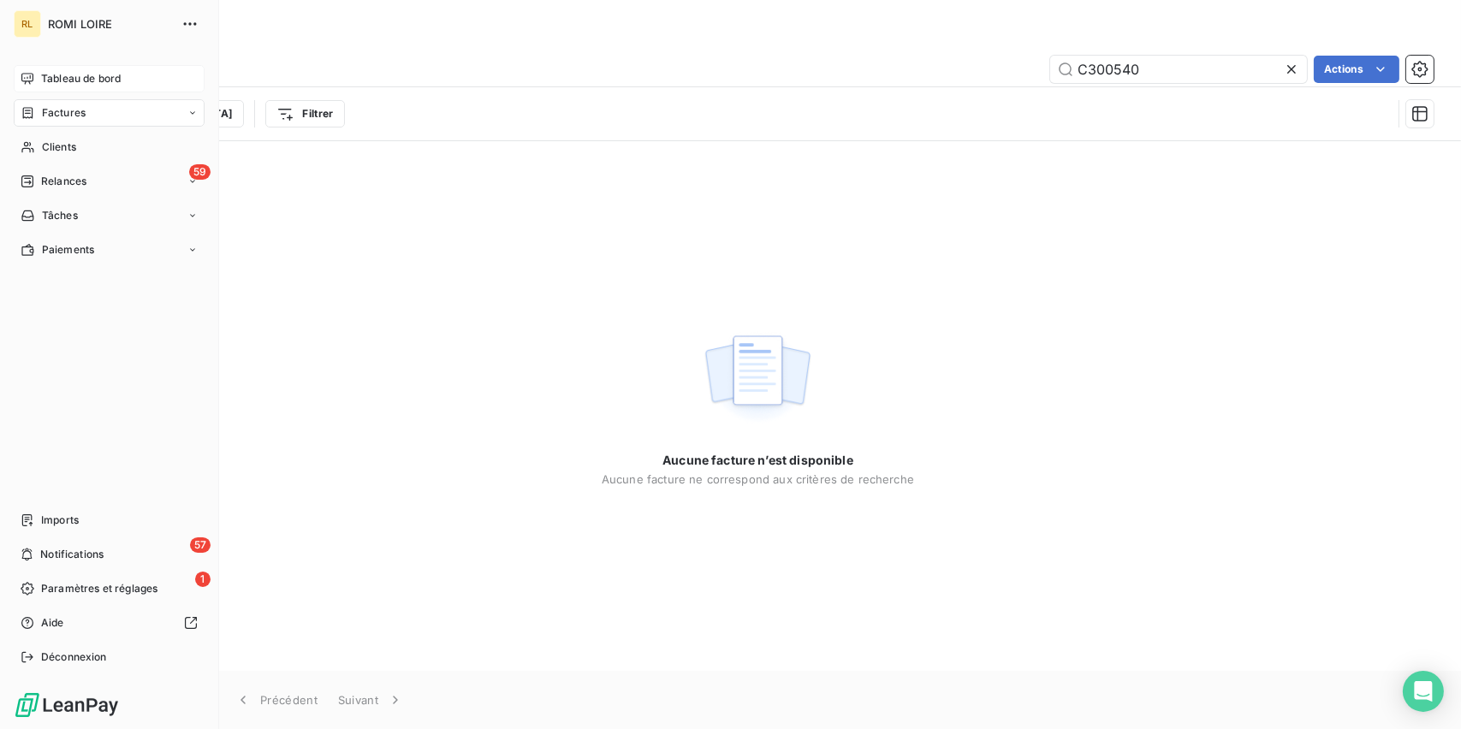
click at [29, 113] on icon at bounding box center [28, 112] width 10 height 11
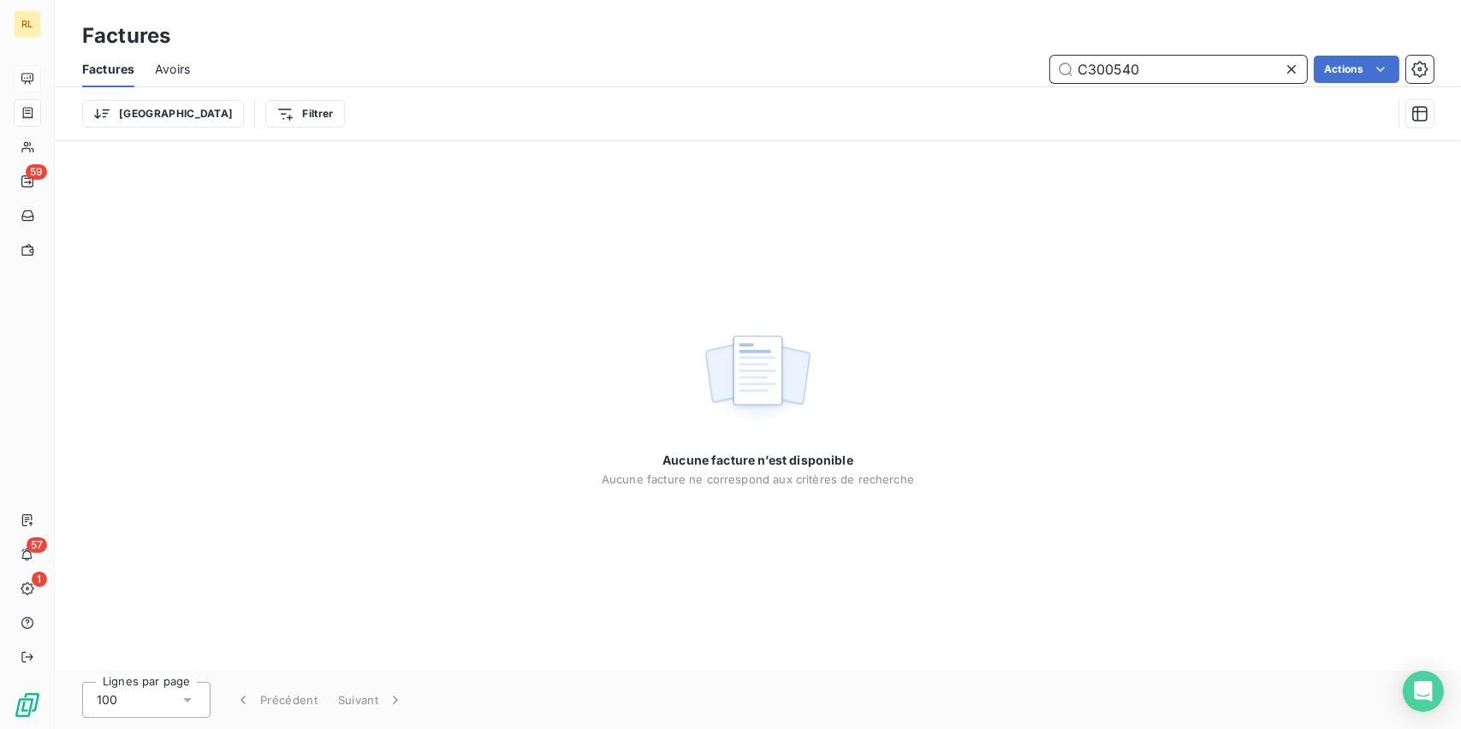
click at [1155, 74] on input "C300540" at bounding box center [1178, 69] width 257 height 27
click at [1155, 73] on input "C300540" at bounding box center [1178, 69] width 257 height 27
click at [1138, 77] on input "390831" at bounding box center [1178, 69] width 257 height 27
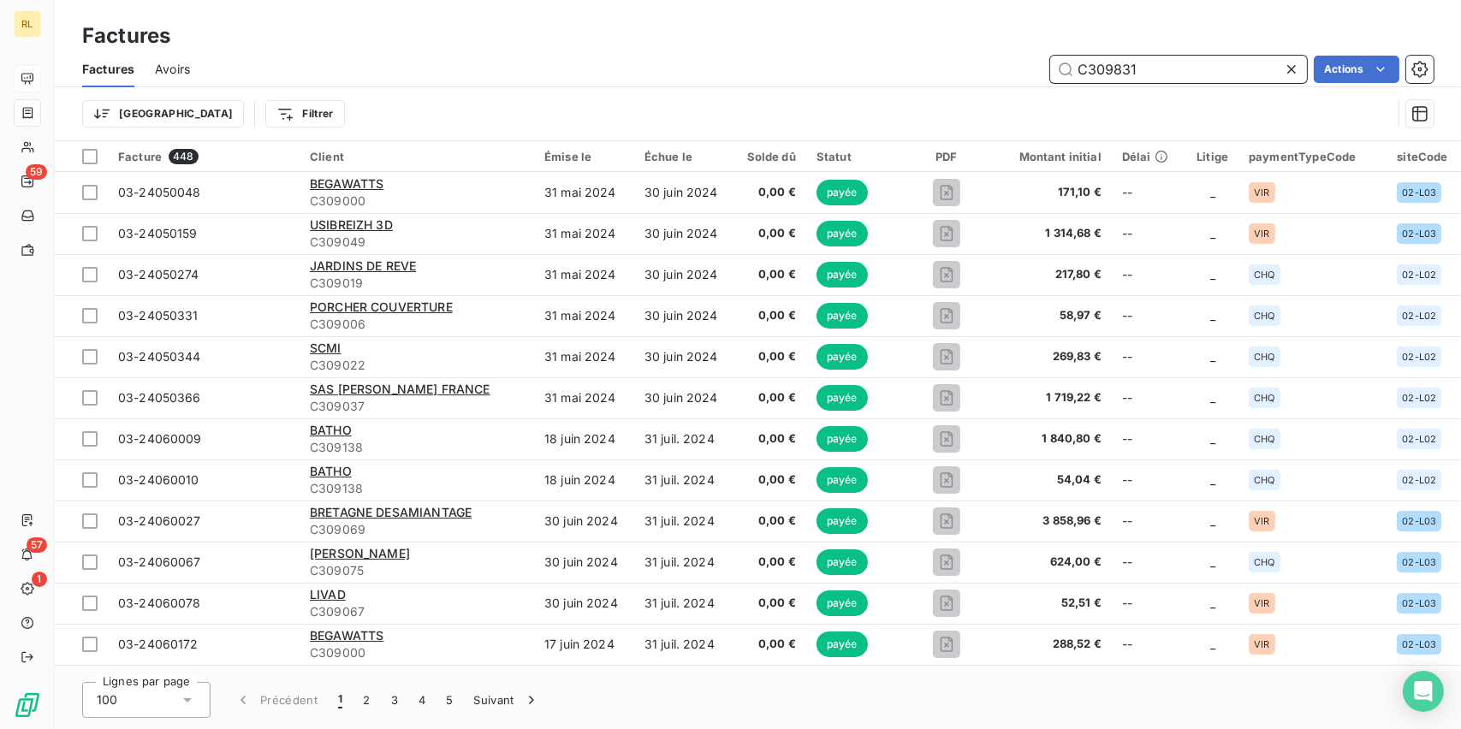
type input "C309831"
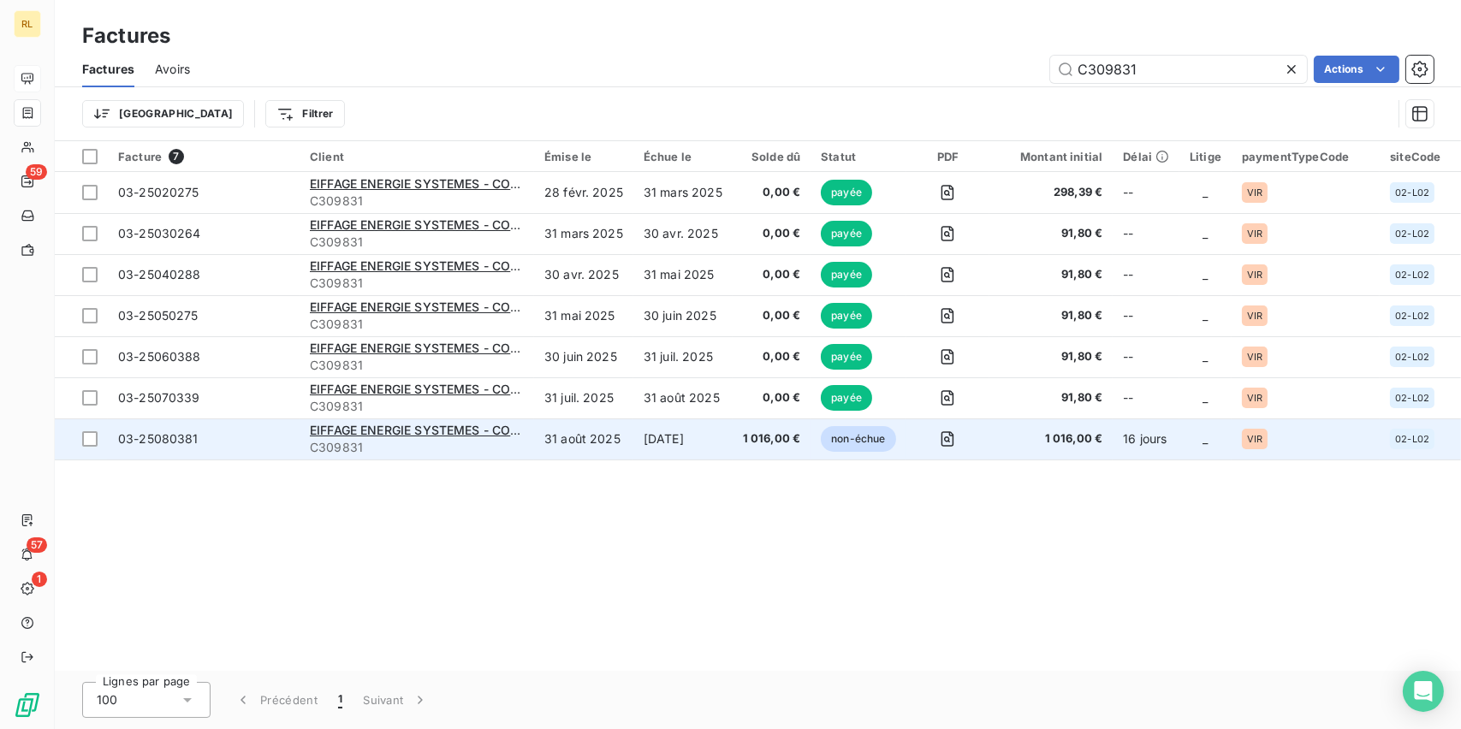
click at [376, 437] on div "EIFFAGE ENERGIE SYSTEMES - COGENERATION" at bounding box center [417, 430] width 214 height 17
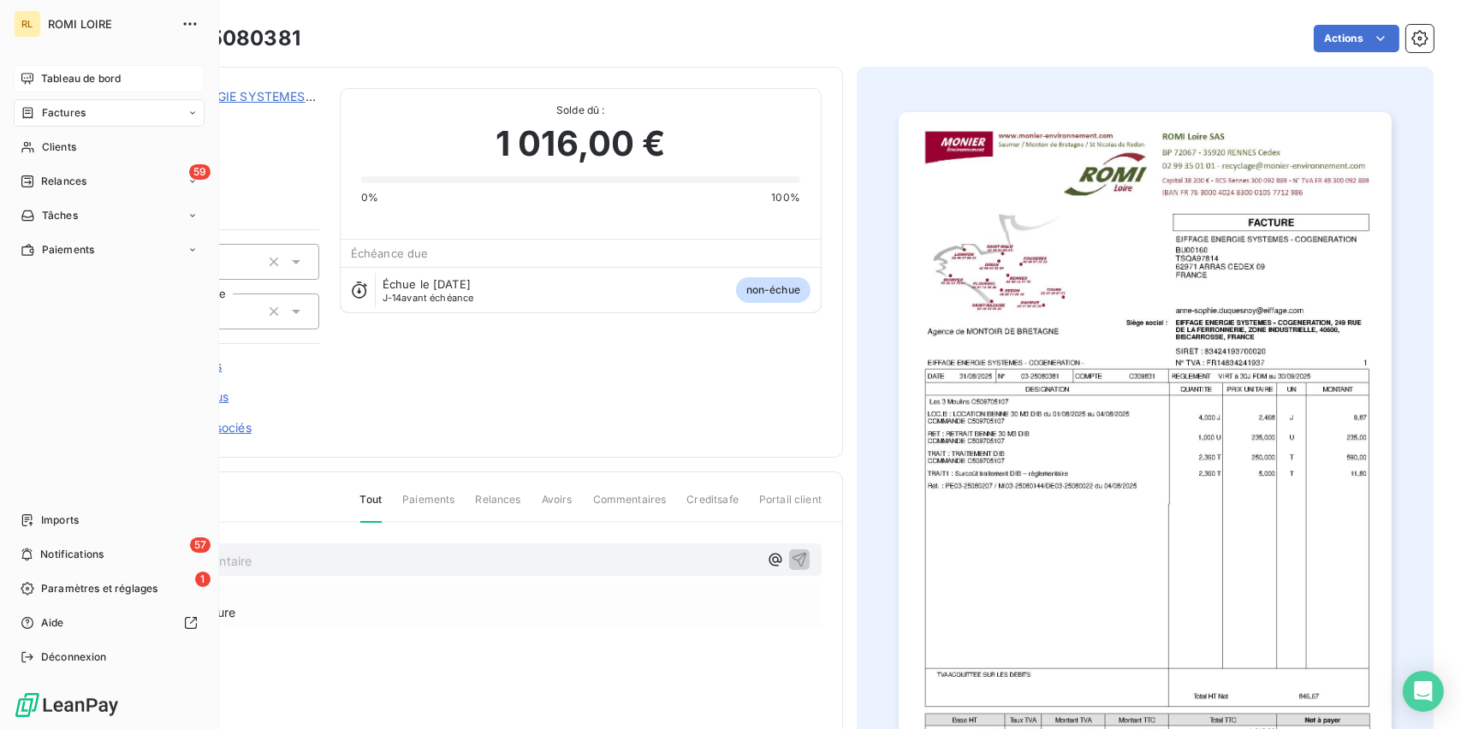
click at [33, 114] on icon at bounding box center [28, 113] width 15 height 14
click at [45, 116] on span "Factures" at bounding box center [64, 112] width 44 height 15
click at [39, 119] on div "Factures" at bounding box center [53, 112] width 65 height 15
click at [86, 11] on div "ROMI LOIRE" at bounding box center [126, 23] width 156 height 27
click at [51, 79] on span "Tableau de bord" at bounding box center [81, 78] width 80 height 15
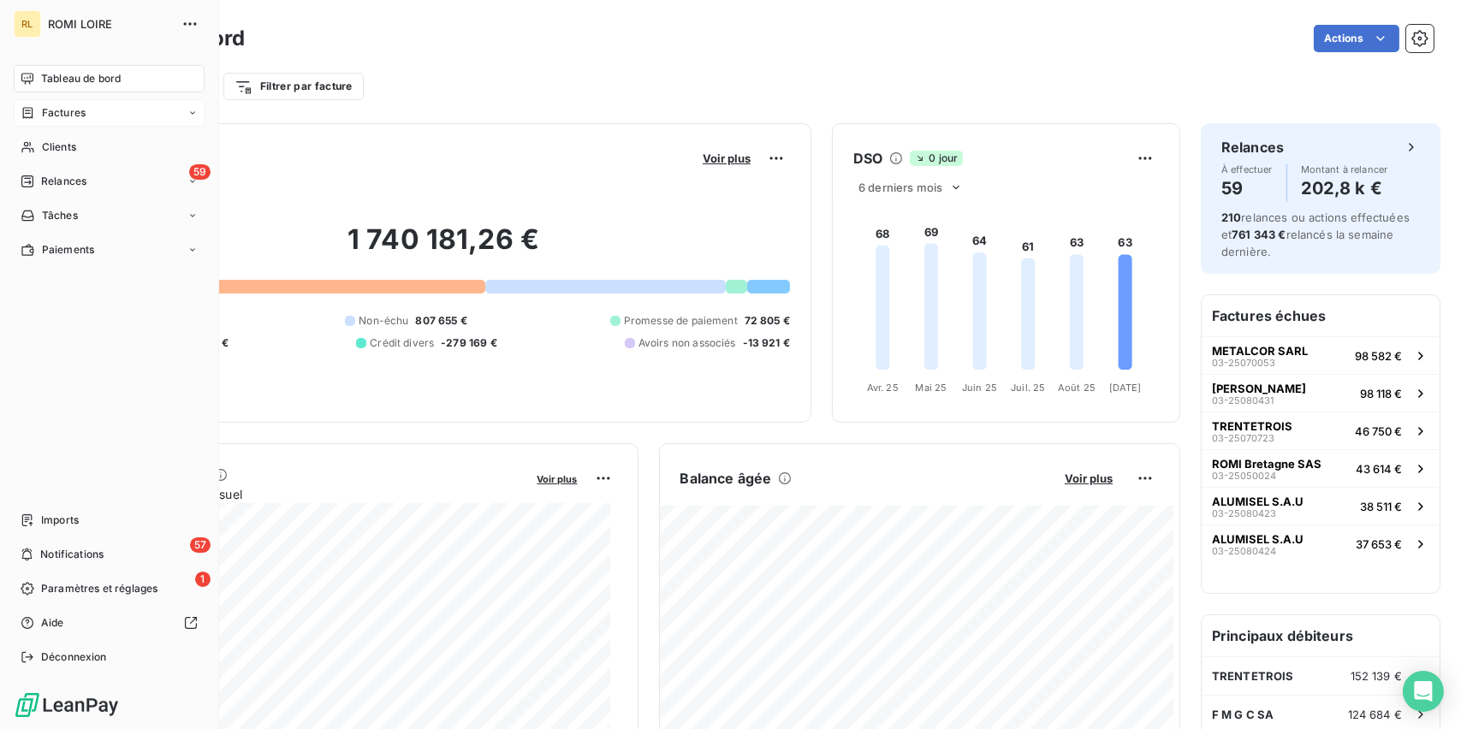
click at [91, 114] on div "Factures" at bounding box center [109, 112] width 191 height 27
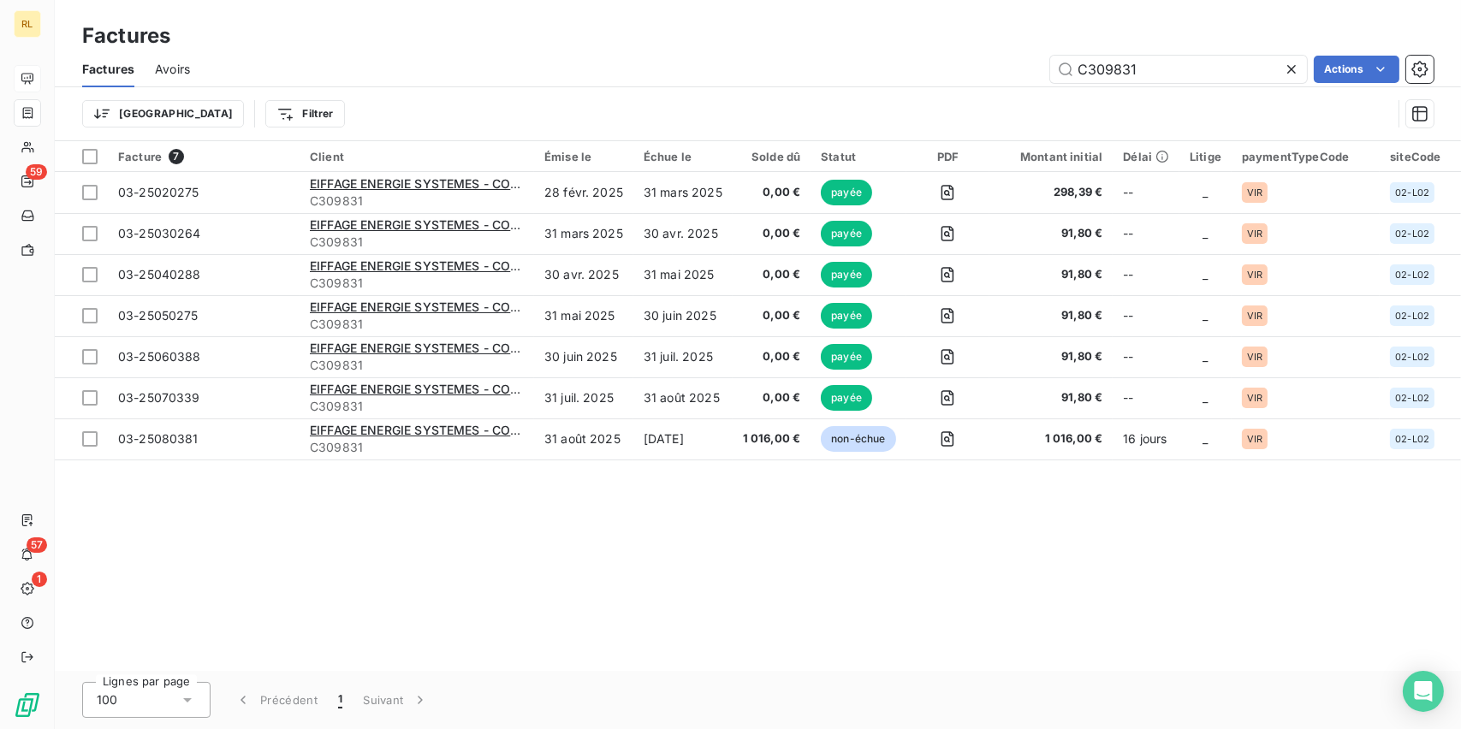
drag, startPoint x: 1244, startPoint y: 65, endPoint x: 1284, endPoint y: 67, distance: 40.3
click at [782, 67] on div "C309831 Actions" at bounding box center [822, 69] width 1223 height 27
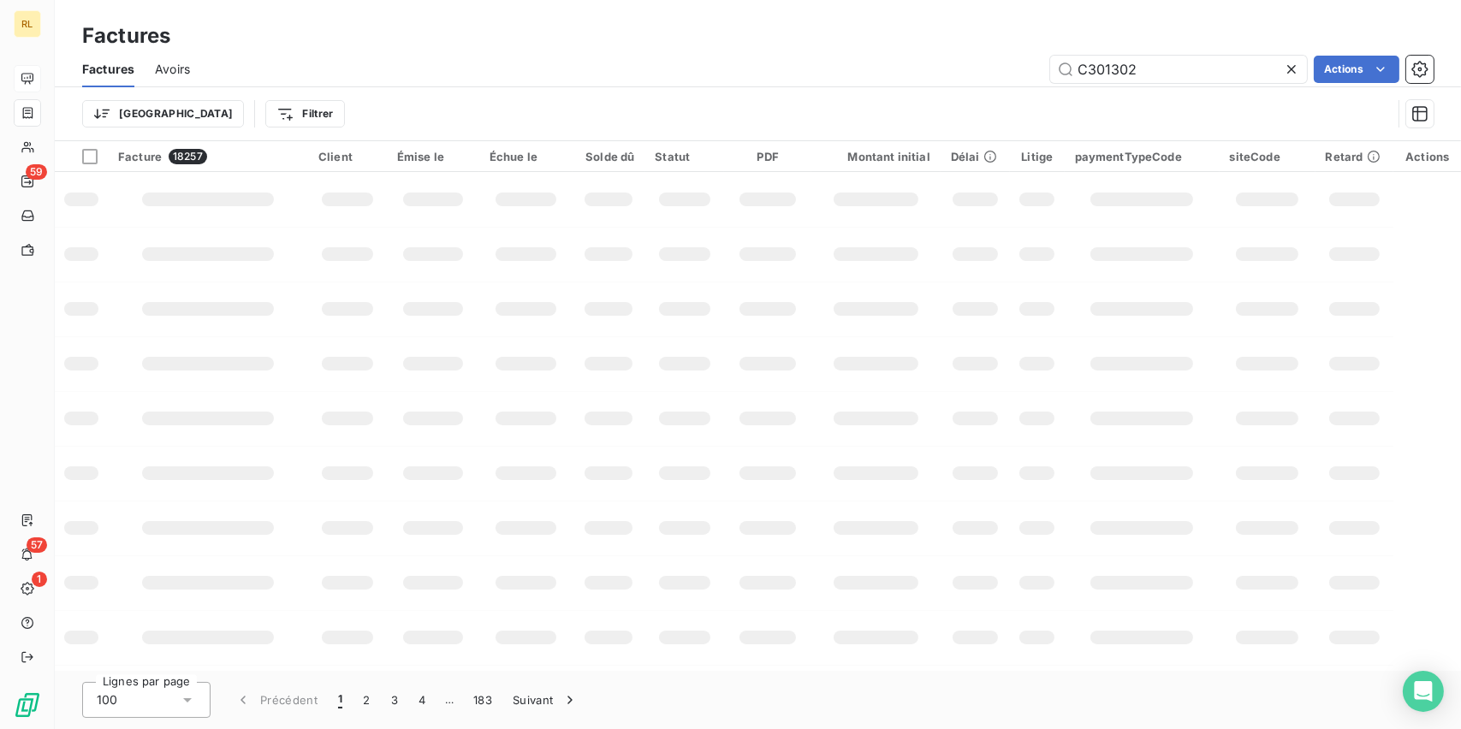
type input "C301302"
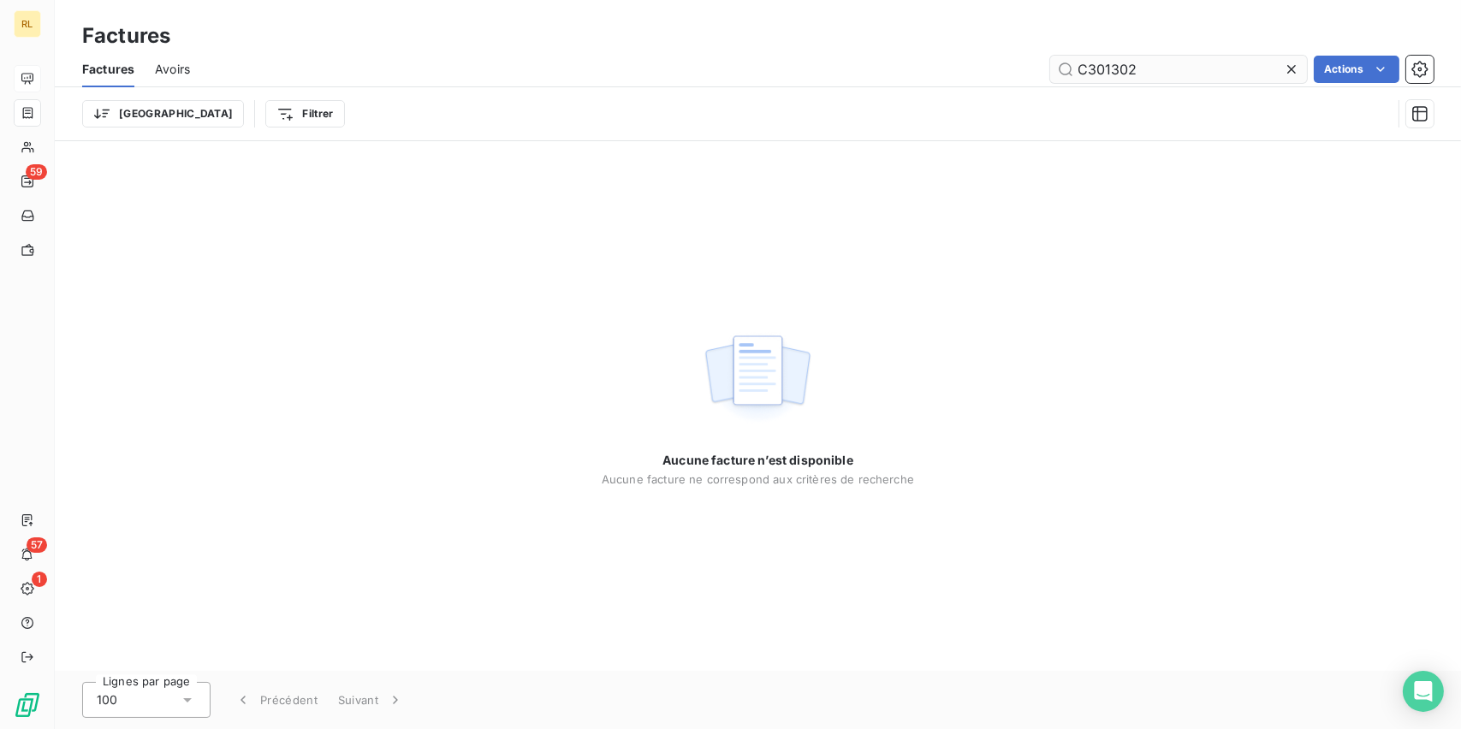
click at [1166, 77] on input "C301302" at bounding box center [1178, 69] width 257 height 27
drag, startPoint x: 1166, startPoint y: 77, endPoint x: 1161, endPoint y: 86, distance: 9.6
click at [1161, 86] on div "Factures Avoirs C301302 Actions" at bounding box center [758, 69] width 1406 height 36
click at [424, 223] on div "Aucune facture n’est disponible Aucune facture ne correspond aux critères de re…" at bounding box center [758, 406] width 1406 height 530
click at [1148, 72] on input "C301302" at bounding box center [1178, 69] width 257 height 27
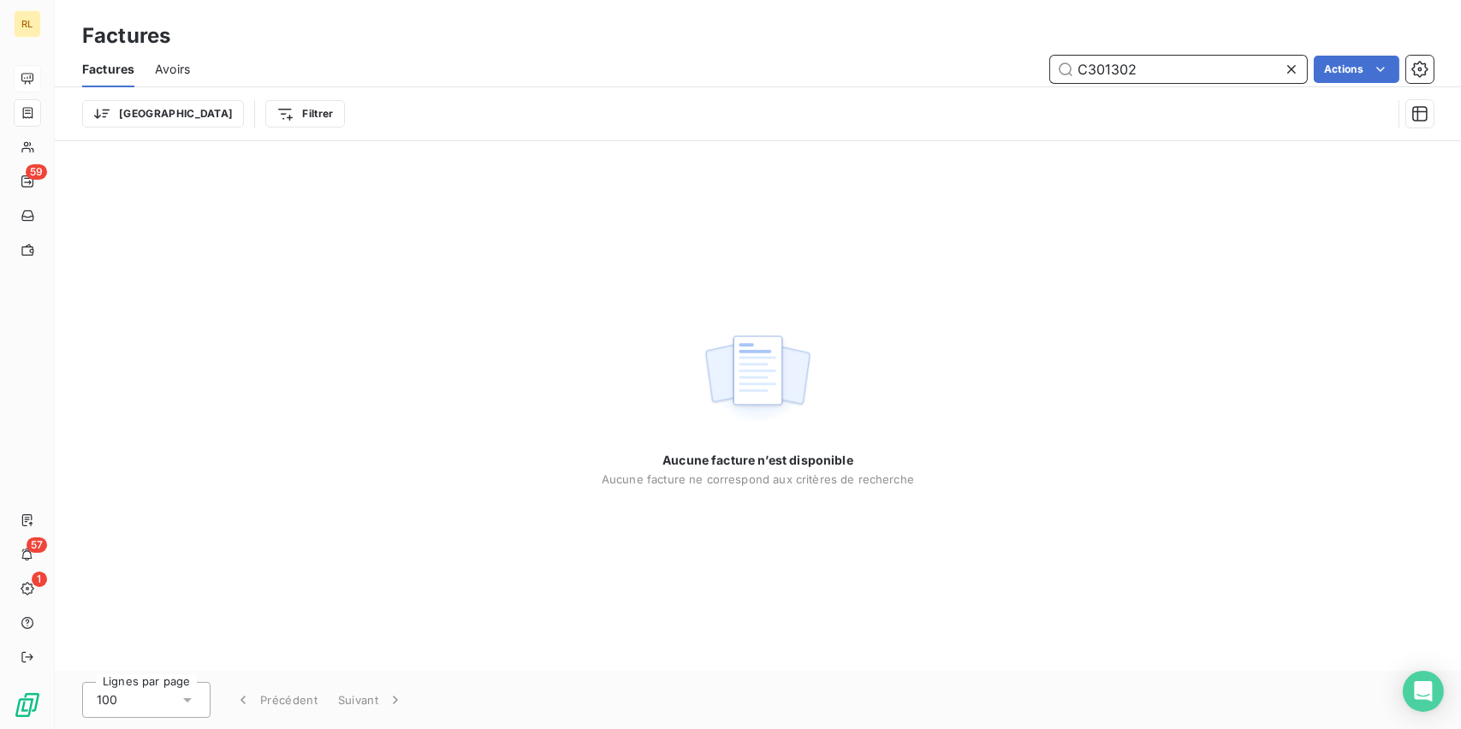
drag, startPoint x: 1148, startPoint y: 72, endPoint x: 1102, endPoint y: 59, distance: 47.1
click at [1102, 59] on input "C301302" at bounding box center [1178, 69] width 257 height 27
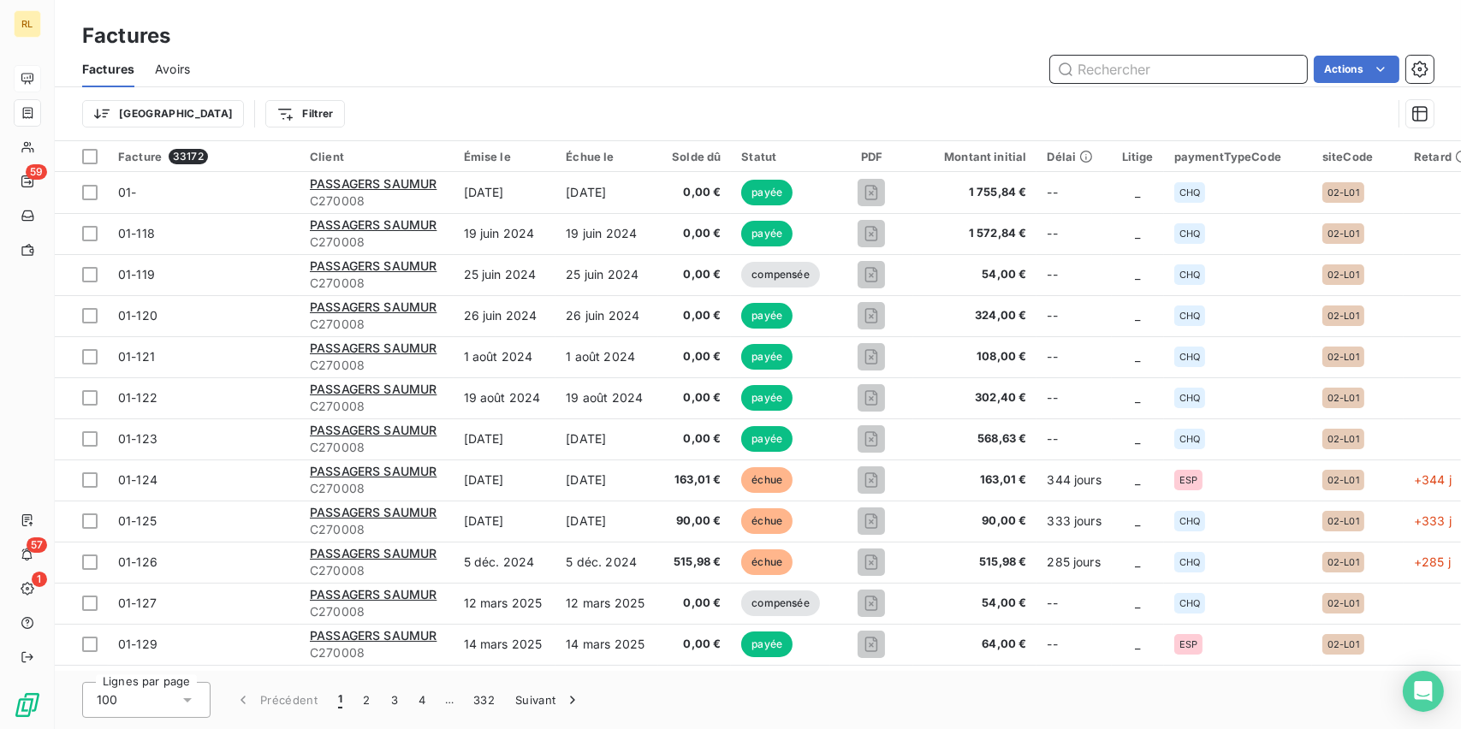
click at [1128, 70] on input "text" at bounding box center [1178, 69] width 257 height 27
type input "C300424"
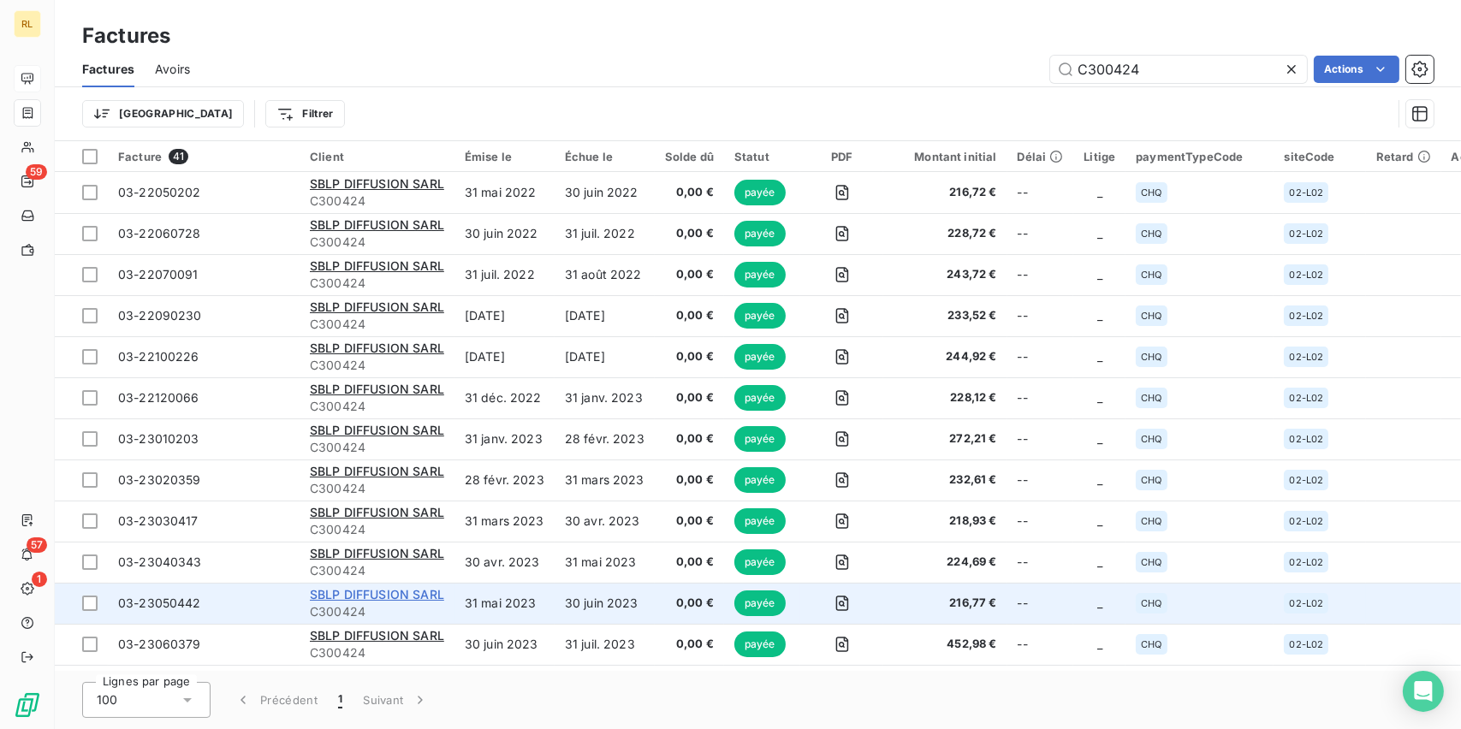
click at [353, 595] on span "SBLP DIFFUSION SARL" at bounding box center [377, 594] width 134 height 15
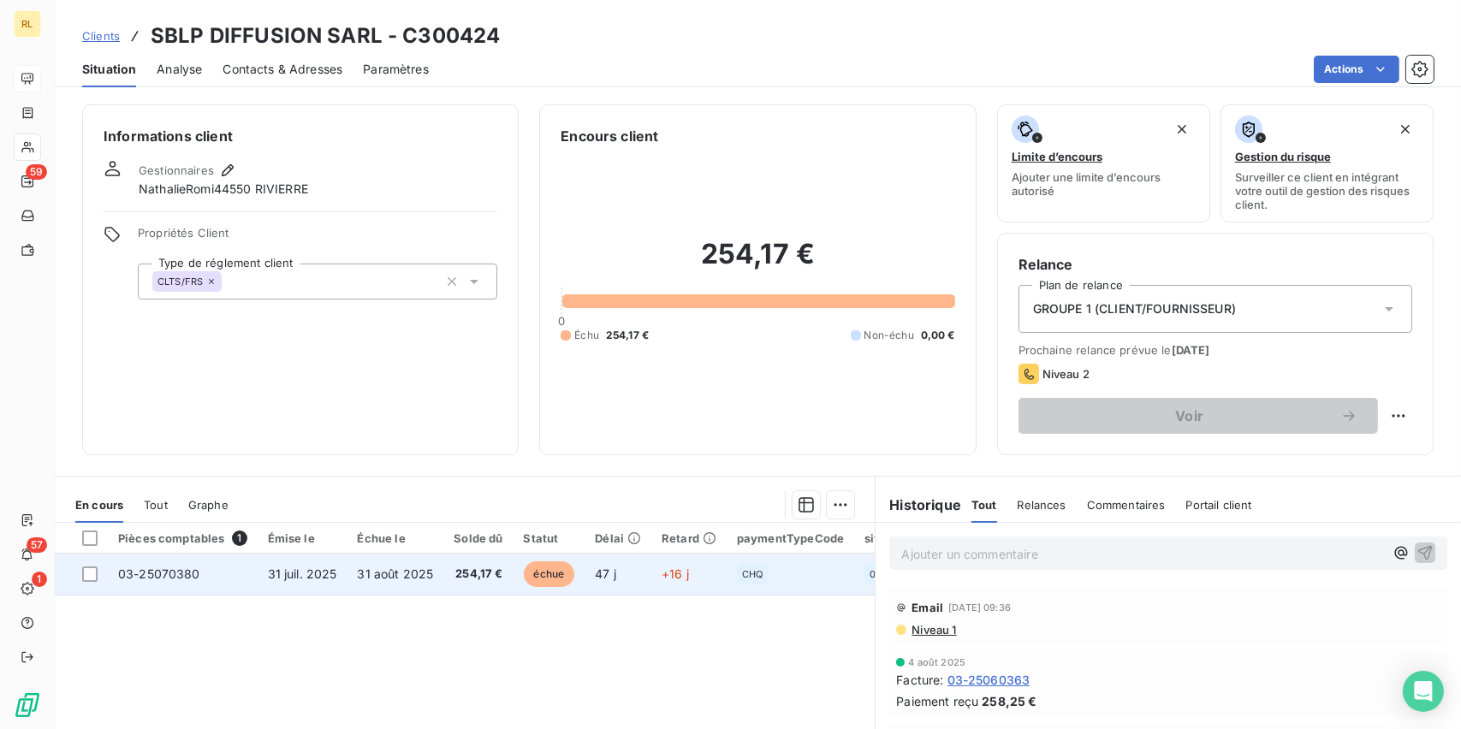
click at [754, 579] on div "CHQ" at bounding box center [752, 574] width 31 height 21
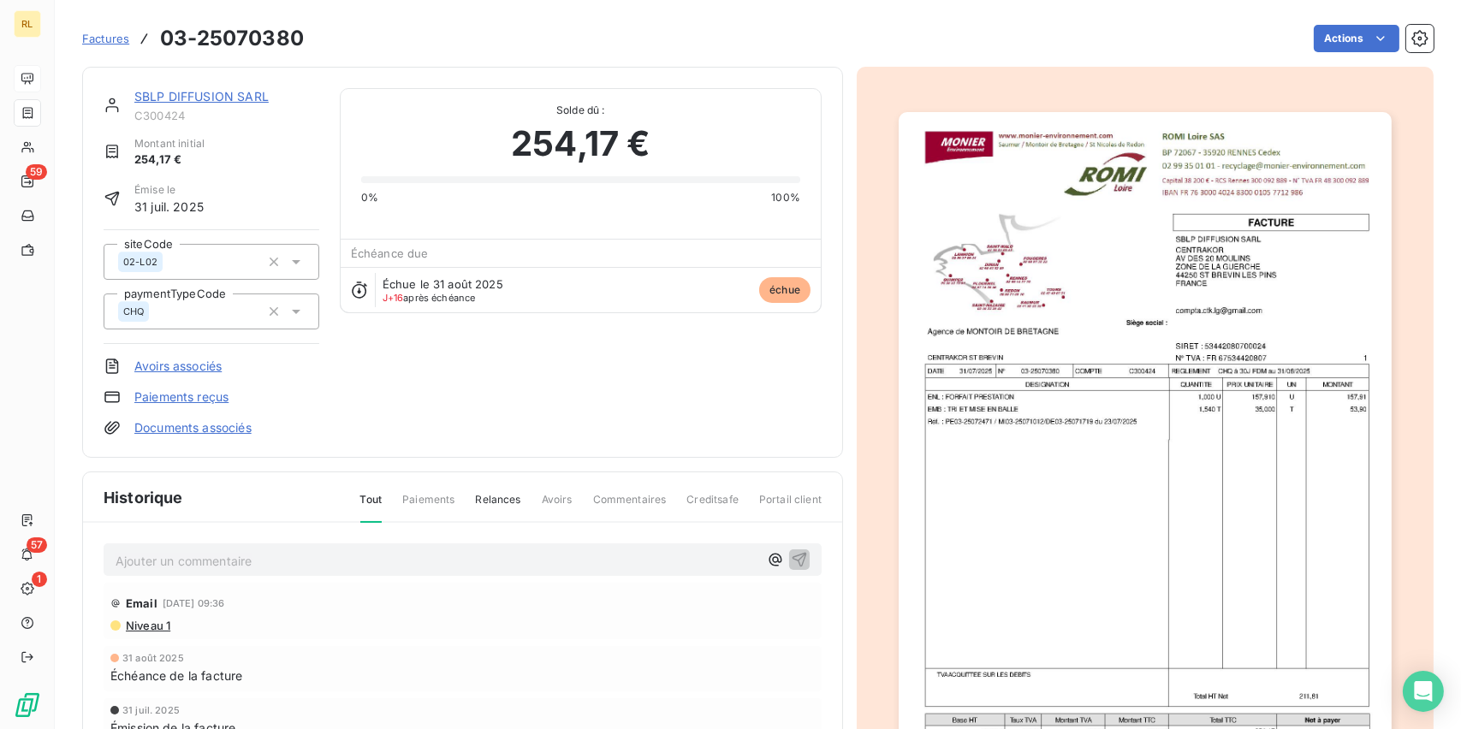
click at [163, 396] on link "Paiements reçus" at bounding box center [181, 397] width 94 height 17
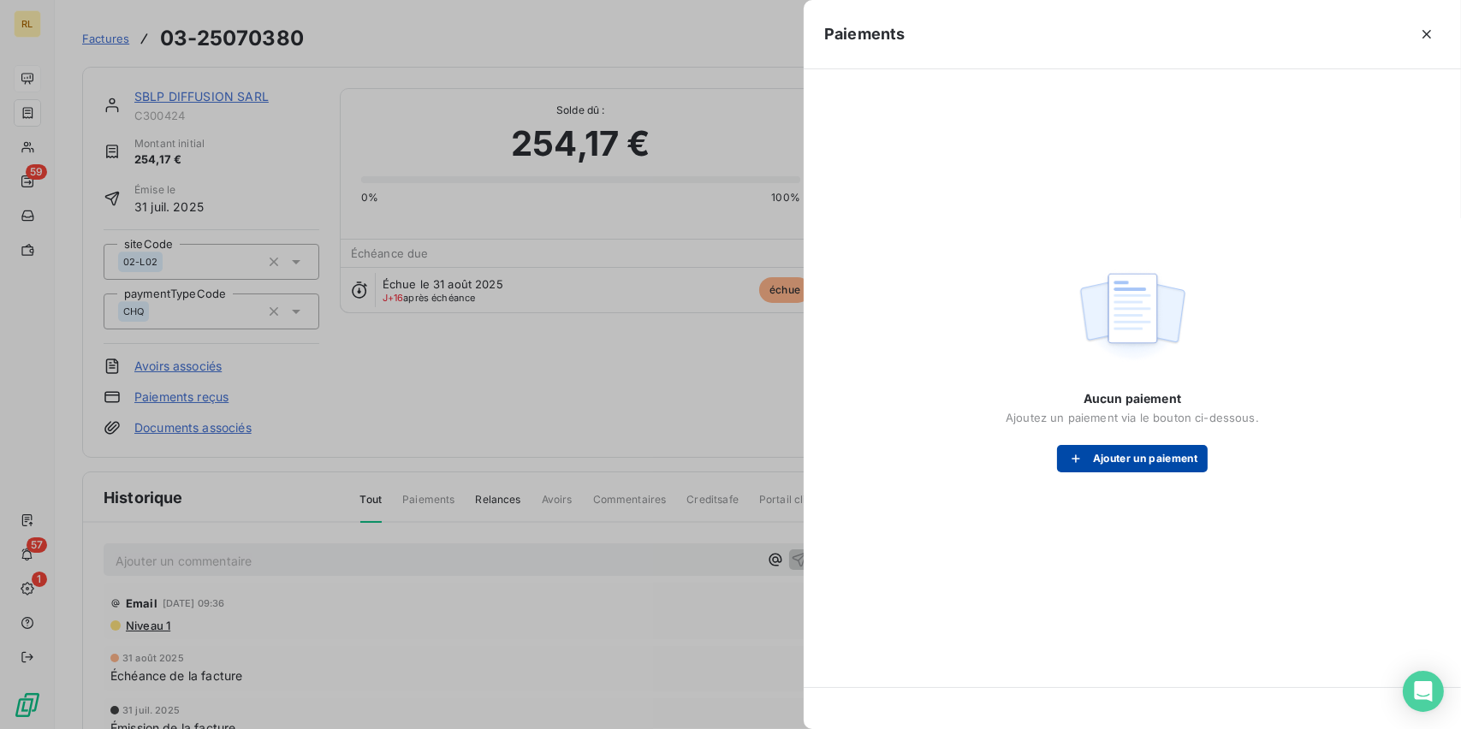
click at [1076, 451] on icon "button" at bounding box center [1075, 458] width 17 height 17
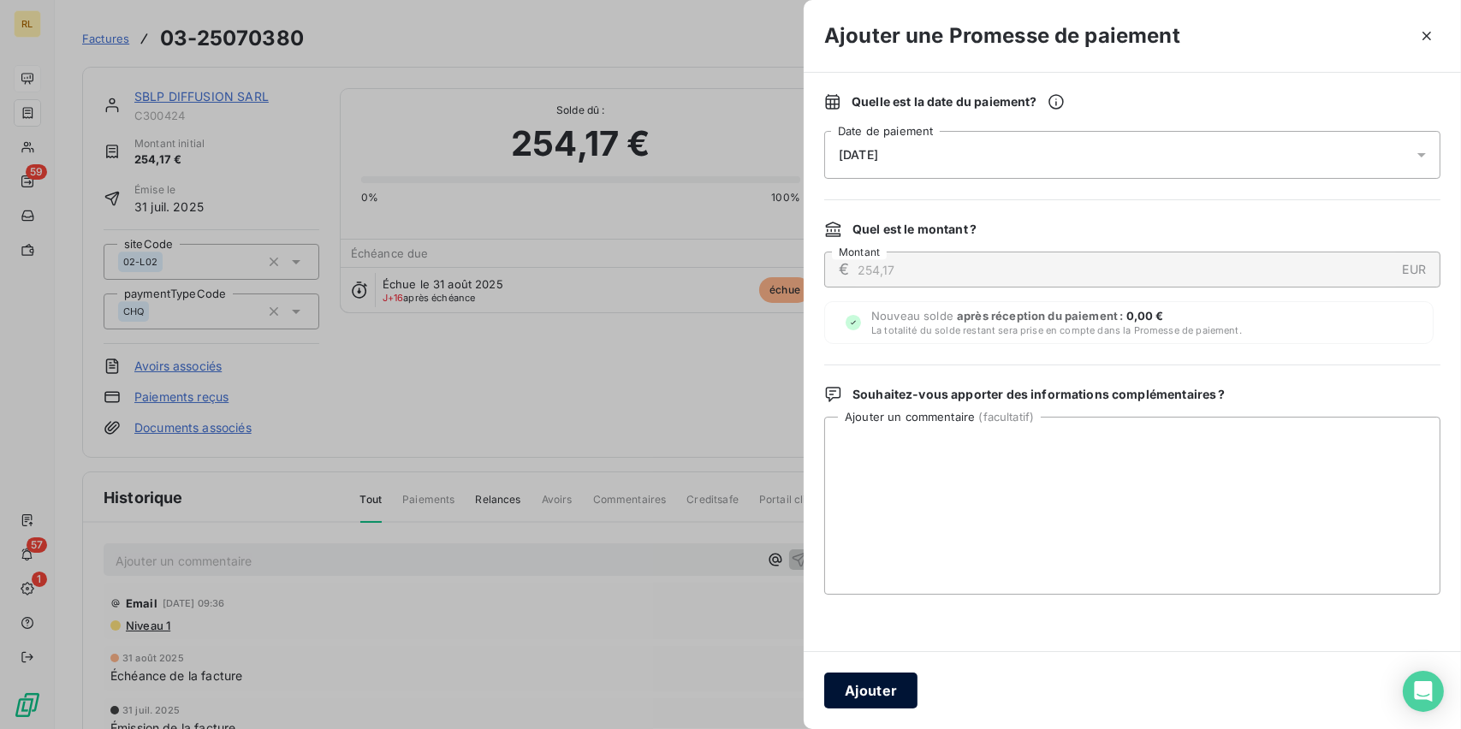
click at [864, 684] on button "Ajouter" at bounding box center [870, 691] width 93 height 36
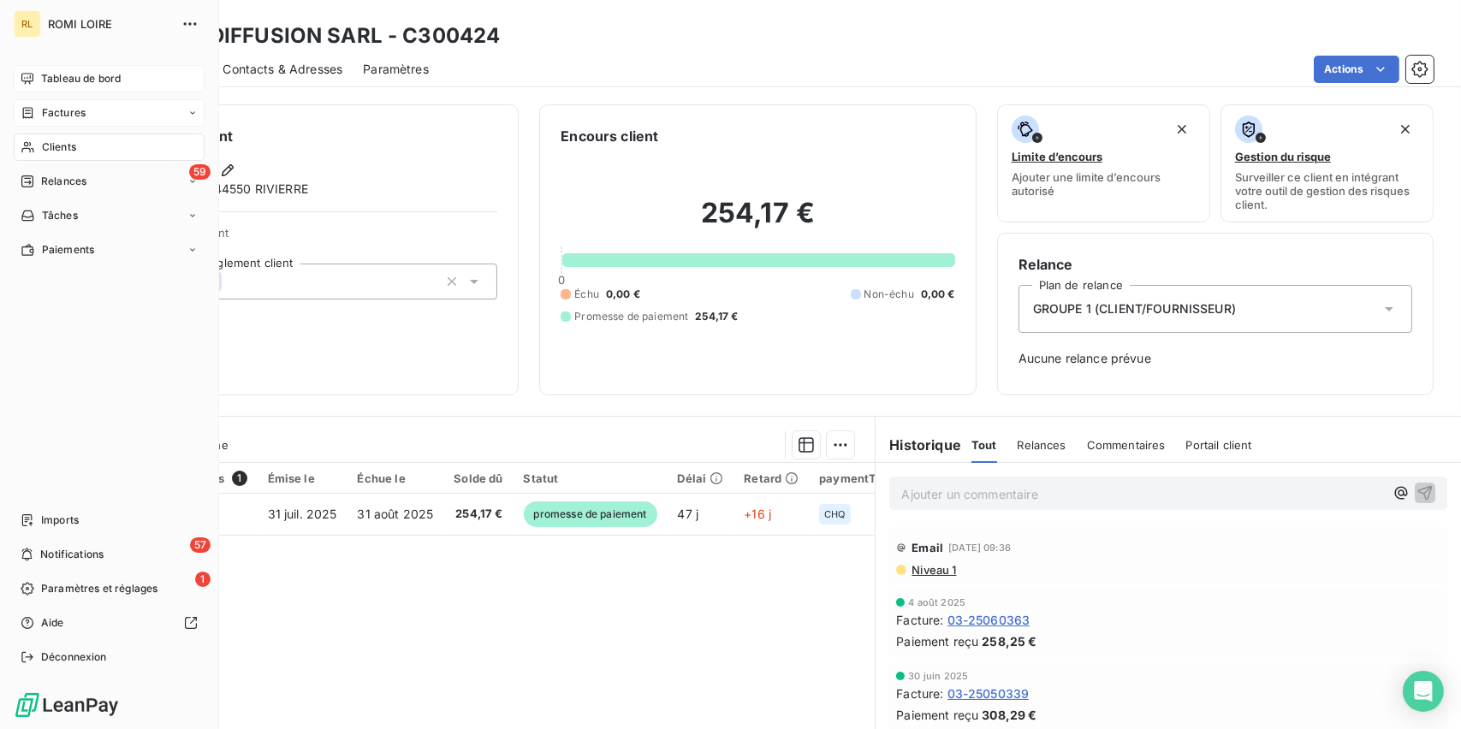
click at [59, 113] on span "Factures" at bounding box center [64, 112] width 44 height 15
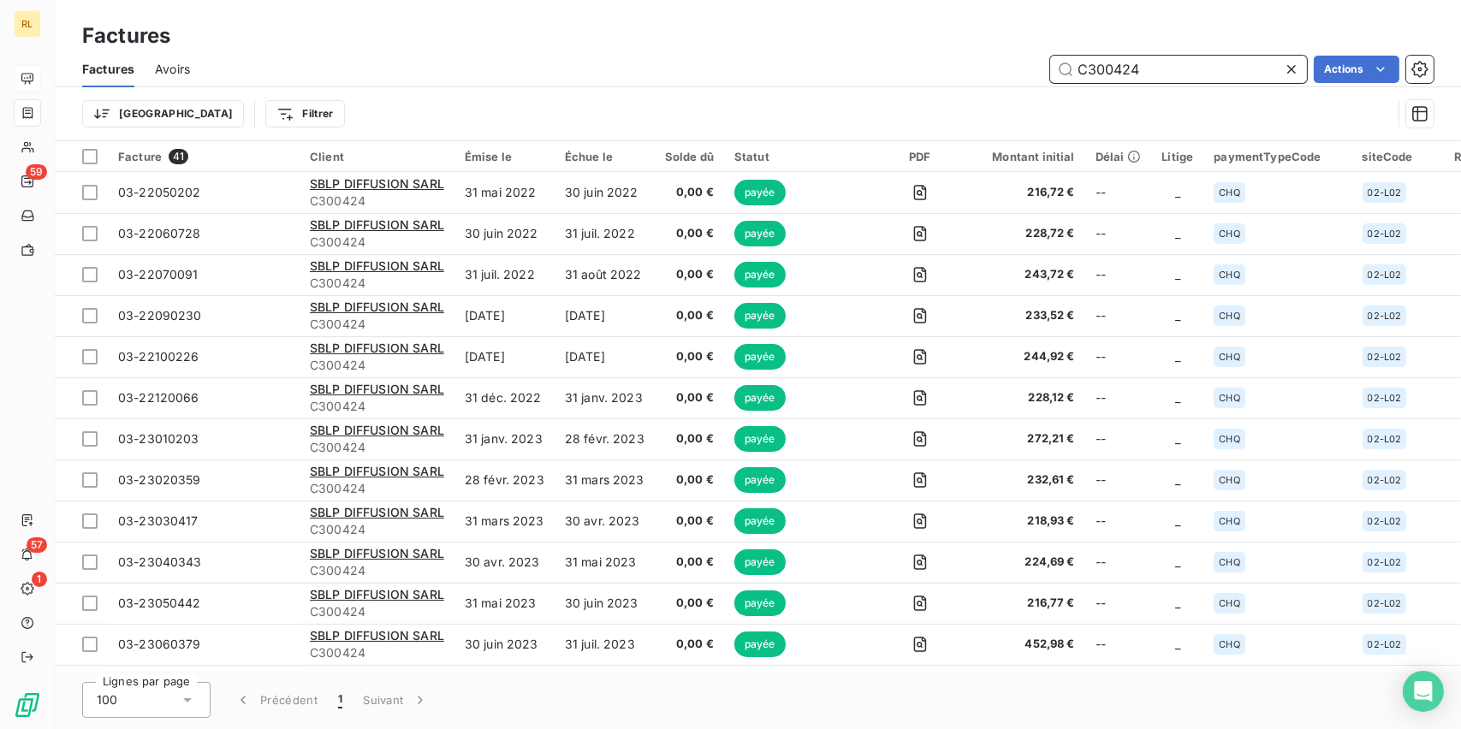
click at [1165, 65] on input "C300424" at bounding box center [1178, 69] width 257 height 27
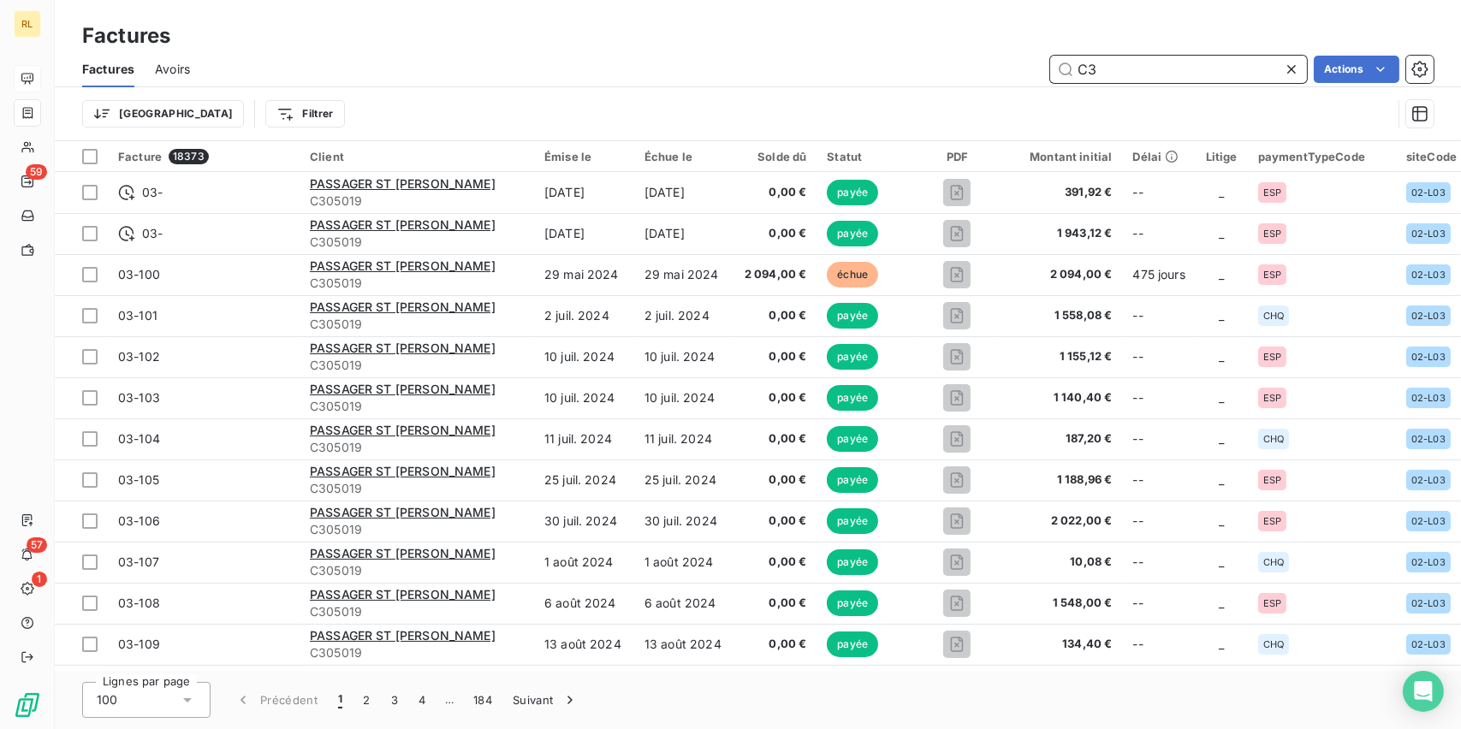
type input "C"
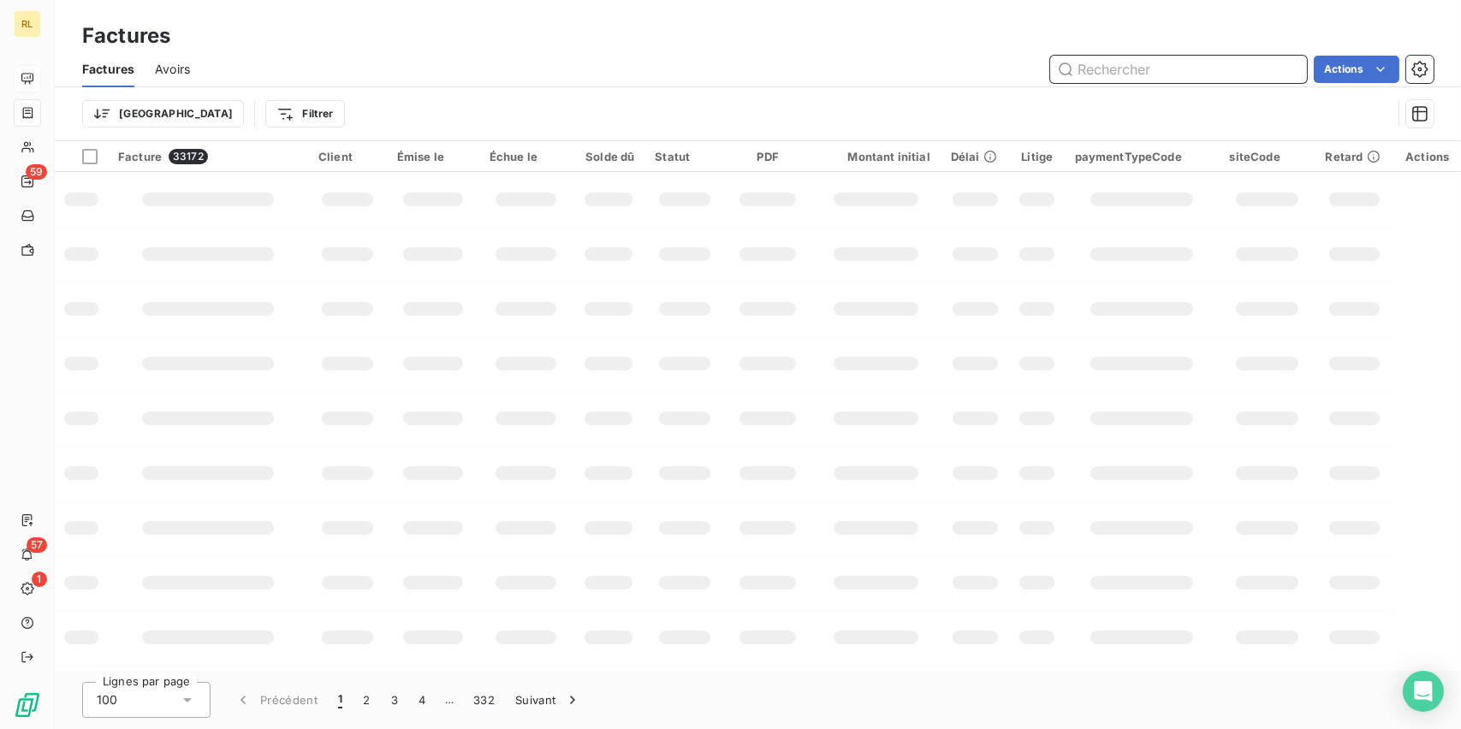
type input "1"
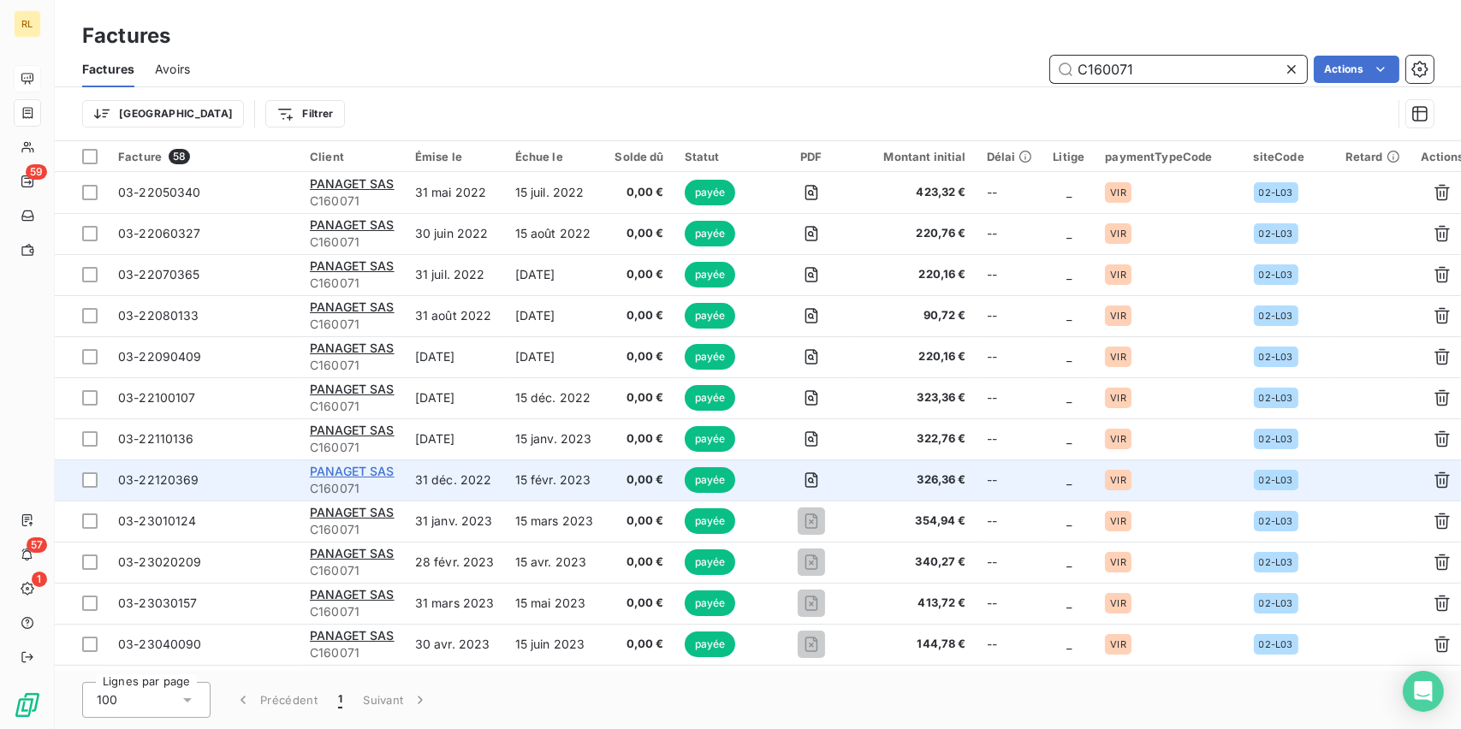
type input "C160071"
click at [330, 471] on span "PANAGET SAS" at bounding box center [352, 471] width 85 height 15
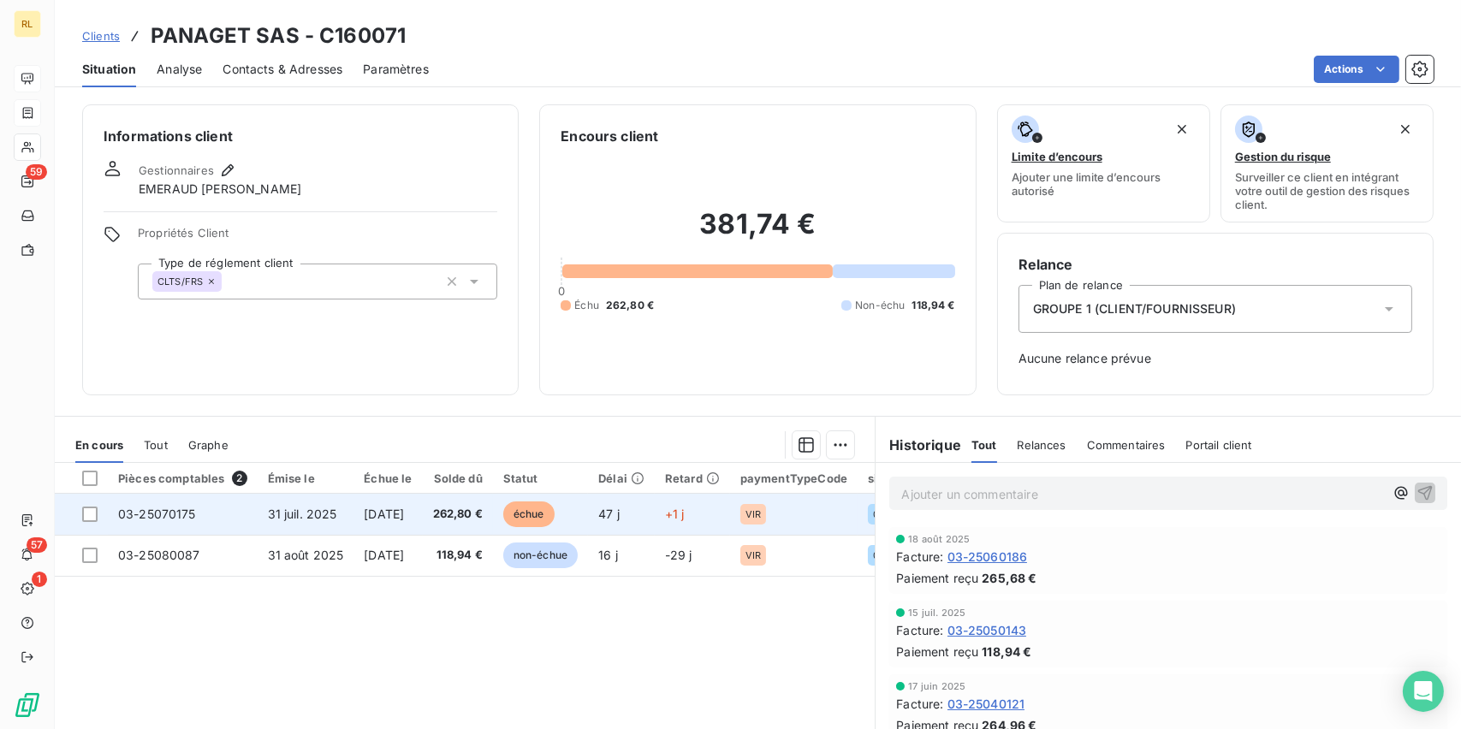
click at [317, 512] on span "31 juil. 2025" at bounding box center [302, 514] width 69 height 15
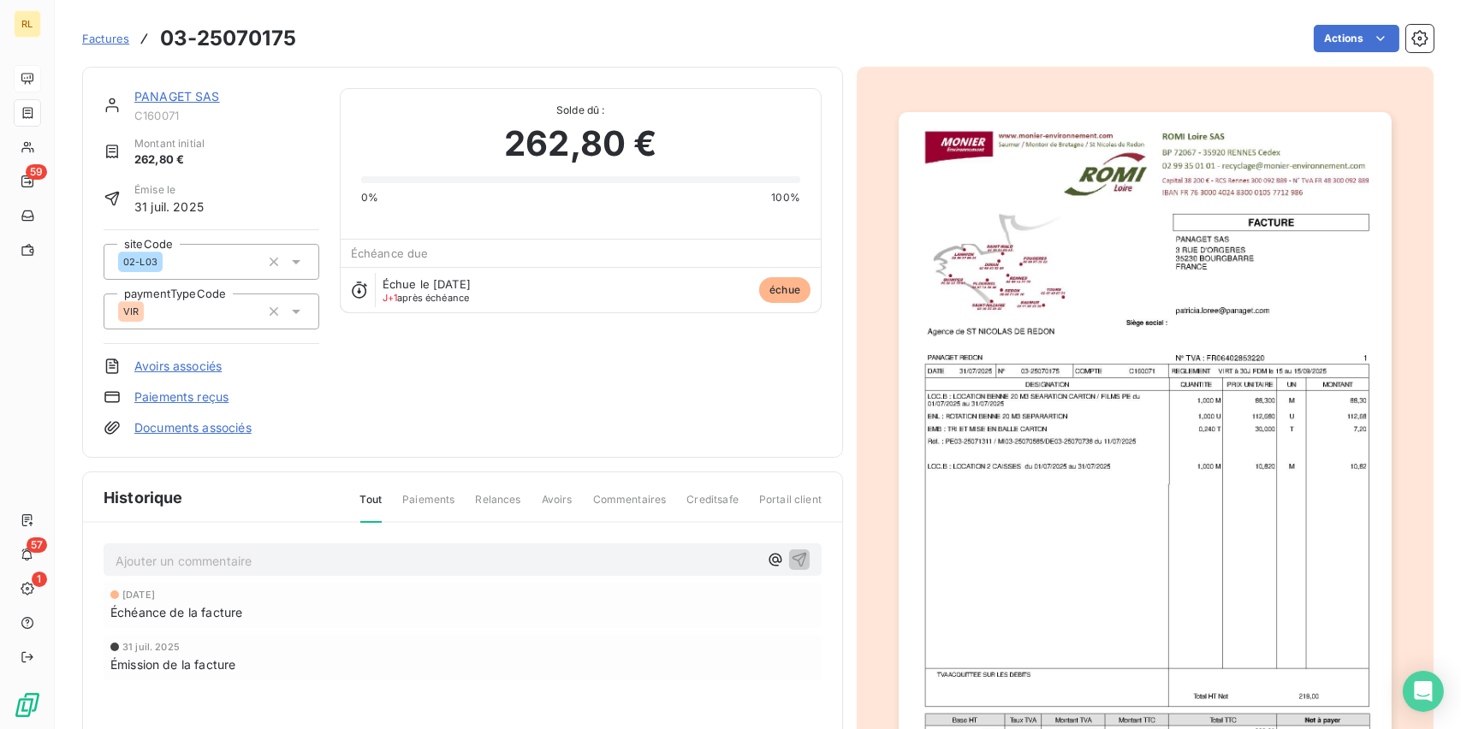
click at [167, 405] on div "PANAGET SAS C160071 Montant initial 262,80 € Émise le 31 juil. 2025 siteCode 02…" at bounding box center [212, 262] width 216 height 348
click at [167, 401] on link "Paiements reçus" at bounding box center [181, 397] width 94 height 17
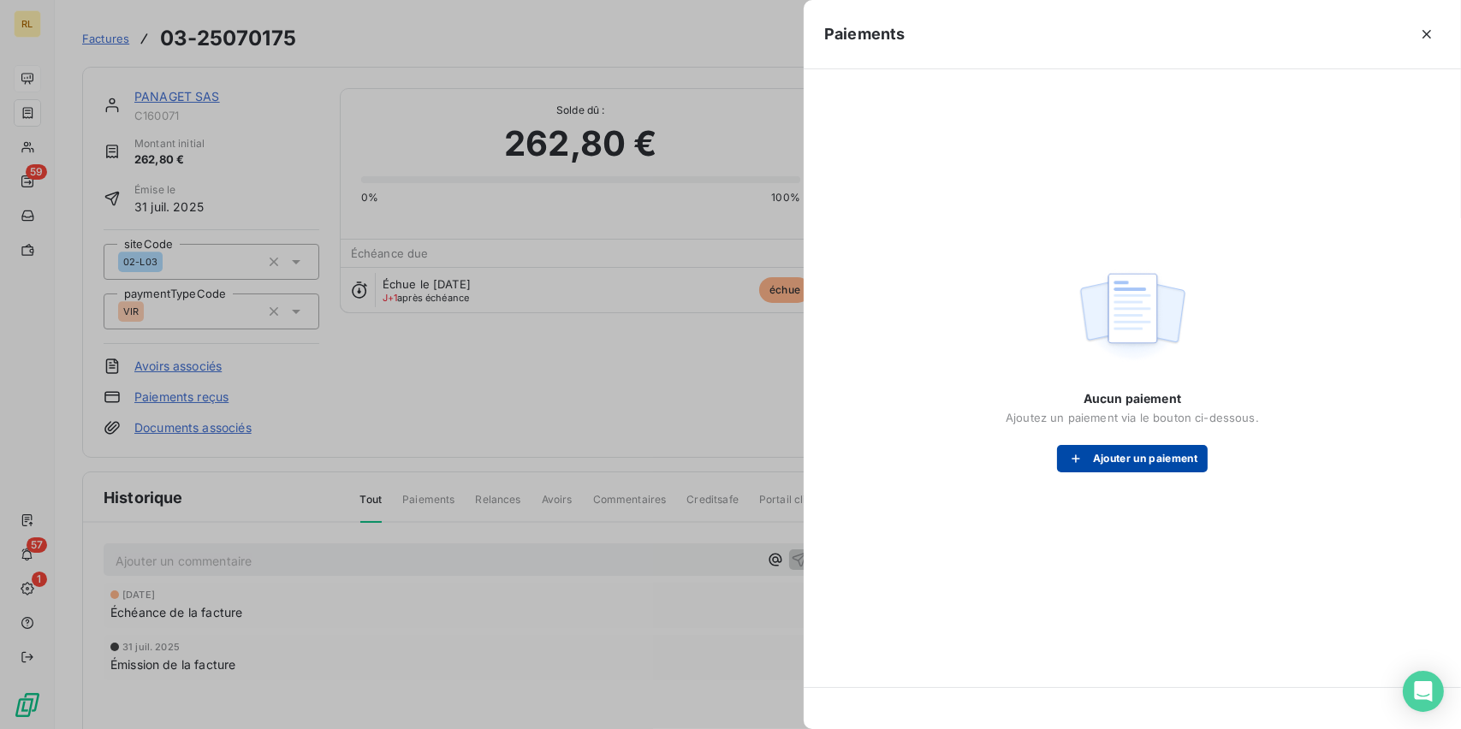
click at [1104, 458] on button "Ajouter un paiement" at bounding box center [1132, 458] width 151 height 27
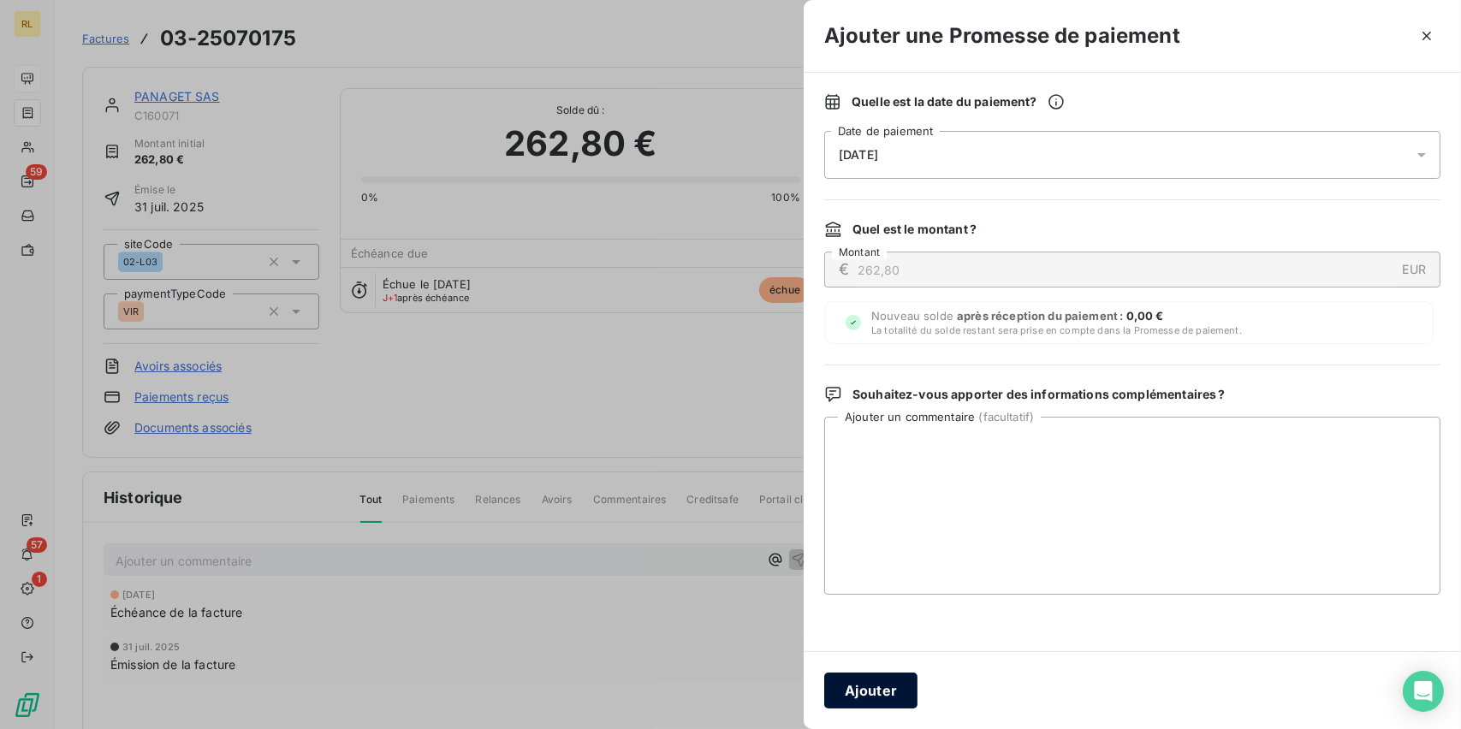
click at [851, 692] on button "Ajouter" at bounding box center [870, 691] width 93 height 36
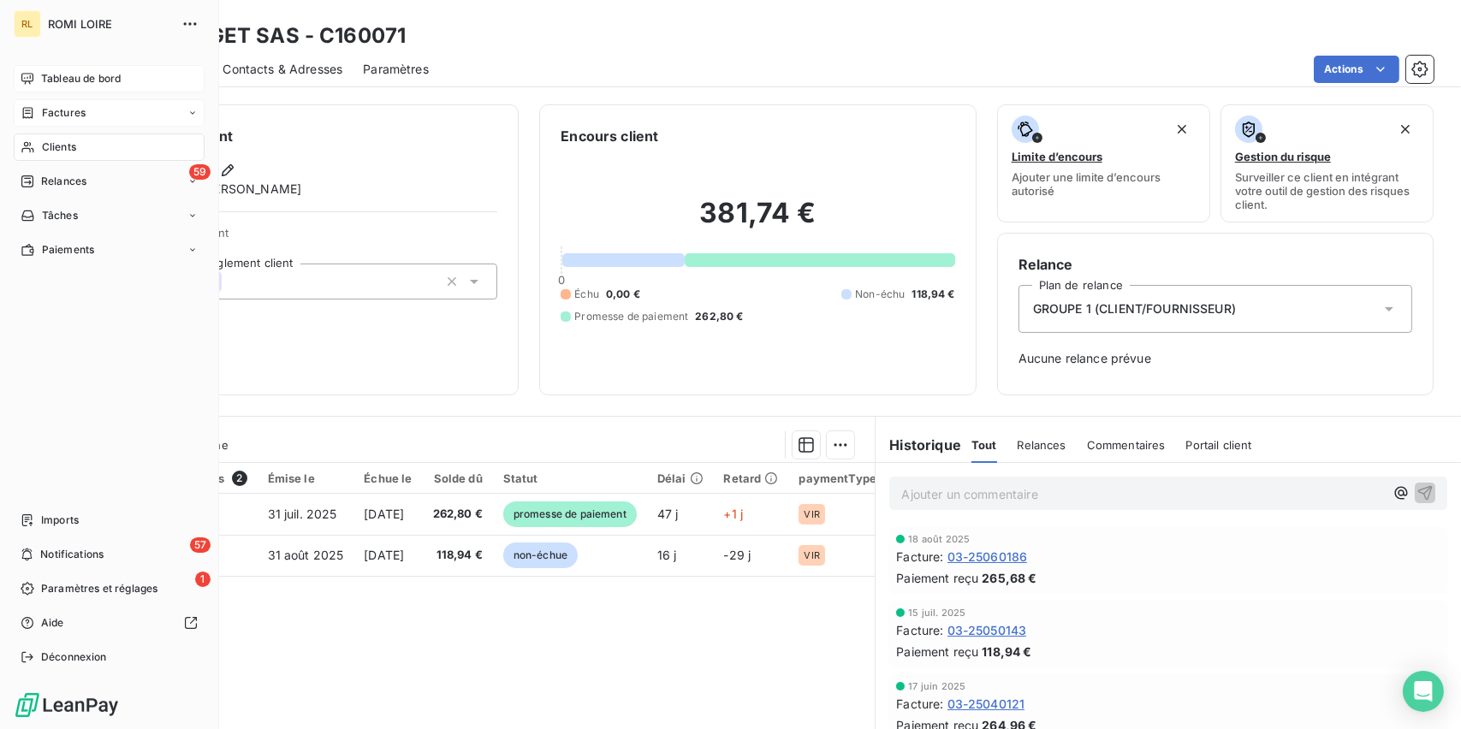
click at [27, 111] on icon at bounding box center [28, 113] width 15 height 14
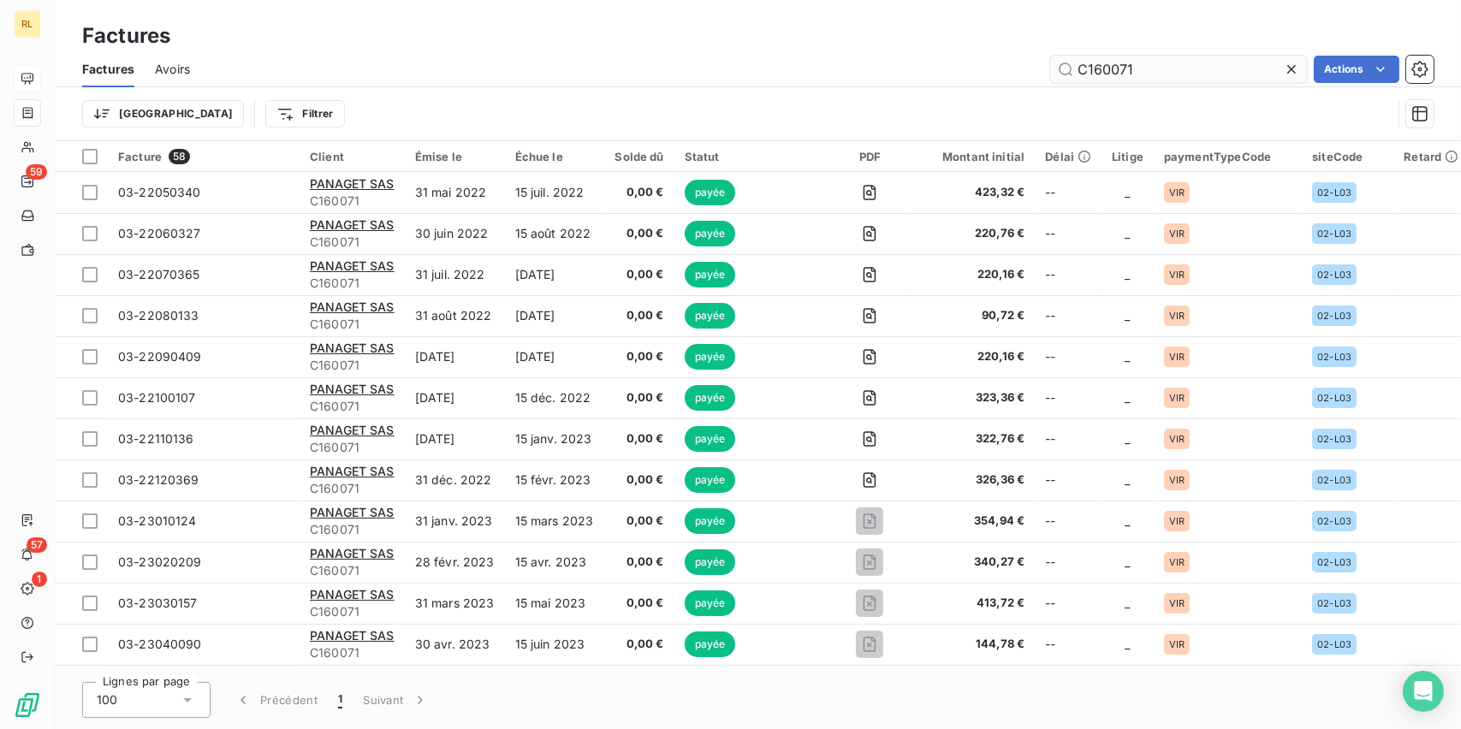
click at [1201, 75] on input "C160071" at bounding box center [1178, 69] width 257 height 27
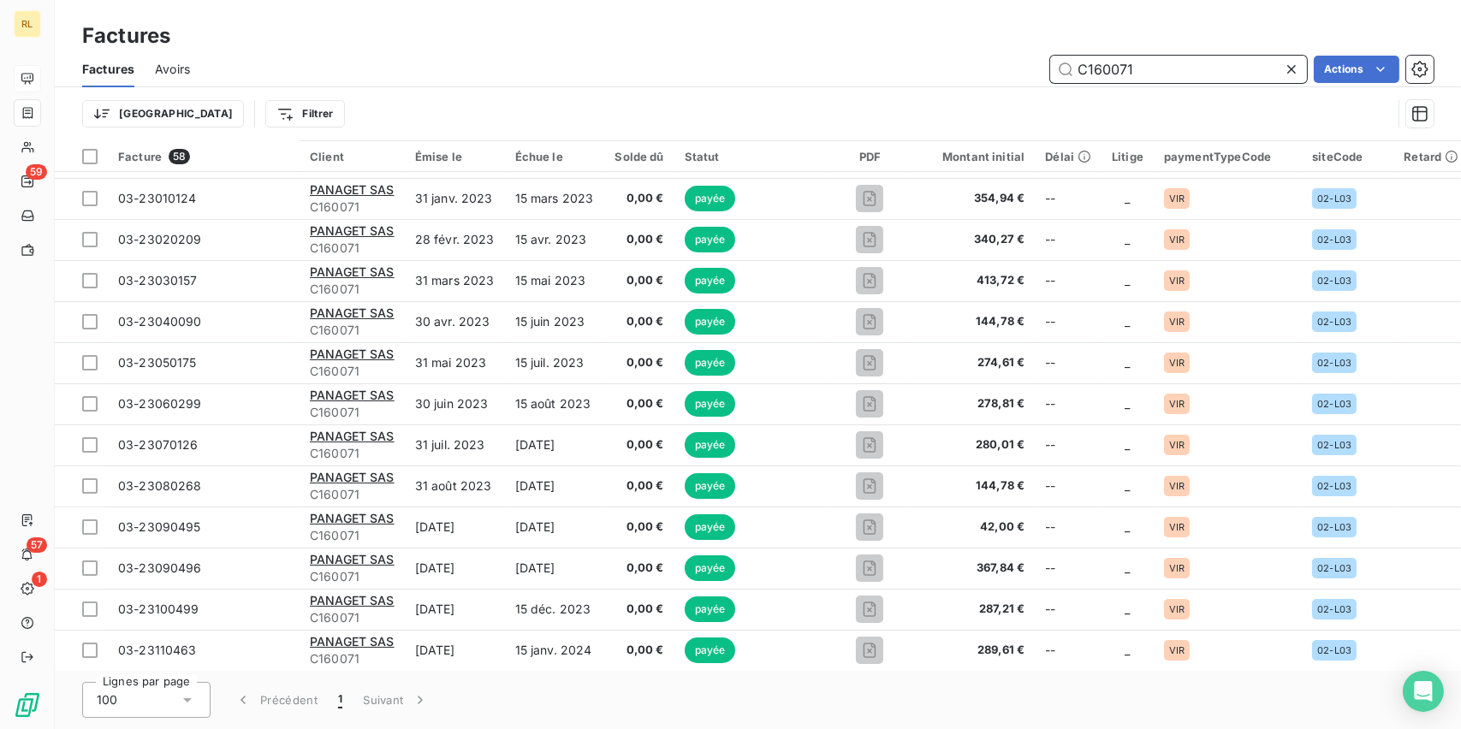
scroll to position [1540, 0]
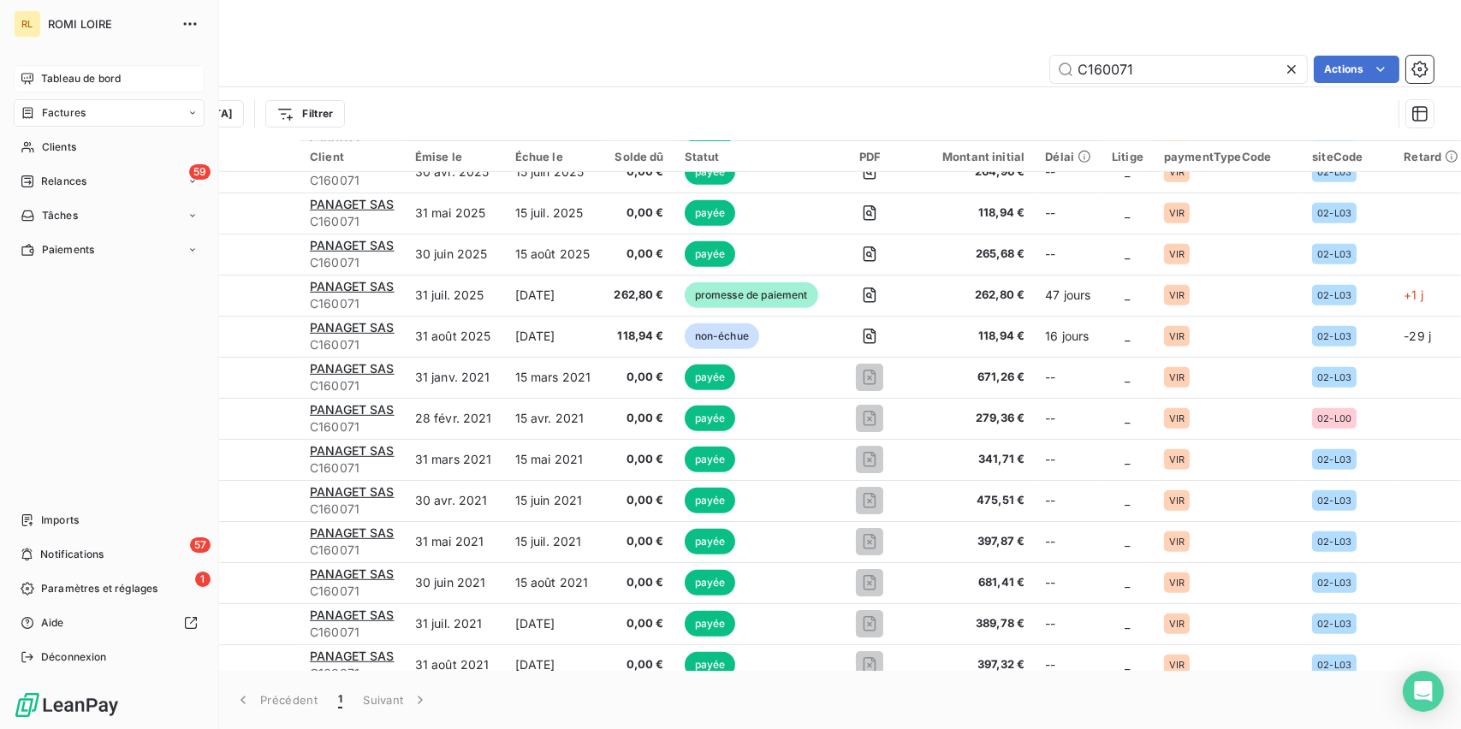
click at [62, 72] on span "Tableau de bord" at bounding box center [81, 78] width 80 height 15
